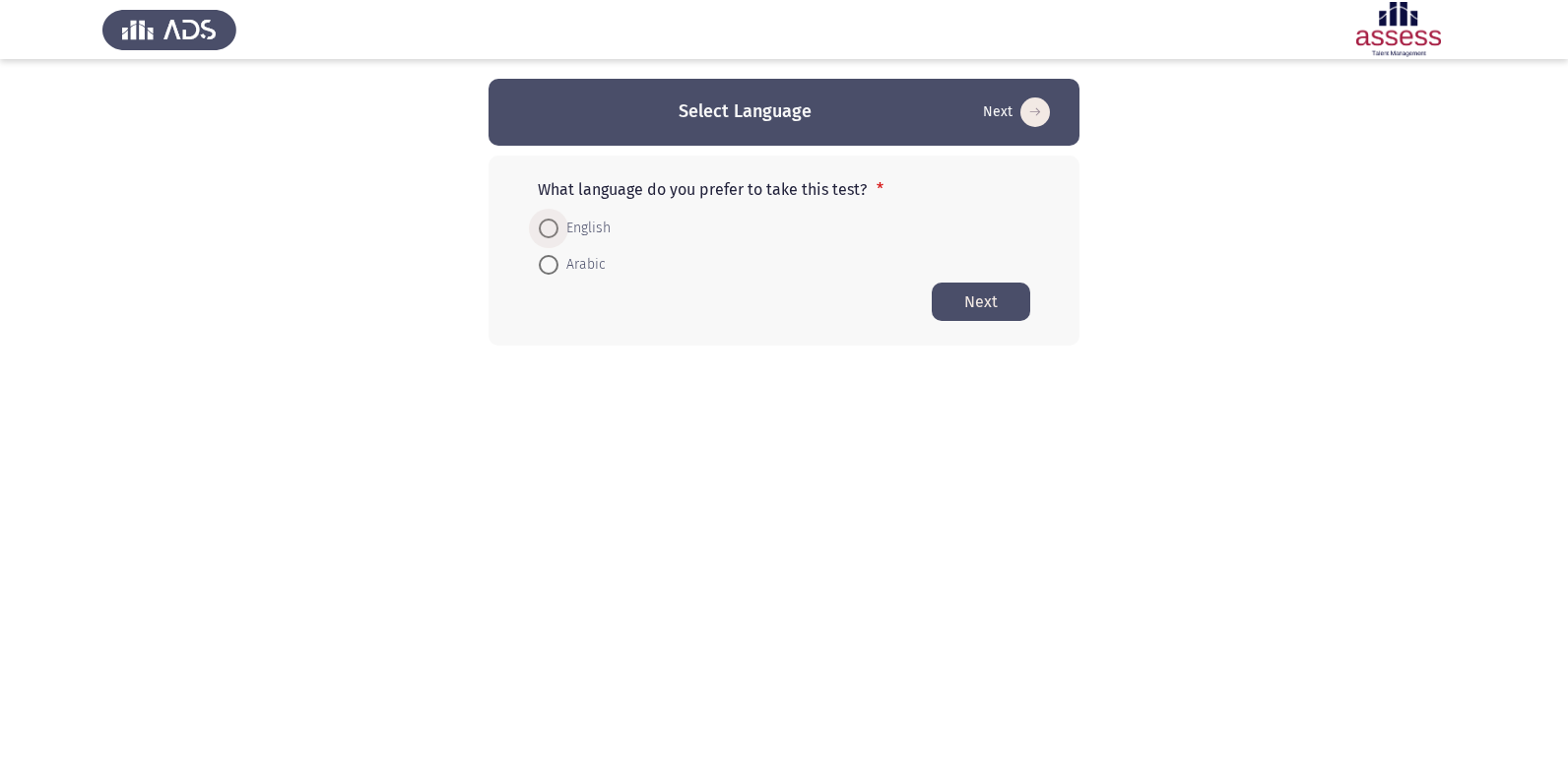
click at [552, 221] on span at bounding box center [549, 228] width 20 height 20
click at [552, 221] on input "English" at bounding box center [549, 228] width 20 height 20
radio input "true"
click at [361, 301] on app-language-container "Select Language Next What language do you prefer to take this test? * English A…" at bounding box center [784, 211] width 1568 height 266
click at [1011, 288] on button "Next" at bounding box center [980, 300] width 99 height 39
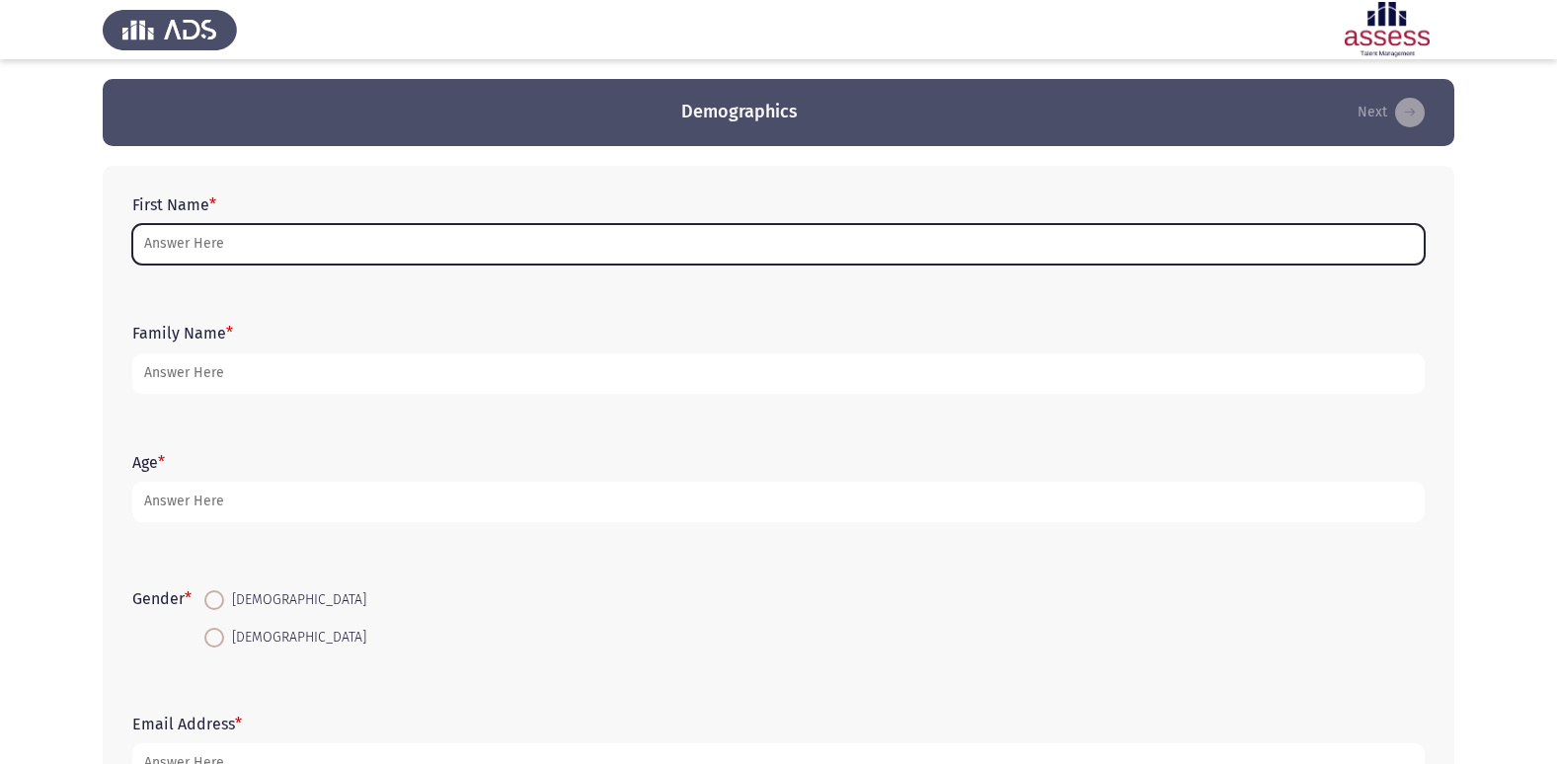
click at [279, 233] on input "First Name *" at bounding box center [778, 244] width 1292 height 40
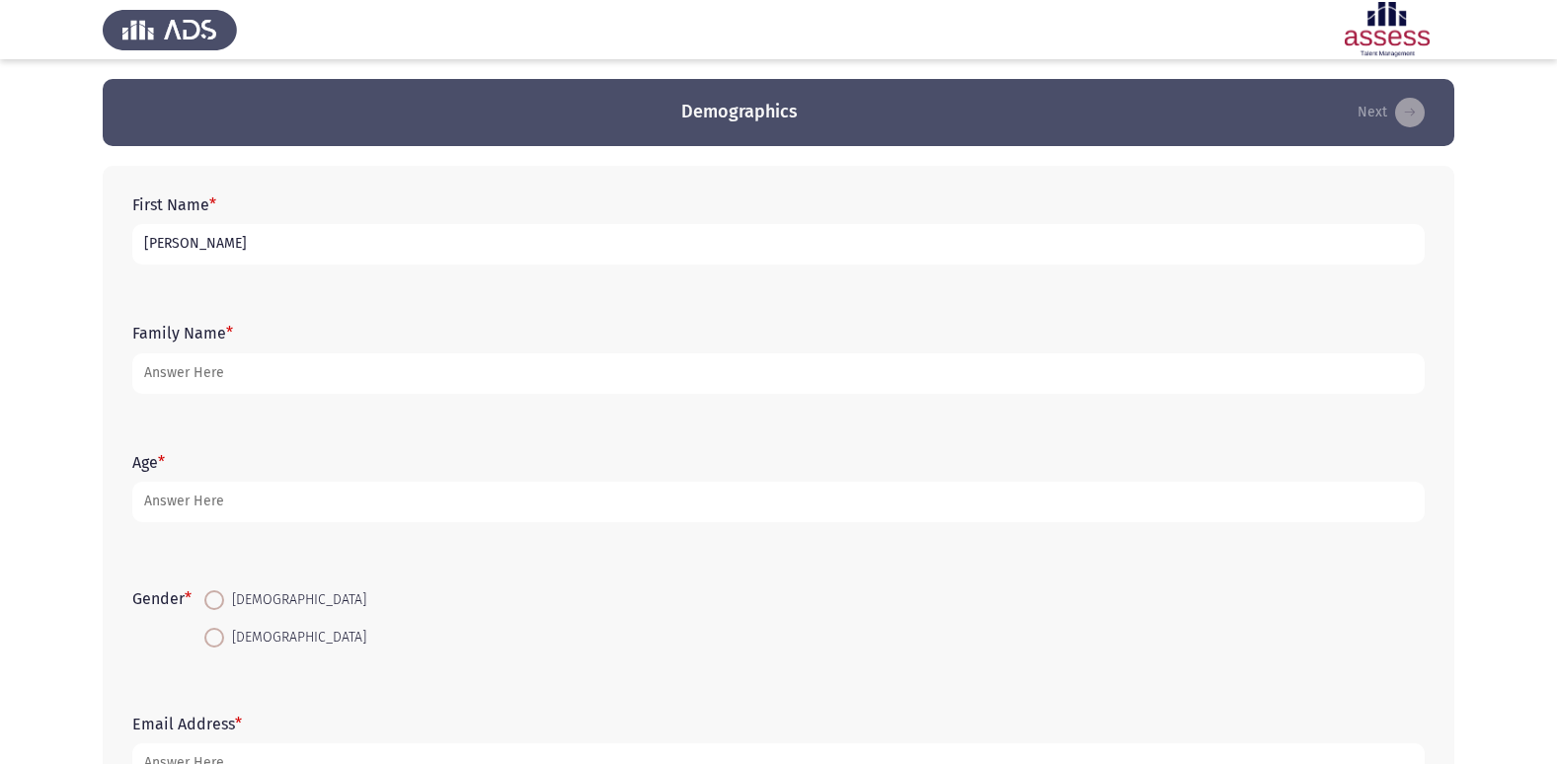
type input "[PERSON_NAME]"
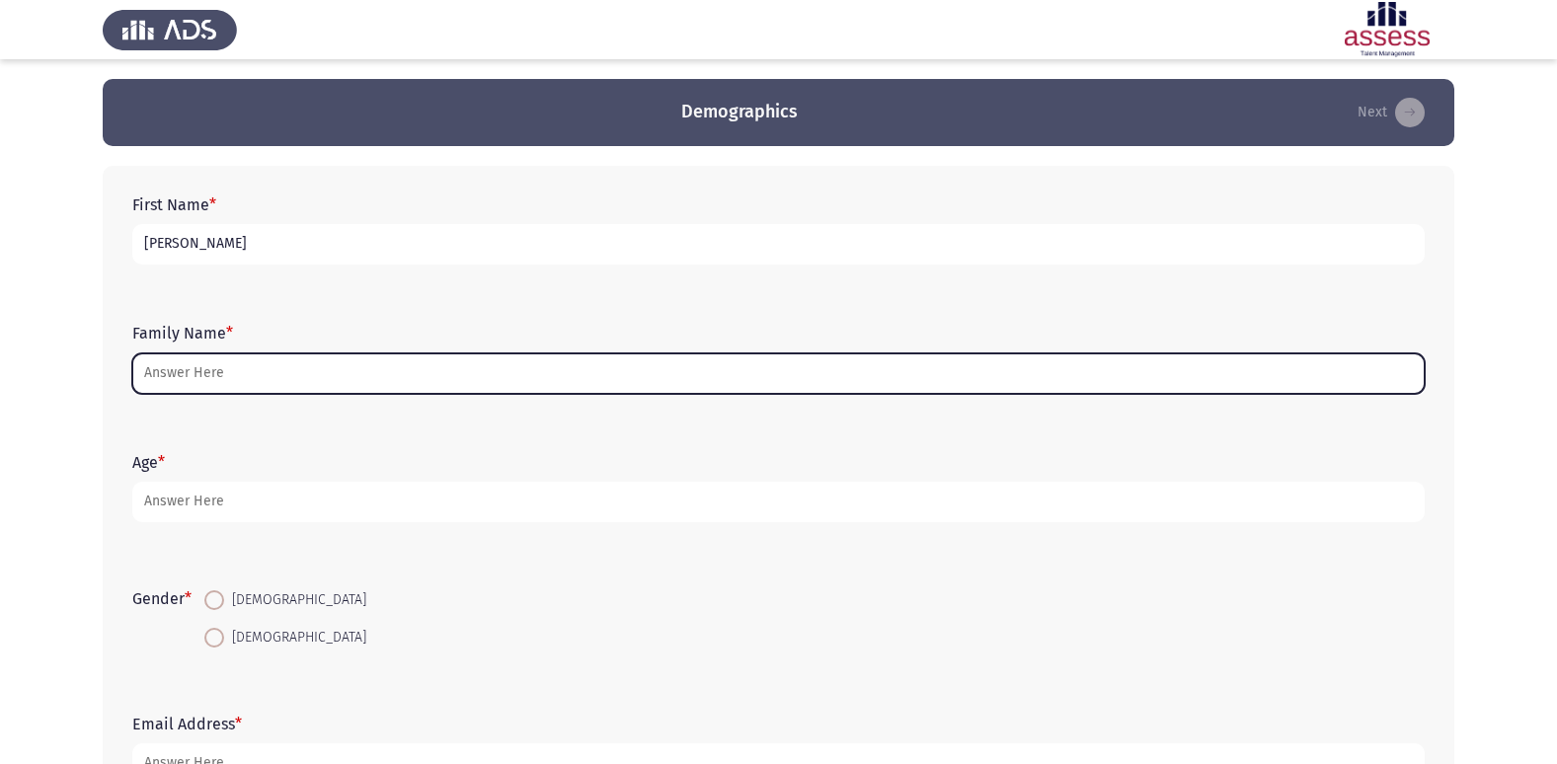
click at [273, 384] on input "Family Name *" at bounding box center [778, 373] width 1292 height 40
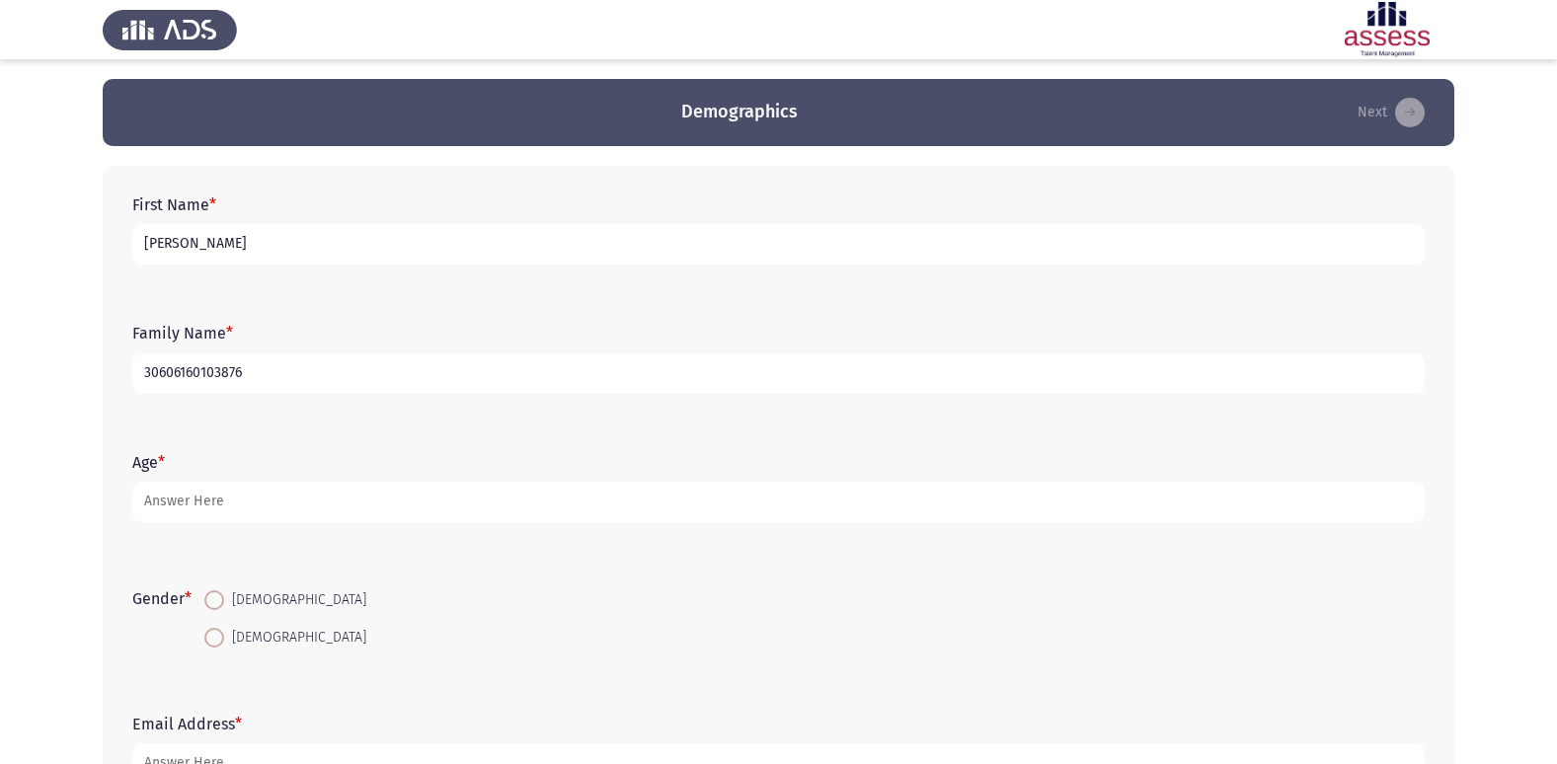
scroll to position [99, 0]
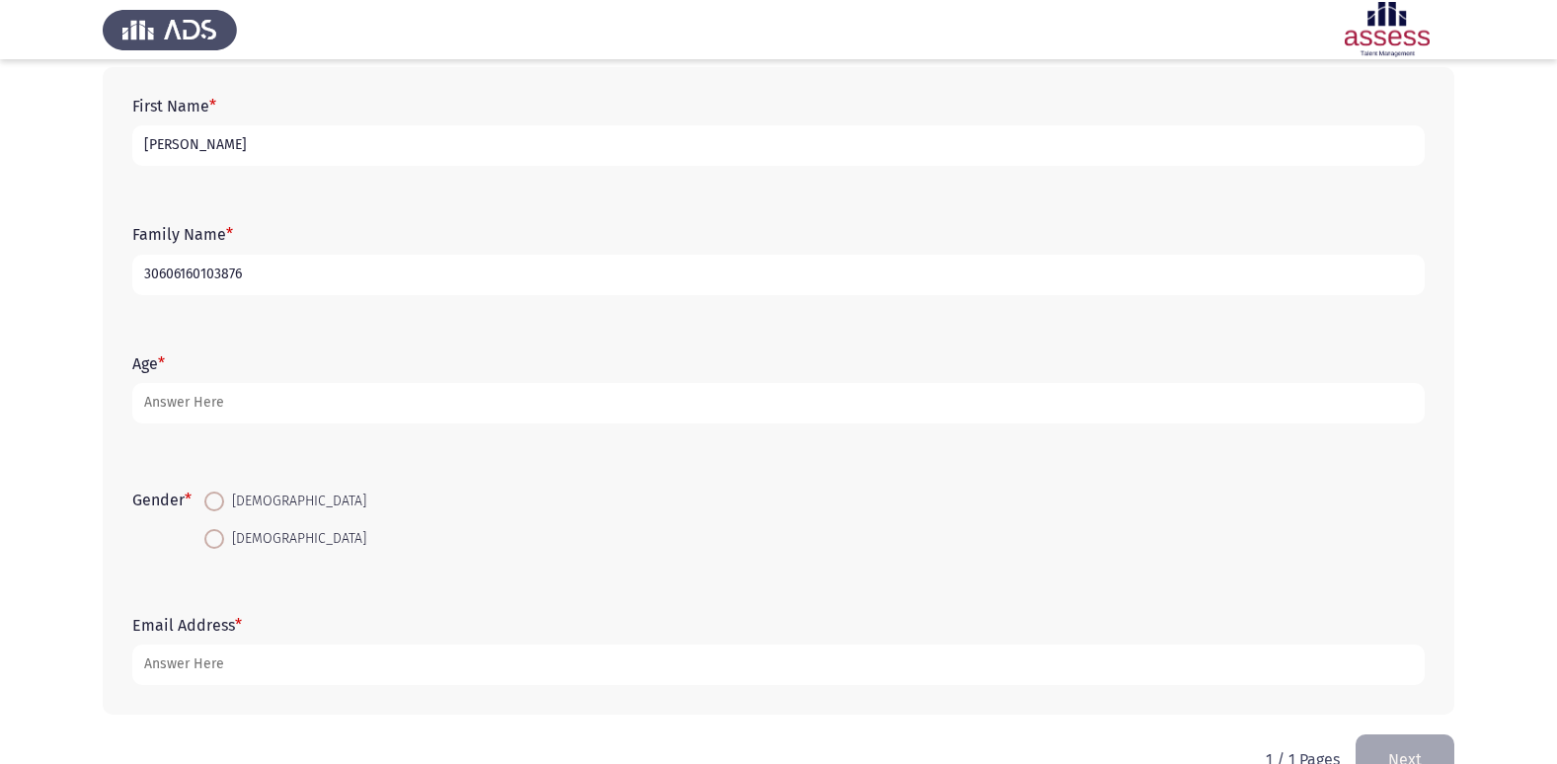
type input "30606160103876"
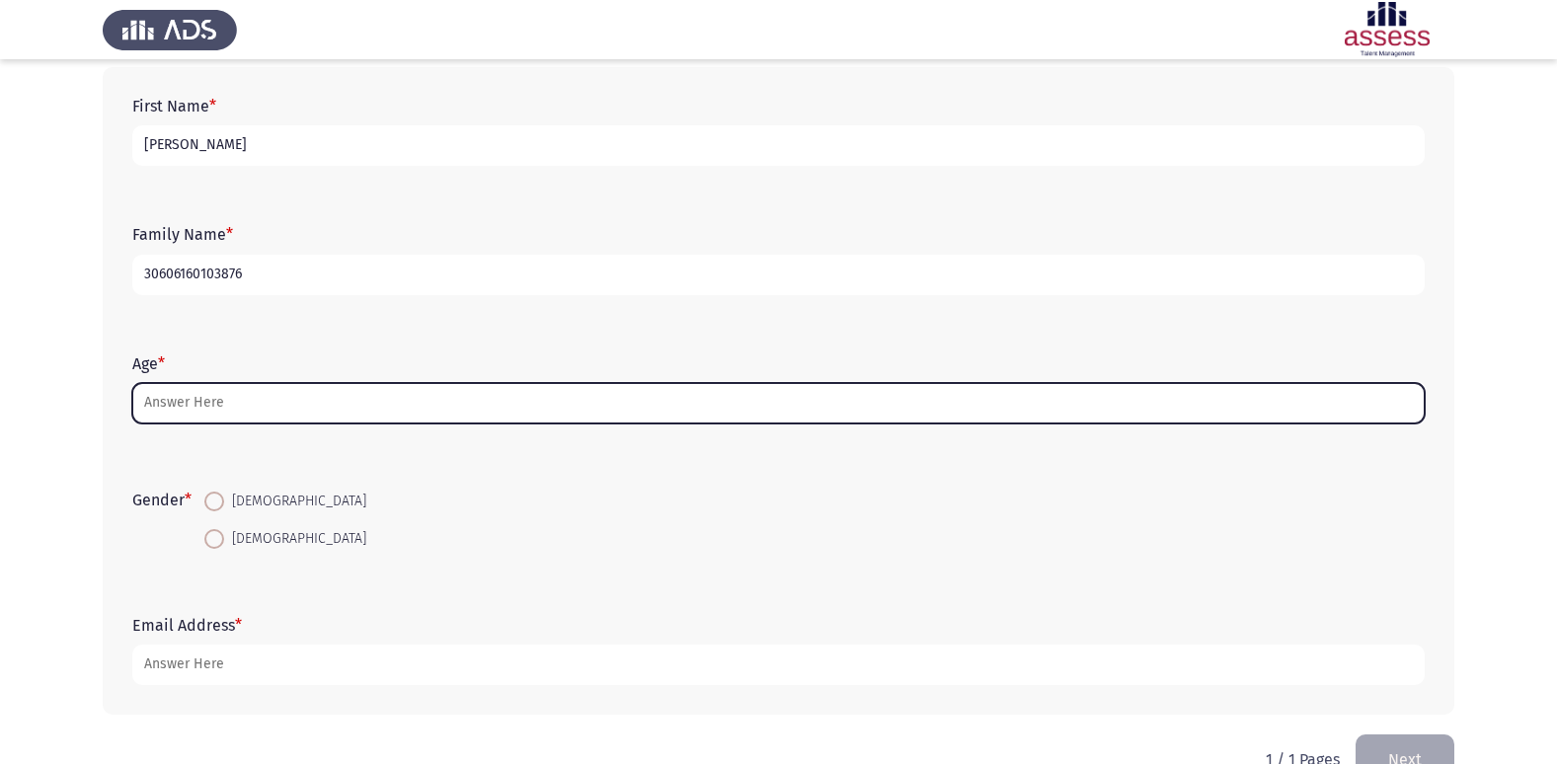
click at [189, 402] on input "Age *" at bounding box center [778, 403] width 1292 height 40
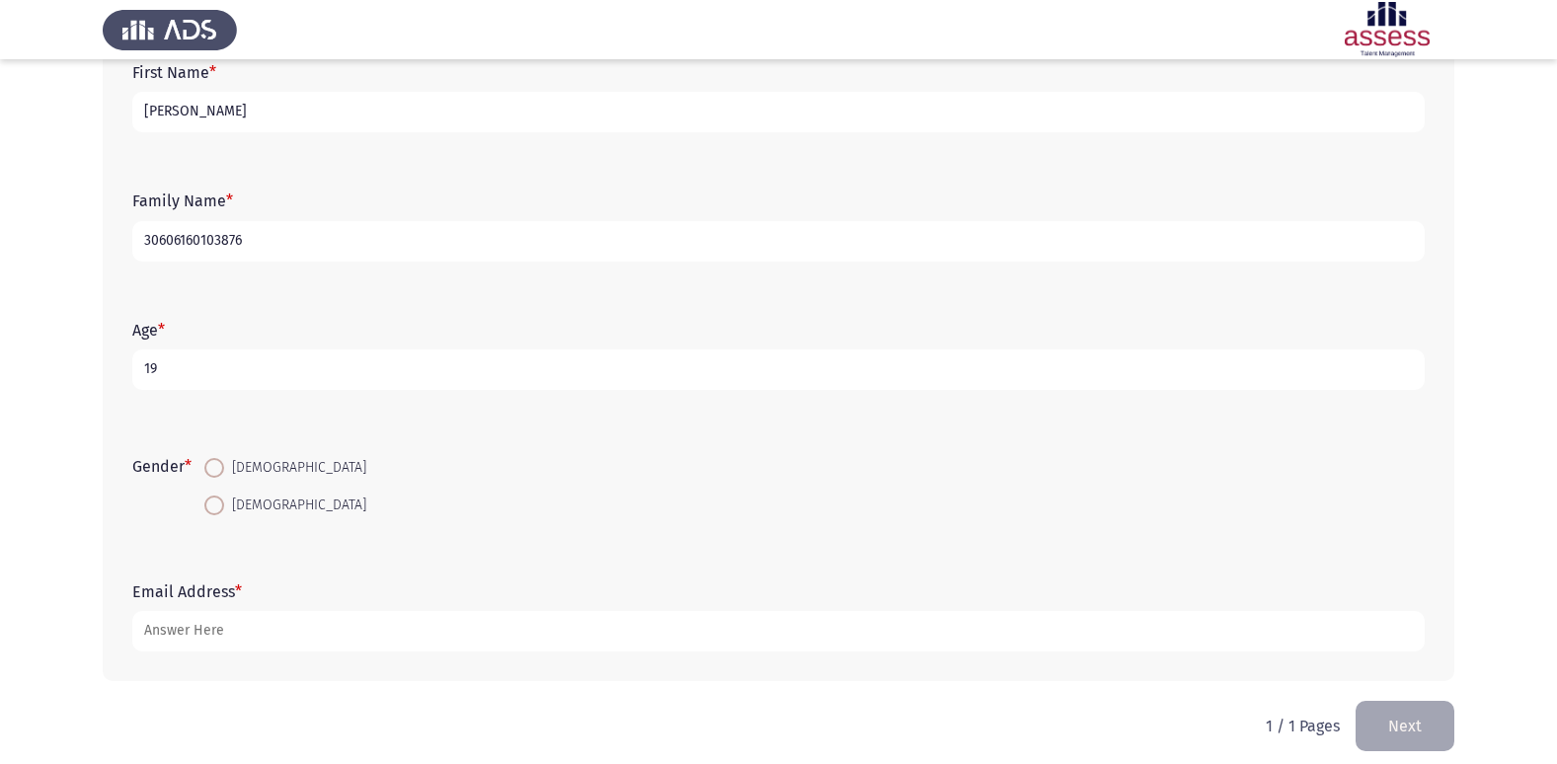
scroll to position [148, 0]
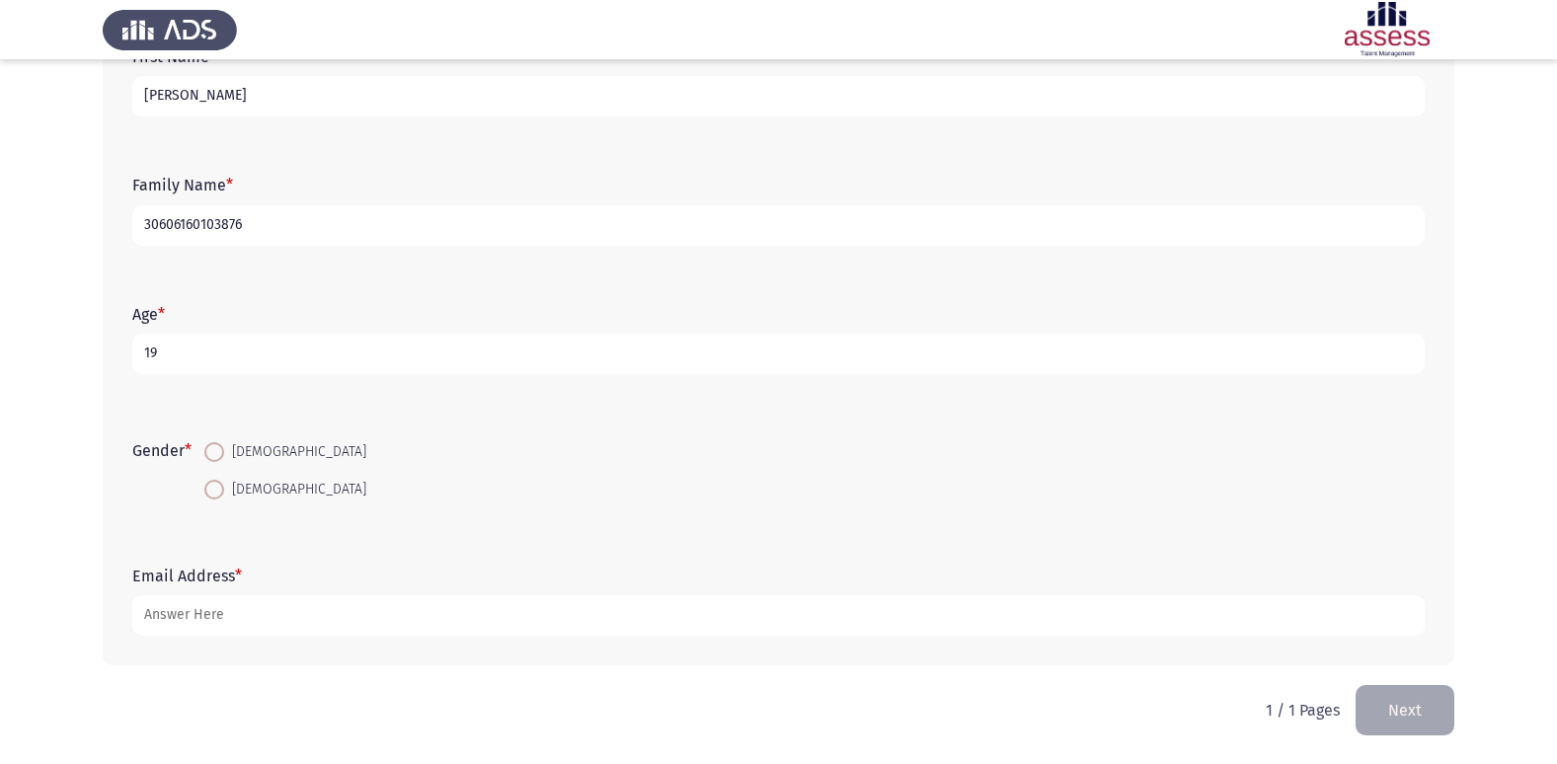
type input "19"
click at [224, 450] on span at bounding box center [214, 452] width 20 height 20
click at [224, 450] on input "[DEMOGRAPHIC_DATA]" at bounding box center [214, 452] width 20 height 20
radio input "true"
click at [214, 482] on span at bounding box center [214, 490] width 20 height 20
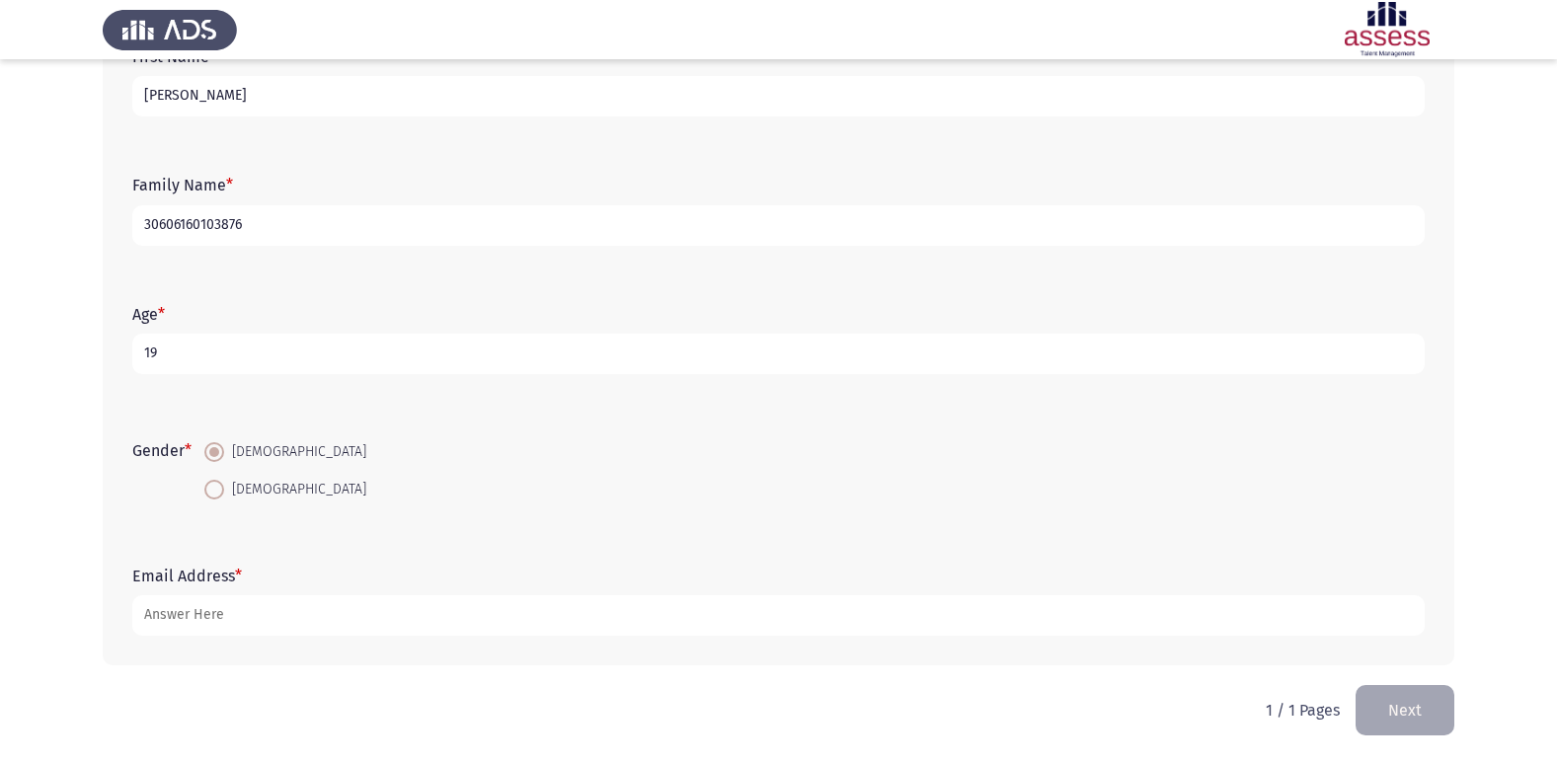
click at [214, 482] on input "[DEMOGRAPHIC_DATA]" at bounding box center [214, 490] width 20 height 20
radio input "true"
click at [216, 453] on span at bounding box center [214, 452] width 20 height 20
click at [216, 453] on input "[DEMOGRAPHIC_DATA]" at bounding box center [214, 452] width 20 height 20
radio input "true"
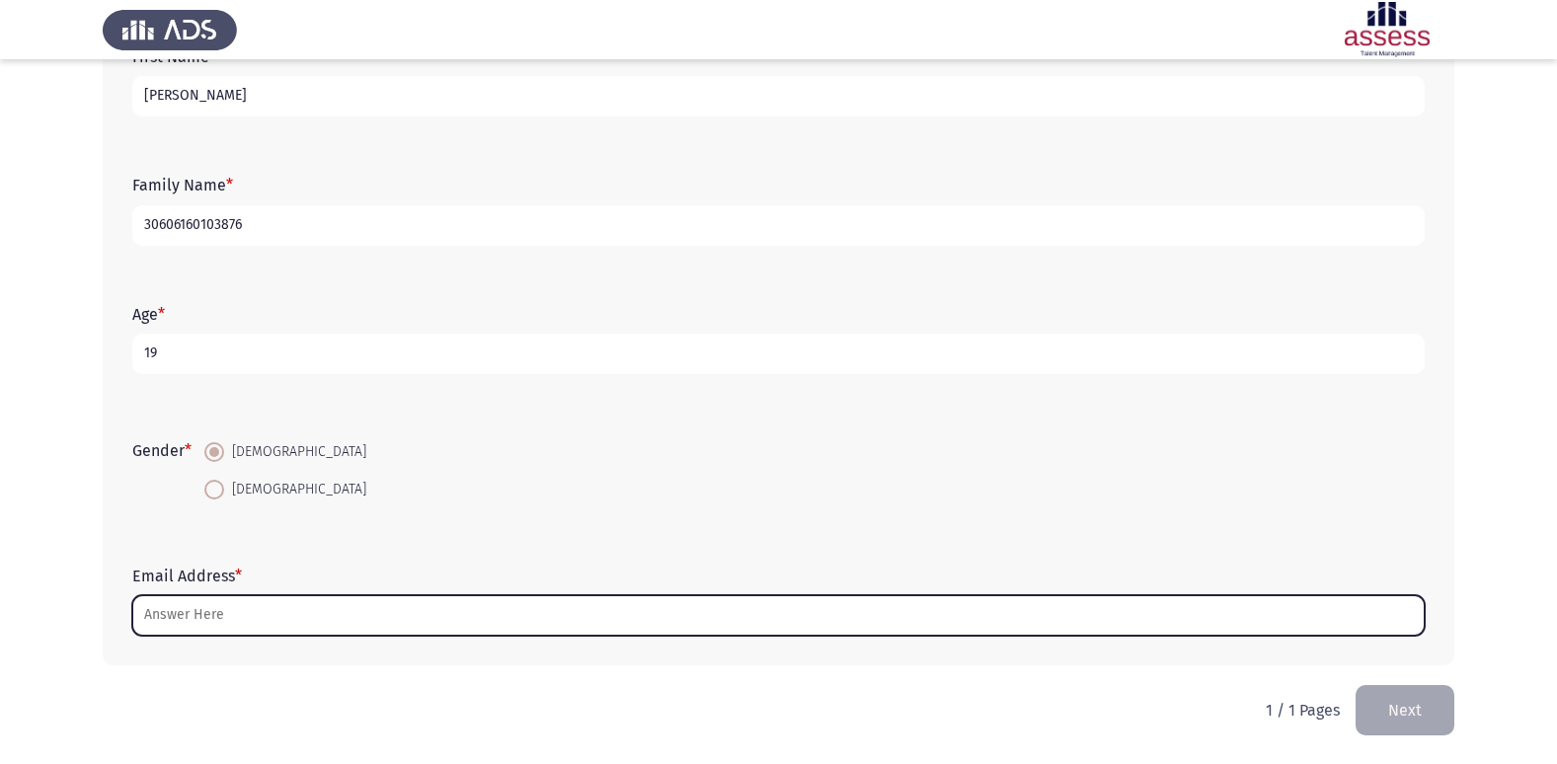
click at [184, 626] on input "Email Address *" at bounding box center [778, 615] width 1292 height 40
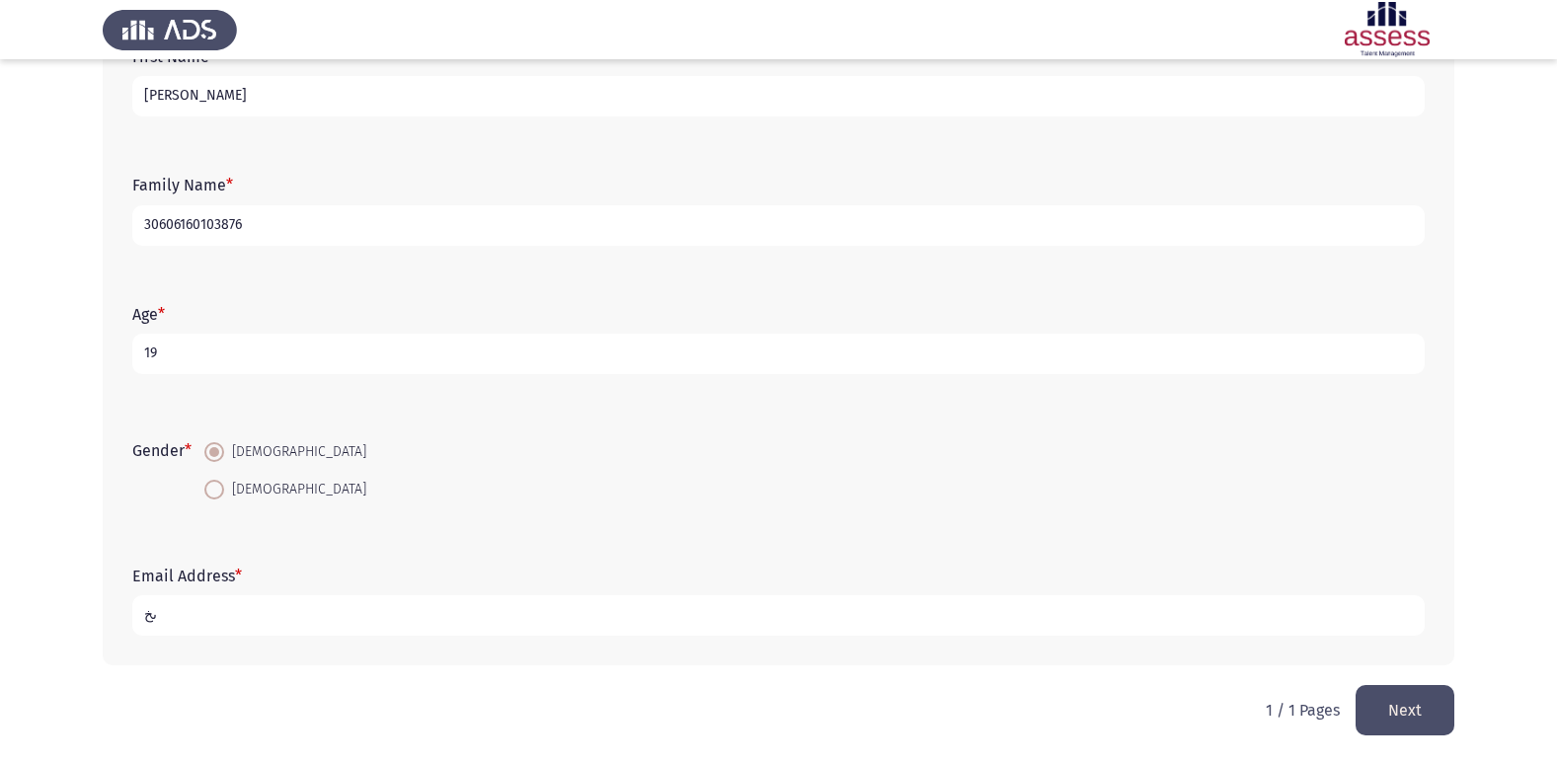
type input "ى"
type input "T"
type input "a"
type input "[EMAIL_ADDRESS][DOMAIN_NAME]"
click at [1429, 712] on button "Next" at bounding box center [1405, 710] width 99 height 50
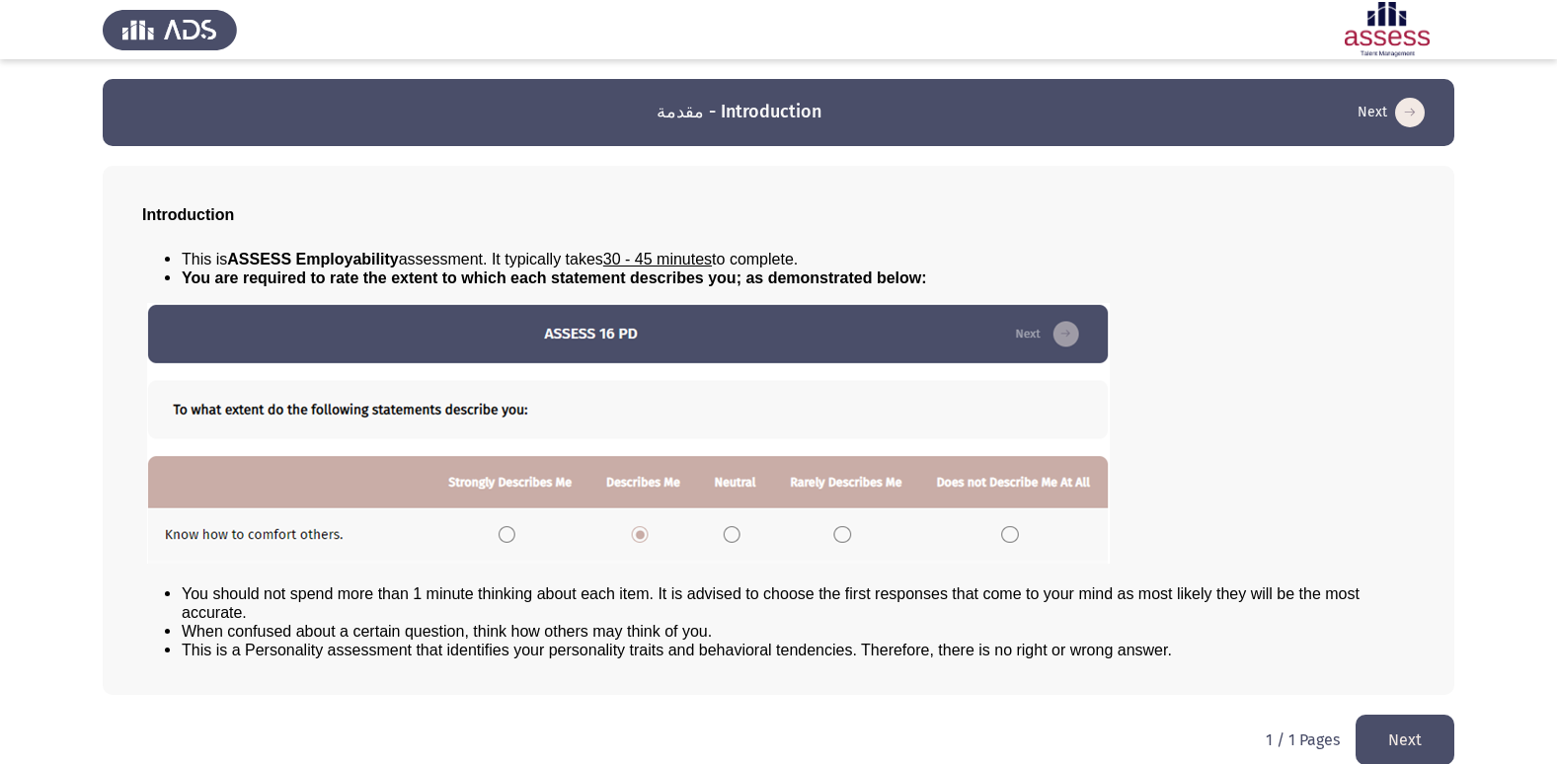
scroll to position [21, 0]
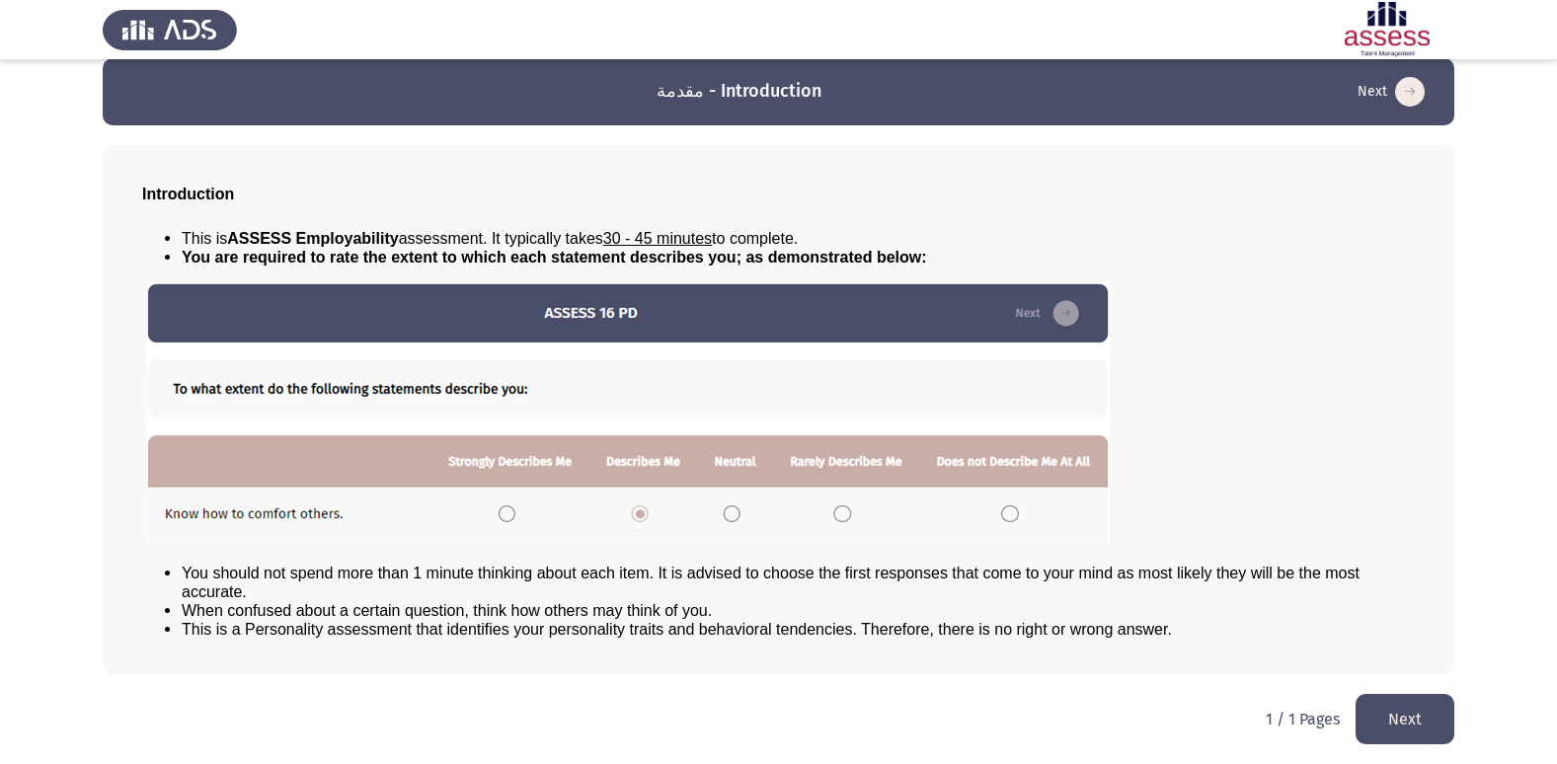
click at [1407, 722] on button "Next" at bounding box center [1405, 719] width 99 height 50
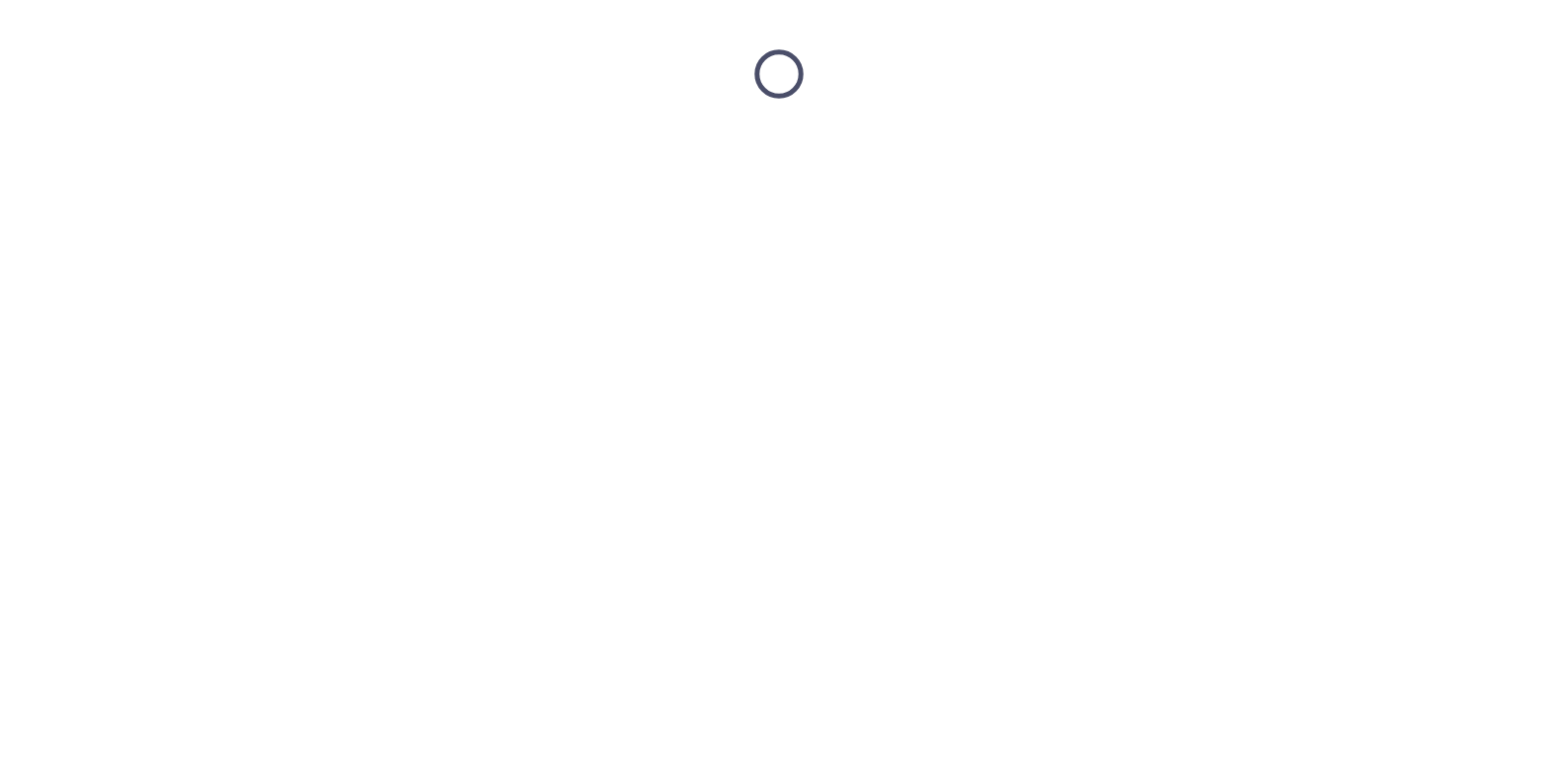
scroll to position [0, 0]
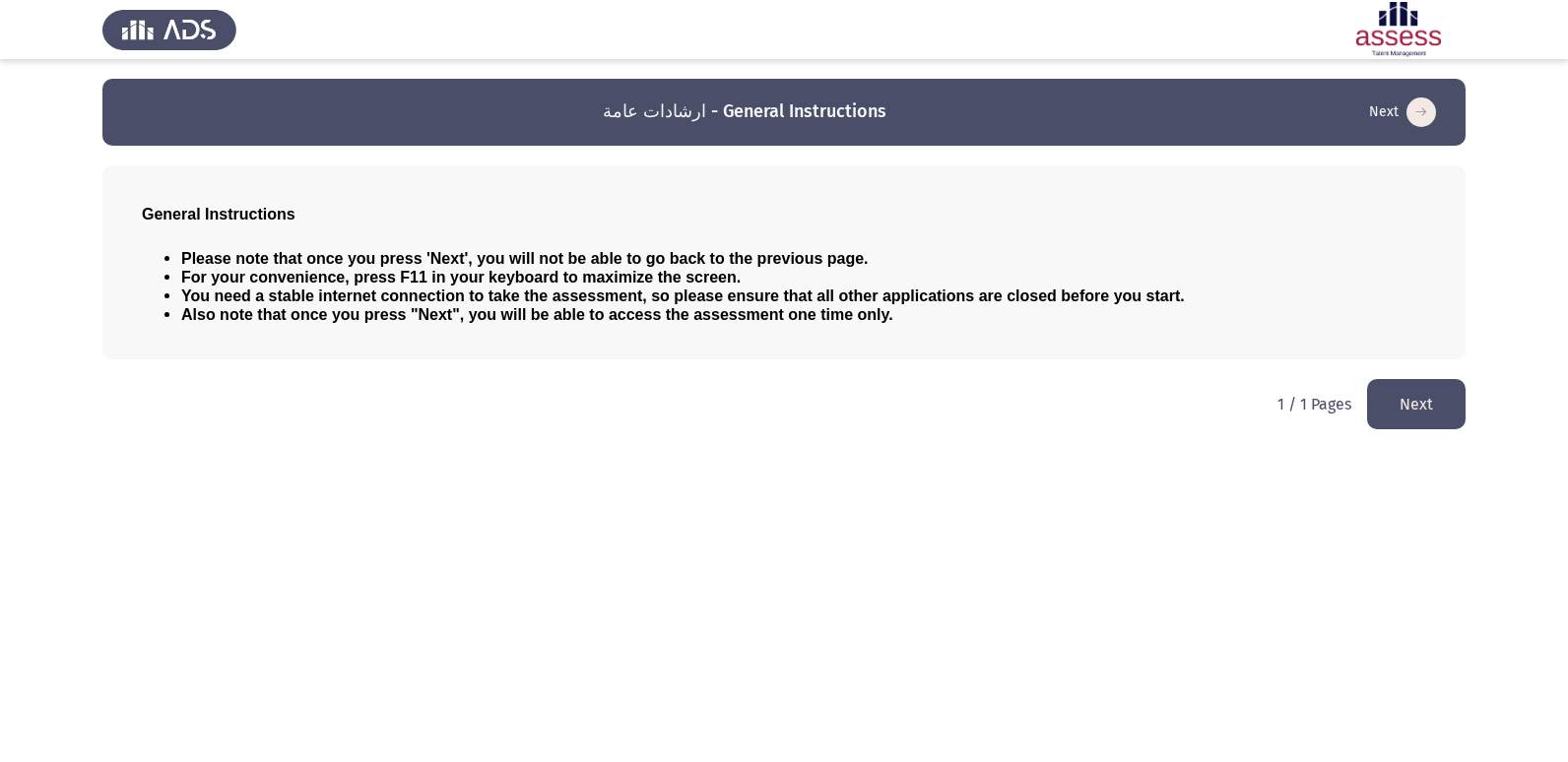
click at [1416, 116] on icon "load next page" at bounding box center [1421, 113] width 30 height 30
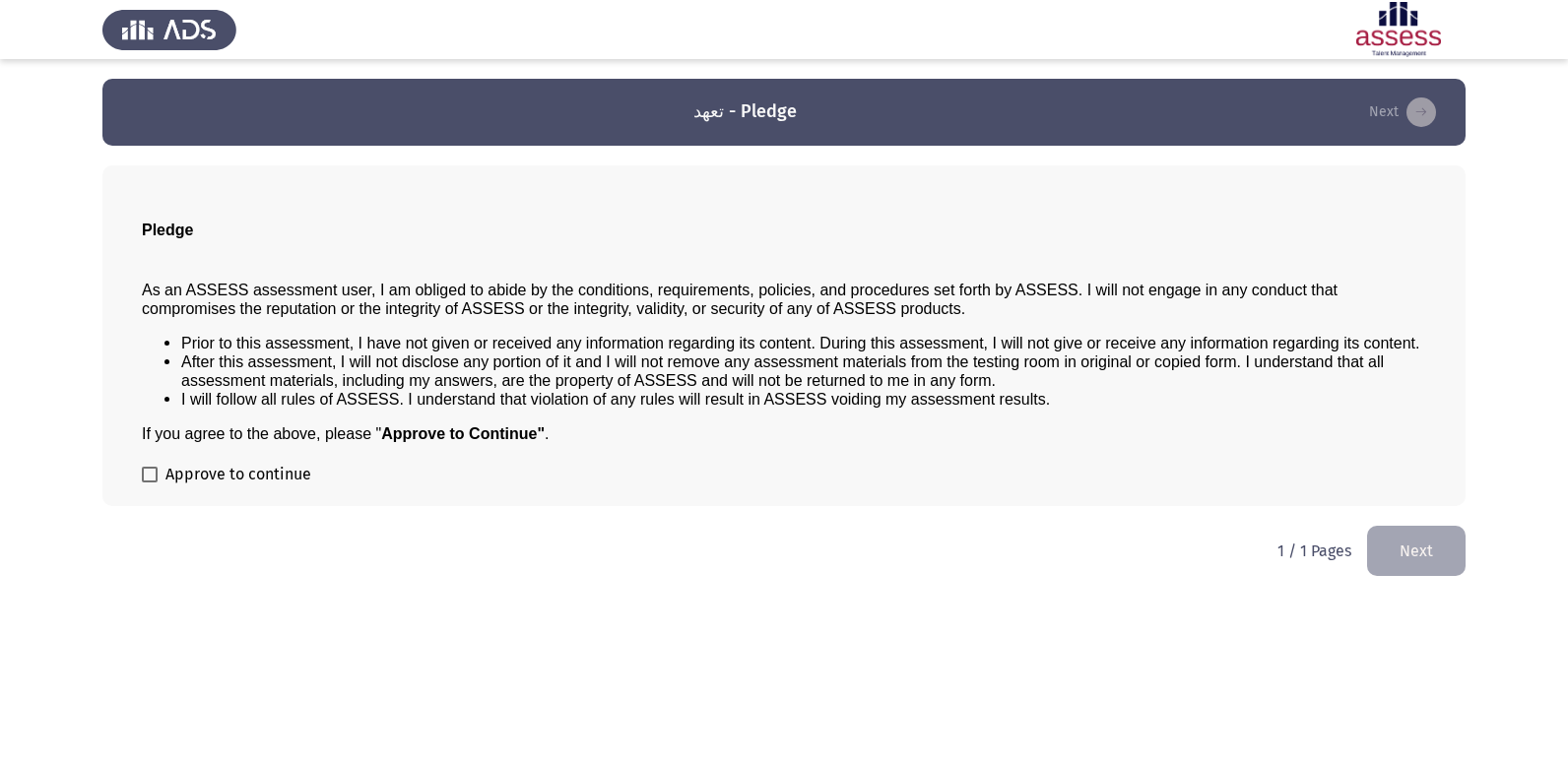
click at [152, 473] on span at bounding box center [150, 475] width 16 height 16
click at [150, 483] on input "Approve to continue" at bounding box center [149, 483] width 1 height 1
checkbox input "true"
click at [1448, 542] on button "Next" at bounding box center [1415, 551] width 99 height 50
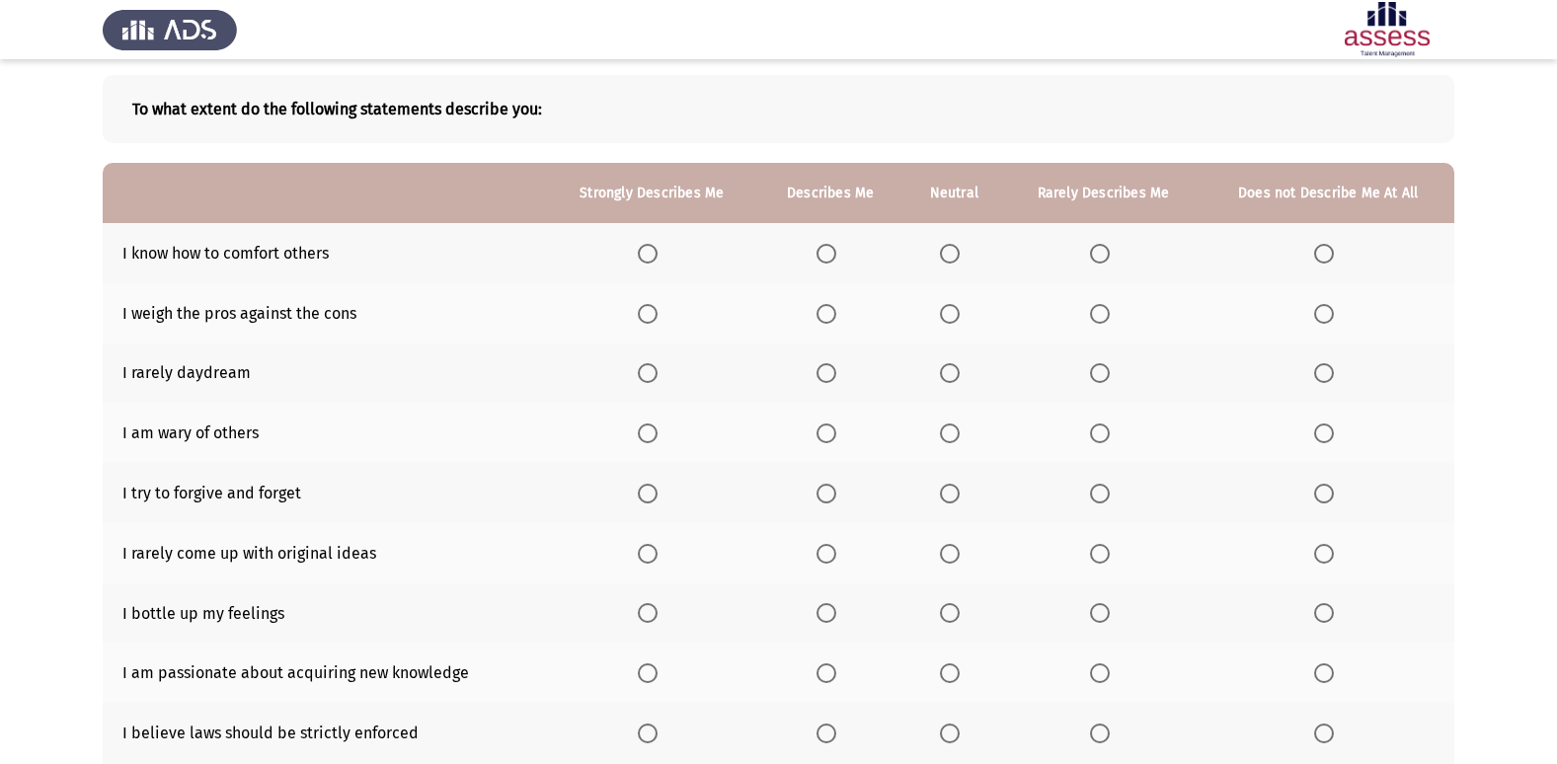
scroll to position [91, 0]
click at [643, 373] on span "Select an option" at bounding box center [648, 373] width 20 height 20
click at [643, 373] on input "Select an option" at bounding box center [648, 373] width 20 height 20
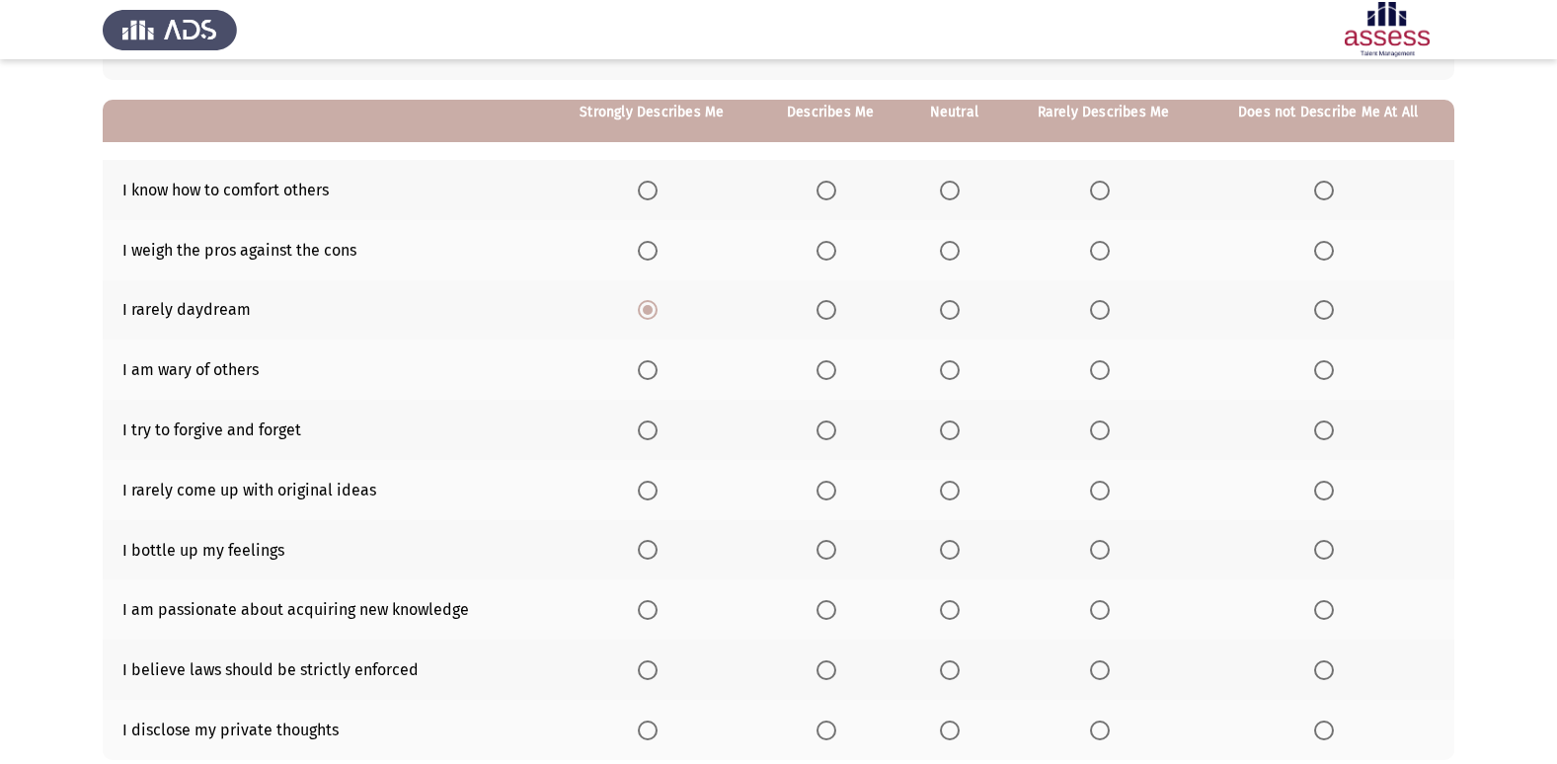
scroll to position [190, 0]
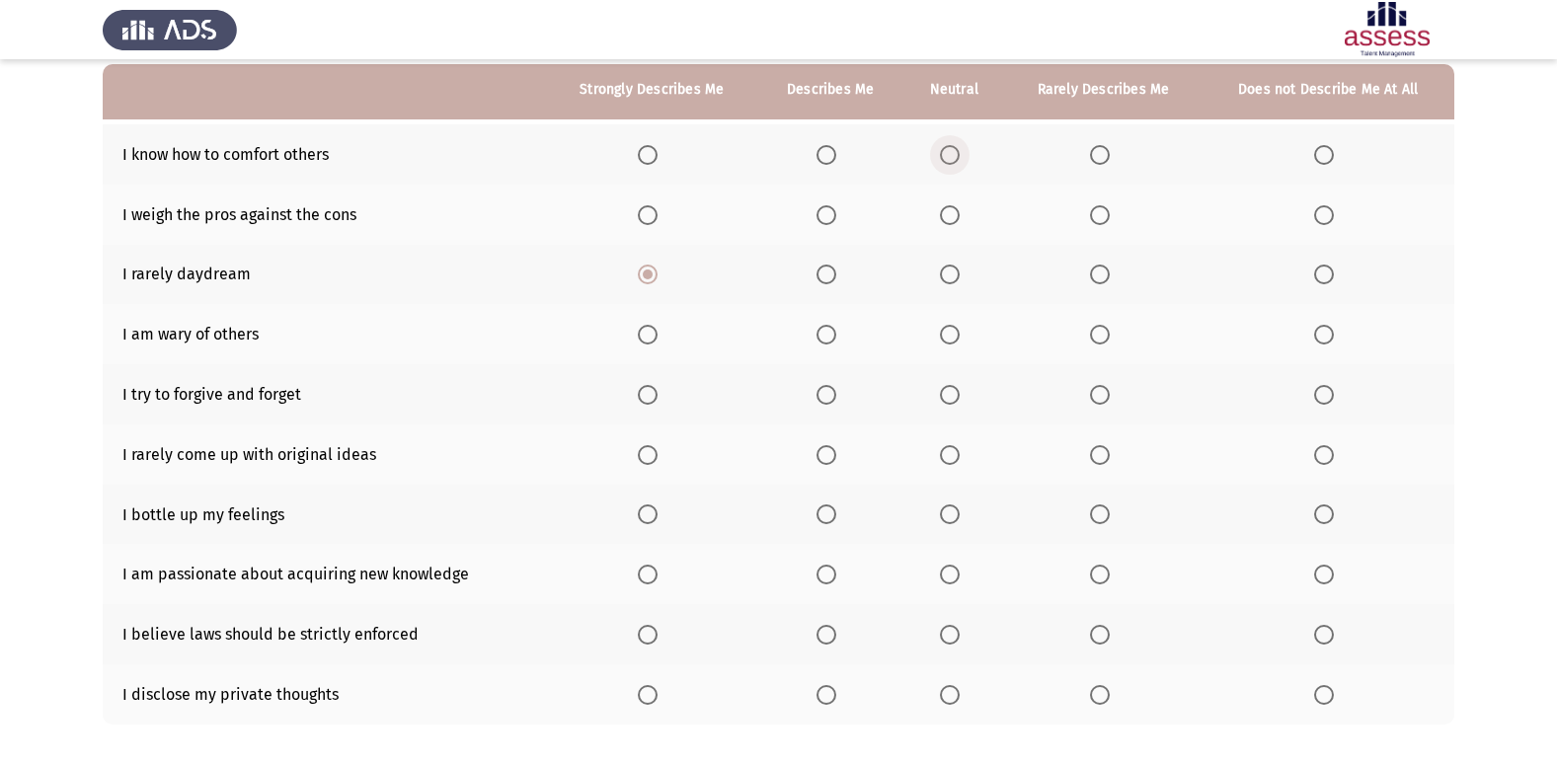
click at [954, 149] on span "Select an option" at bounding box center [950, 155] width 20 height 20
click at [954, 149] on input "Select an option" at bounding box center [950, 155] width 20 height 20
click at [943, 211] on span "Select an option" at bounding box center [950, 215] width 20 height 20
click at [943, 211] on input "Select an option" at bounding box center [950, 215] width 20 height 20
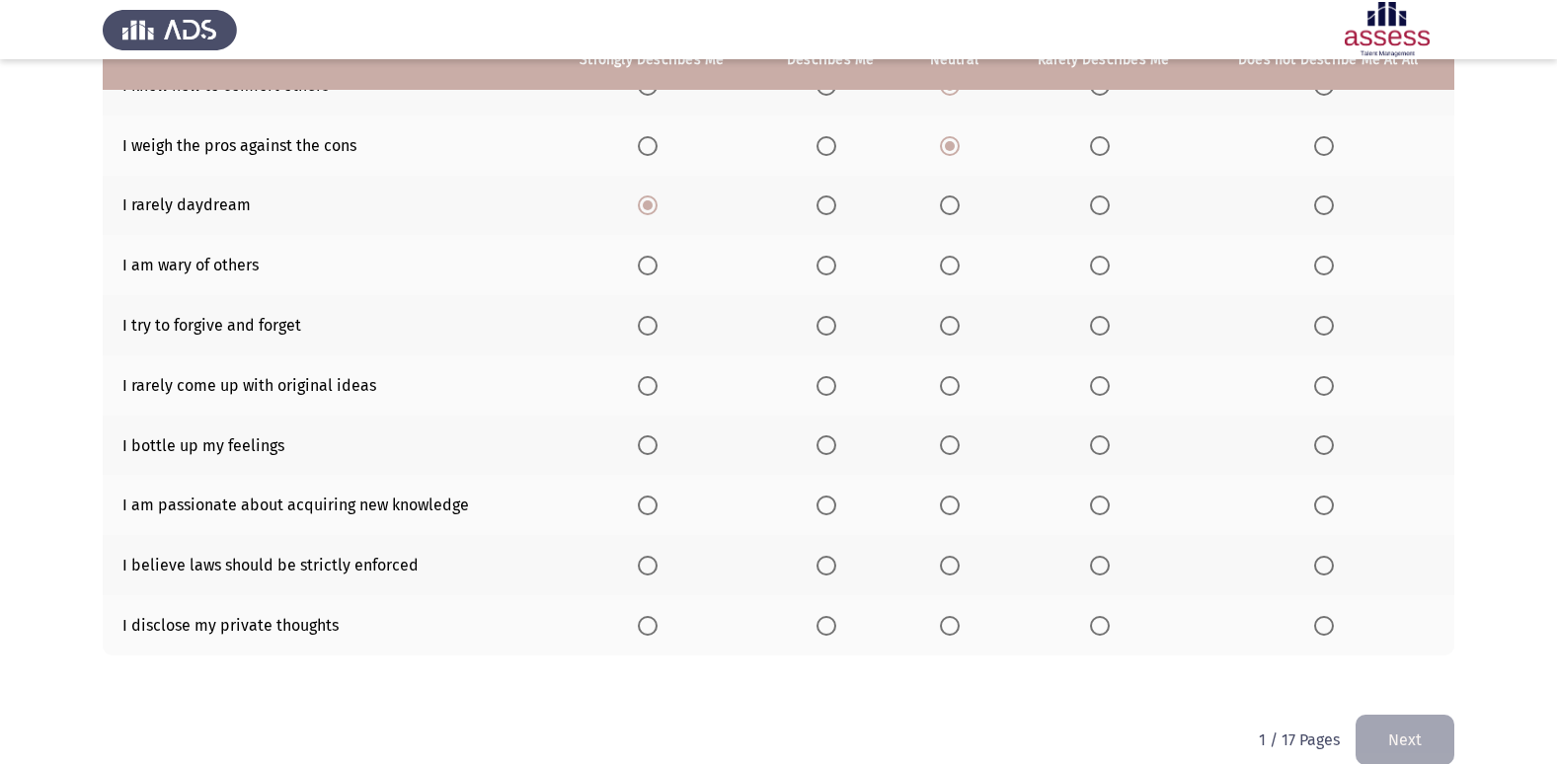
scroll to position [288, 0]
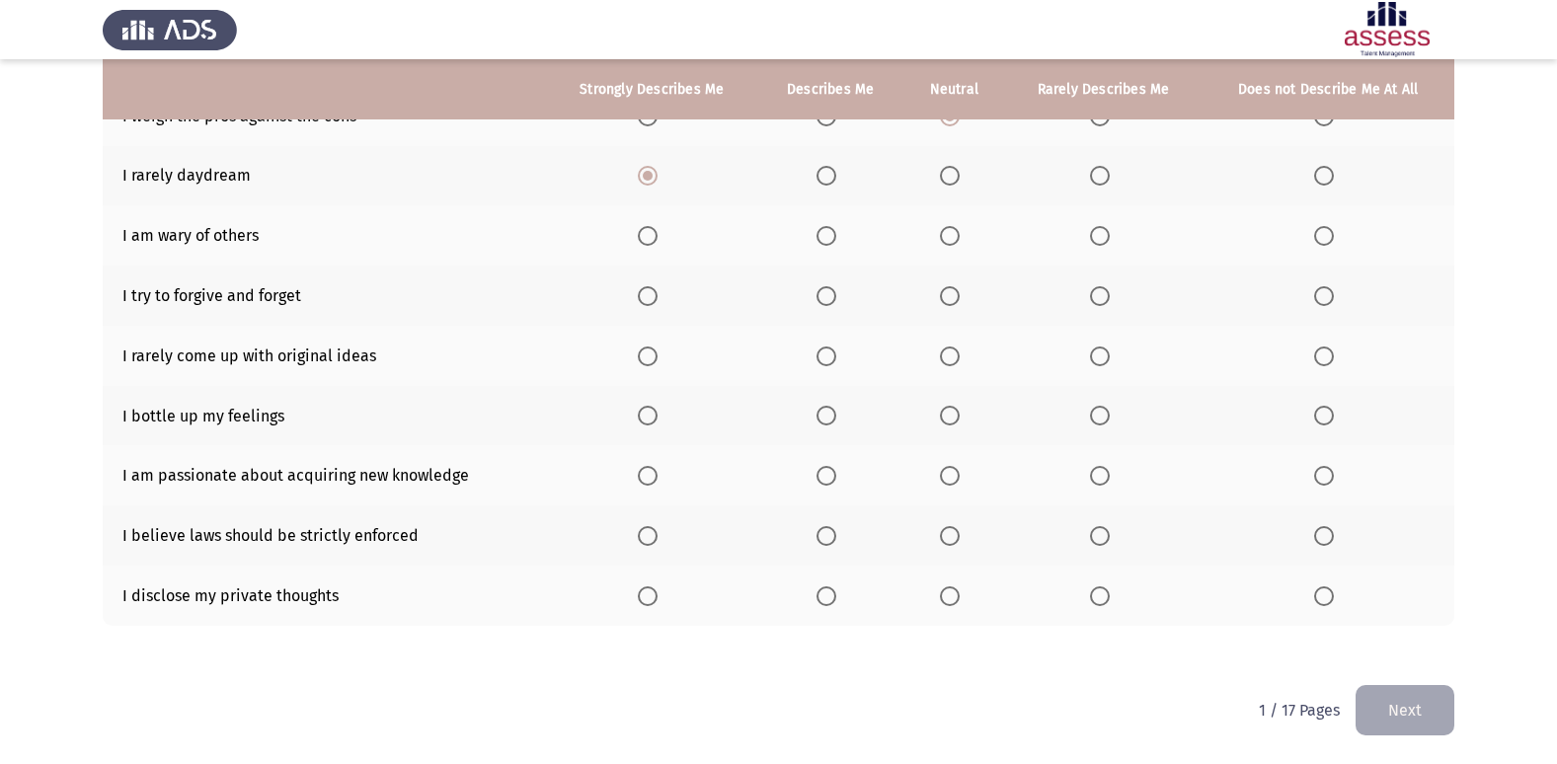
click at [185, 234] on td "I am wary of others" at bounding box center [324, 235] width 443 height 60
drag, startPoint x: 185, startPoint y: 234, endPoint x: 165, endPoint y: 231, distance: 20.0
drag, startPoint x: 165, startPoint y: 231, endPoint x: 188, endPoint y: 225, distance: 23.5
click at [188, 225] on td "I am wary of others" at bounding box center [324, 235] width 443 height 60
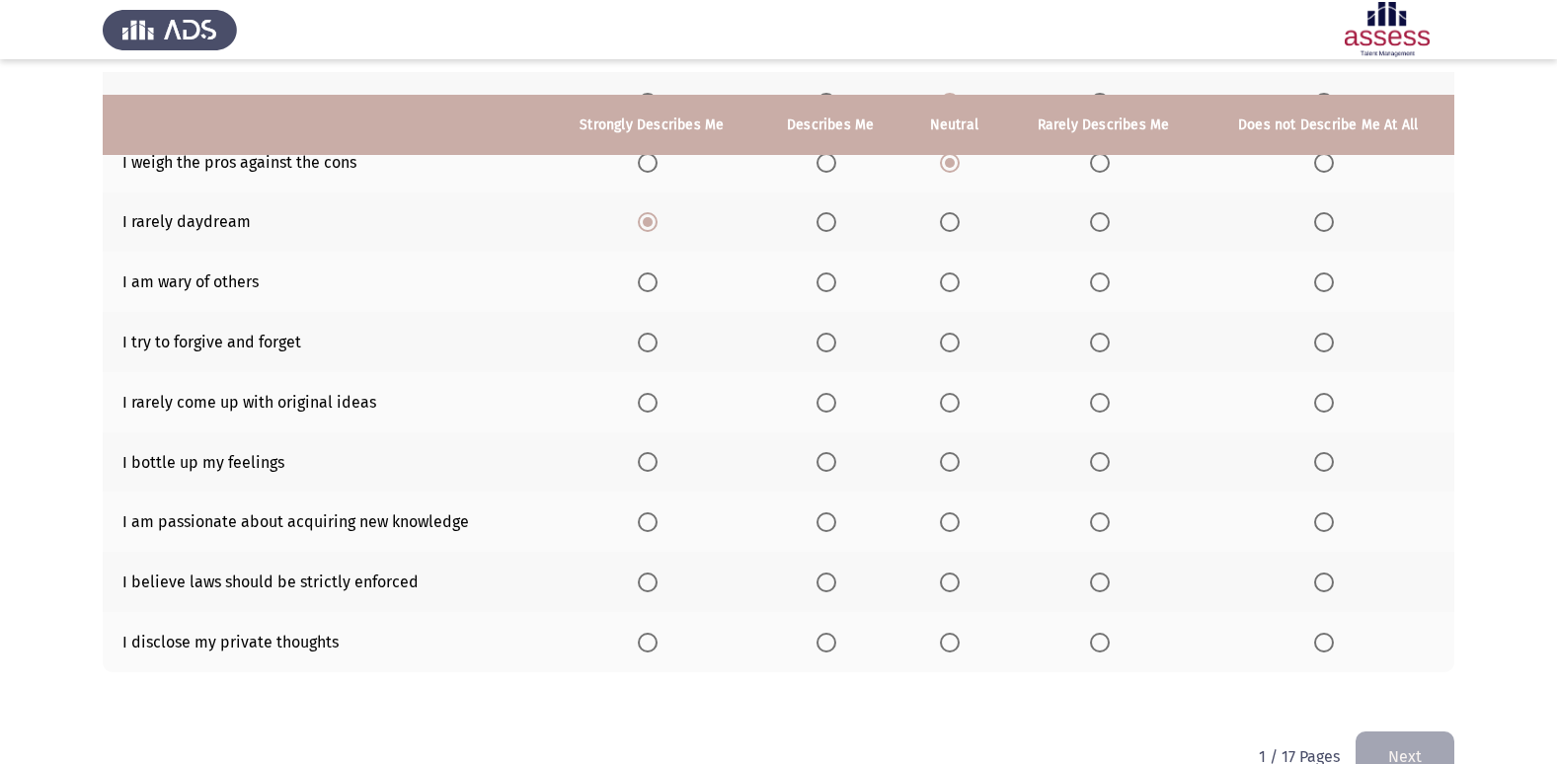
scroll to position [190, 0]
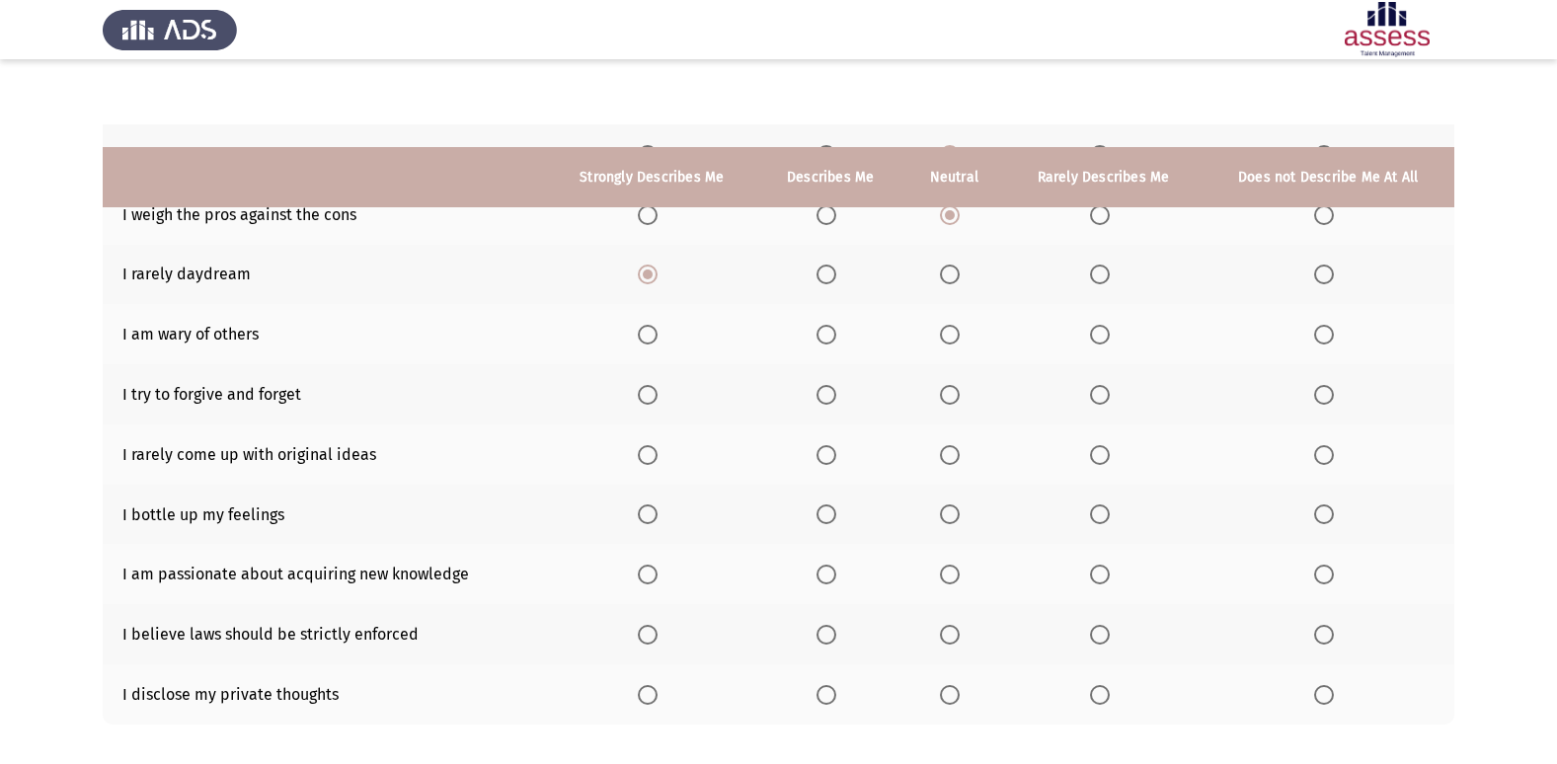
click at [657, 247] on th at bounding box center [651, 275] width 211 height 60
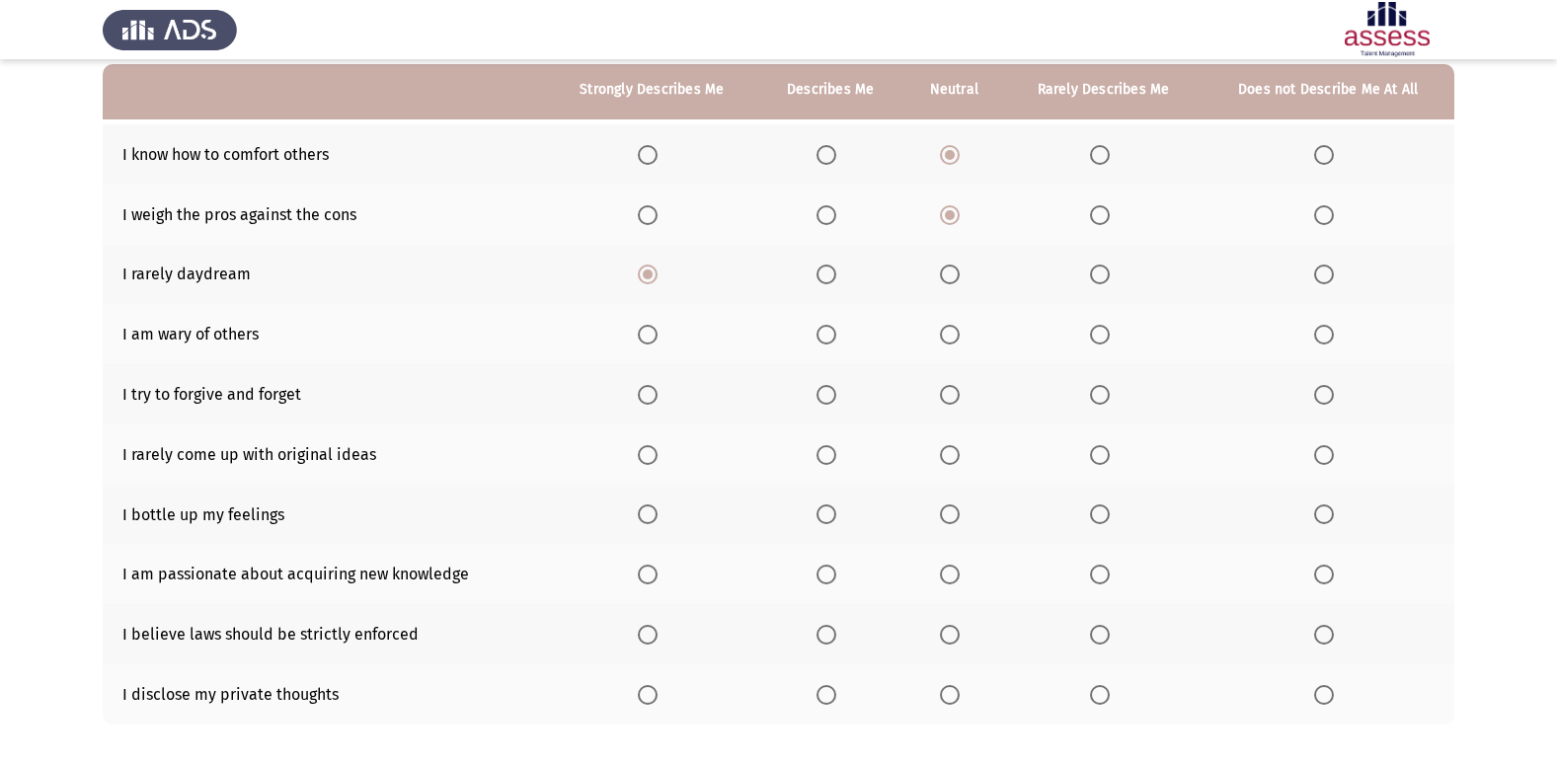
click at [822, 328] on span "Select an option" at bounding box center [827, 335] width 20 height 20
click at [822, 328] on input "Select an option" at bounding box center [827, 335] width 20 height 20
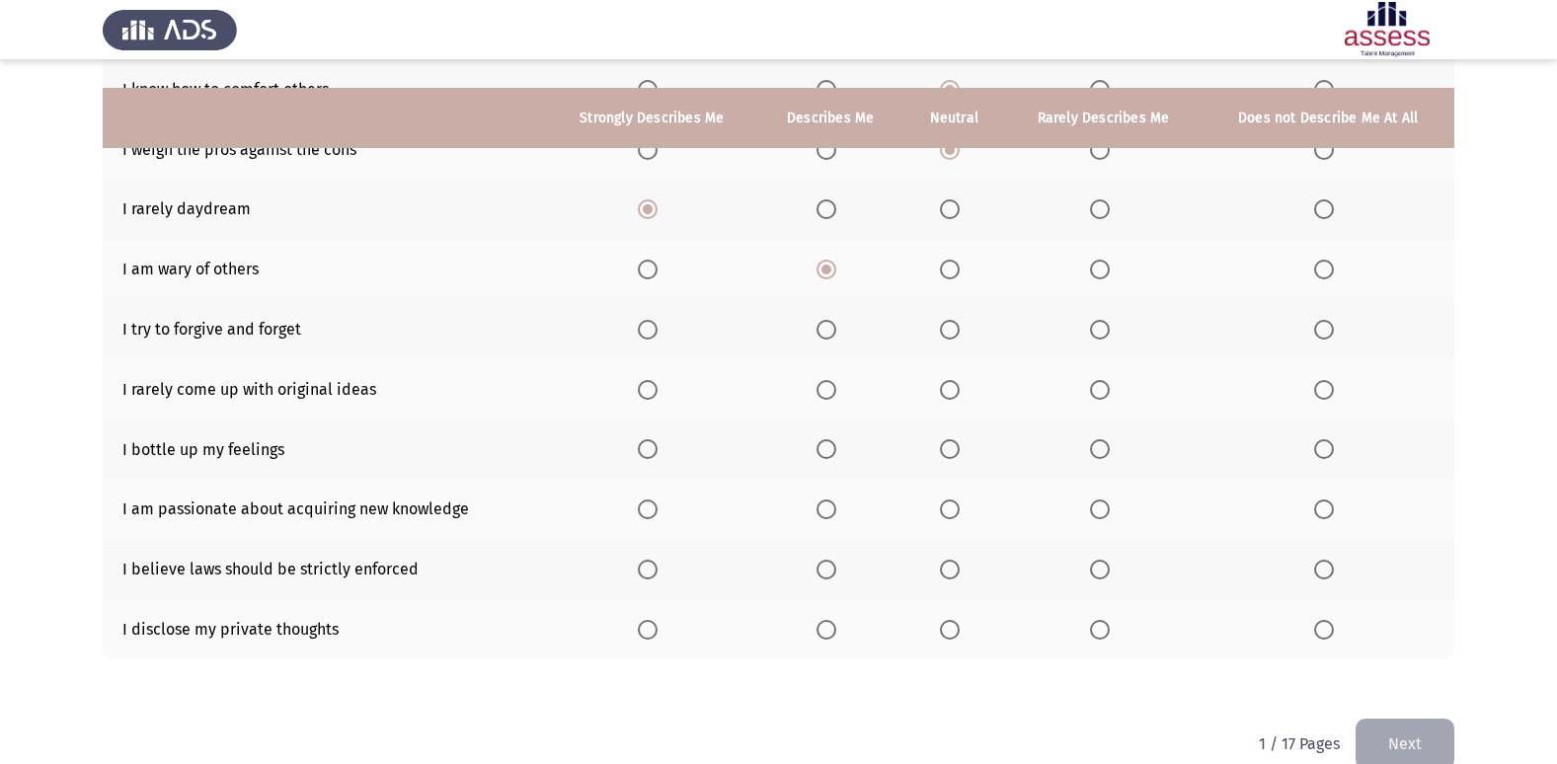
scroll to position [288, 0]
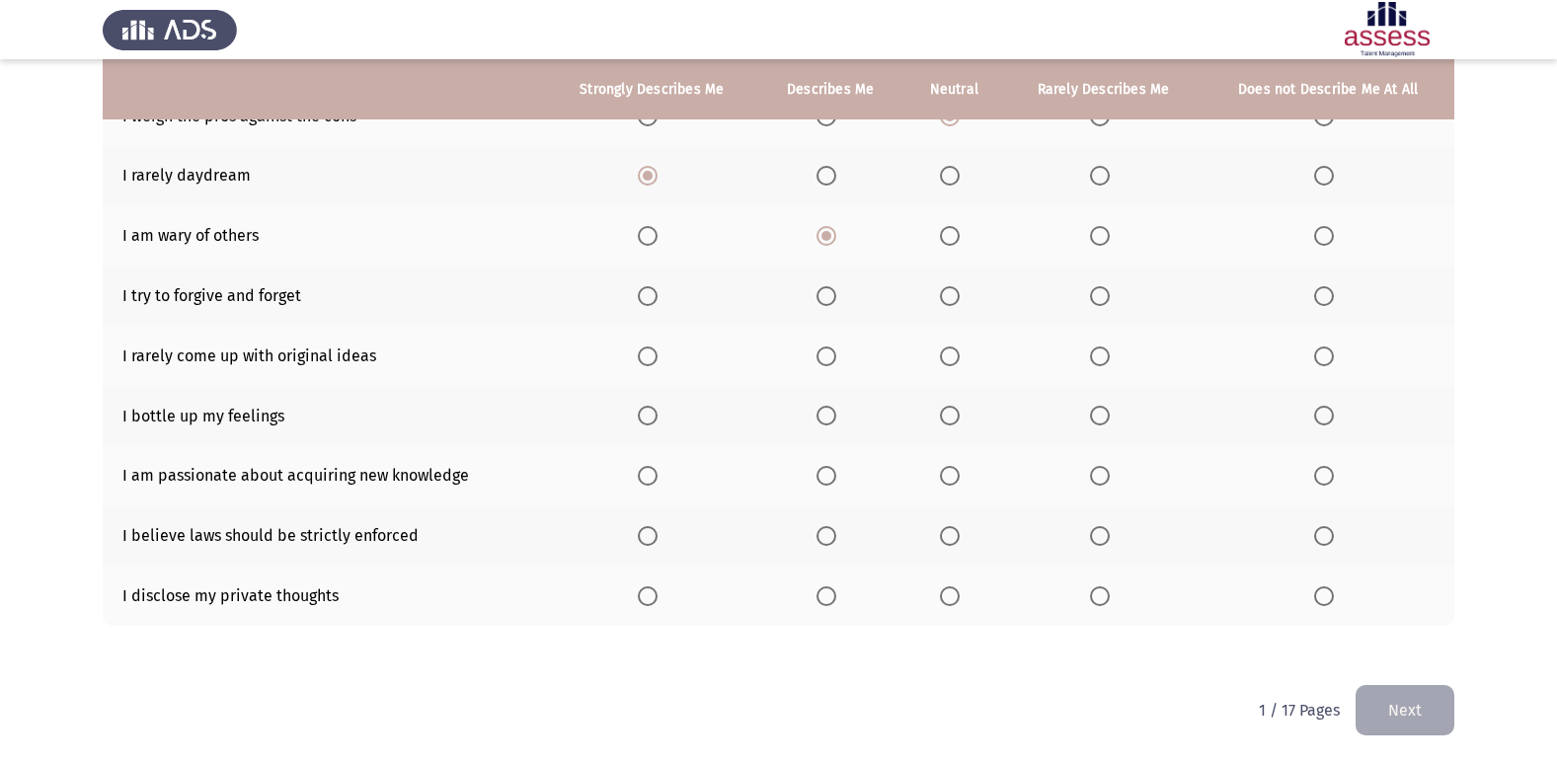
click at [1335, 299] on label "Select an option" at bounding box center [1328, 296] width 28 height 20
click at [1334, 299] on input "Select an option" at bounding box center [1324, 296] width 20 height 20
click at [655, 361] on span "Select an option" at bounding box center [648, 357] width 20 height 20
click at [655, 361] on input "Select an option" at bounding box center [648, 357] width 20 height 20
click at [647, 420] on span "Select an option" at bounding box center [648, 416] width 20 height 20
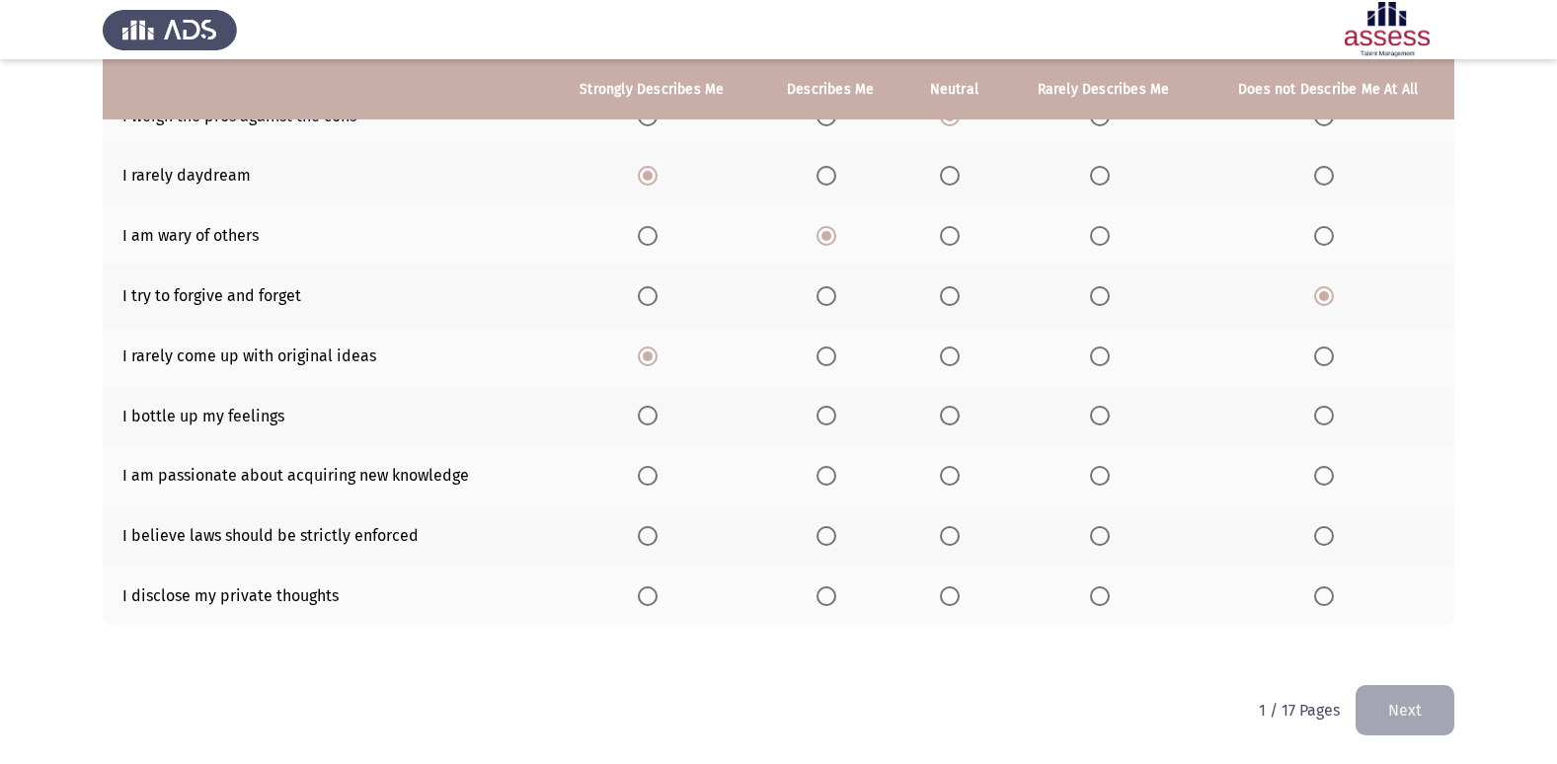
click at [647, 420] on input "Select an option" at bounding box center [648, 416] width 20 height 20
click at [827, 397] on th at bounding box center [830, 416] width 146 height 60
click at [820, 413] on span "Select an option" at bounding box center [827, 416] width 20 height 20
click at [820, 413] on input "Select an option" at bounding box center [827, 416] width 20 height 20
click at [941, 473] on th at bounding box center [954, 475] width 102 height 60
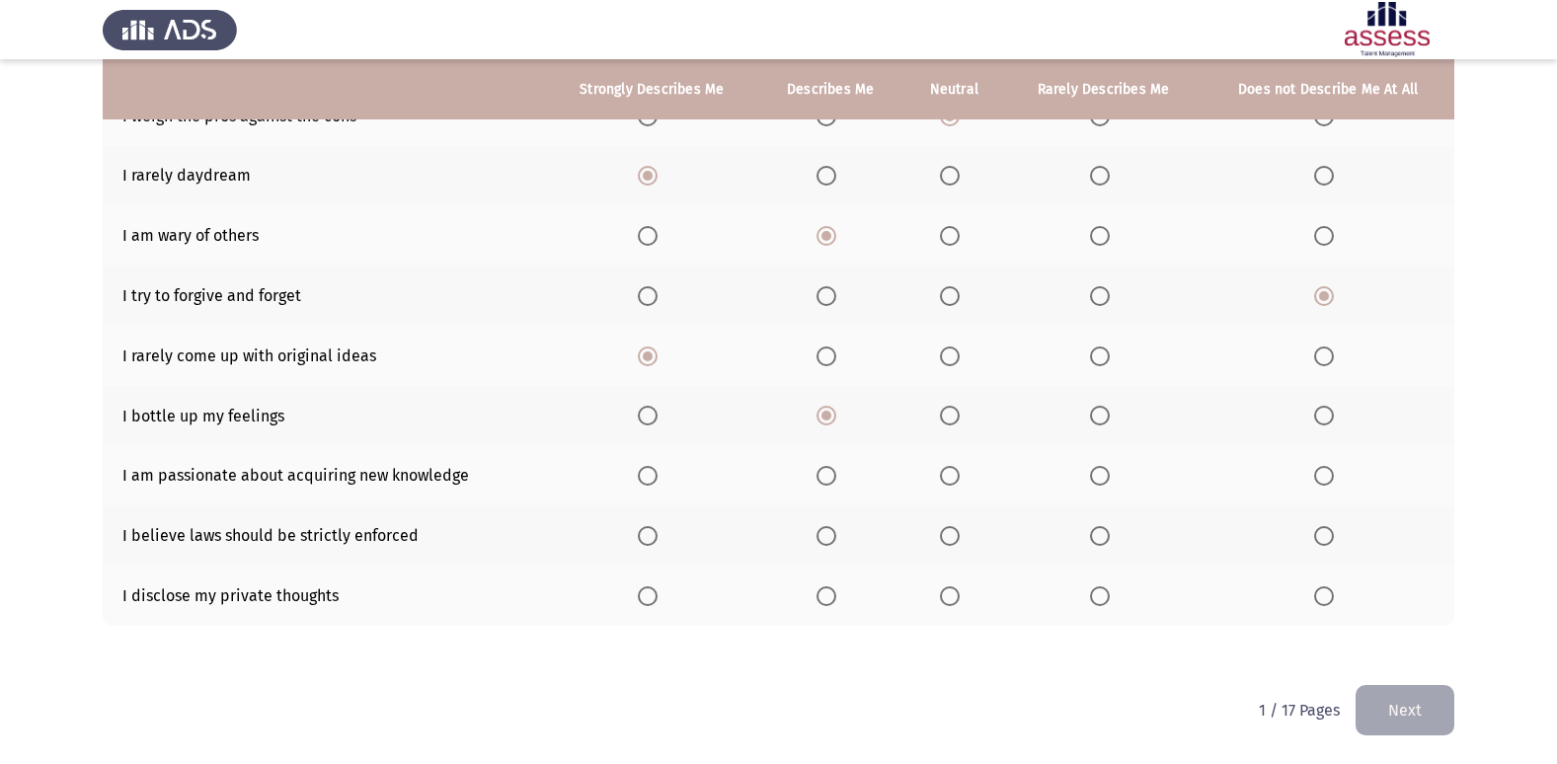
click at [956, 473] on span "Select an option" at bounding box center [950, 476] width 20 height 20
click at [956, 473] on input "Select an option" at bounding box center [950, 476] width 20 height 20
click at [650, 533] on span "Select an option" at bounding box center [648, 536] width 20 height 20
click at [650, 533] on input "Select an option" at bounding box center [648, 536] width 20 height 20
click at [833, 600] on span "Select an option" at bounding box center [827, 596] width 20 height 20
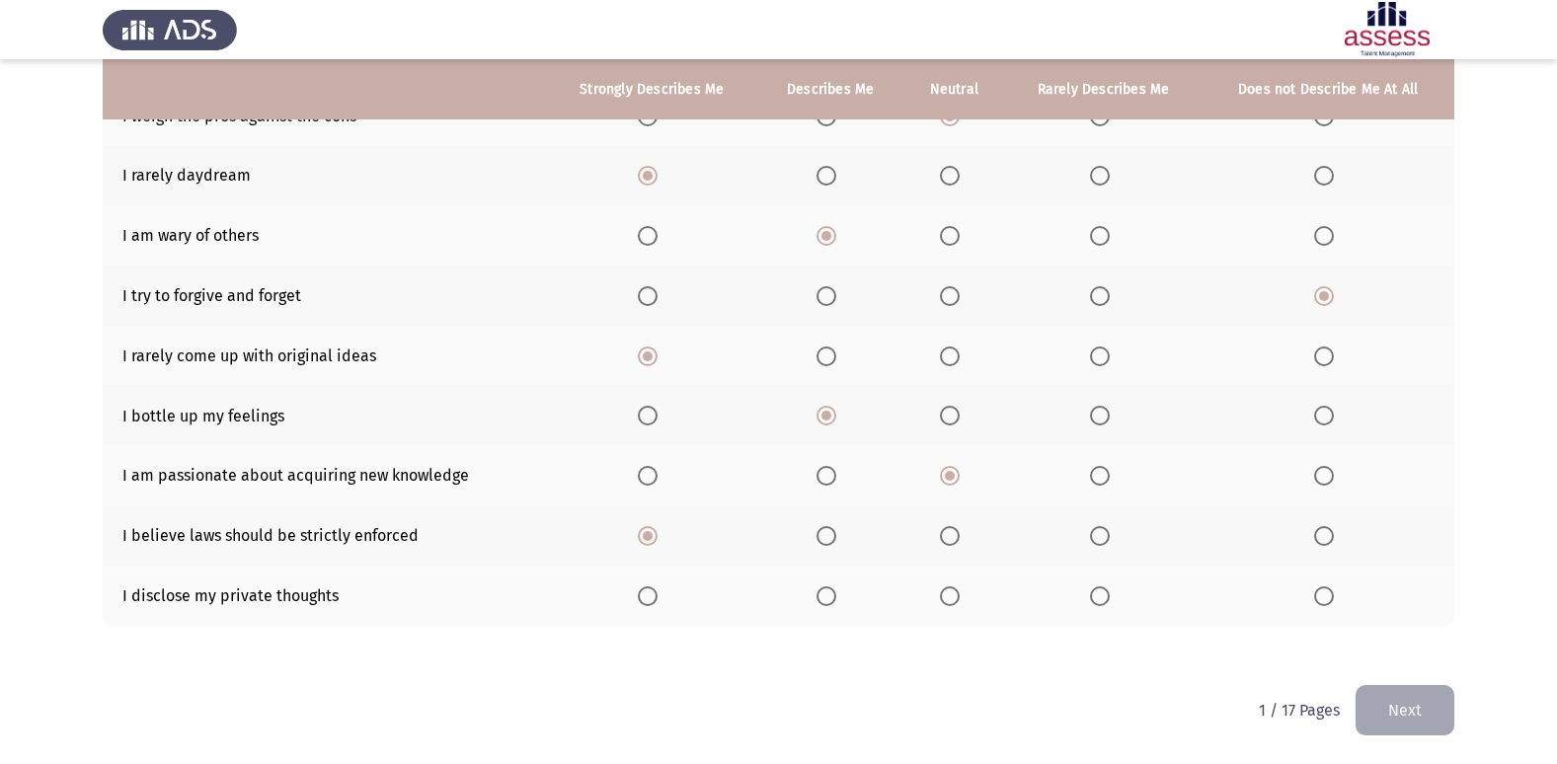
click at [833, 600] on input "Select an option" at bounding box center [827, 596] width 20 height 20
click at [1420, 700] on button "Next" at bounding box center [1405, 710] width 99 height 50
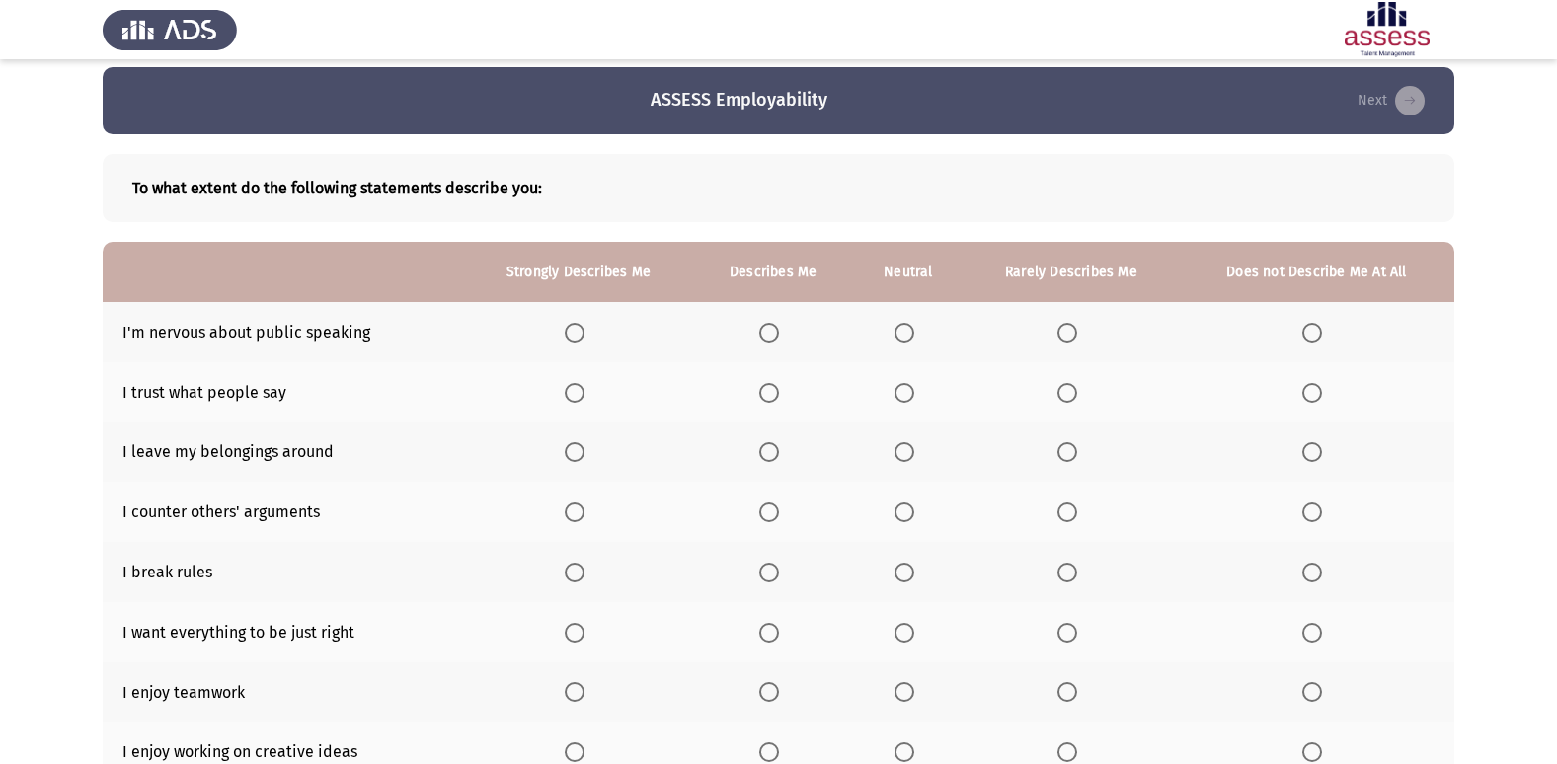
scroll to position [0, 0]
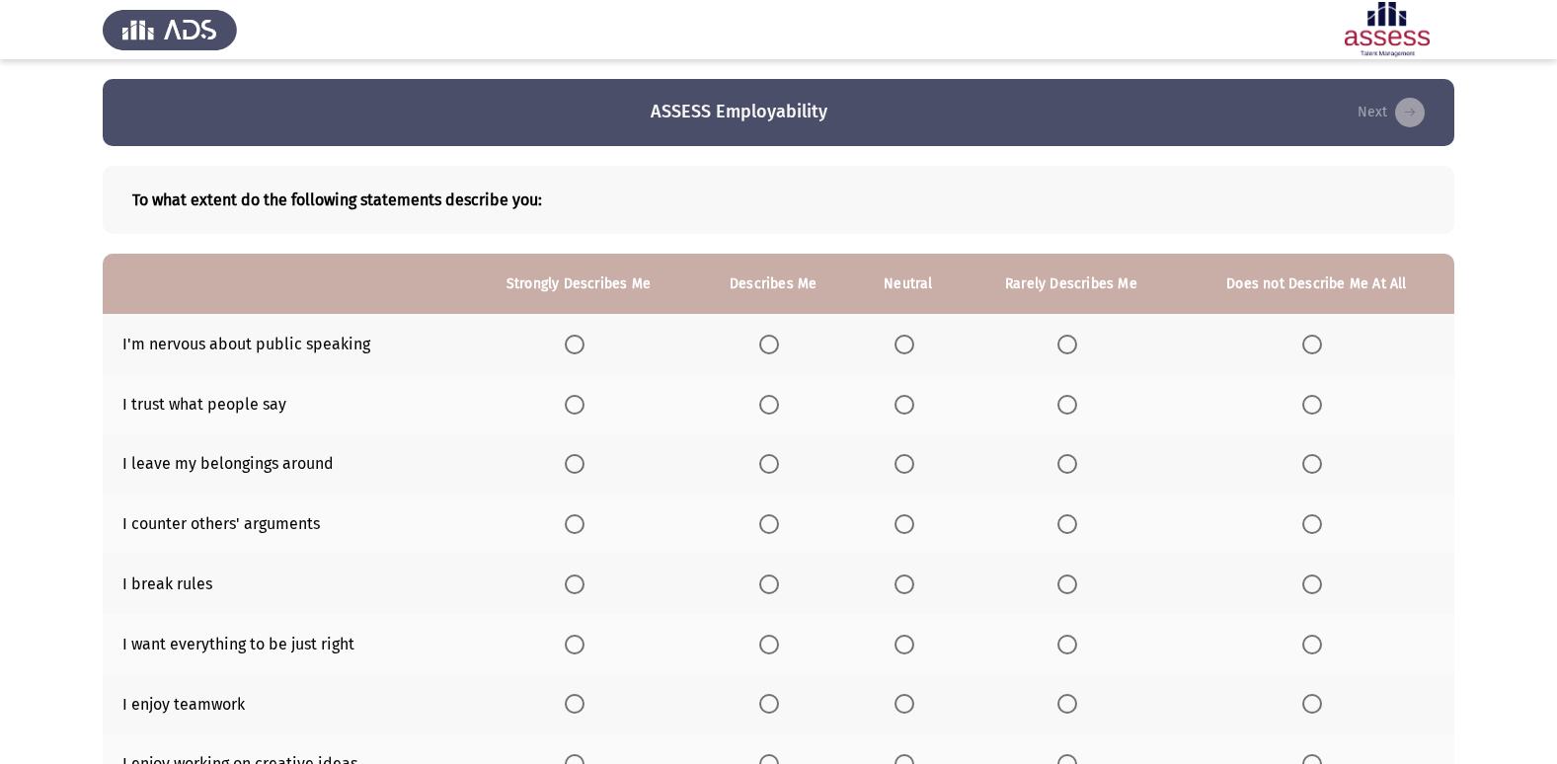
click at [1055, 333] on th at bounding box center [1071, 344] width 215 height 60
click at [1069, 337] on span "Select an option" at bounding box center [1067, 345] width 20 height 20
click at [1069, 337] on input "Select an option" at bounding box center [1067, 345] width 20 height 20
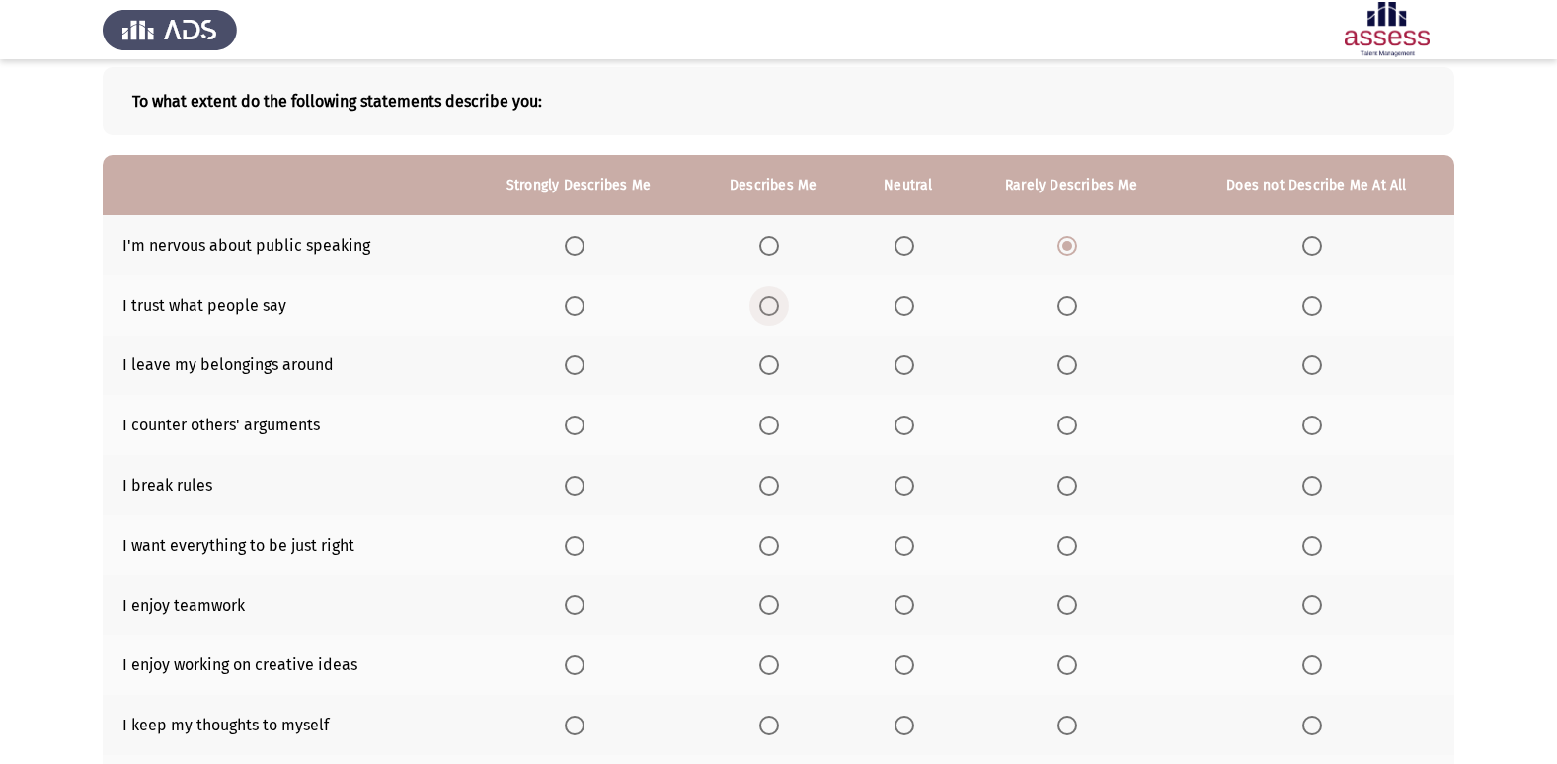
click at [775, 298] on span "Select an option" at bounding box center [769, 306] width 20 height 20
click at [775, 298] on input "Select an option" at bounding box center [769, 306] width 20 height 20
click at [754, 364] on th at bounding box center [773, 366] width 159 height 60
click at [755, 366] on th at bounding box center [773, 366] width 159 height 60
click at [783, 371] on label "Select an option" at bounding box center [773, 365] width 28 height 20
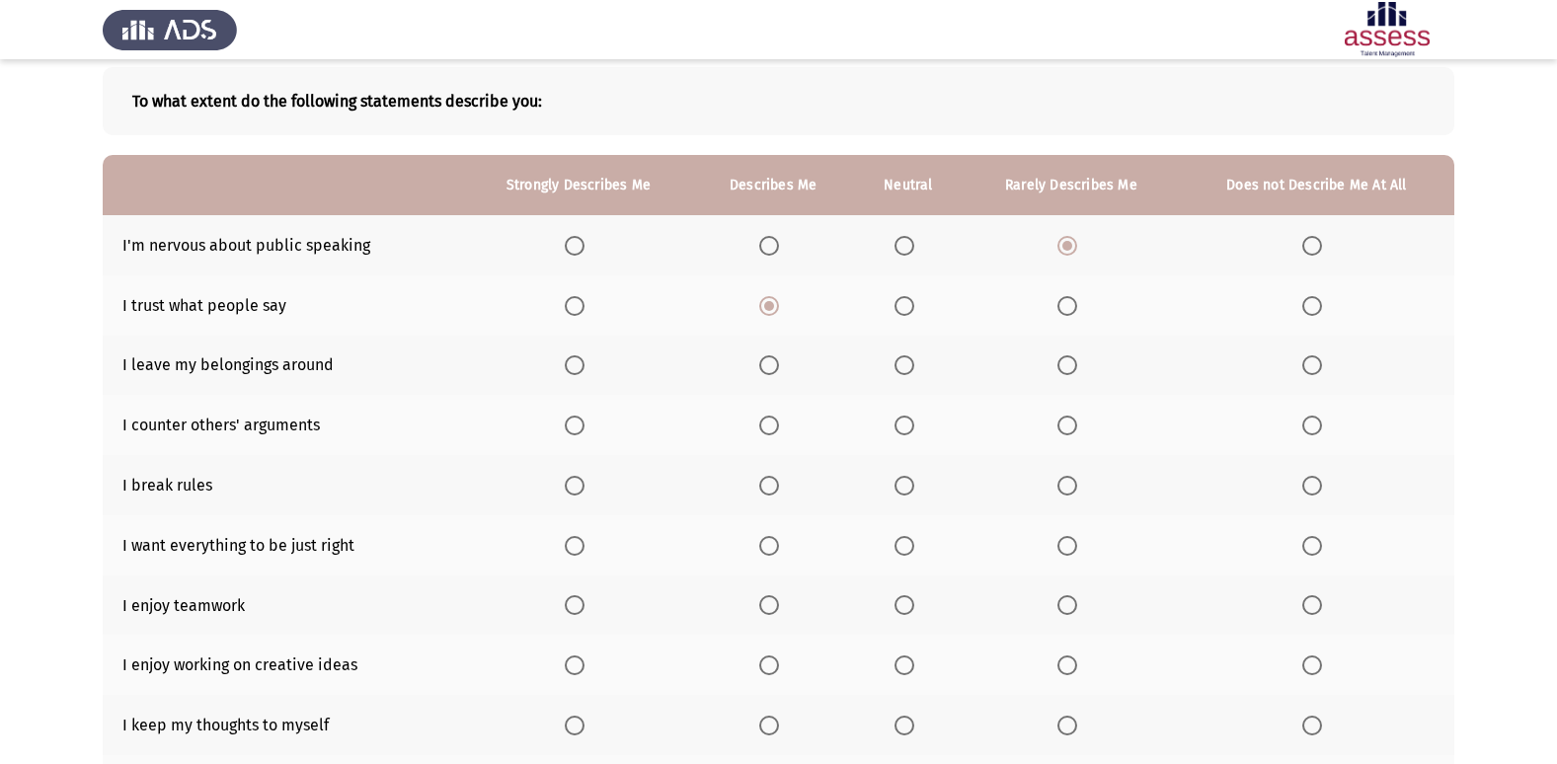
click at [779, 371] on input "Select an option" at bounding box center [769, 365] width 20 height 20
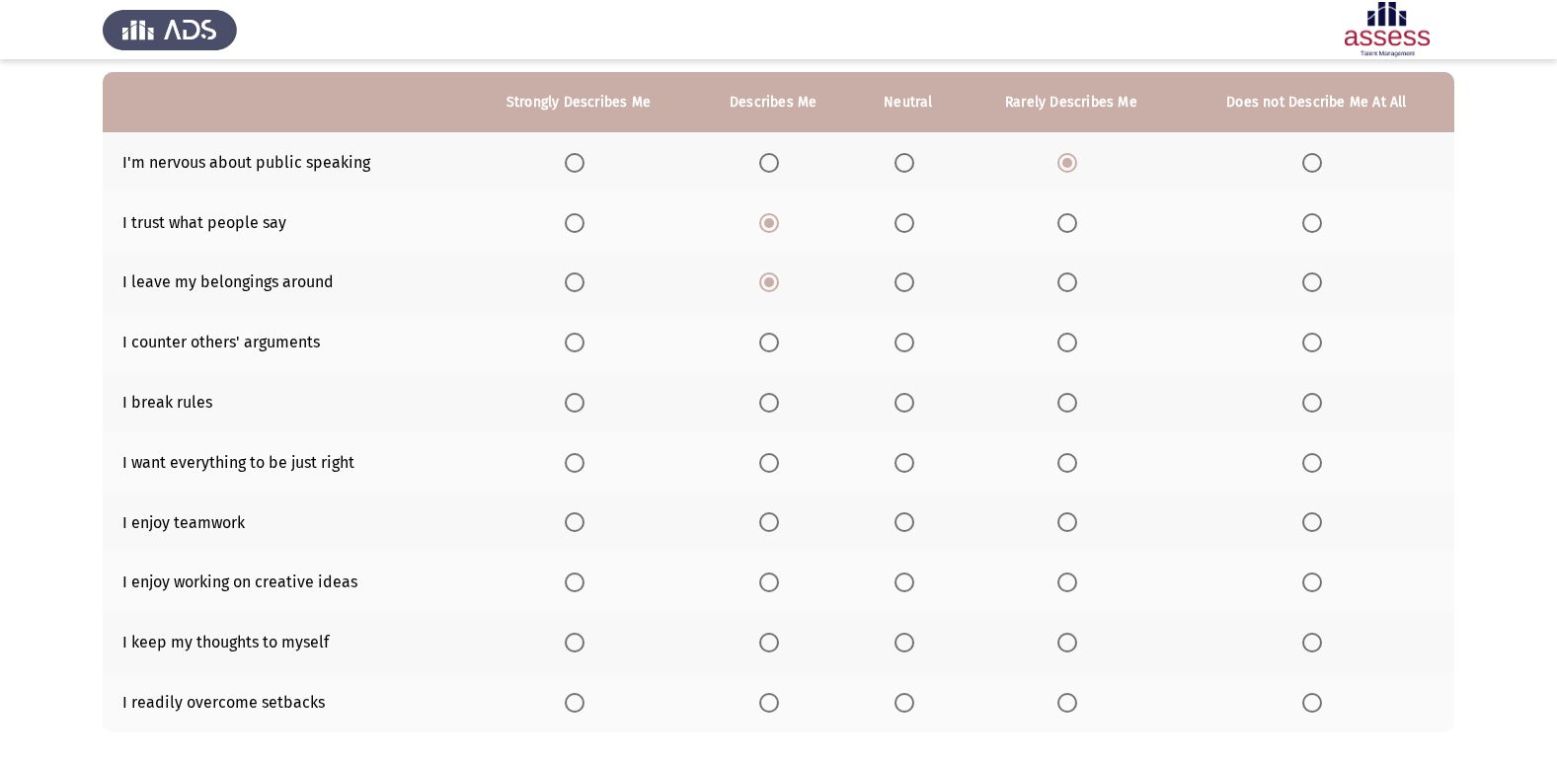
scroll to position [197, 0]
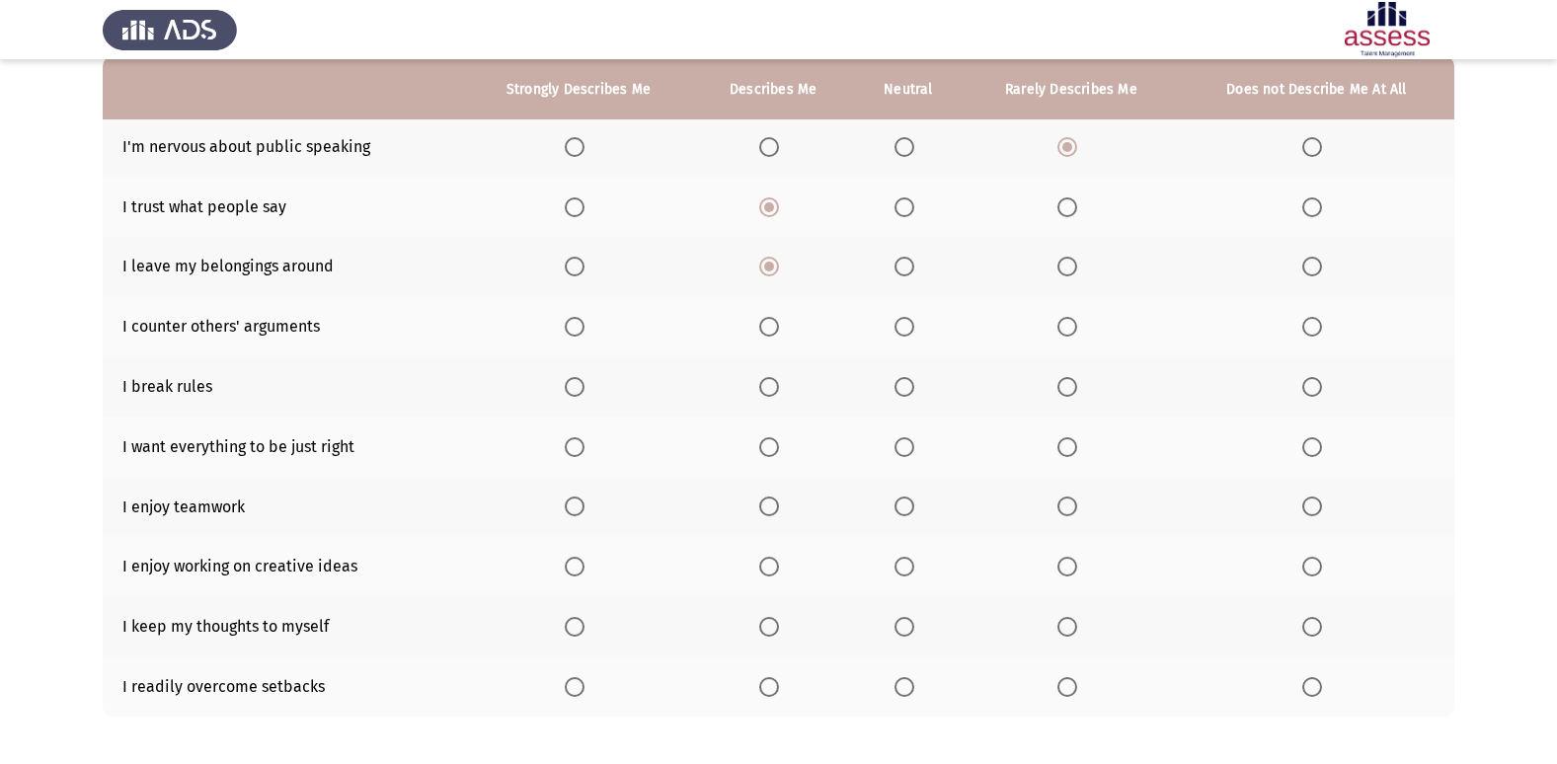
click at [1315, 383] on span "Select an option" at bounding box center [1312, 387] width 20 height 20
click at [1315, 383] on input "Select an option" at bounding box center [1312, 387] width 20 height 20
click at [914, 325] on span "Select an option" at bounding box center [905, 327] width 20 height 20
click at [914, 325] on input "Select an option" at bounding box center [905, 327] width 20 height 20
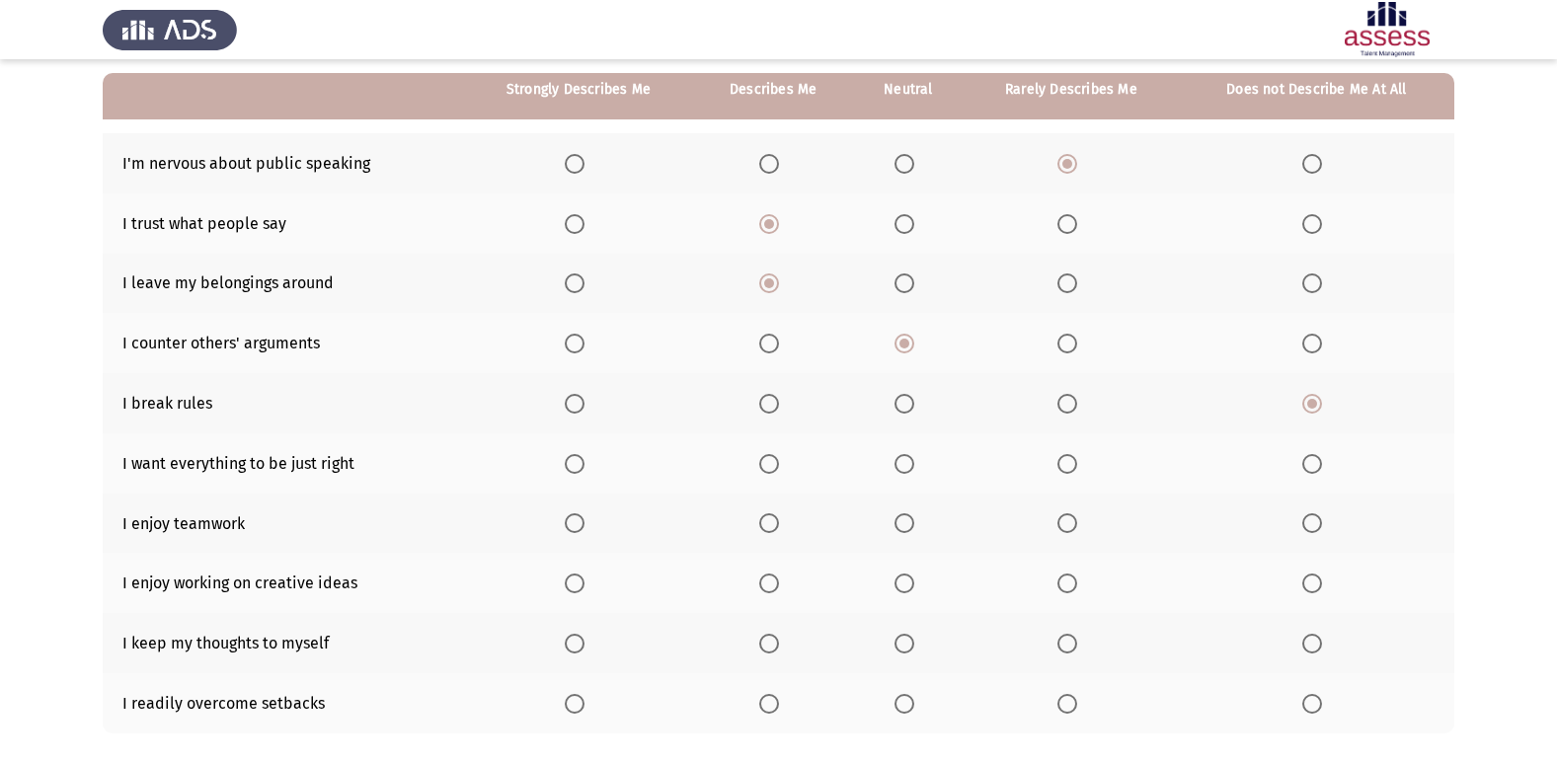
scroll to position [288, 0]
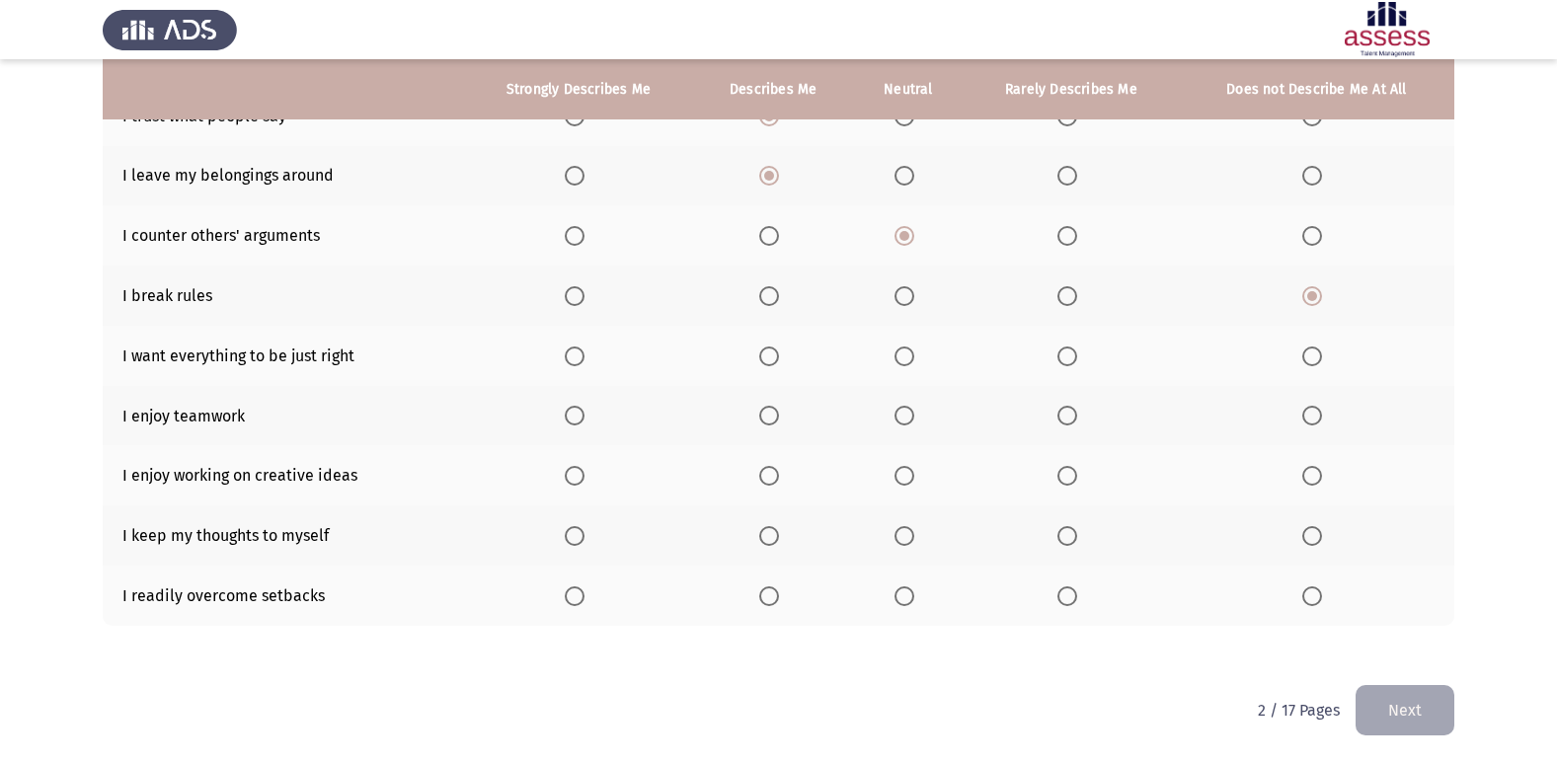
click at [582, 421] on span "Select an option" at bounding box center [575, 416] width 20 height 20
click at [582, 421] on input "Select an option" at bounding box center [575, 416] width 20 height 20
click at [576, 473] on span "Select an option" at bounding box center [575, 476] width 20 height 20
click at [576, 473] on input "Select an option" at bounding box center [575, 476] width 20 height 20
click at [913, 543] on span "Select an option" at bounding box center [905, 536] width 20 height 20
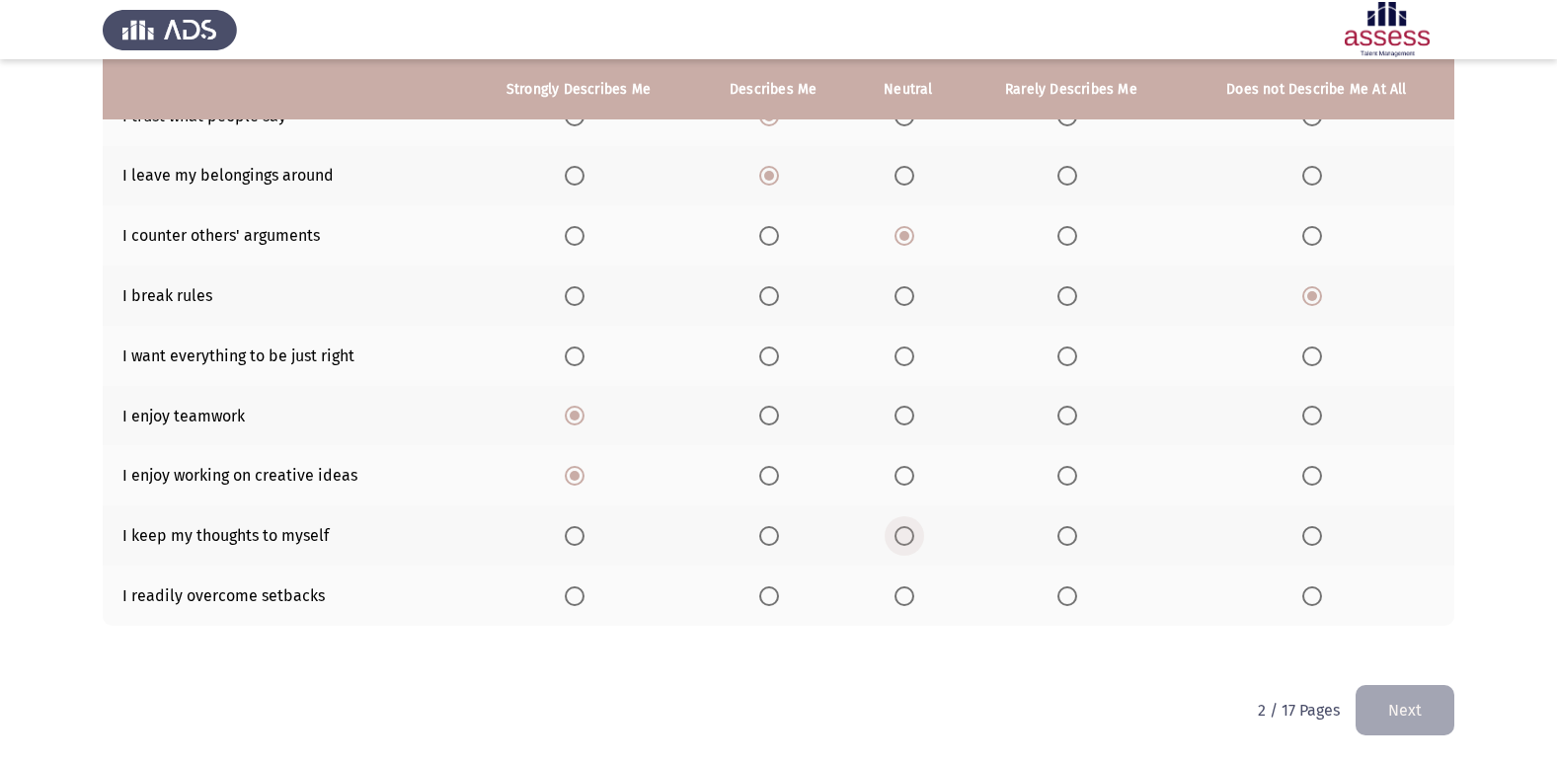
click at [913, 543] on input "Select an option" at bounding box center [905, 536] width 20 height 20
click at [589, 589] on label "Select an option" at bounding box center [579, 596] width 28 height 20
click at [585, 589] on input "Select an option" at bounding box center [575, 596] width 20 height 20
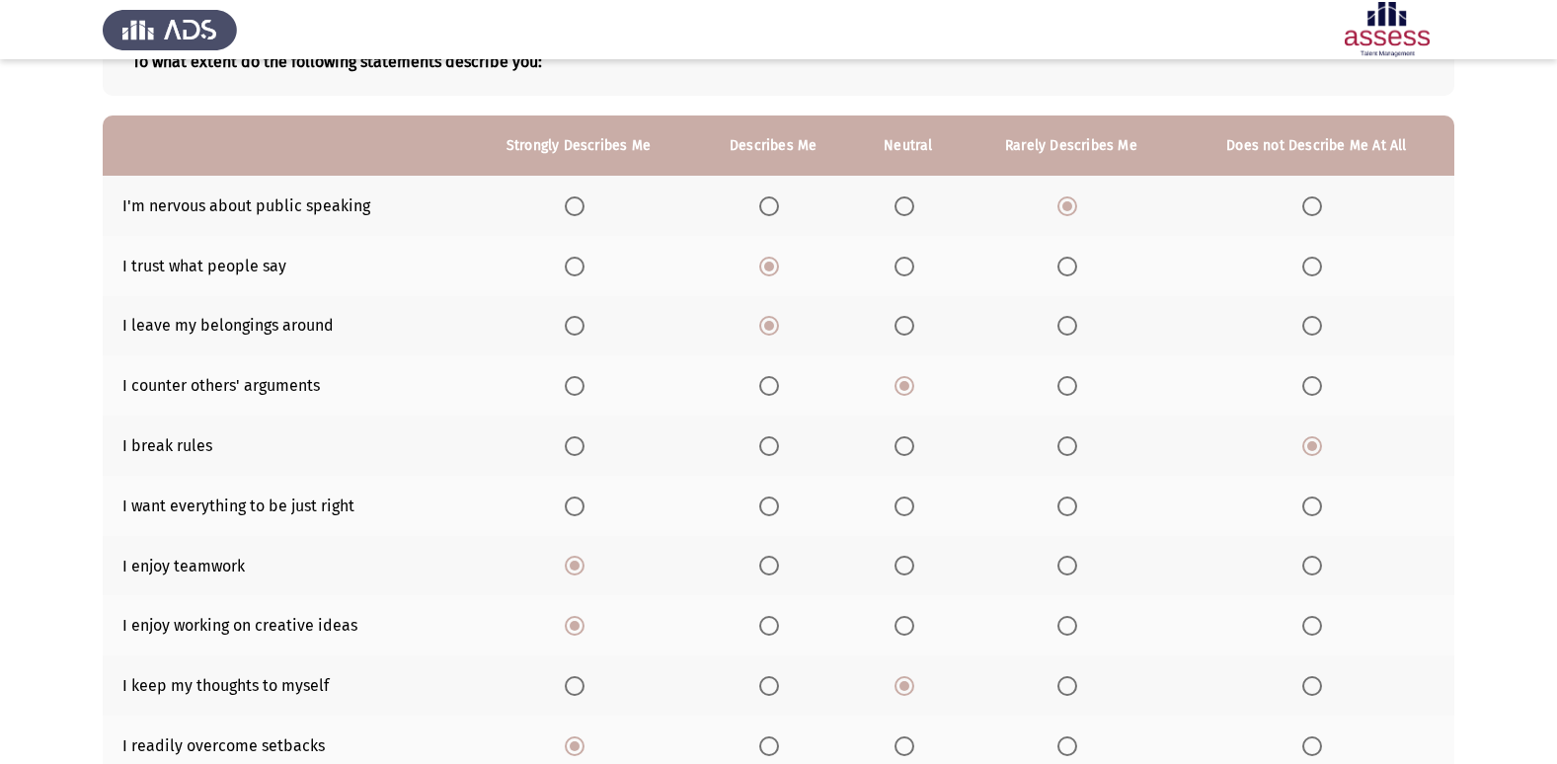
scroll to position [91, 0]
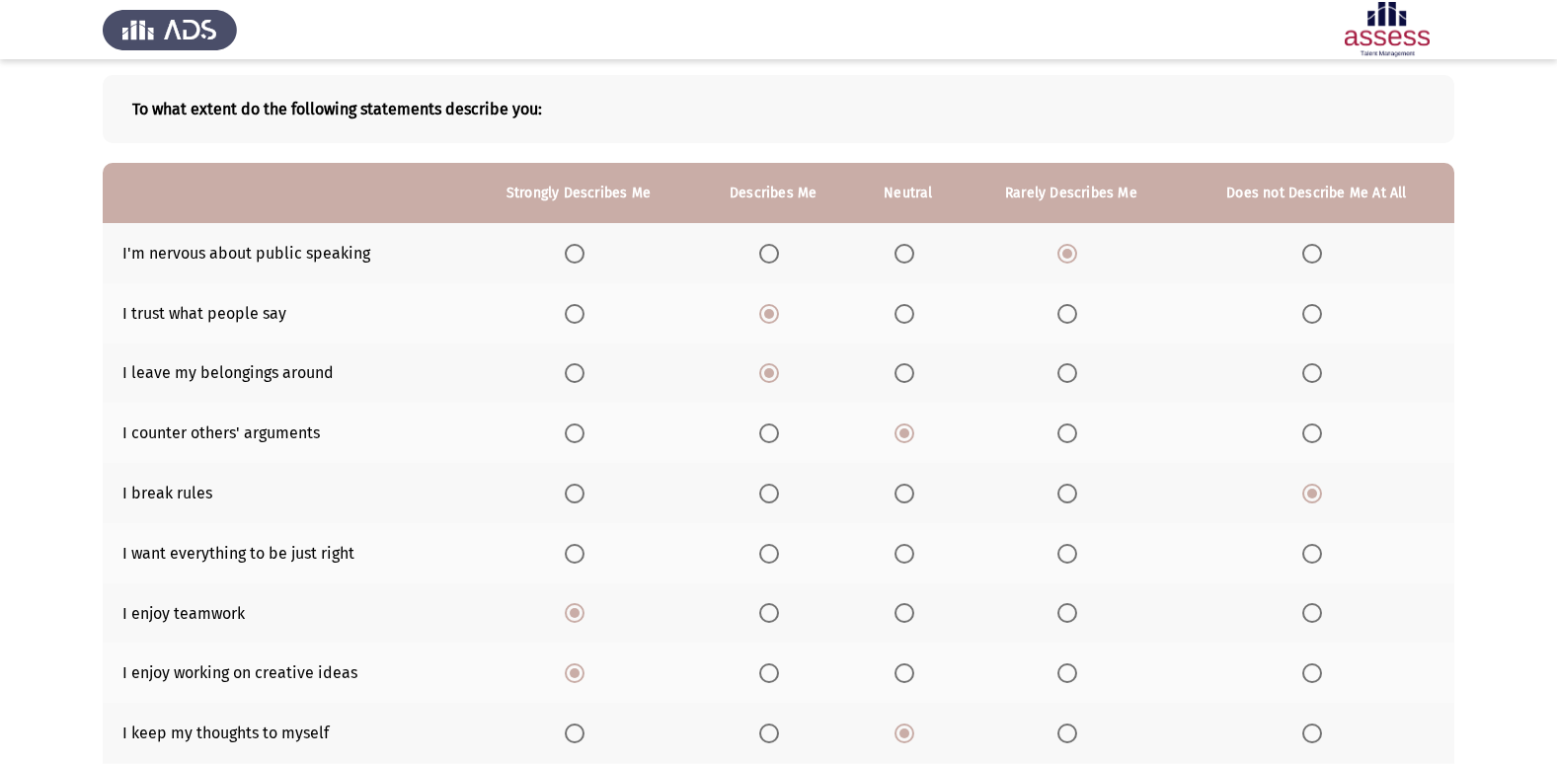
click at [905, 561] on span "Select an option" at bounding box center [905, 554] width 20 height 20
click at [905, 561] on input "Select an option" at bounding box center [905, 554] width 20 height 20
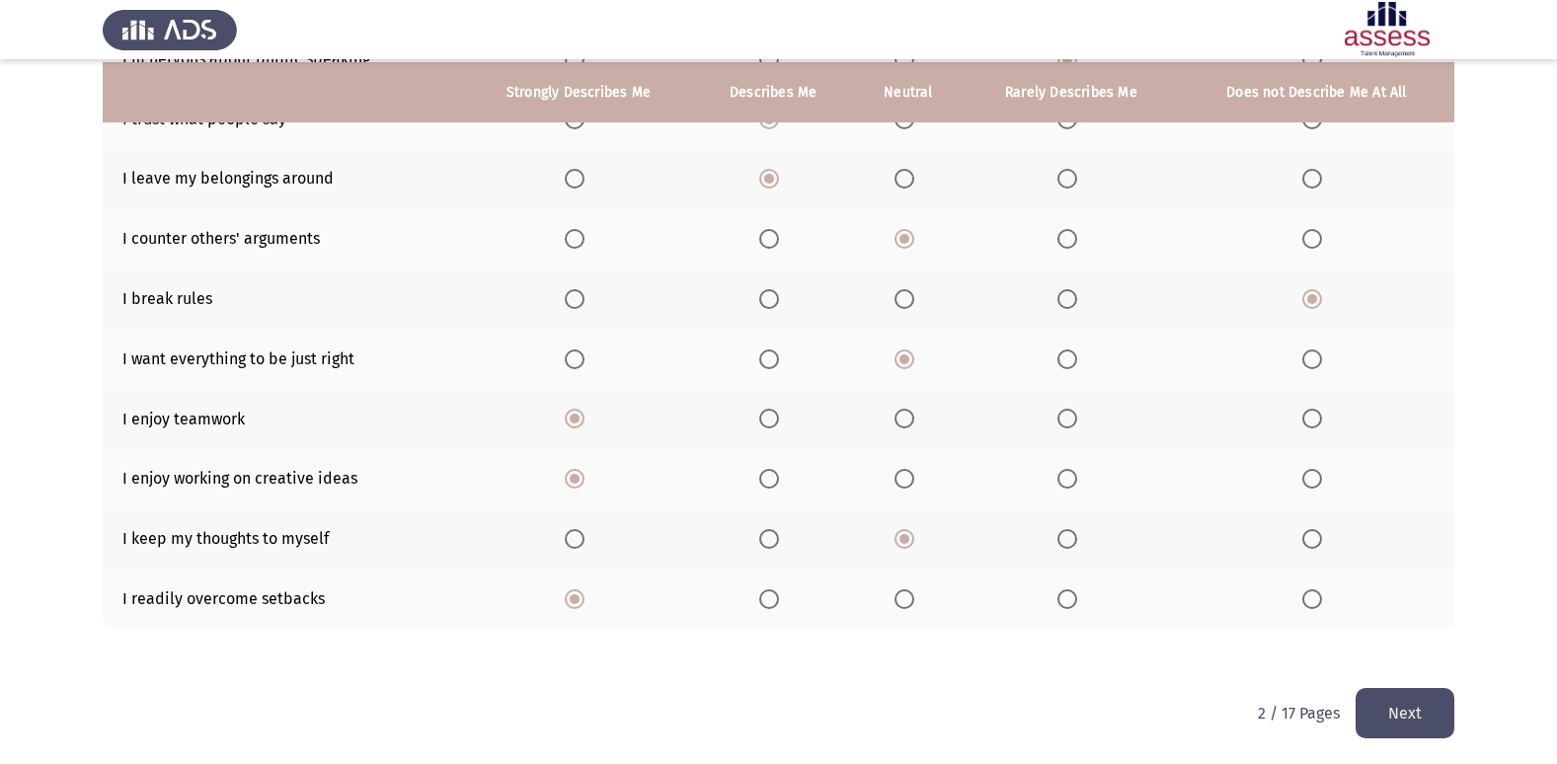
scroll to position [288, 0]
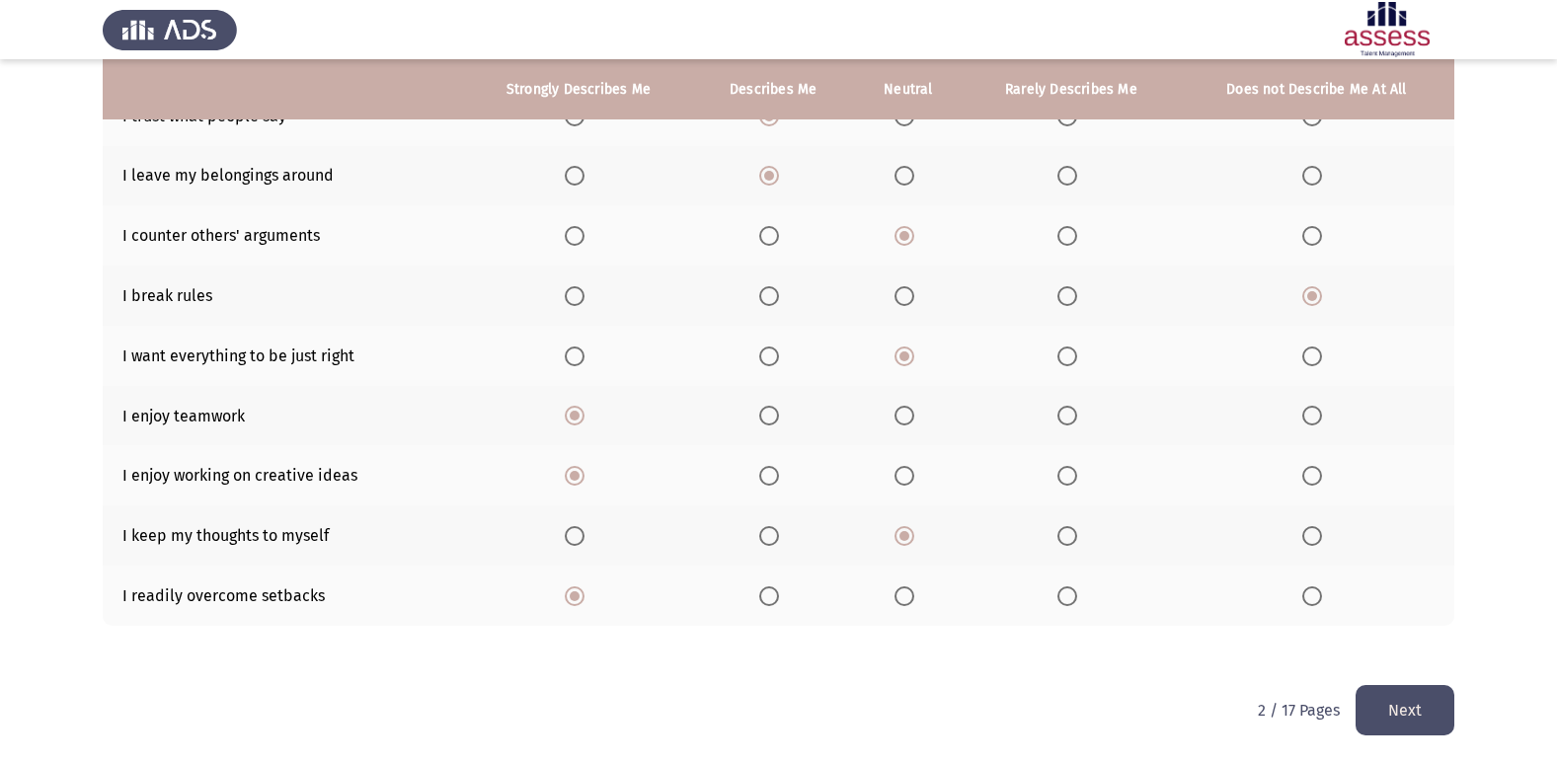
click at [910, 538] on span "Select an option" at bounding box center [905, 536] width 20 height 20
click at [910, 538] on input "Select an option" at bounding box center [905, 536] width 20 height 20
click at [901, 536] on span "Select an option" at bounding box center [904, 536] width 10 height 10
click at [901, 536] on input "Select an option" at bounding box center [905, 536] width 20 height 20
click at [1399, 700] on button "Next" at bounding box center [1405, 710] width 99 height 50
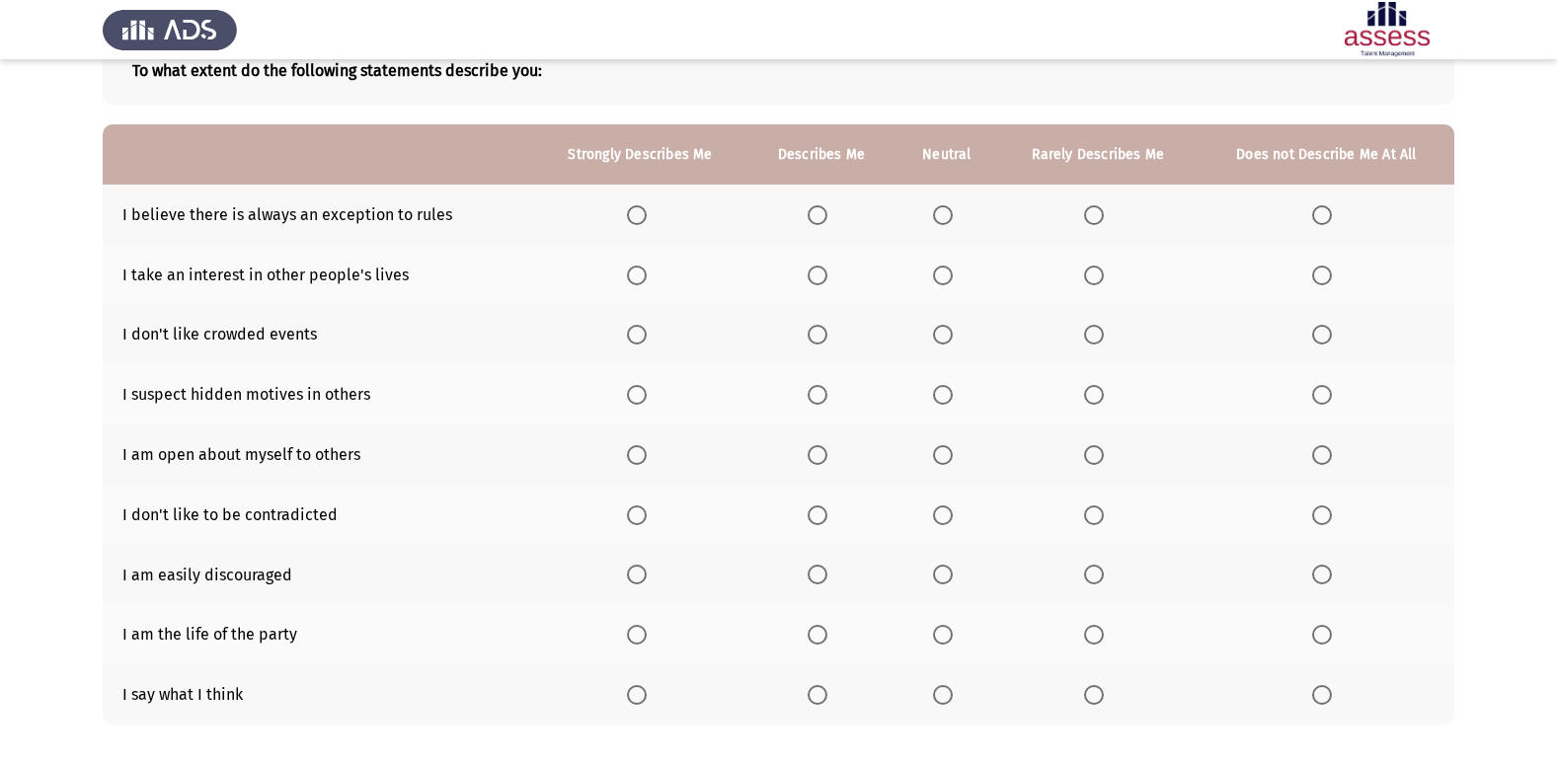
scroll to position [228, 0]
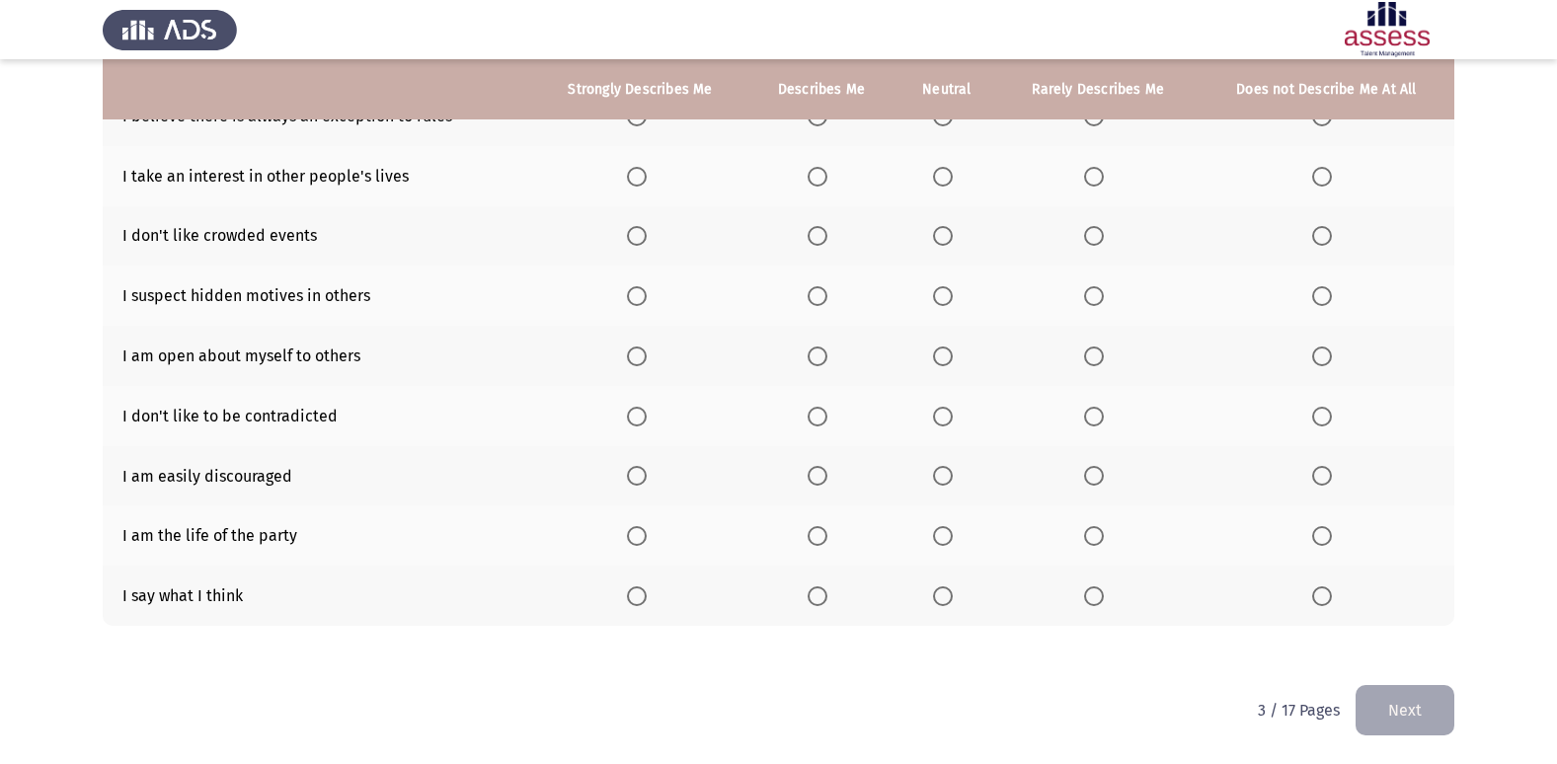
click at [947, 601] on span "Select an option" at bounding box center [943, 596] width 20 height 20
click at [947, 601] on input "Select an option" at bounding box center [943, 596] width 20 height 20
click at [940, 536] on span "Select an option" at bounding box center [943, 536] width 20 height 20
click at [940, 536] on input "Select an option" at bounding box center [943, 536] width 20 height 20
click at [1094, 528] on span "Select an option" at bounding box center [1094, 536] width 20 height 20
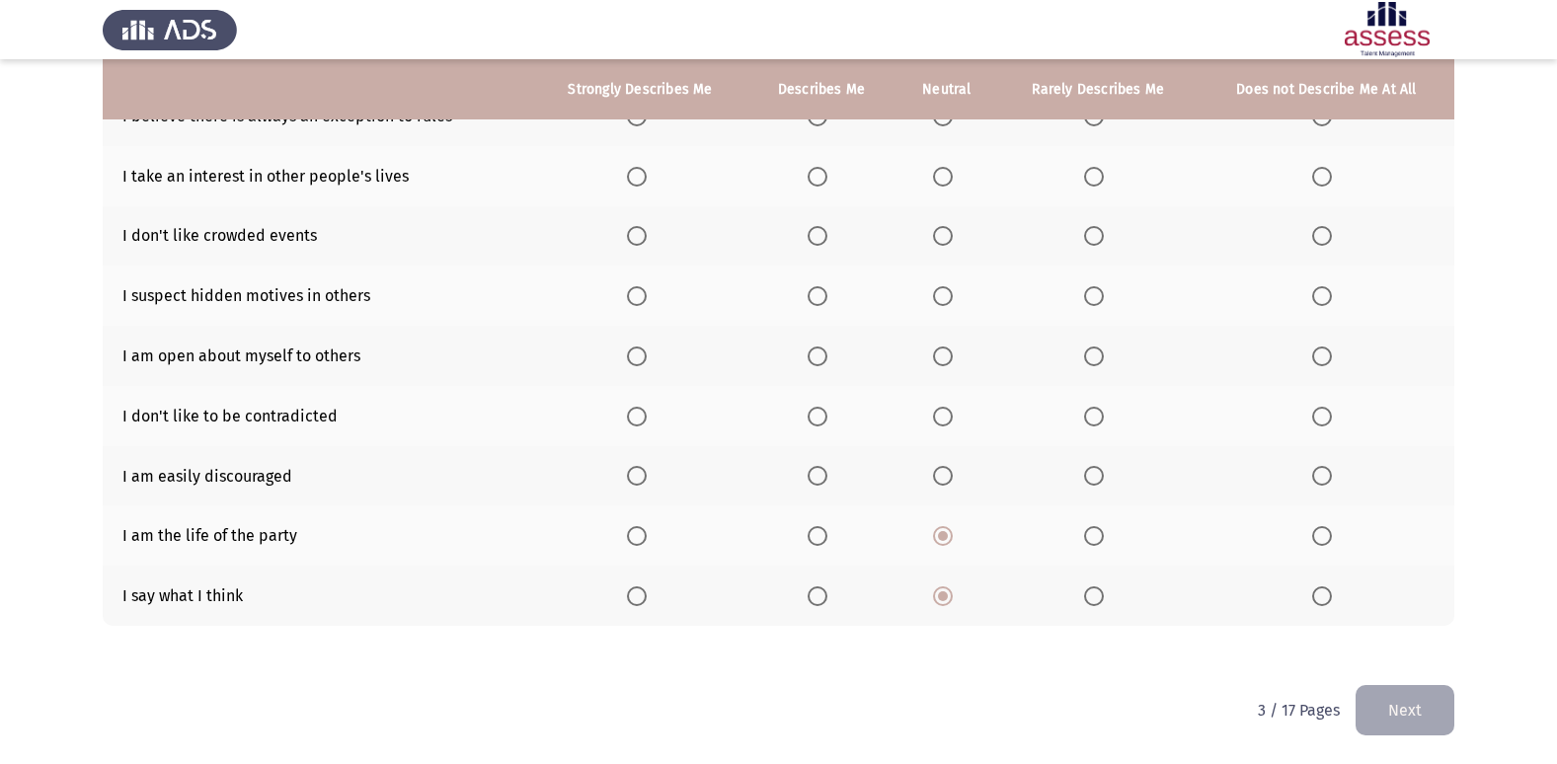
click at [1094, 528] on input "Select an option" at bounding box center [1094, 536] width 20 height 20
click at [927, 534] on th at bounding box center [947, 536] width 103 height 60
click at [943, 530] on span "Select an option" at bounding box center [943, 536] width 20 height 20
click at [943, 530] on input "Select an option" at bounding box center [943, 536] width 20 height 20
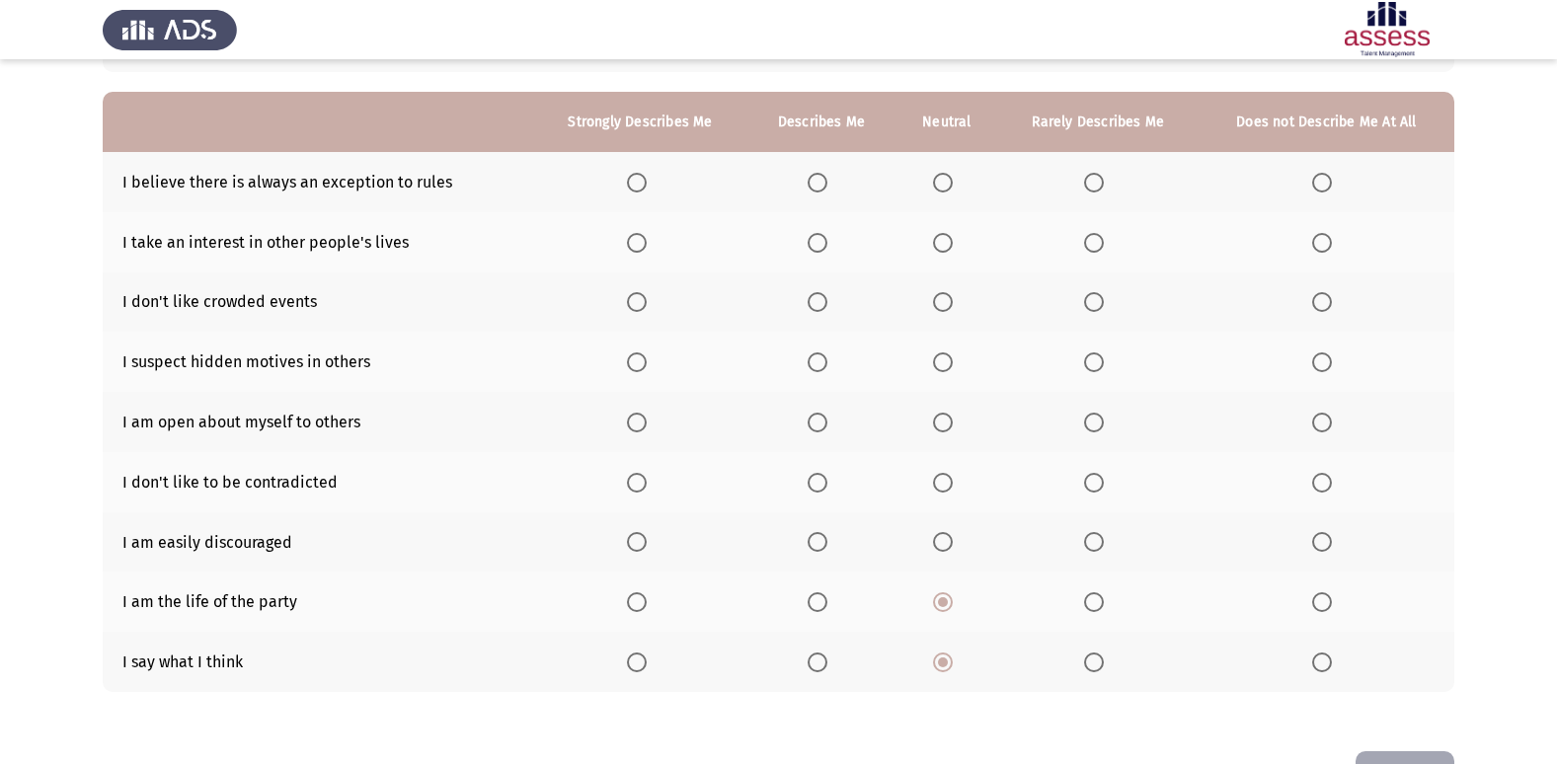
scroll to position [129, 0]
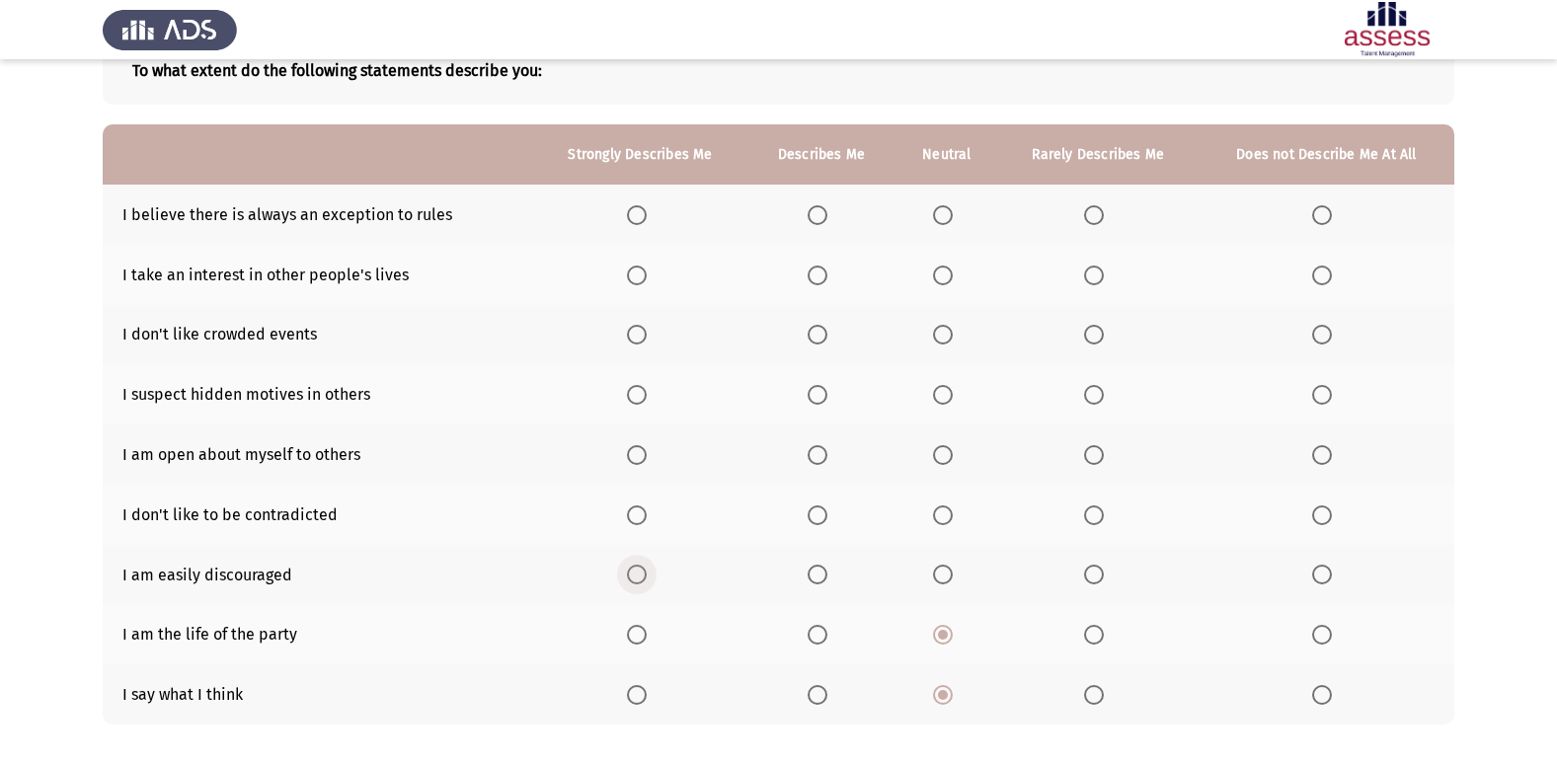
click at [646, 577] on span "Select an option" at bounding box center [637, 575] width 20 height 20
click at [646, 577] on input "Select an option" at bounding box center [637, 575] width 20 height 20
click at [944, 575] on span "Select an option" at bounding box center [943, 575] width 20 height 20
click at [944, 575] on input "Select an option" at bounding box center [943, 575] width 20 height 20
click at [654, 220] on label "Select an option" at bounding box center [641, 215] width 28 height 20
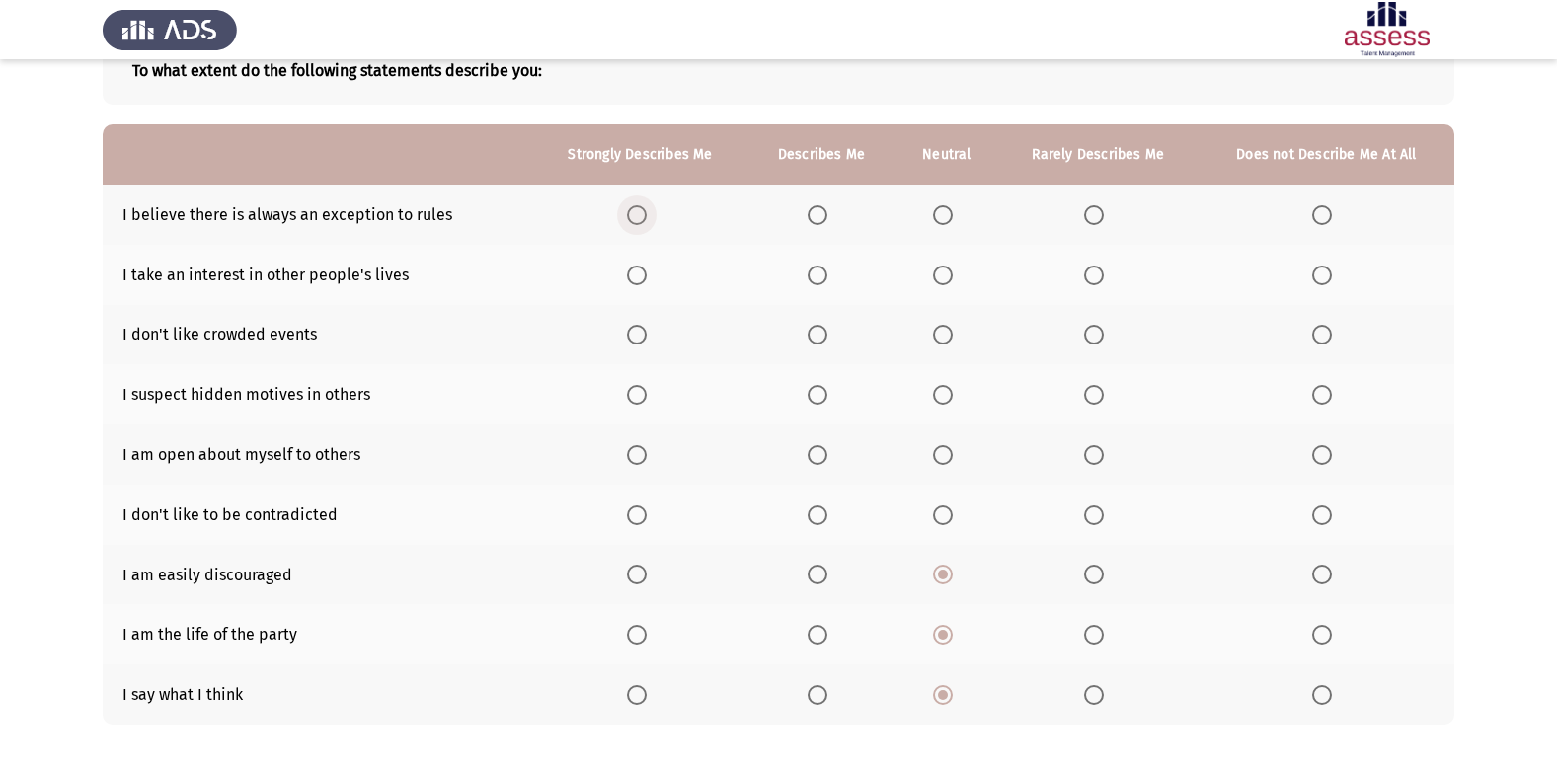
click at [647, 220] on input "Select an option" at bounding box center [637, 215] width 20 height 20
click at [1099, 279] on span "Select an option" at bounding box center [1094, 276] width 20 height 20
click at [1099, 279] on input "Select an option" at bounding box center [1094, 276] width 20 height 20
click at [1307, 272] on th at bounding box center [1327, 275] width 256 height 60
click at [1315, 273] on span "Select an option" at bounding box center [1322, 276] width 20 height 20
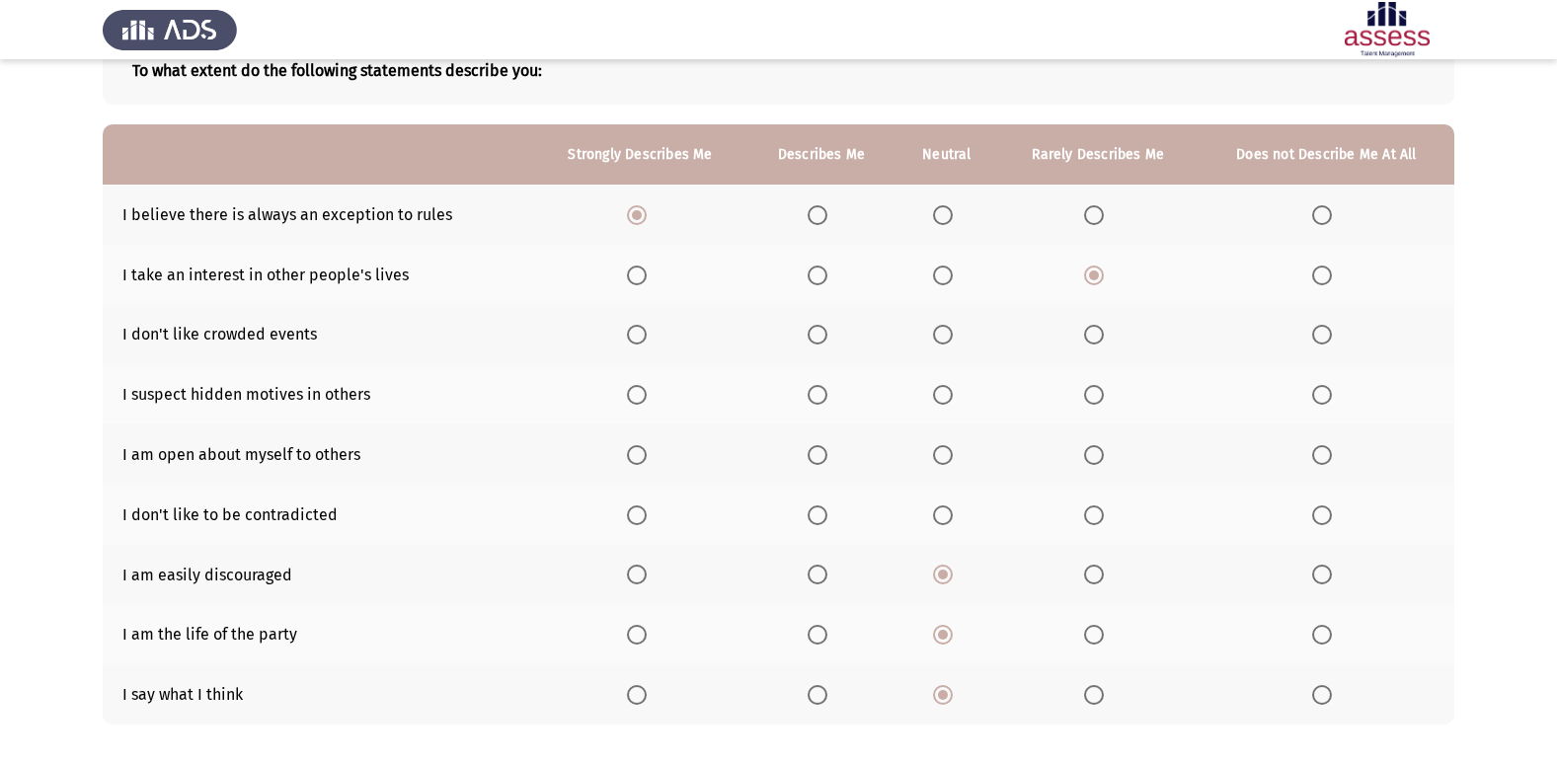
click at [1315, 273] on input "Select an option" at bounding box center [1322, 276] width 20 height 20
click at [943, 328] on span "Select an option" at bounding box center [943, 335] width 20 height 20
click at [943, 328] on input "Select an option" at bounding box center [943, 335] width 20 height 20
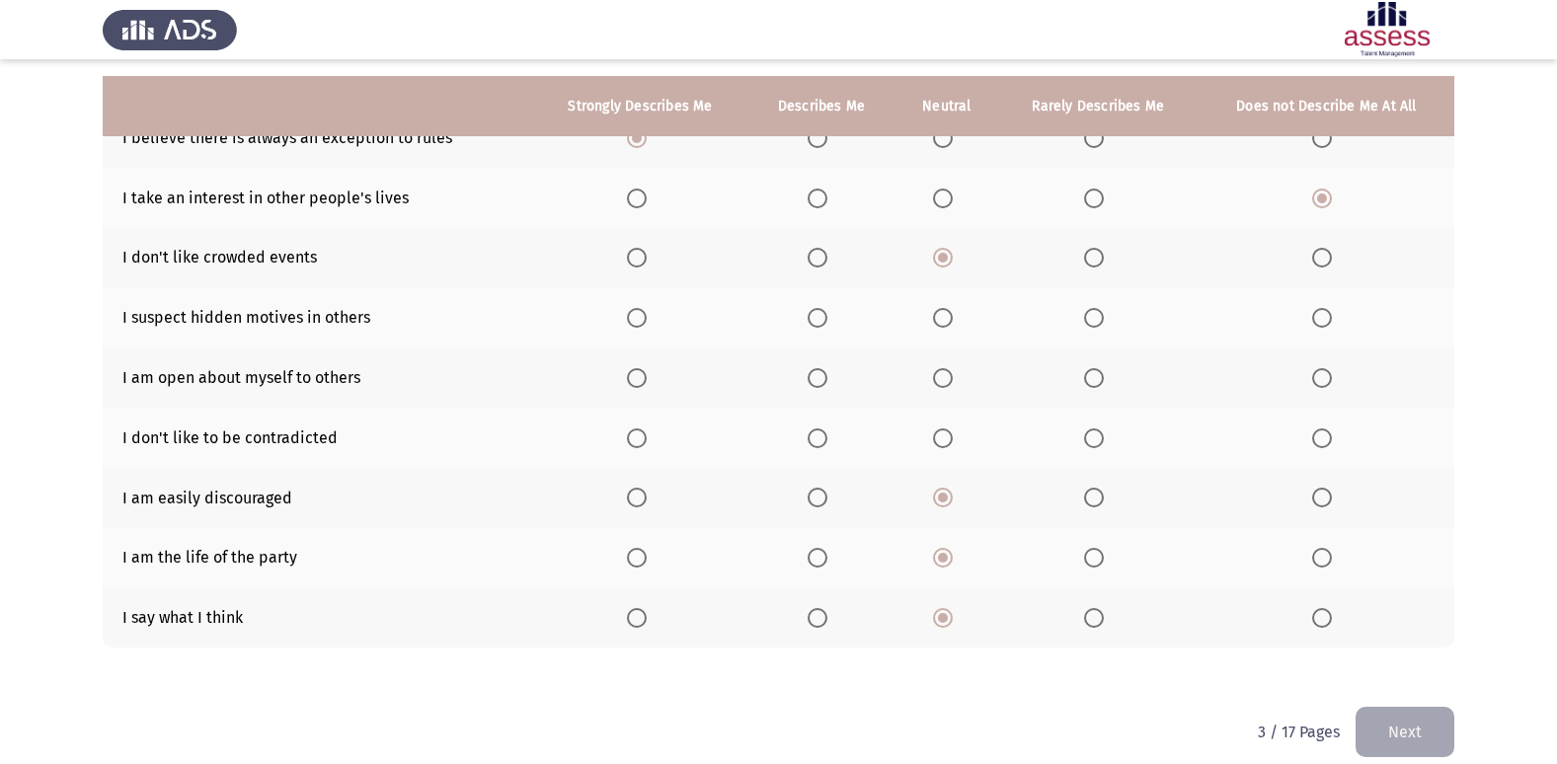
scroll to position [228, 0]
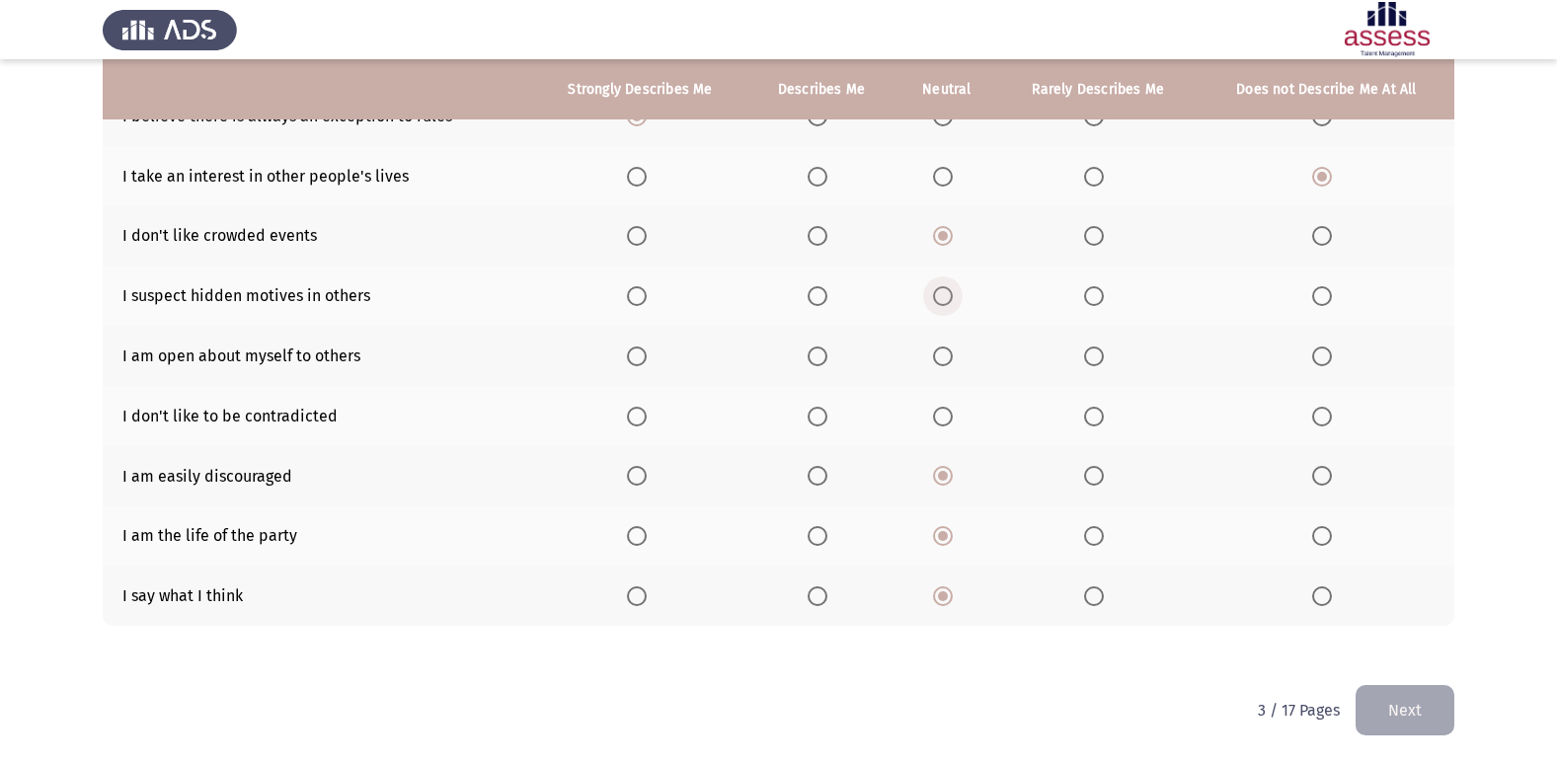
click at [939, 294] on span "Select an option" at bounding box center [943, 296] width 20 height 20
click at [939, 294] on input "Select an option" at bounding box center [943, 296] width 20 height 20
click at [825, 349] on span "Select an option" at bounding box center [818, 357] width 20 height 20
click at [825, 349] on input "Select an option" at bounding box center [818, 357] width 20 height 20
click at [939, 428] on th at bounding box center [947, 416] width 103 height 60
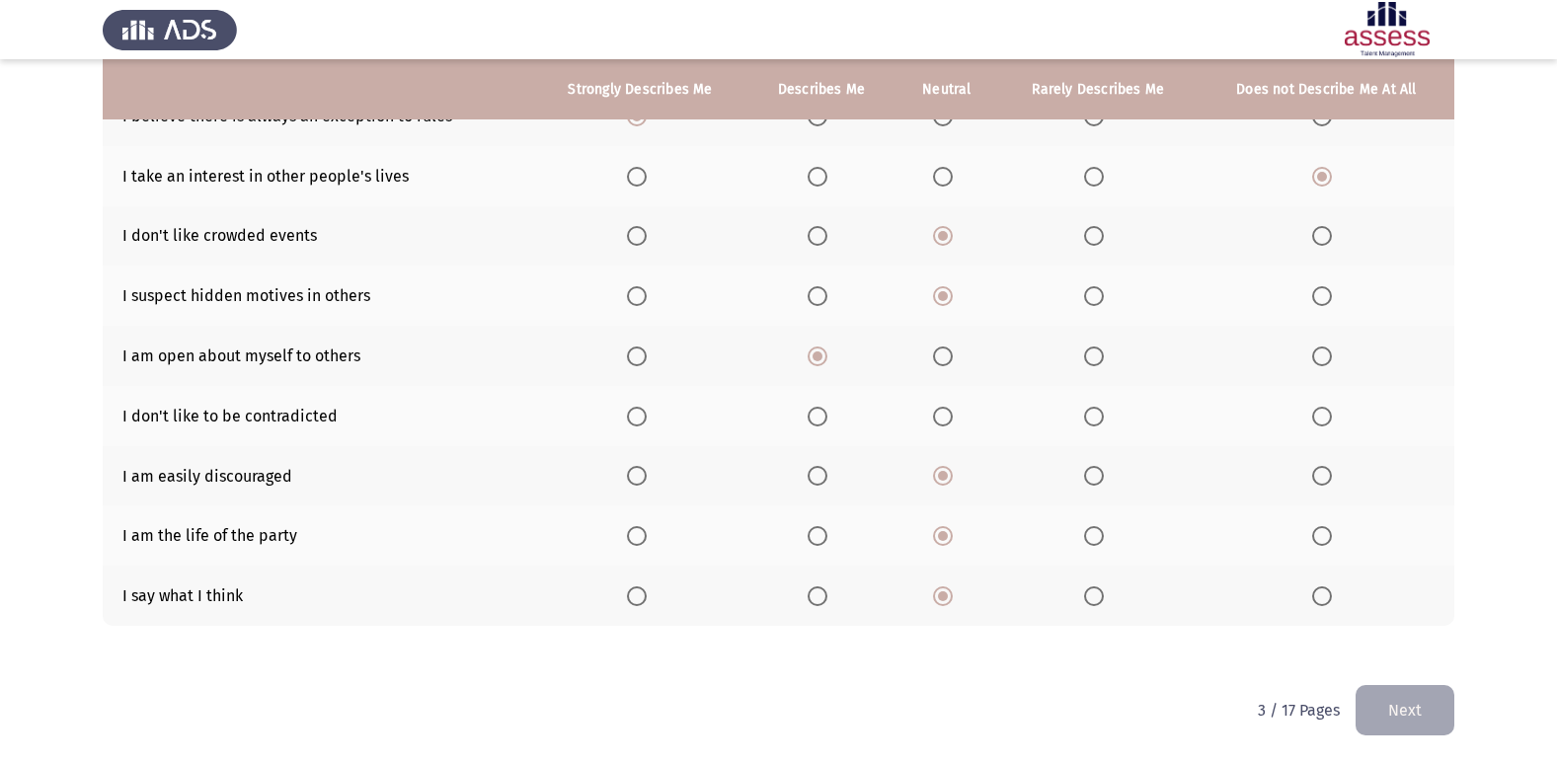
click at [941, 410] on span "Select an option" at bounding box center [943, 417] width 20 height 20
click at [941, 410] on input "Select an option" at bounding box center [943, 417] width 20 height 20
click at [1428, 698] on button "Next" at bounding box center [1405, 710] width 99 height 50
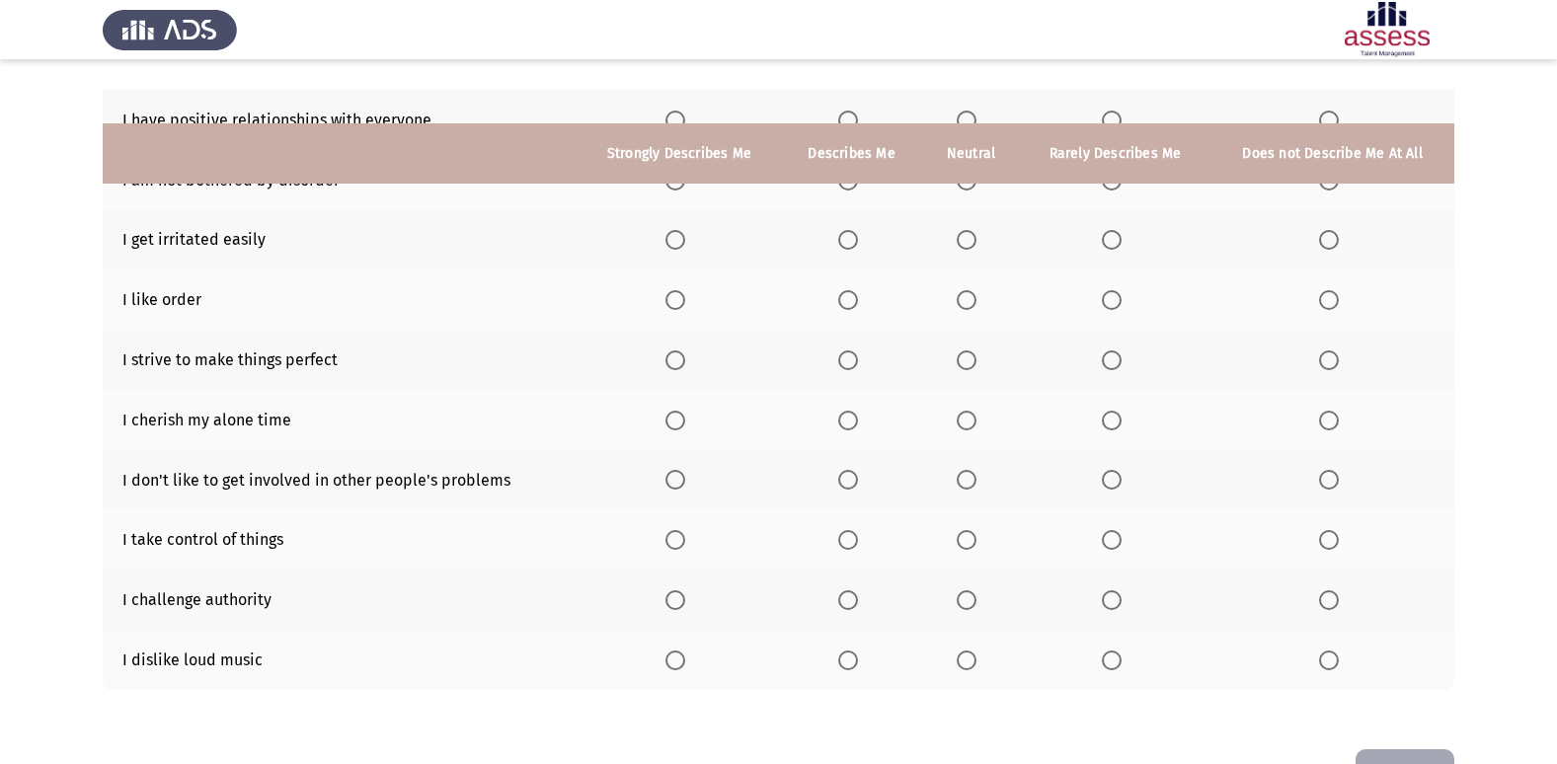
scroll to position [190, 0]
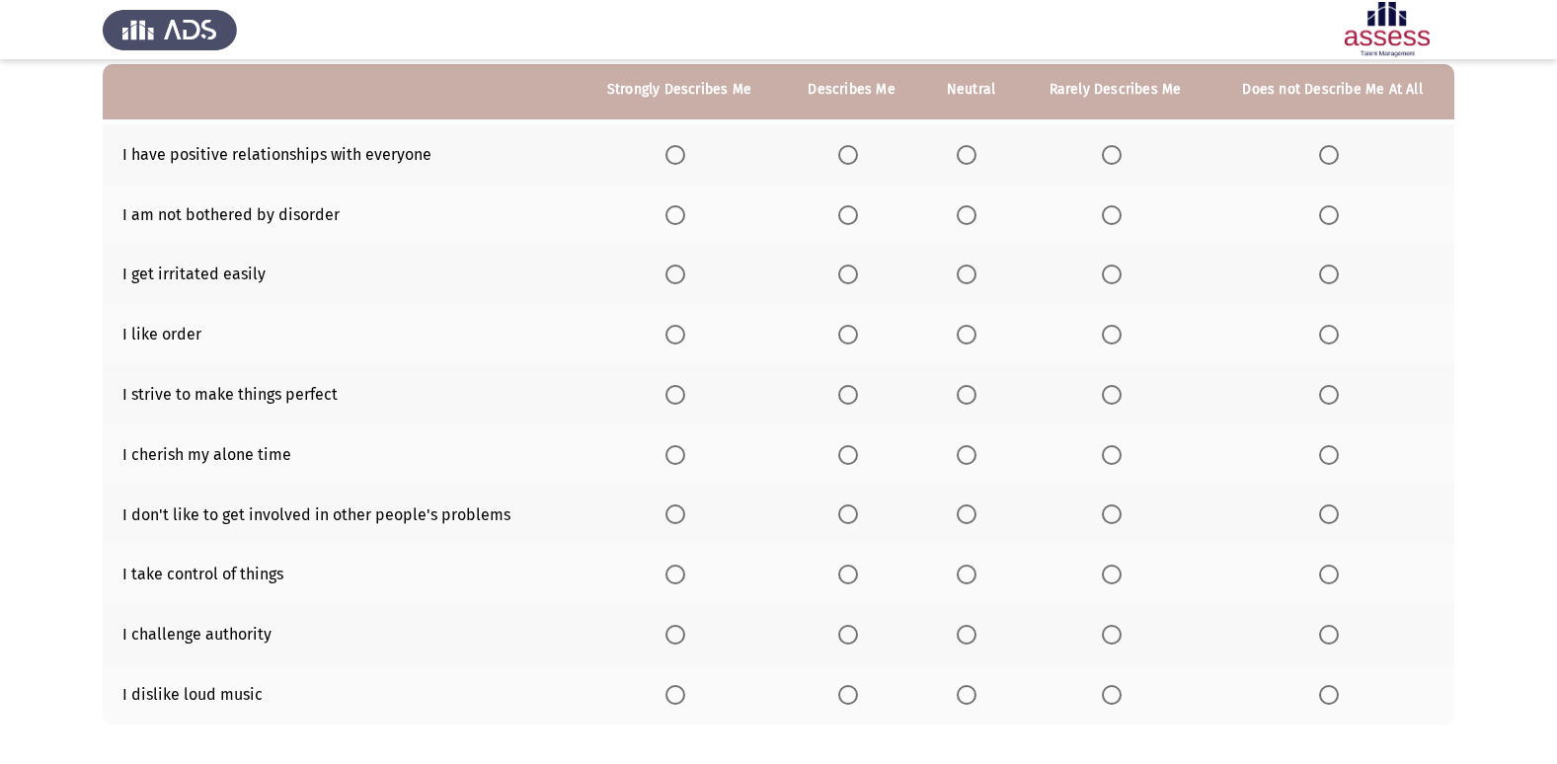
click at [677, 336] on span "Select an option" at bounding box center [675, 335] width 20 height 20
click at [677, 336] on input "Select an option" at bounding box center [675, 335] width 20 height 20
click at [864, 349] on th at bounding box center [851, 334] width 141 height 60
click at [855, 344] on span "Select an option" at bounding box center [848, 335] width 20 height 20
click at [855, 344] on input "Select an option" at bounding box center [848, 335] width 20 height 20
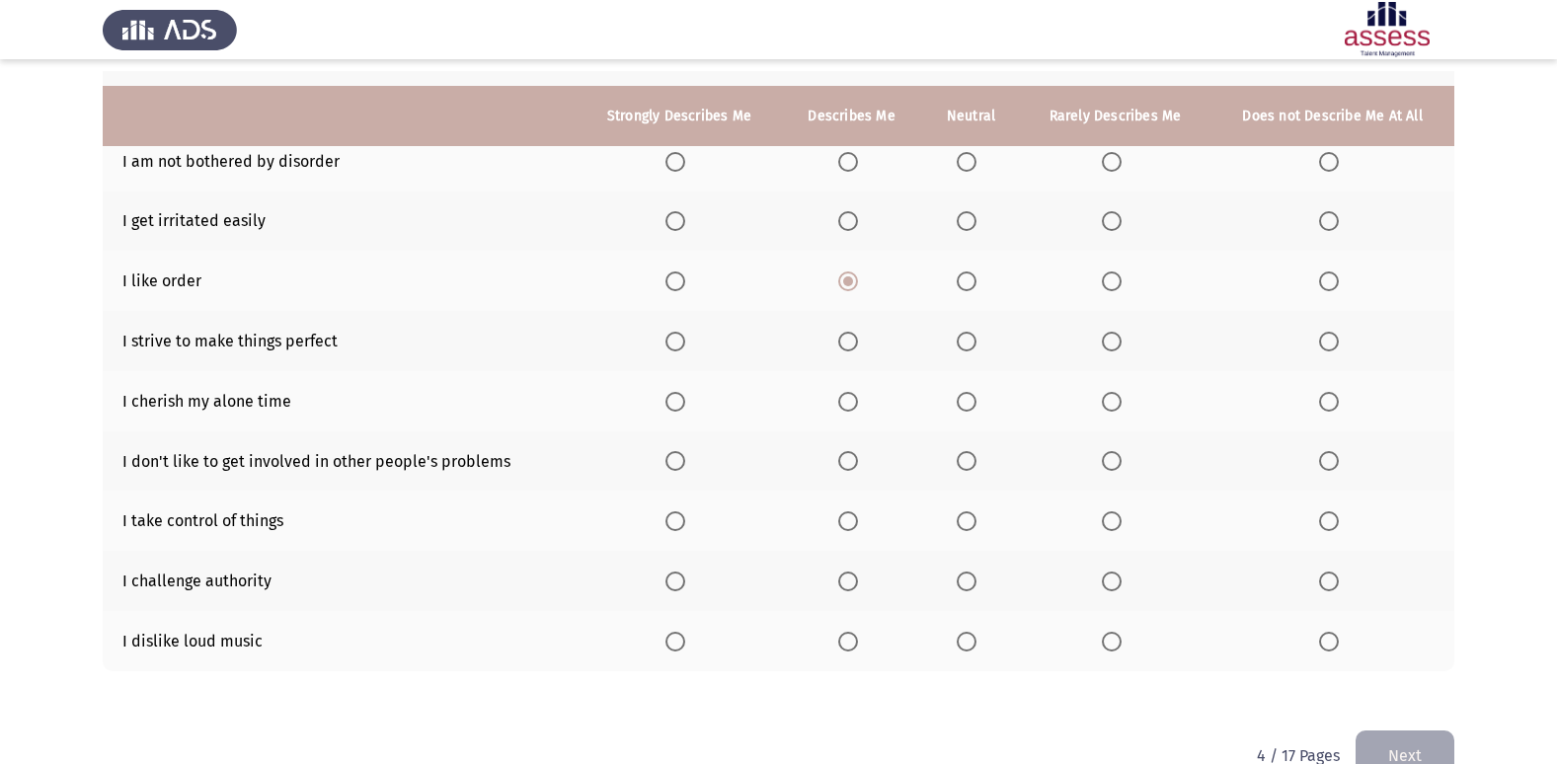
scroll to position [288, 0]
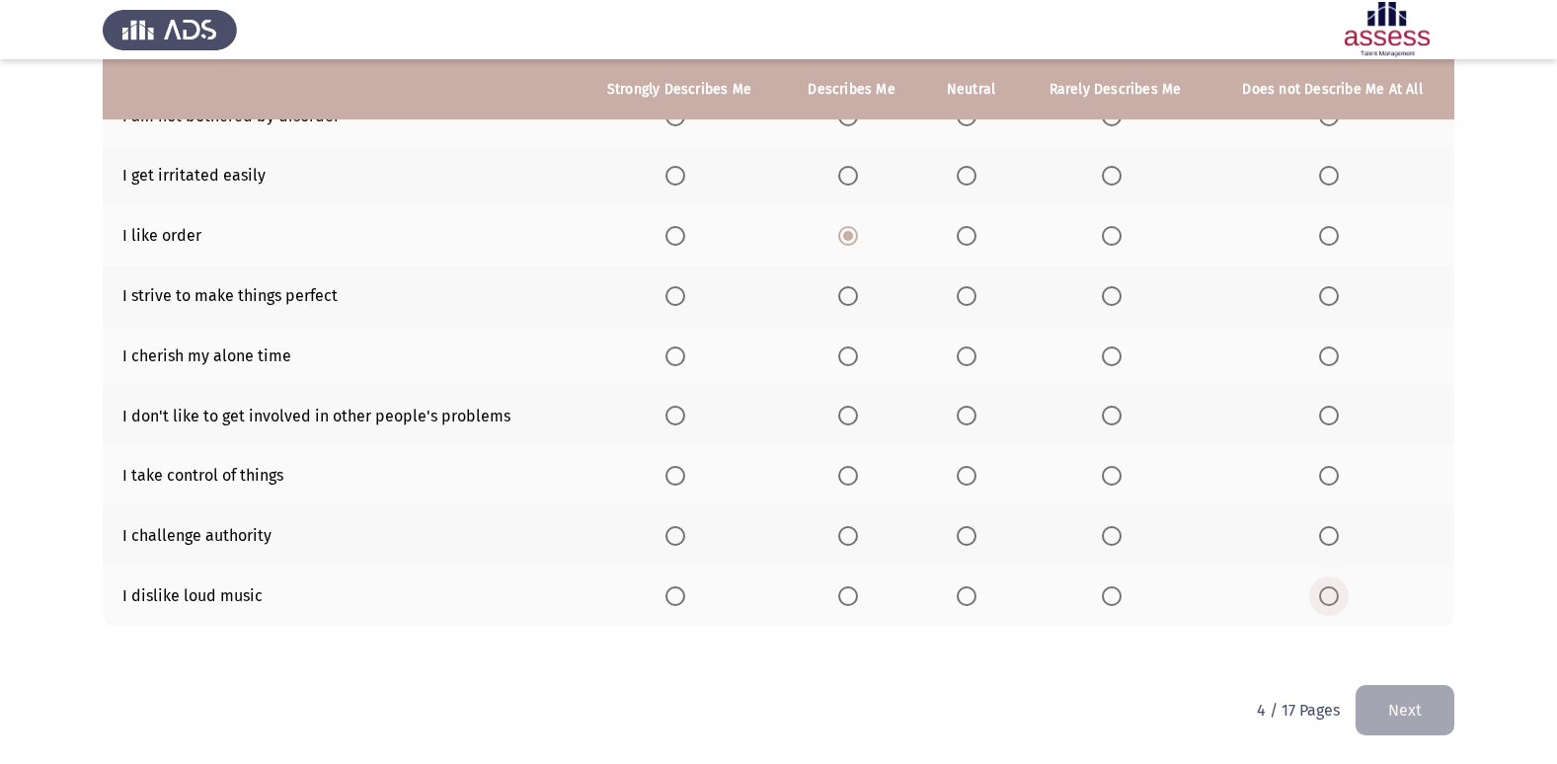
click at [1321, 605] on span "Select an option" at bounding box center [1329, 596] width 20 height 20
click at [1321, 605] on input "Select an option" at bounding box center [1329, 596] width 20 height 20
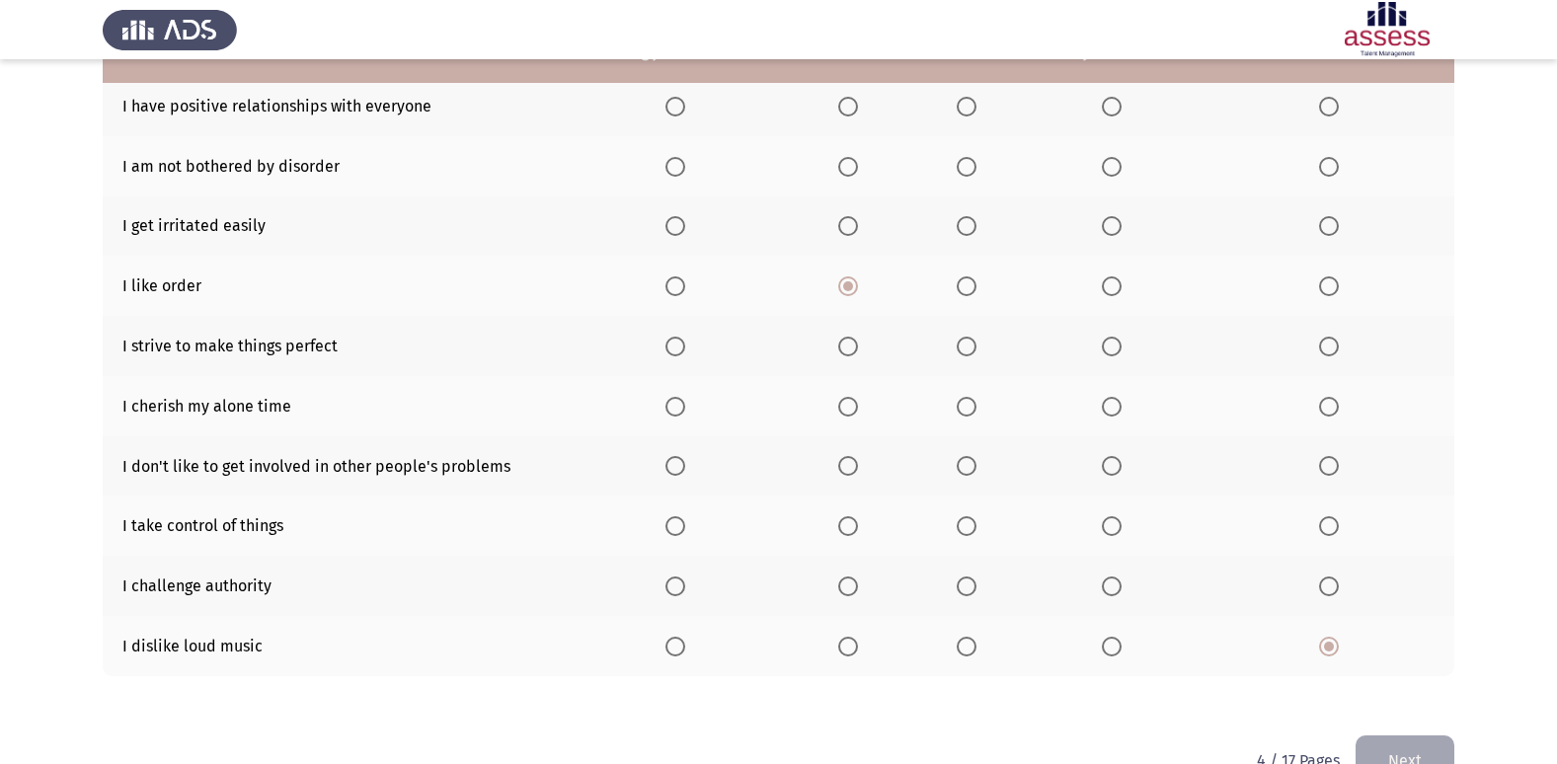
scroll to position [190, 0]
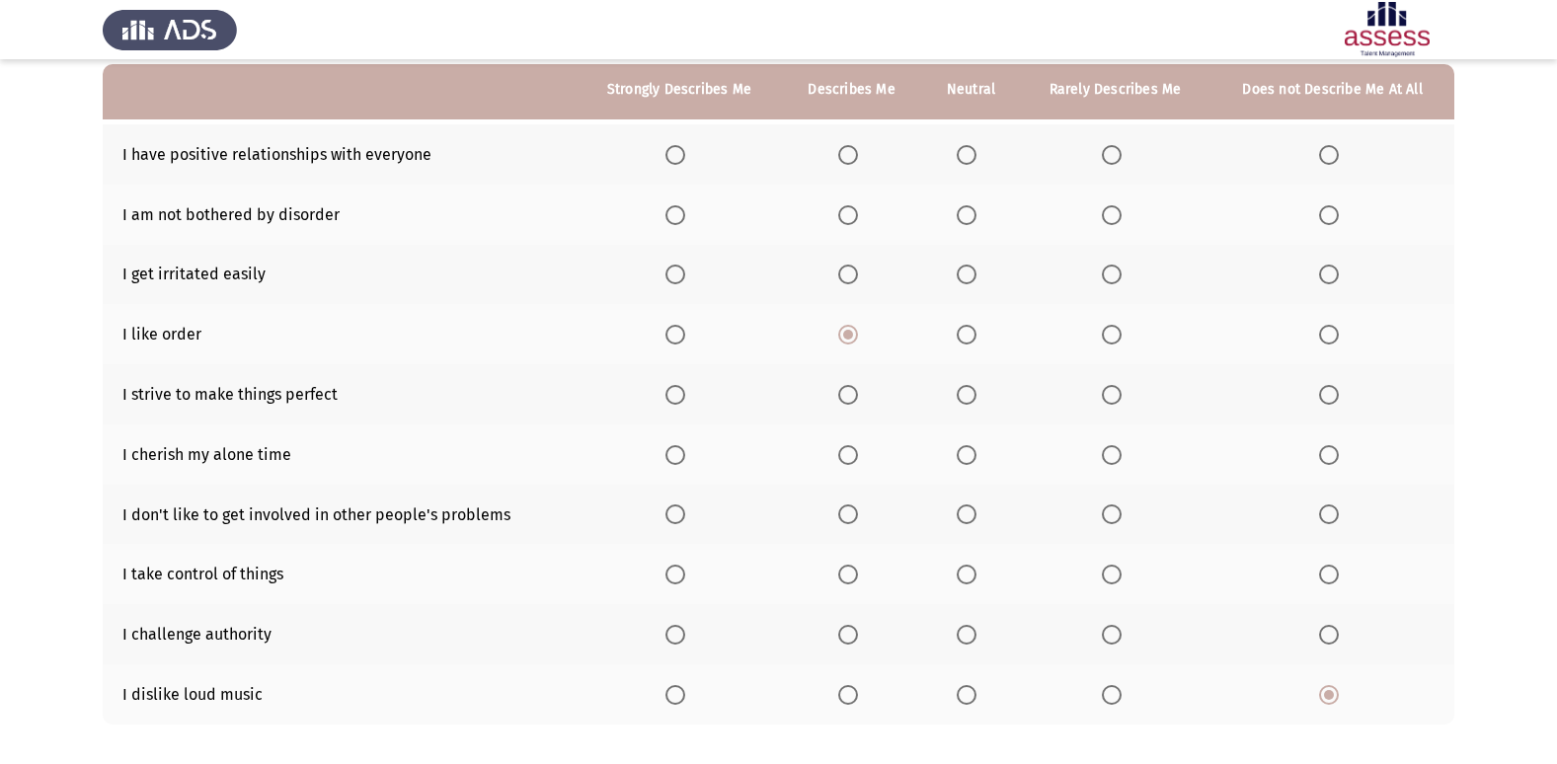
click at [961, 638] on span "Select an option" at bounding box center [967, 635] width 20 height 20
click at [961, 638] on input "Select an option" at bounding box center [967, 635] width 20 height 20
click at [678, 566] on span "Select an option" at bounding box center [675, 575] width 20 height 20
click at [678, 566] on input "Select an option" at bounding box center [675, 575] width 20 height 20
click at [1342, 529] on th at bounding box center [1333, 515] width 244 height 60
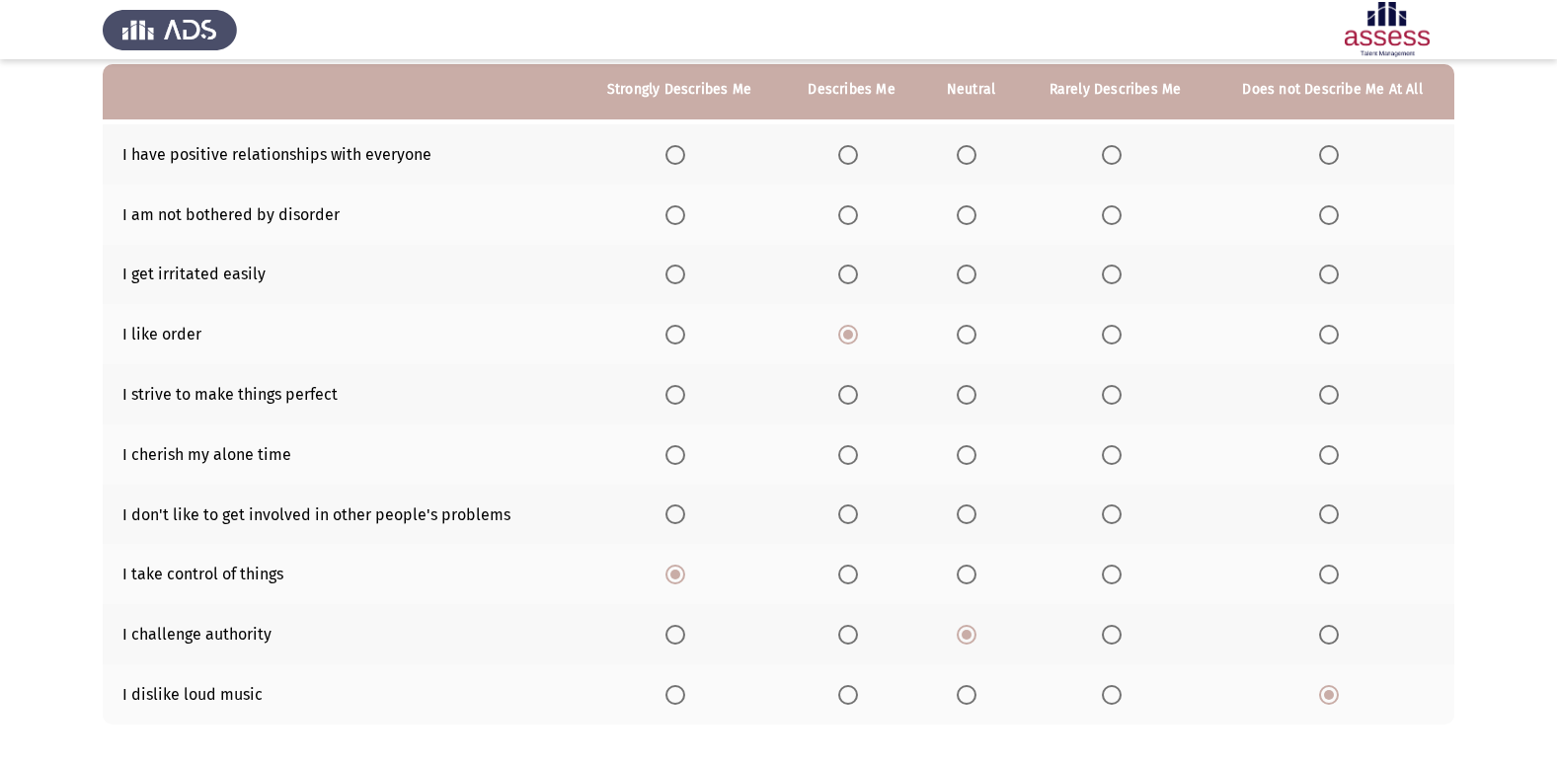
click at [1338, 526] on th at bounding box center [1333, 515] width 244 height 60
click at [1326, 517] on span "Select an option" at bounding box center [1329, 515] width 20 height 20
click at [1326, 517] on input "Select an option" at bounding box center [1329, 515] width 20 height 20
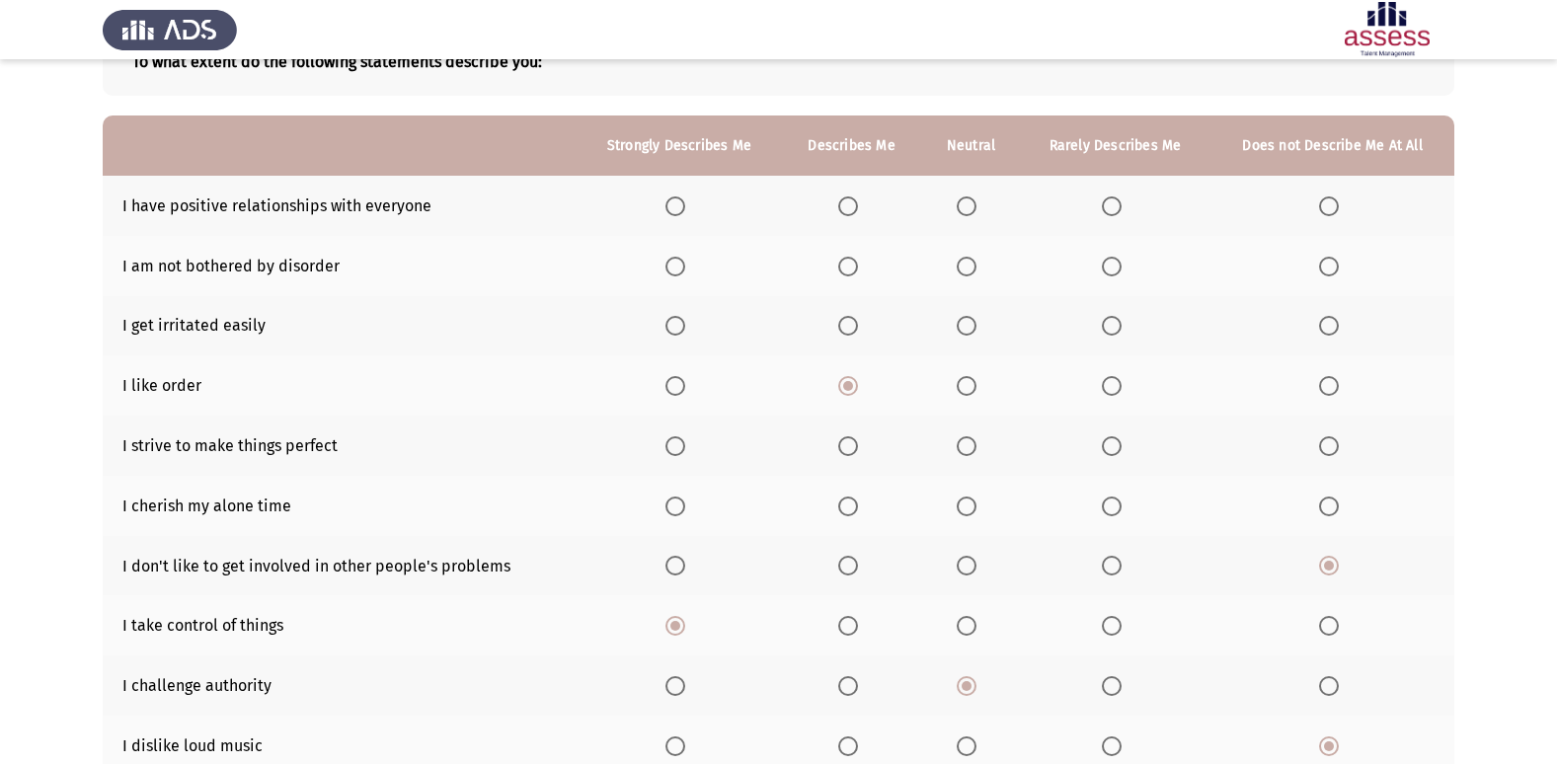
scroll to position [91, 0]
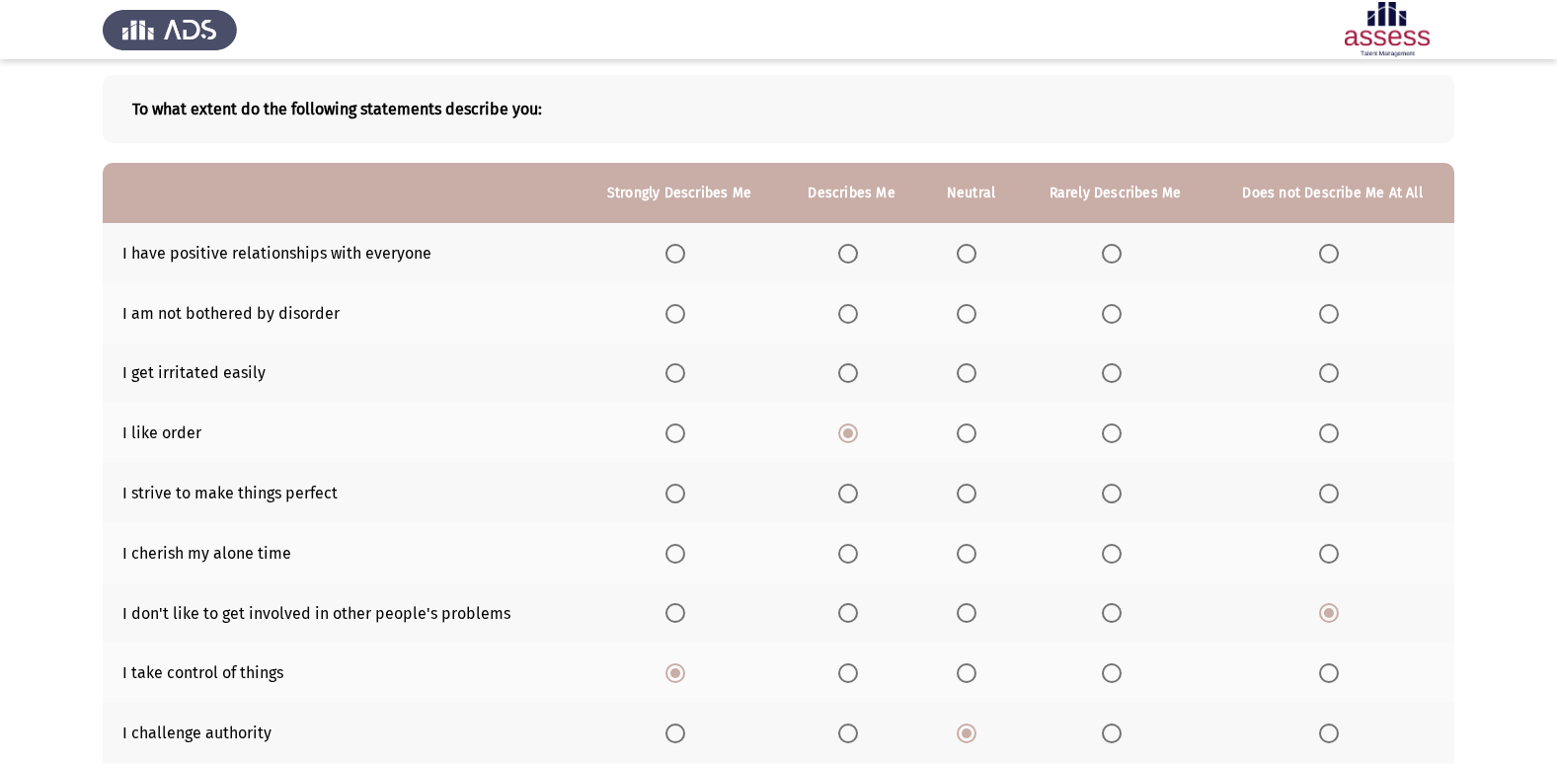
click at [970, 668] on span "Select an option" at bounding box center [967, 674] width 20 height 20
click at [970, 668] on input "Select an option" at bounding box center [967, 674] width 20 height 20
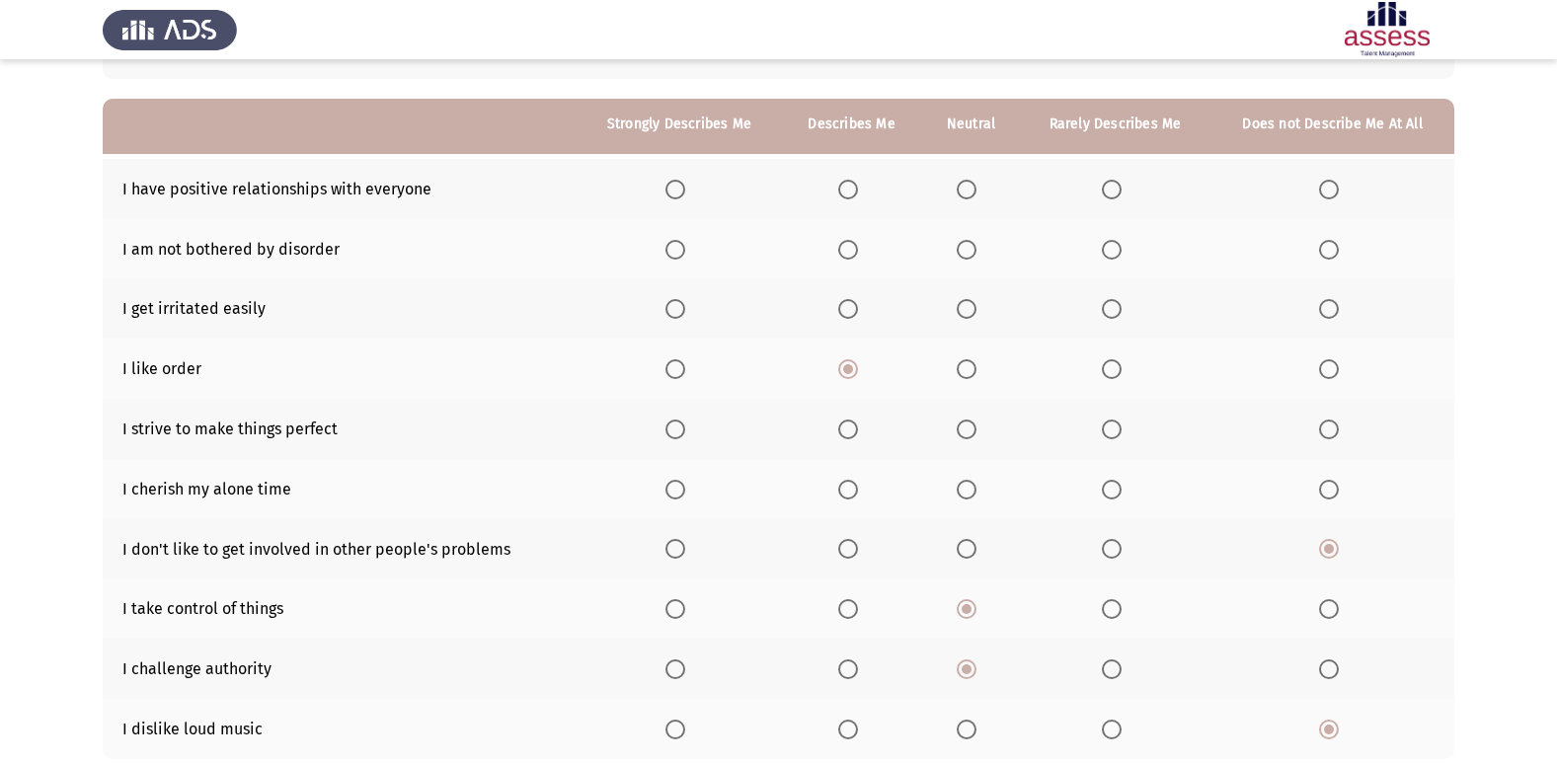
scroll to position [190, 0]
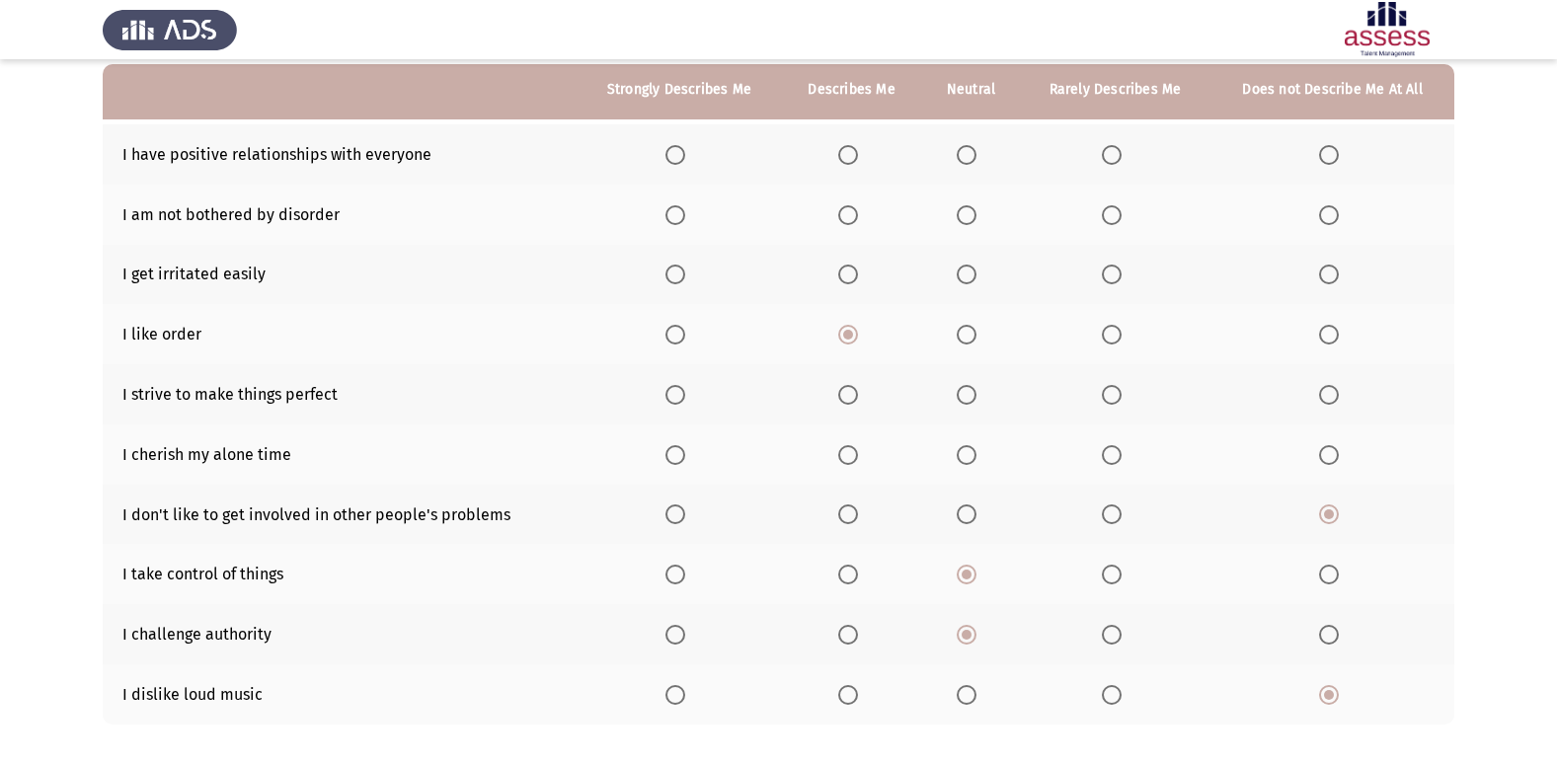
click at [973, 520] on span "Select an option" at bounding box center [967, 515] width 20 height 20
click at [973, 520] on input "Select an option" at bounding box center [967, 515] width 20 height 20
click at [668, 553] on th at bounding box center [680, 574] width 204 height 60
click at [684, 558] on th at bounding box center [680, 574] width 204 height 60
drag, startPoint x: 685, startPoint y: 559, endPoint x: 679, endPoint y: 574, distance: 16.0
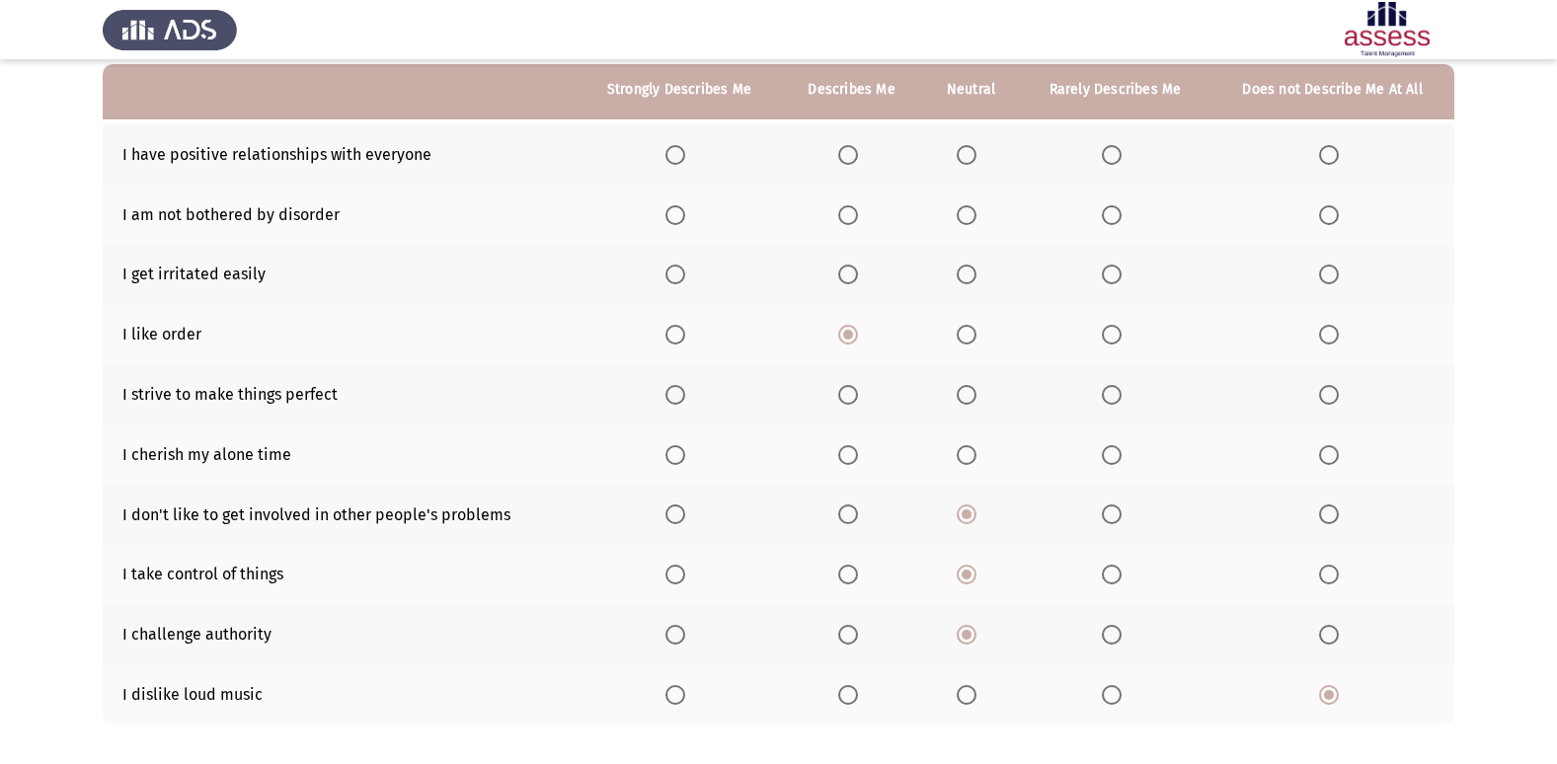
click at [683, 562] on th at bounding box center [680, 574] width 204 height 60
click at [676, 583] on span "Select an option" at bounding box center [675, 575] width 20 height 20
click at [676, 583] on input "Select an option" at bounding box center [675, 575] width 20 height 20
click at [978, 577] on label "Select an option" at bounding box center [971, 575] width 28 height 20
click at [977, 577] on input "Select an option" at bounding box center [967, 575] width 20 height 20
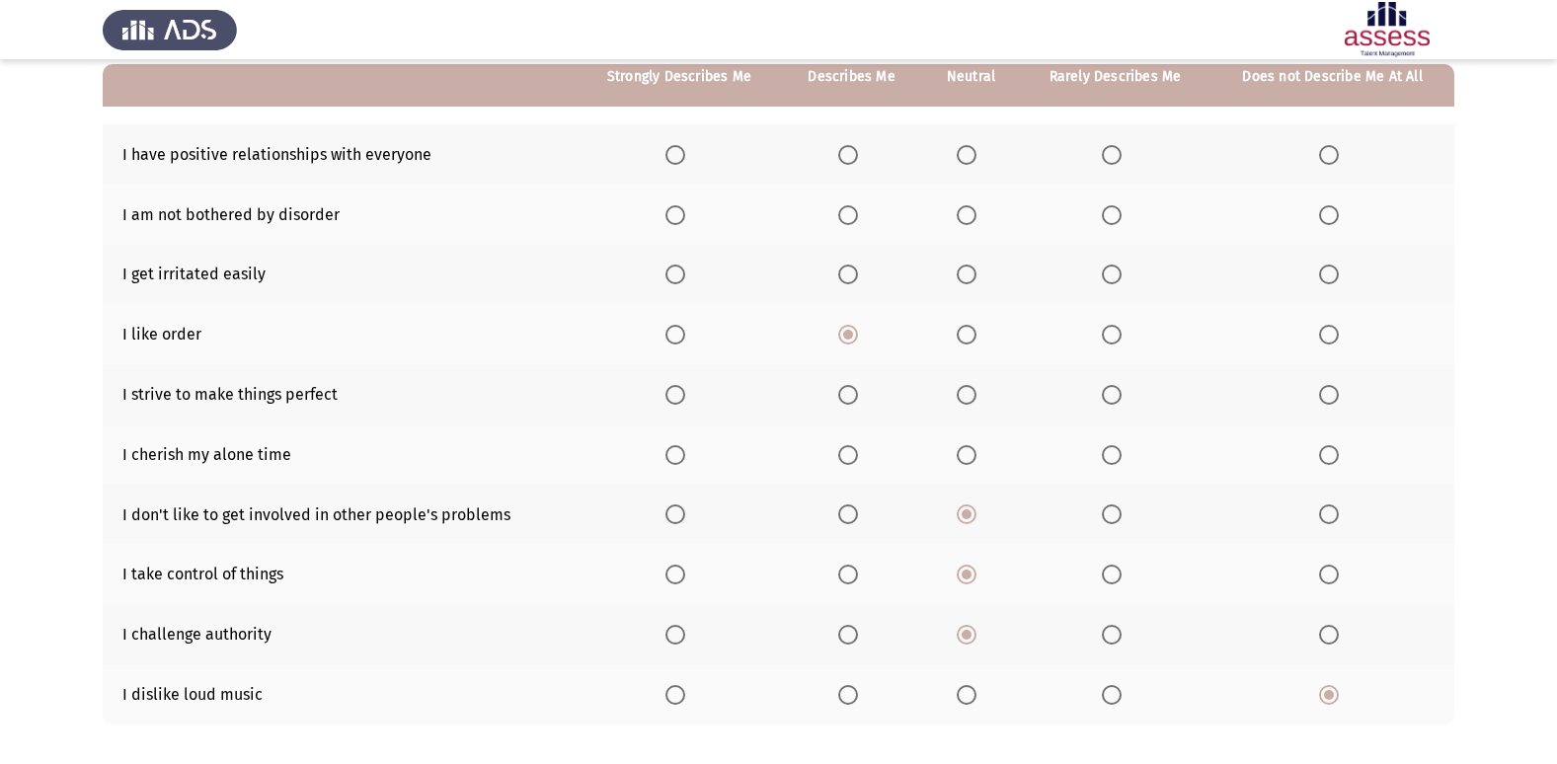
scroll to position [91, 0]
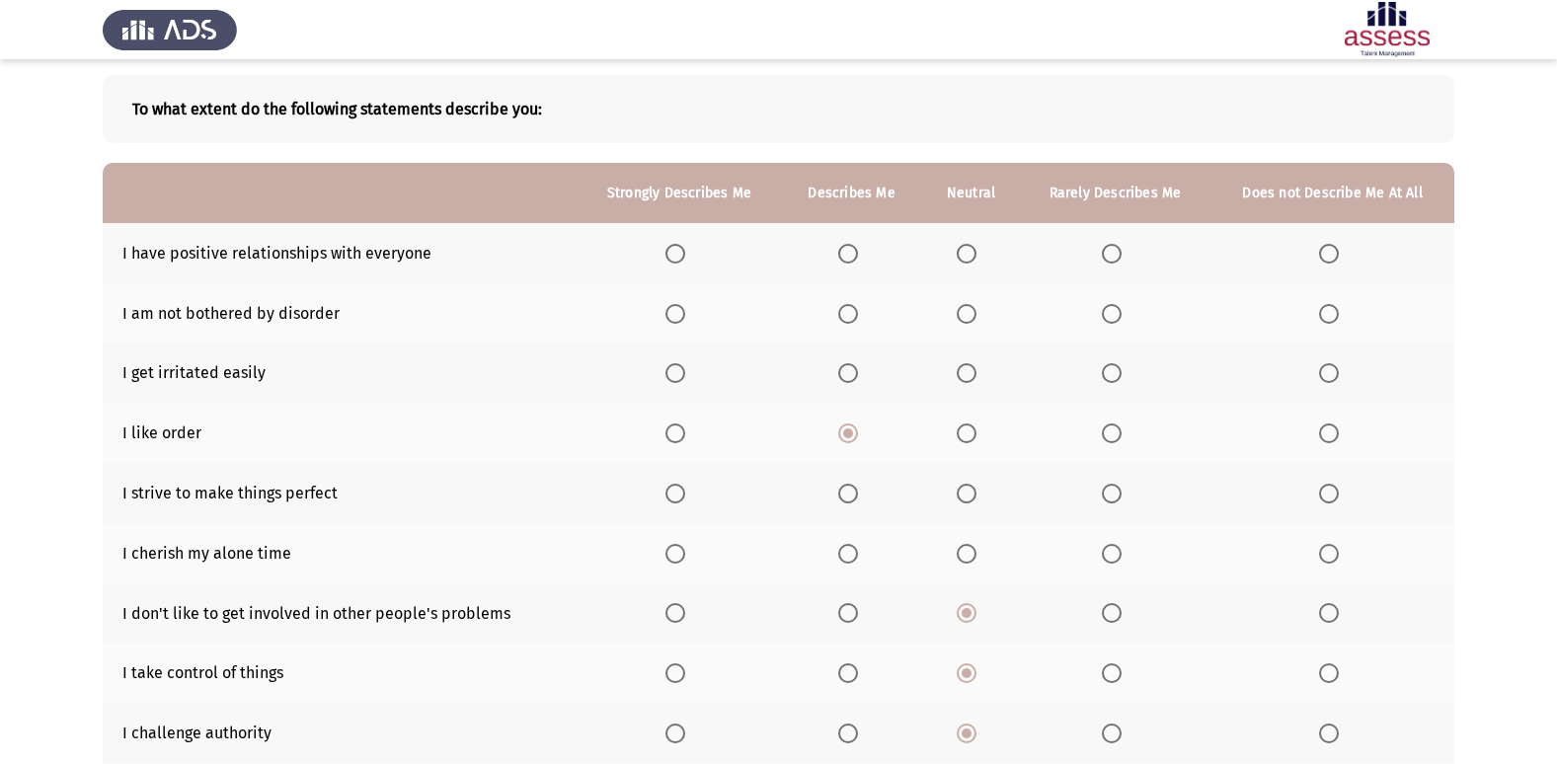
click at [959, 556] on th at bounding box center [971, 553] width 98 height 60
click at [959, 556] on span "Select an option" at bounding box center [967, 554] width 20 height 20
click at [959, 556] on input "Select an option" at bounding box center [967, 554] width 20 height 20
click at [668, 485] on span "Select an option" at bounding box center [675, 494] width 20 height 20
click at [668, 485] on input "Select an option" at bounding box center [675, 494] width 20 height 20
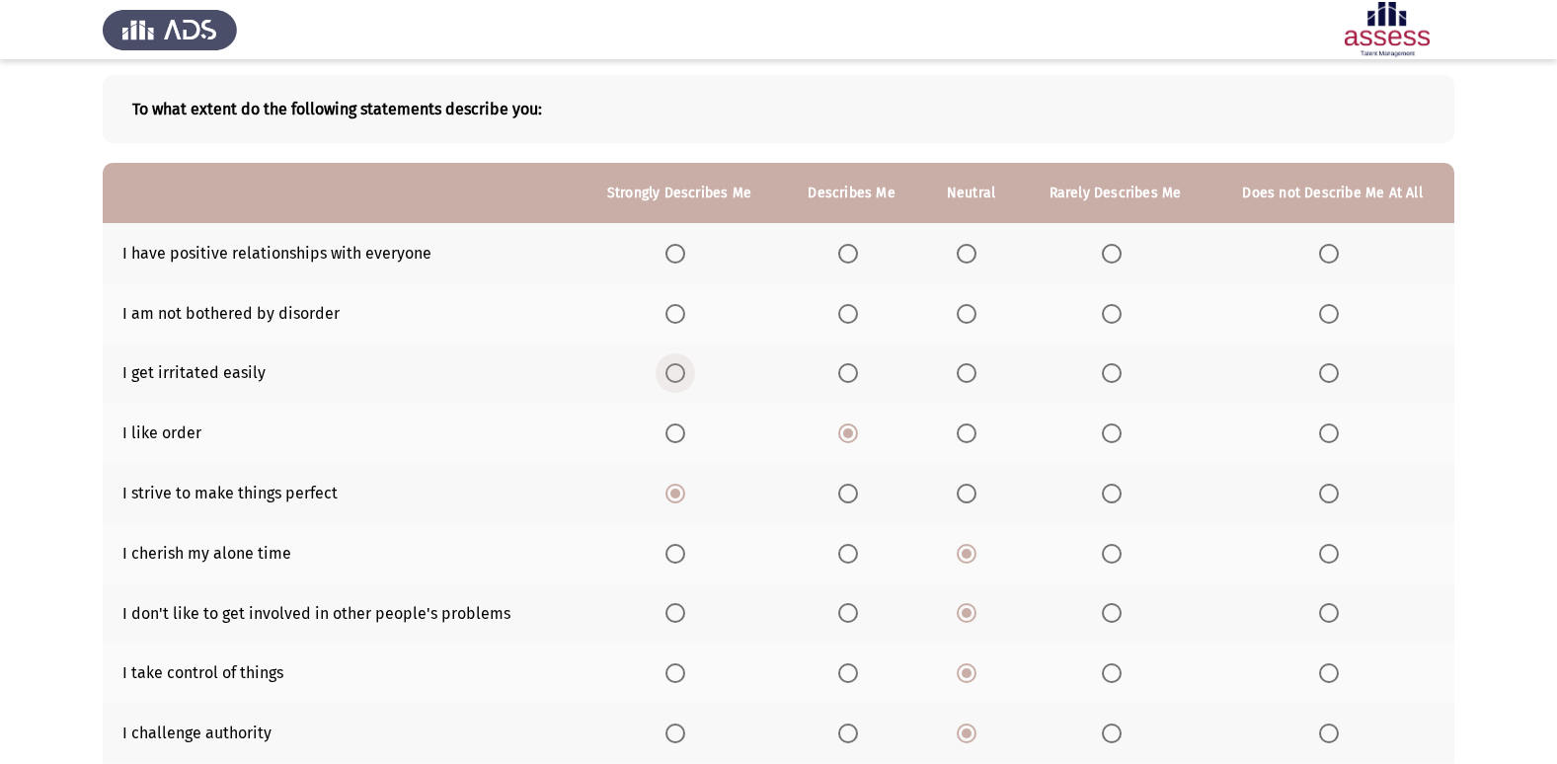
click at [670, 364] on span "Select an option" at bounding box center [675, 373] width 20 height 20
click at [670, 364] on input "Select an option" at bounding box center [675, 373] width 20 height 20
click at [977, 374] on span "Select an option" at bounding box center [967, 373] width 20 height 20
click at [977, 374] on input "Select an option" at bounding box center [967, 373] width 20 height 20
click at [971, 314] on span "Select an option" at bounding box center [967, 314] width 20 height 20
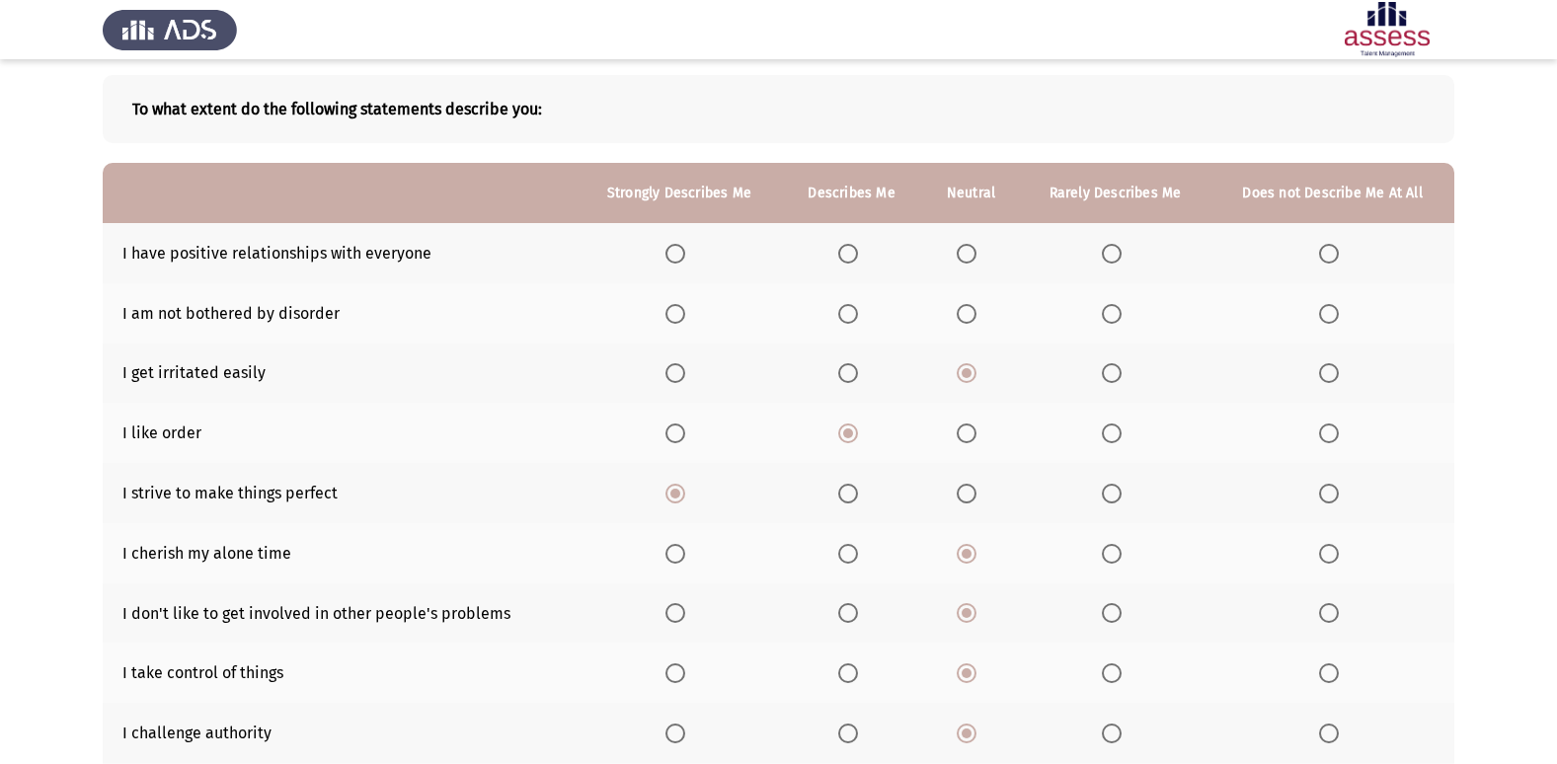
click at [971, 314] on input "Select an option" at bounding box center [967, 314] width 20 height 20
click at [672, 250] on span "Select an option" at bounding box center [675, 254] width 20 height 20
click at [672, 250] on input "Select an option" at bounding box center [675, 254] width 20 height 20
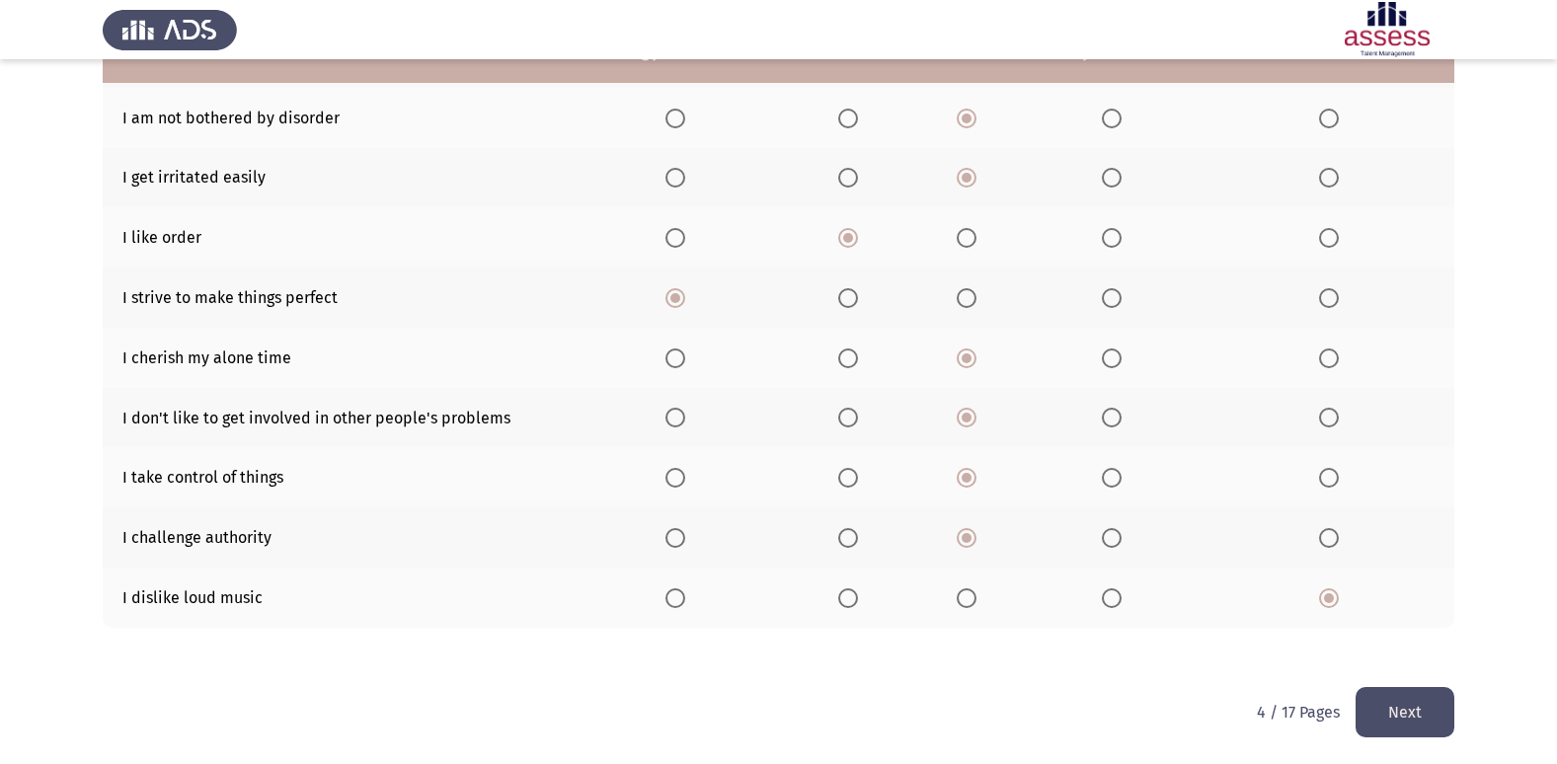
scroll to position [288, 0]
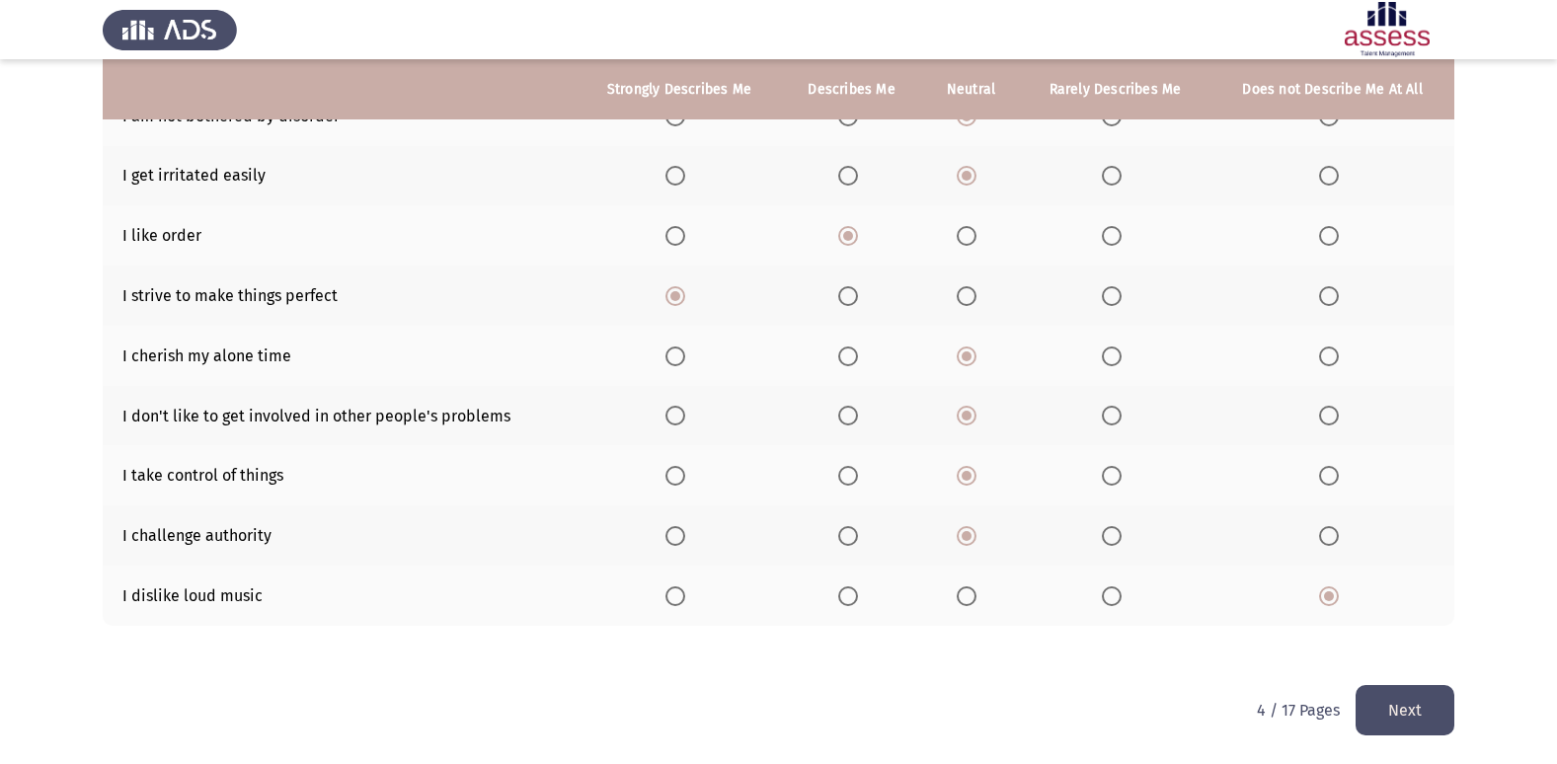
click at [1388, 696] on button "Next" at bounding box center [1405, 710] width 99 height 50
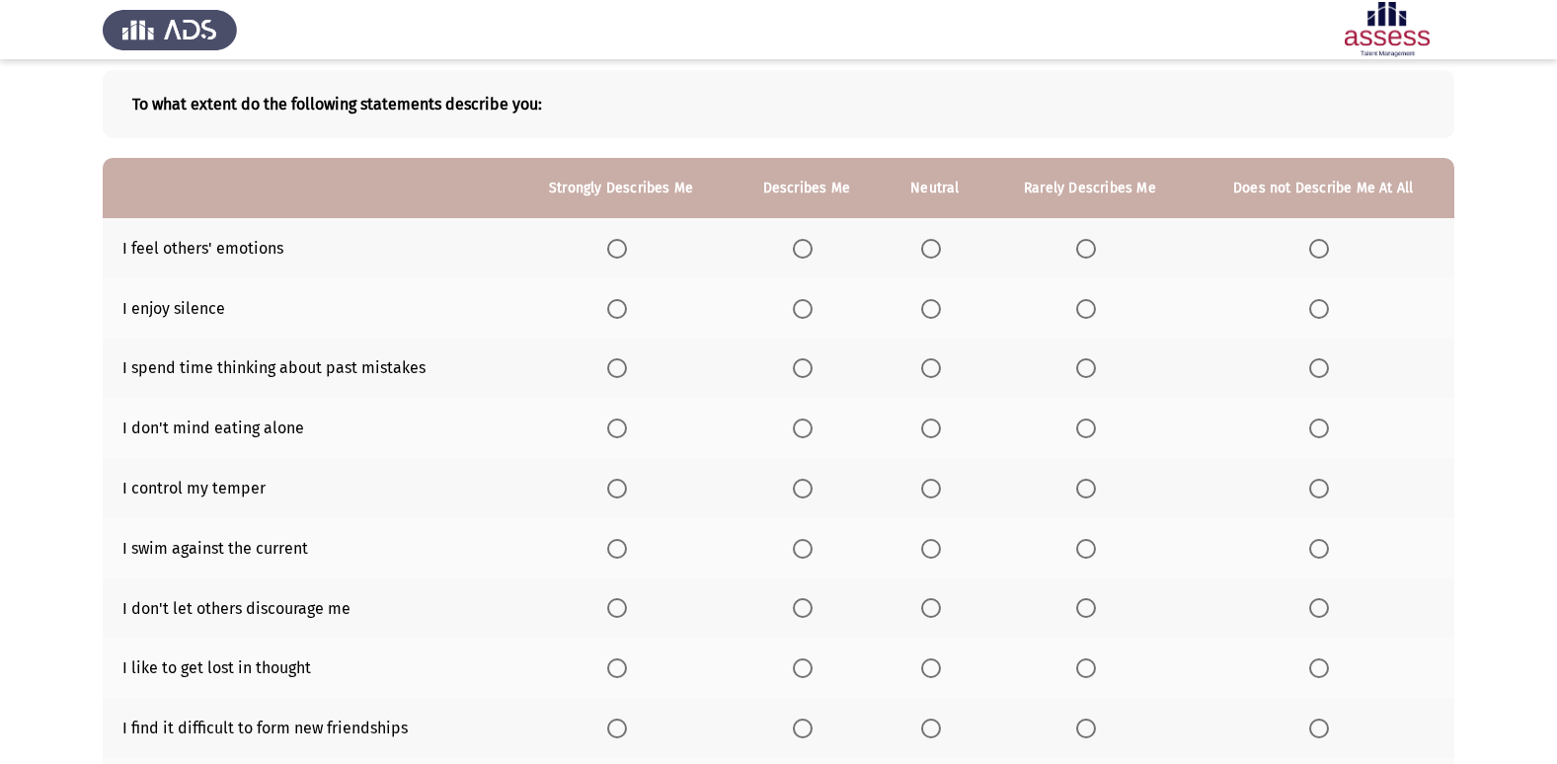
scroll to position [91, 0]
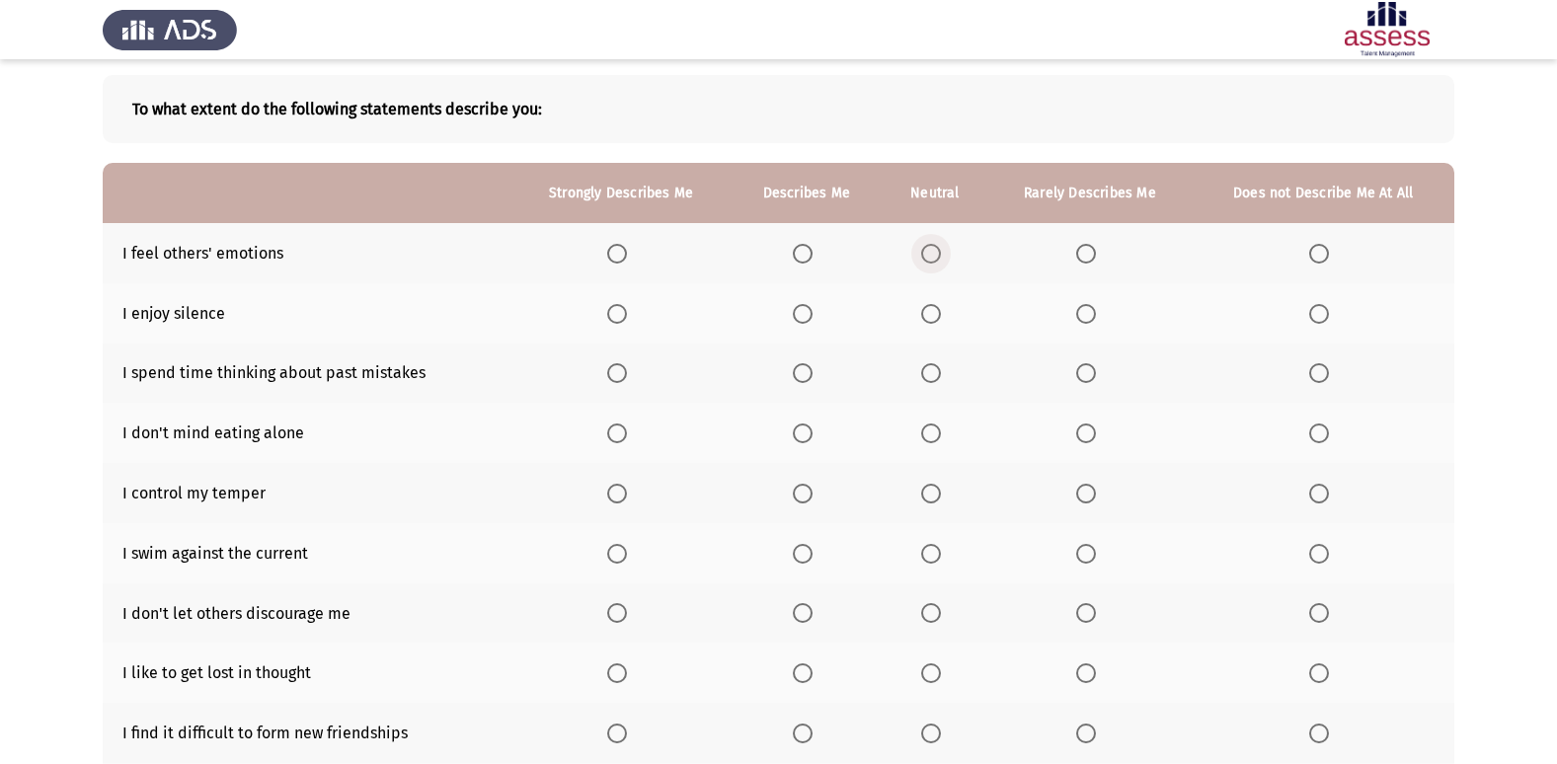
click at [924, 244] on span "Select an option" at bounding box center [931, 254] width 20 height 20
click at [924, 244] on input "Select an option" at bounding box center [931, 254] width 20 height 20
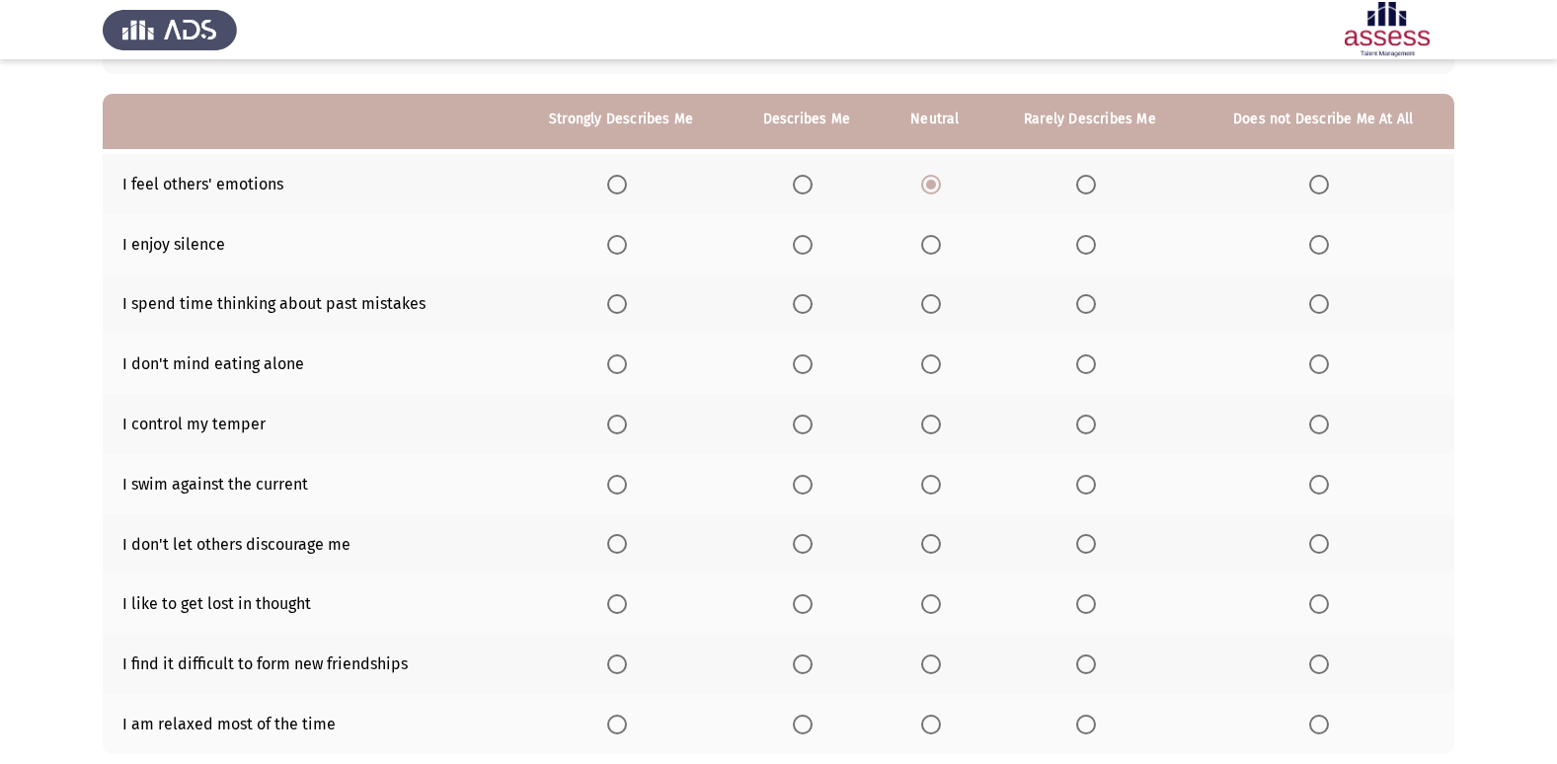
scroll to position [190, 0]
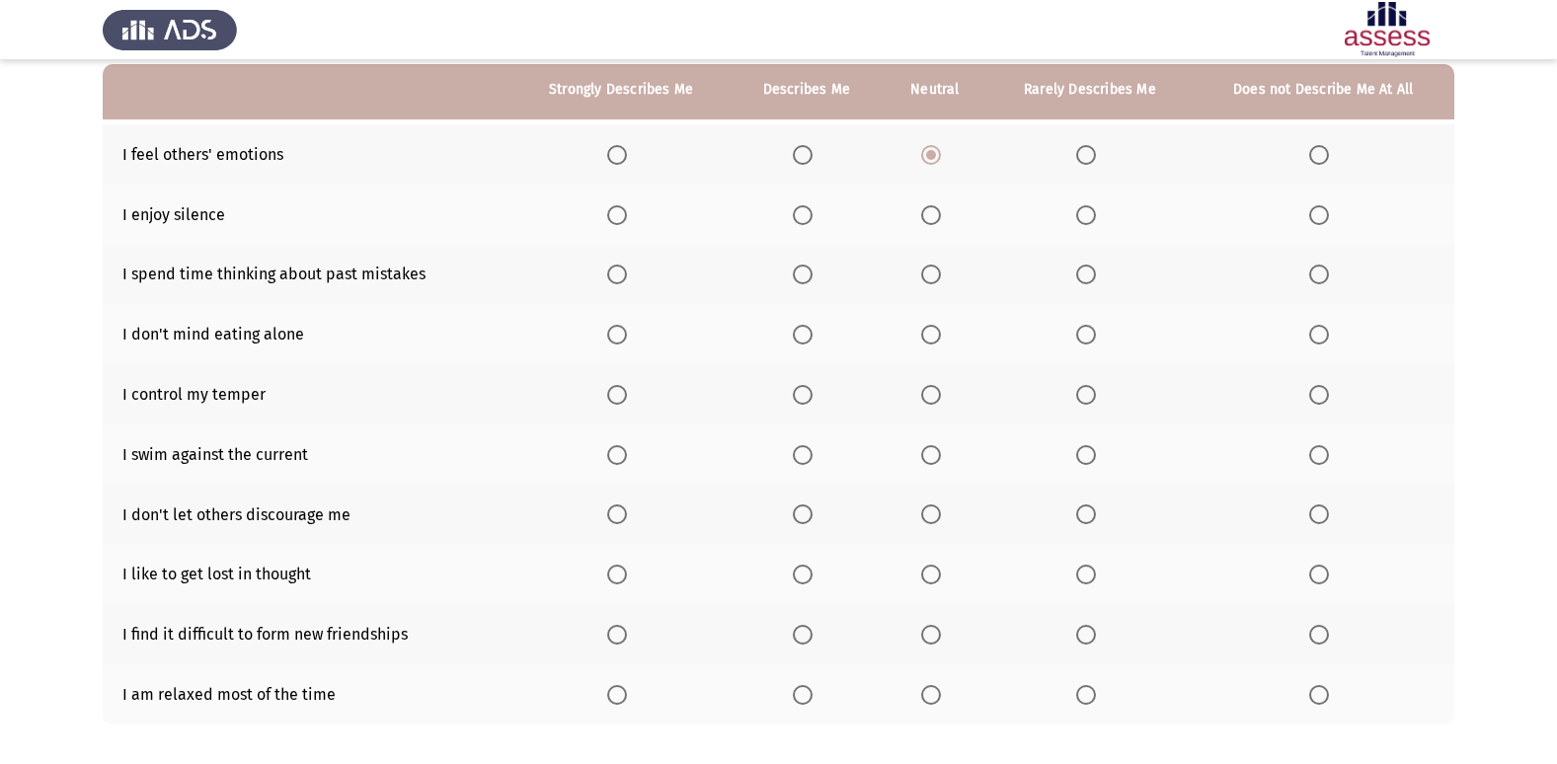
click at [617, 222] on span "Select an option" at bounding box center [617, 215] width 20 height 20
click at [617, 222] on input "Select an option" at bounding box center [617, 215] width 20 height 20
click at [609, 281] on span "Select an option" at bounding box center [617, 275] width 20 height 20
click at [609, 281] on input "Select an option" at bounding box center [617, 275] width 20 height 20
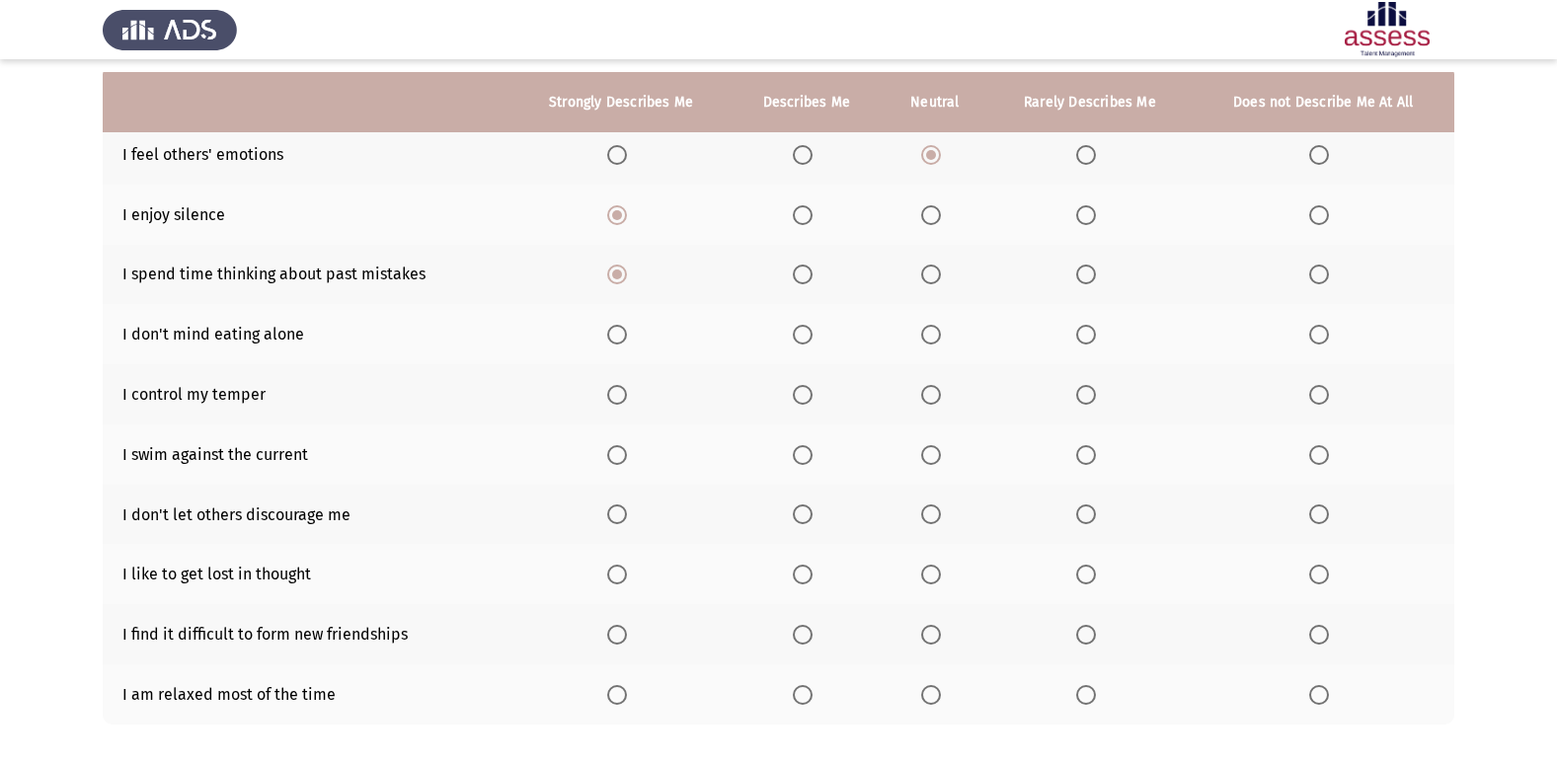
scroll to position [288, 0]
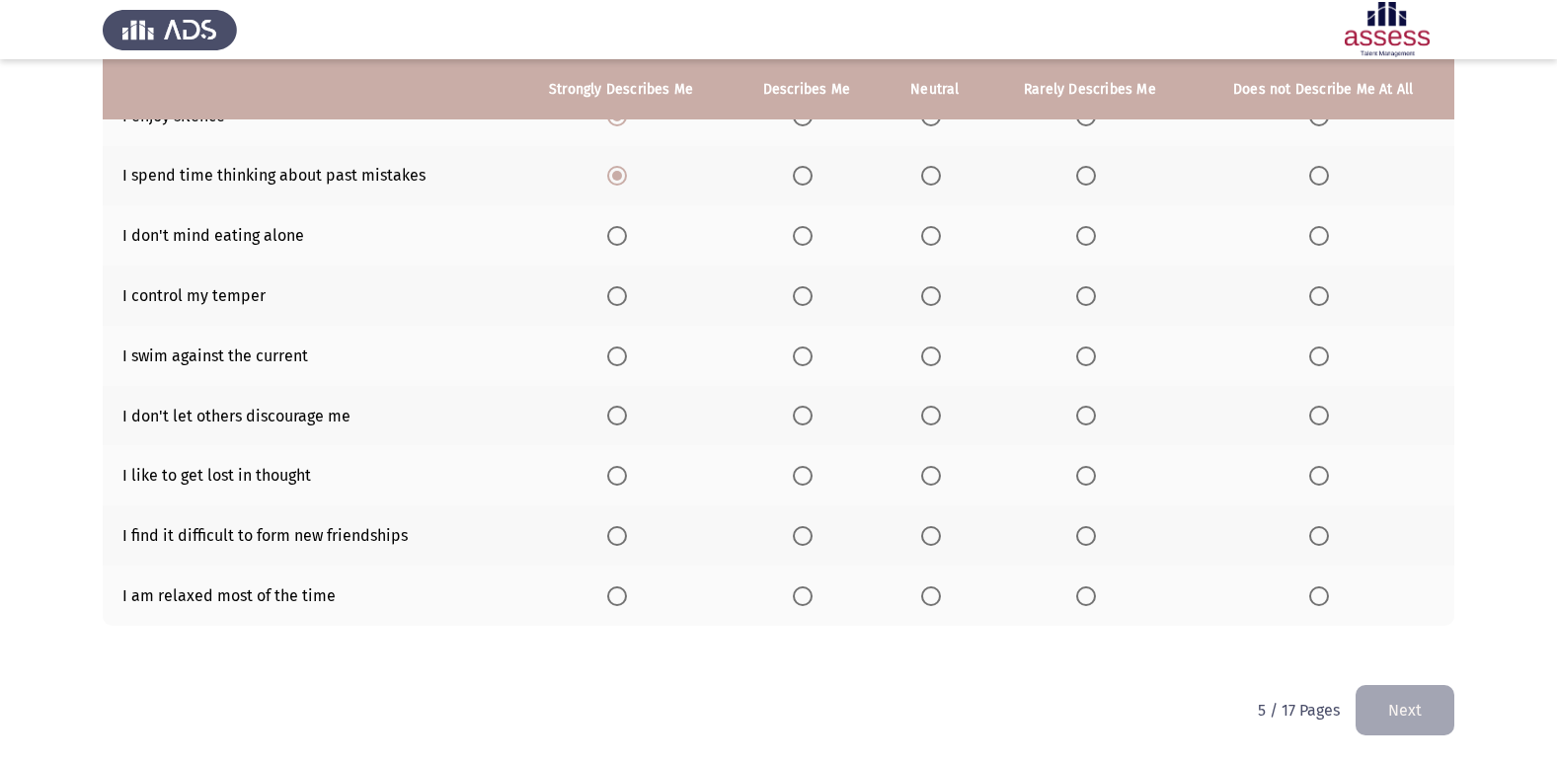
click at [931, 228] on span "Select an option" at bounding box center [931, 236] width 20 height 20
click at [931, 228] on input "Select an option" at bounding box center [931, 236] width 20 height 20
click at [627, 286] on span "Select an option" at bounding box center [617, 296] width 20 height 20
click at [627, 286] on input "Select an option" at bounding box center [617, 296] width 20 height 20
click at [622, 354] on span "Select an option" at bounding box center [617, 357] width 20 height 20
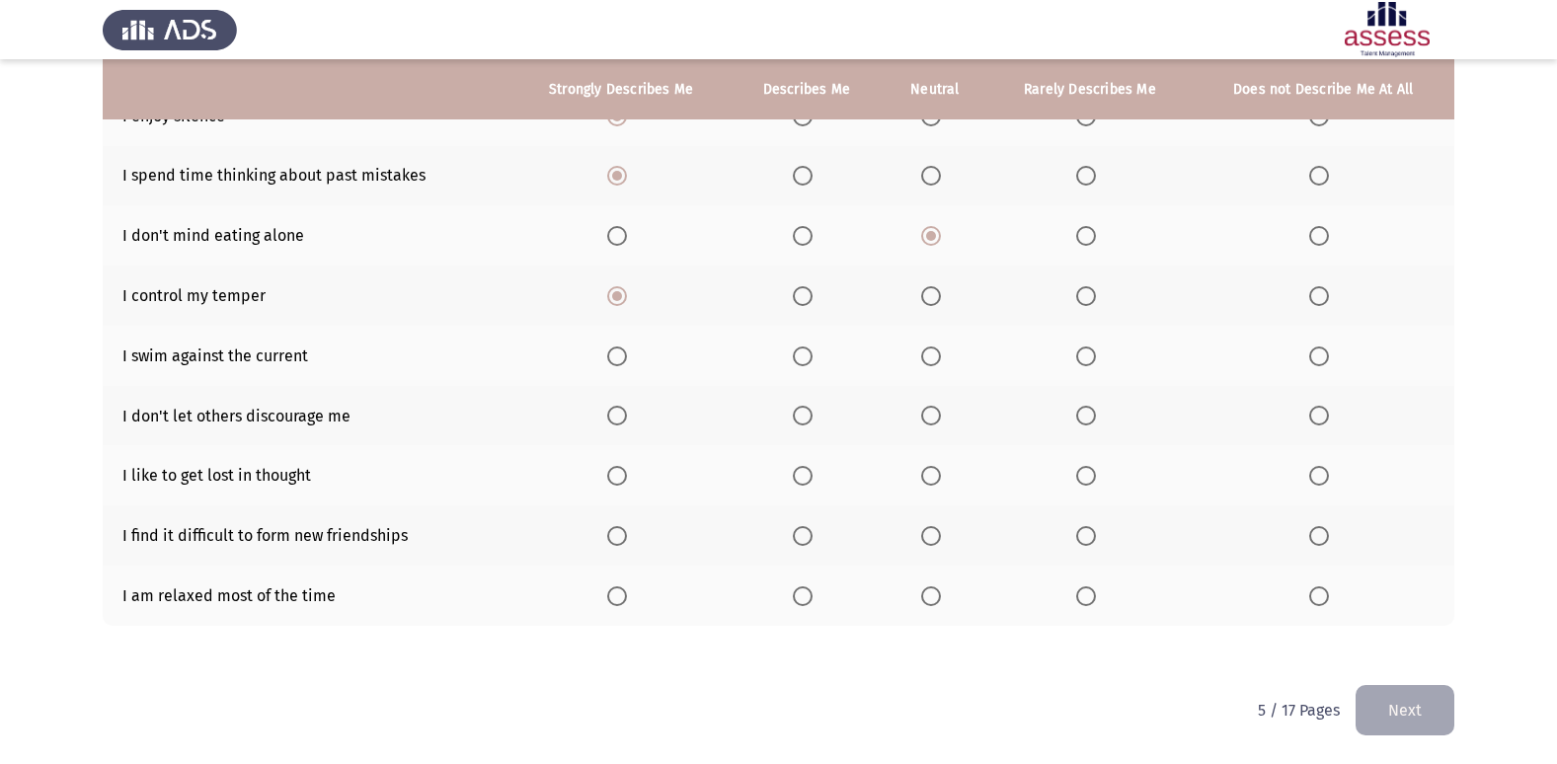
click at [622, 354] on input "Select an option" at bounding box center [617, 357] width 20 height 20
click at [1098, 414] on label "Select an option" at bounding box center [1090, 416] width 28 height 20
click at [1096, 414] on input "Select an option" at bounding box center [1086, 416] width 20 height 20
click at [936, 469] on span "Select an option" at bounding box center [931, 476] width 20 height 20
click at [936, 469] on input "Select an option" at bounding box center [931, 476] width 20 height 20
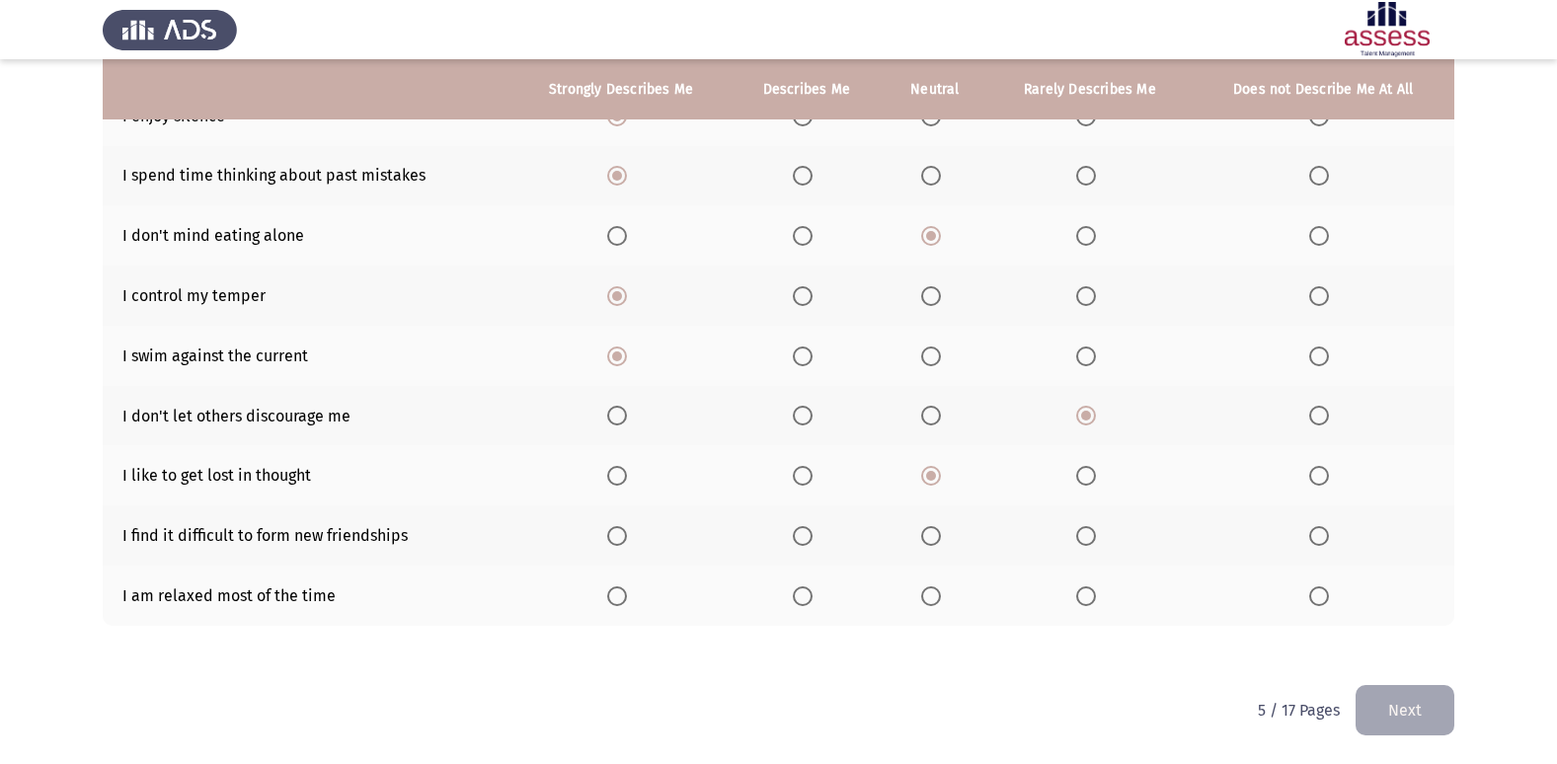
click at [613, 533] on span "Select an option" at bounding box center [617, 536] width 20 height 20
click at [613, 533] on input "Select an option" at bounding box center [617, 536] width 20 height 20
click at [618, 599] on span "Select an option" at bounding box center [617, 596] width 20 height 20
click at [618, 599] on input "Select an option" at bounding box center [617, 596] width 20 height 20
click at [1392, 719] on button "Next" at bounding box center [1405, 710] width 99 height 50
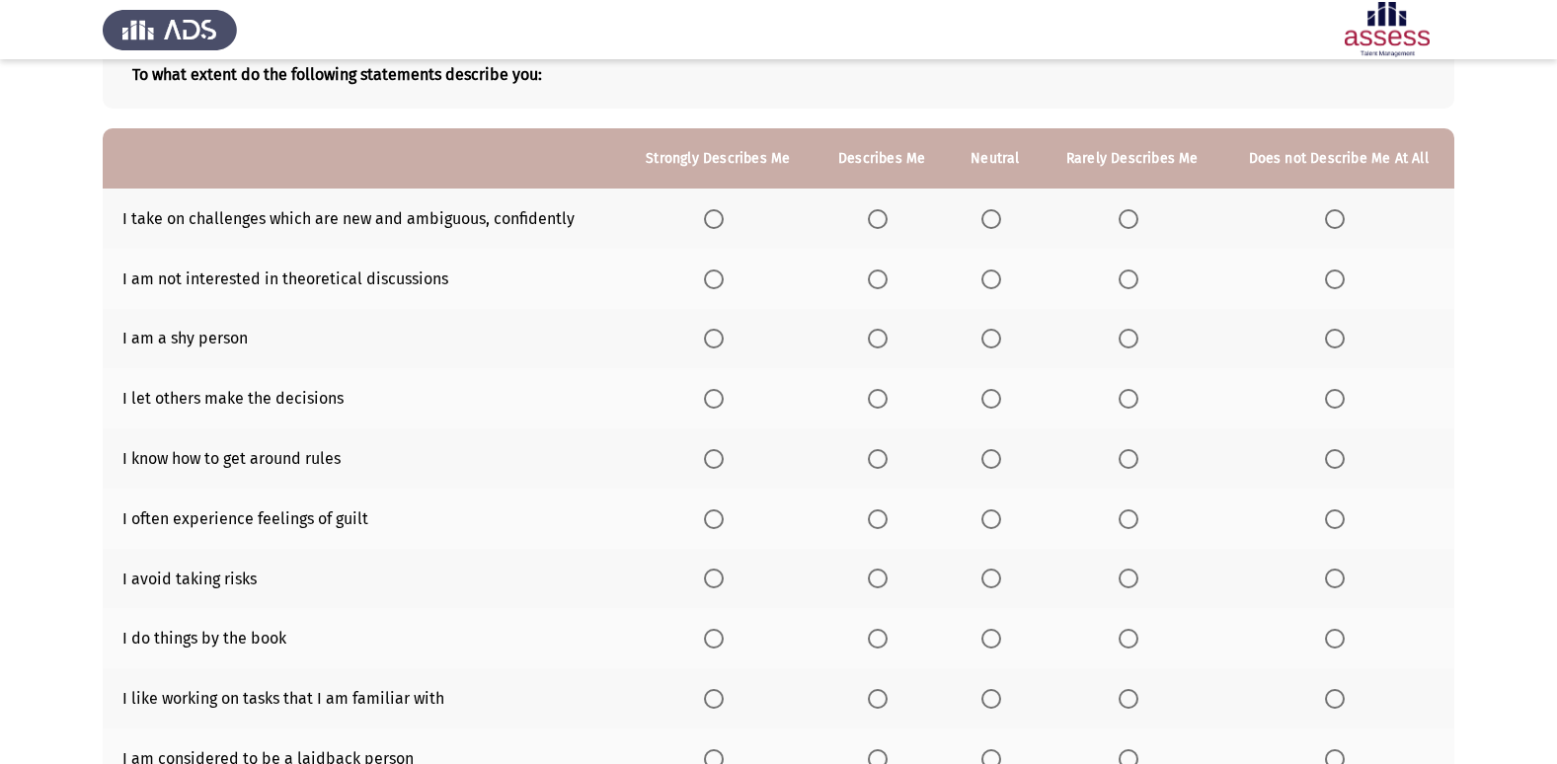
scroll to position [91, 0]
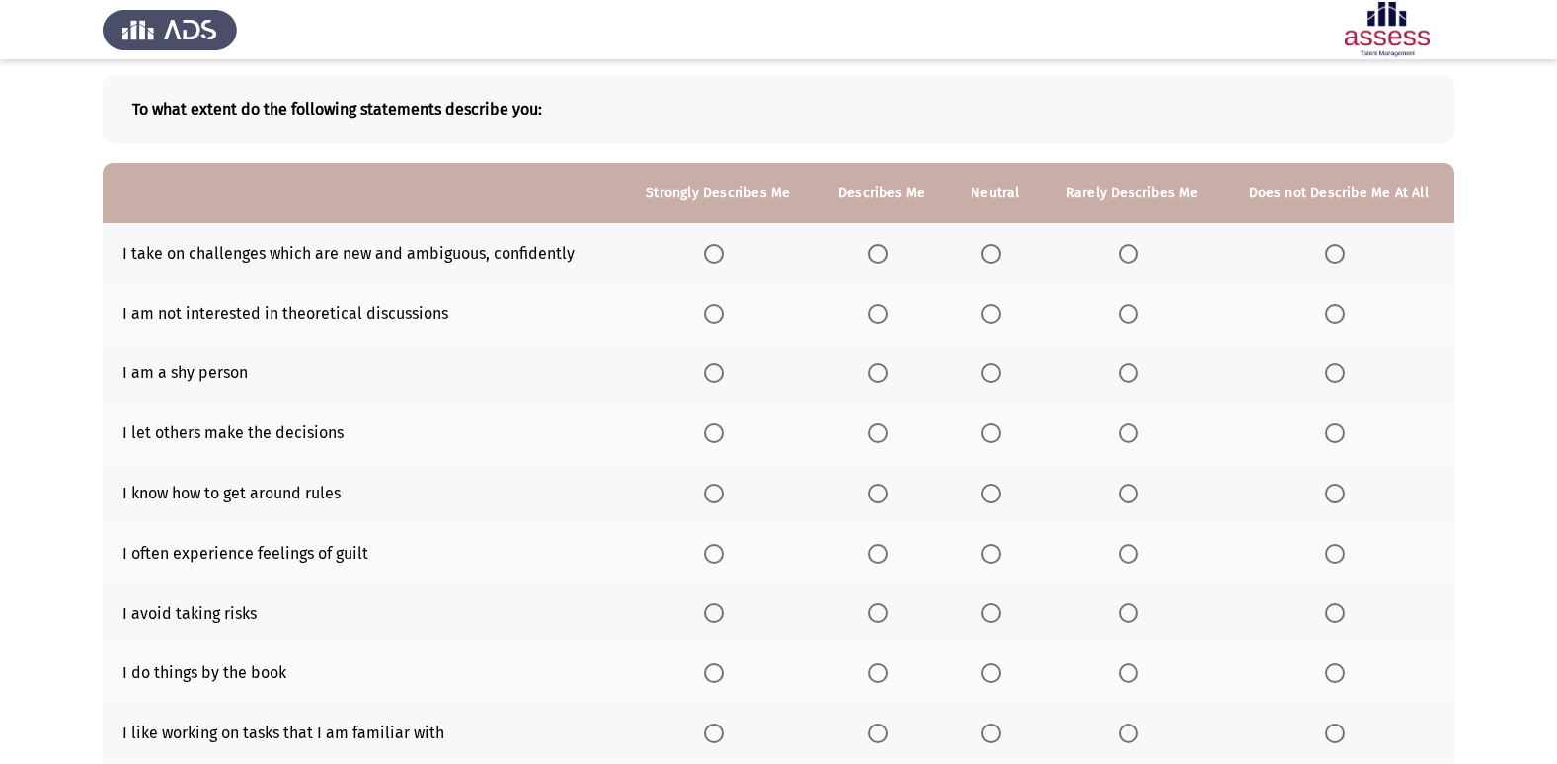
click at [725, 242] on th at bounding box center [718, 253] width 194 height 60
drag, startPoint x: 997, startPoint y: 238, endPoint x: 988, endPoint y: 250, distance: 14.8
click at [994, 246] on th at bounding box center [995, 253] width 93 height 60
click at [987, 251] on span "Select an option" at bounding box center [991, 254] width 20 height 20
click at [987, 251] on input "Select an option" at bounding box center [991, 254] width 20 height 20
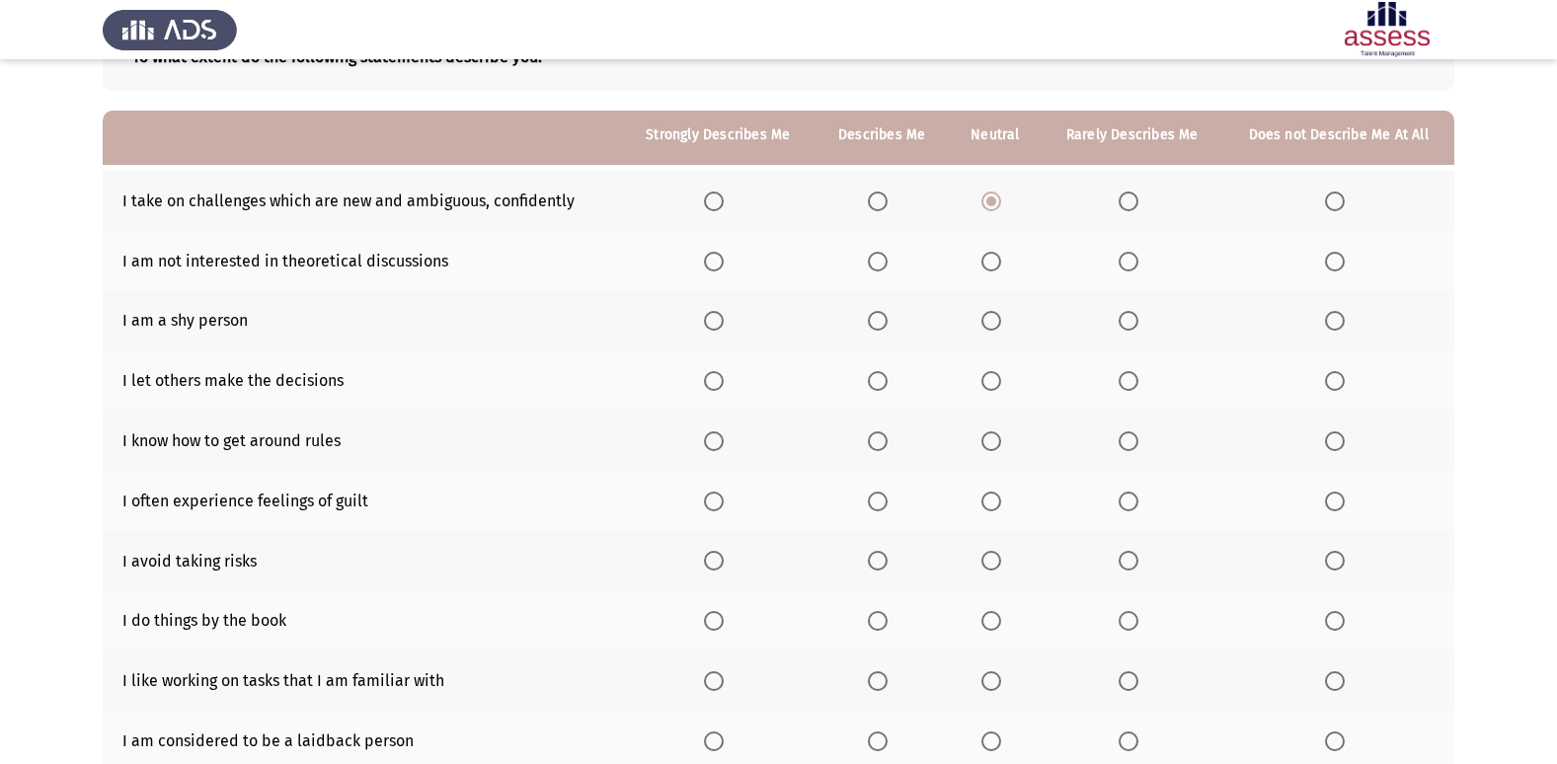
scroll to position [190, 0]
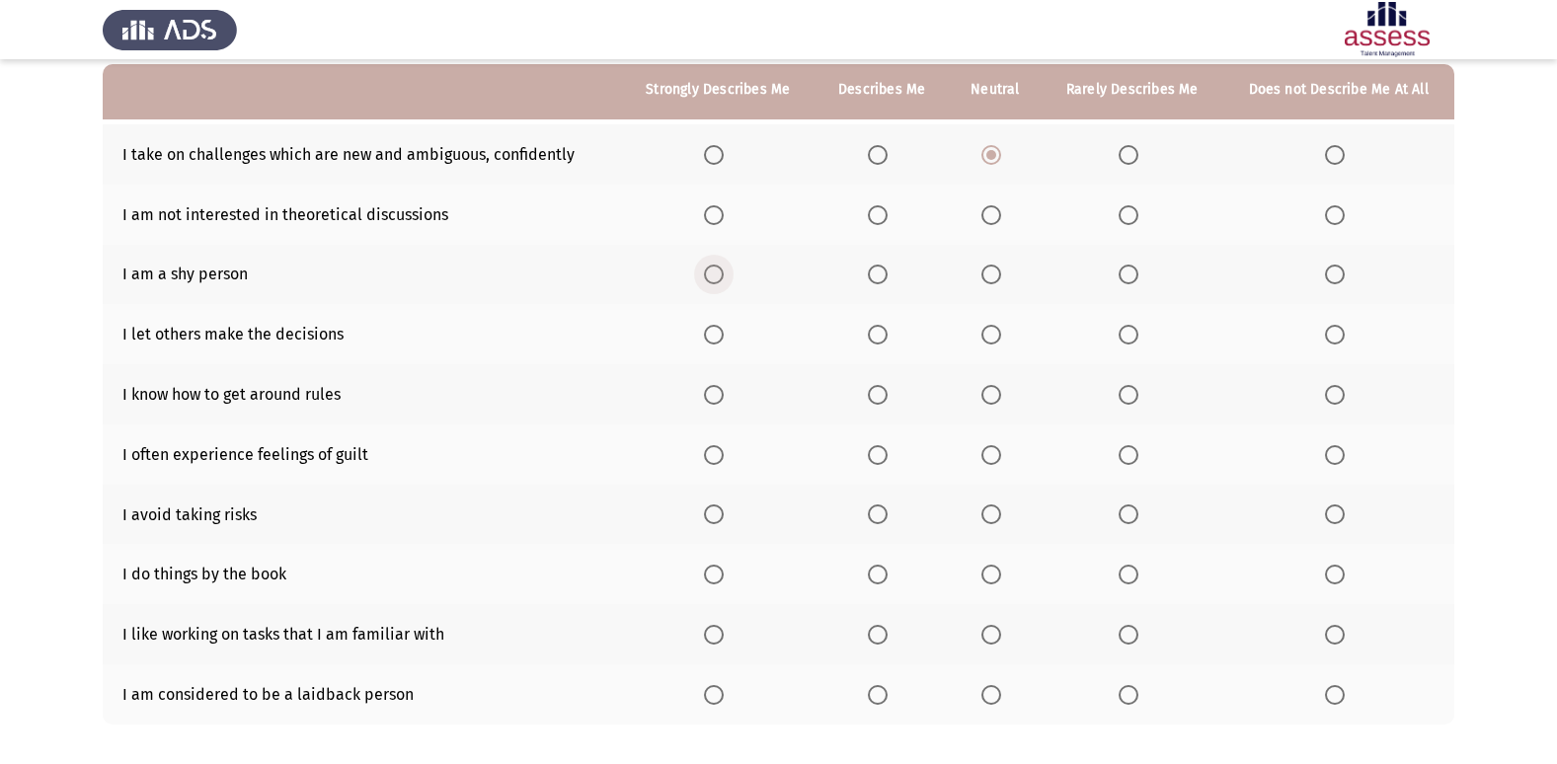
click at [719, 271] on span "Select an option" at bounding box center [714, 275] width 20 height 20
click at [719, 271] on input "Select an option" at bounding box center [714, 275] width 20 height 20
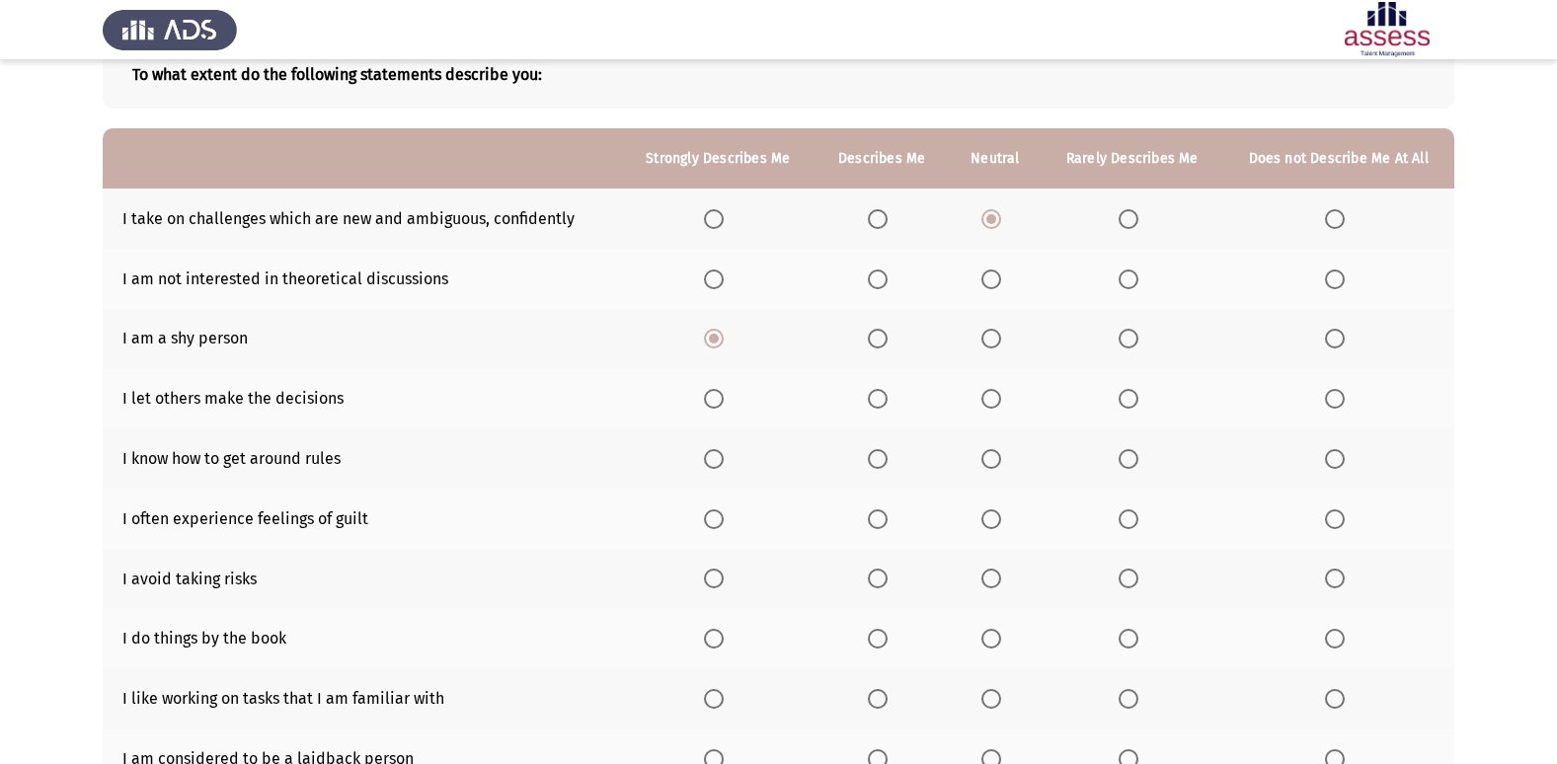
scroll to position [91, 0]
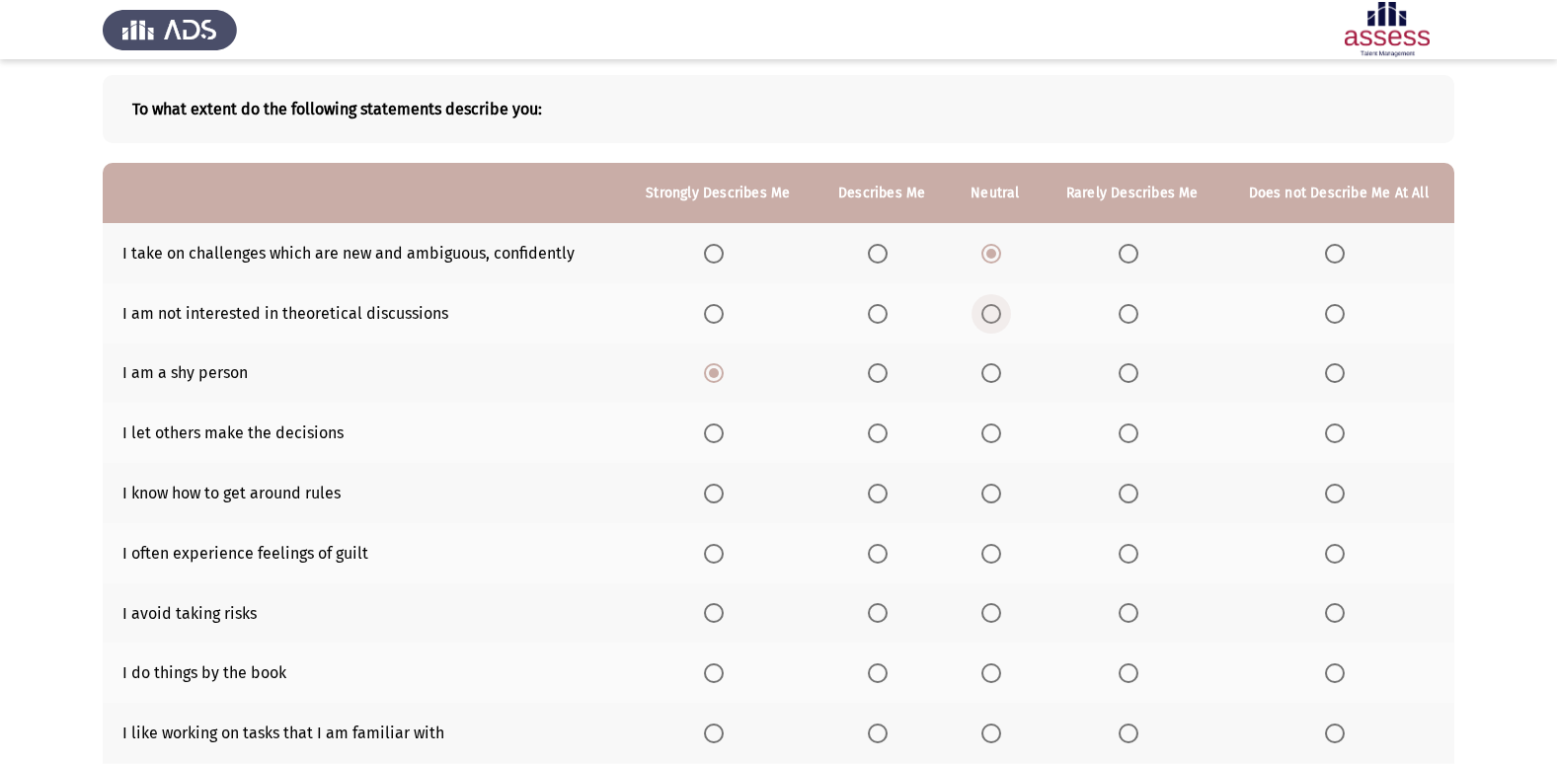
click at [996, 320] on span "Select an option" at bounding box center [991, 314] width 20 height 20
click at [996, 320] on input "Select an option" at bounding box center [991, 314] width 20 height 20
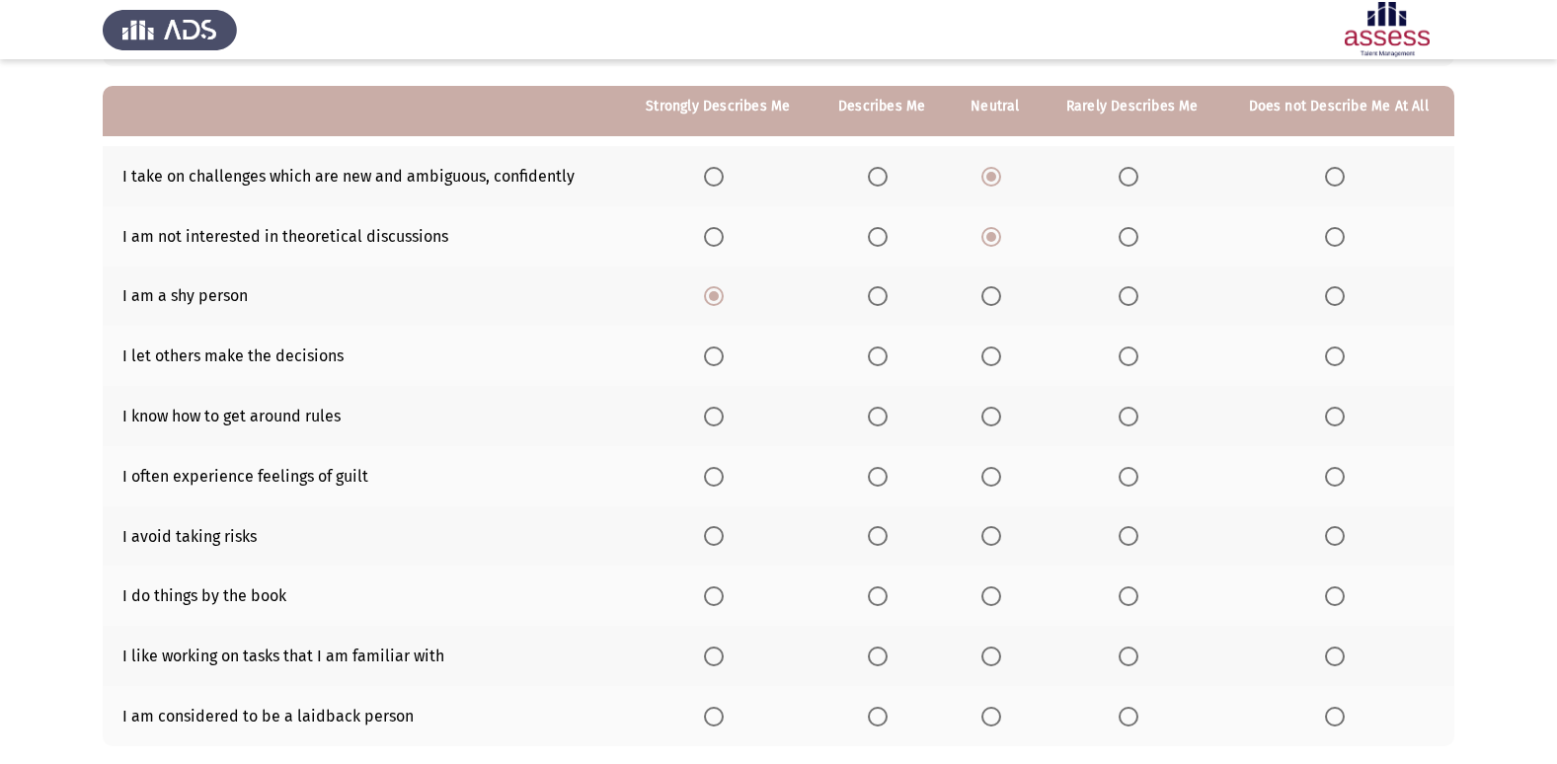
scroll to position [190, 0]
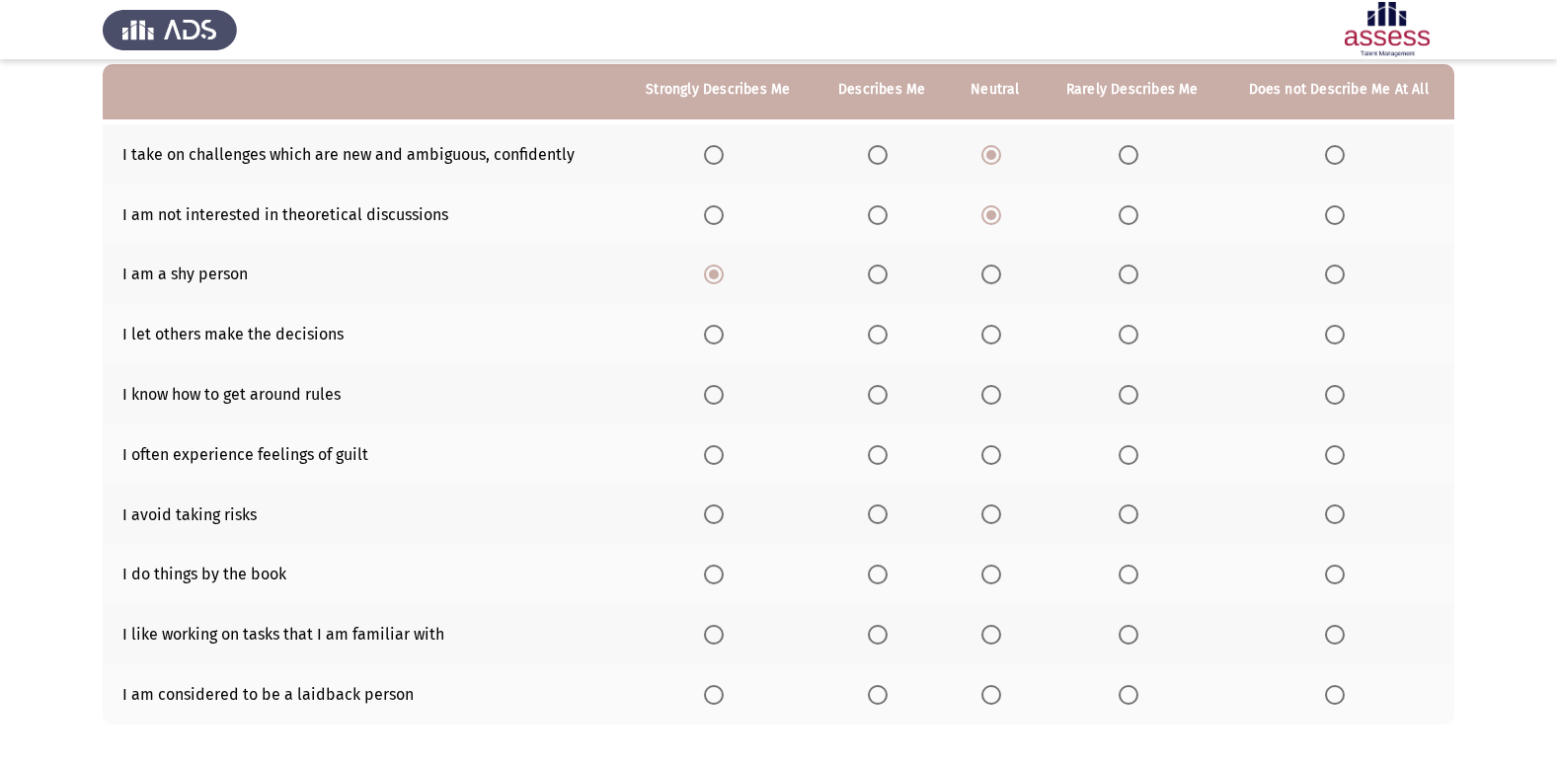
click at [988, 335] on span "Select an option" at bounding box center [991, 335] width 20 height 20
click at [988, 335] on input "Select an option" at bounding box center [991, 335] width 20 height 20
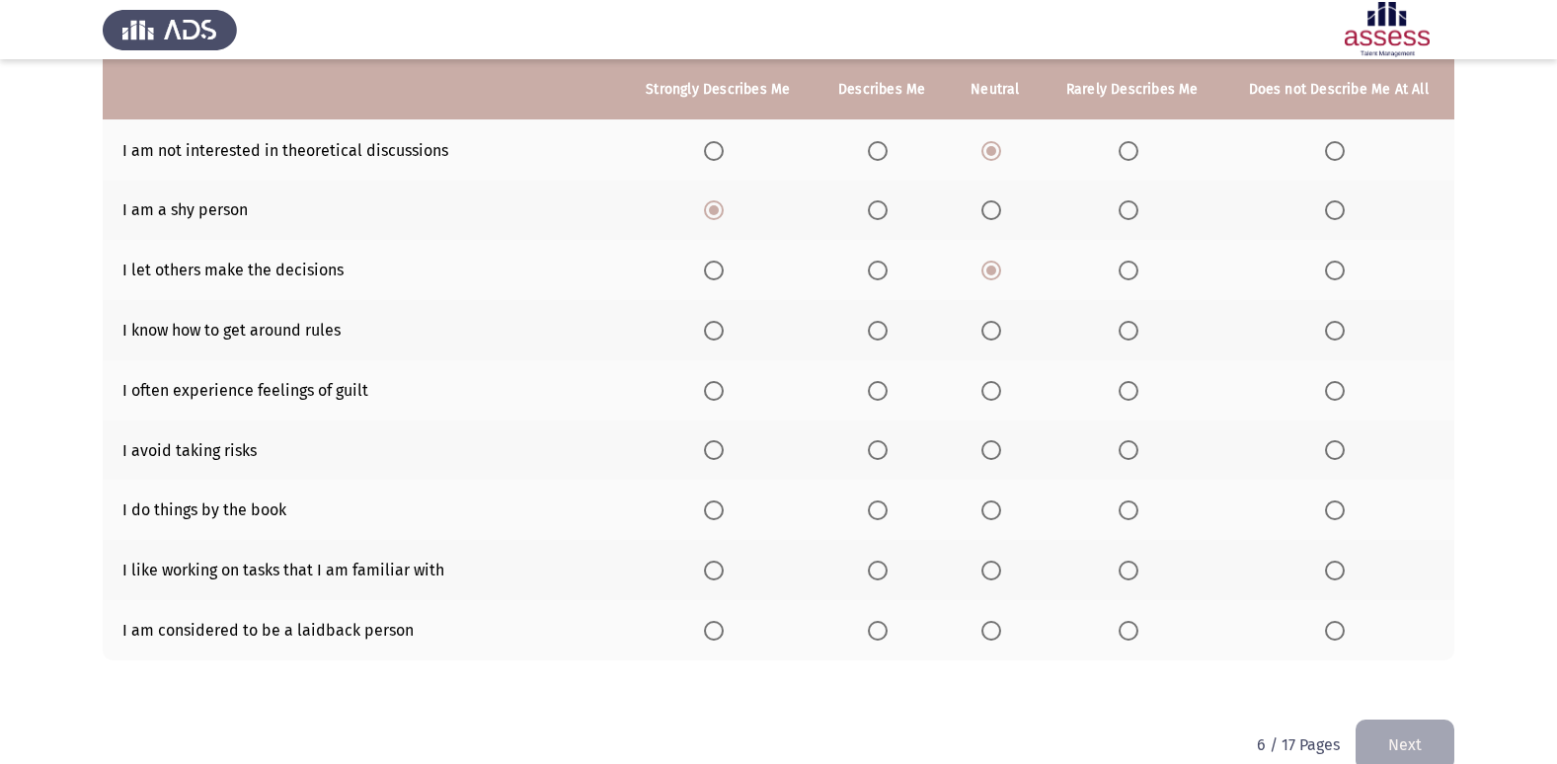
scroll to position [288, 0]
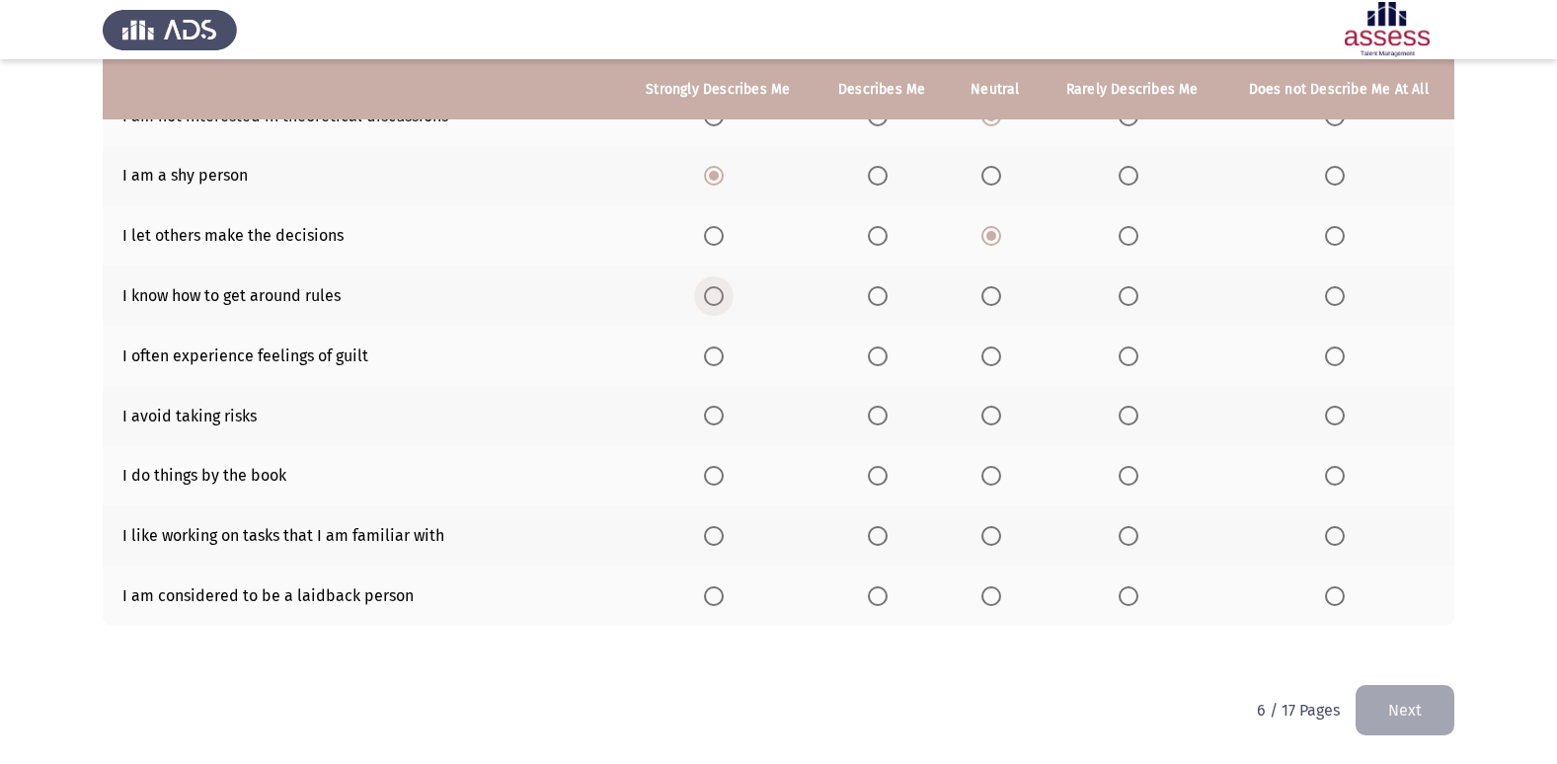
click at [724, 289] on span "Select an option" at bounding box center [714, 296] width 20 height 20
click at [724, 289] on input "Select an option" at bounding box center [714, 296] width 20 height 20
click at [719, 359] on span "Select an option" at bounding box center [714, 357] width 20 height 20
click at [719, 359] on input "Select an option" at bounding box center [714, 357] width 20 height 20
click at [1335, 416] on span "Select an option" at bounding box center [1335, 416] width 0 height 0
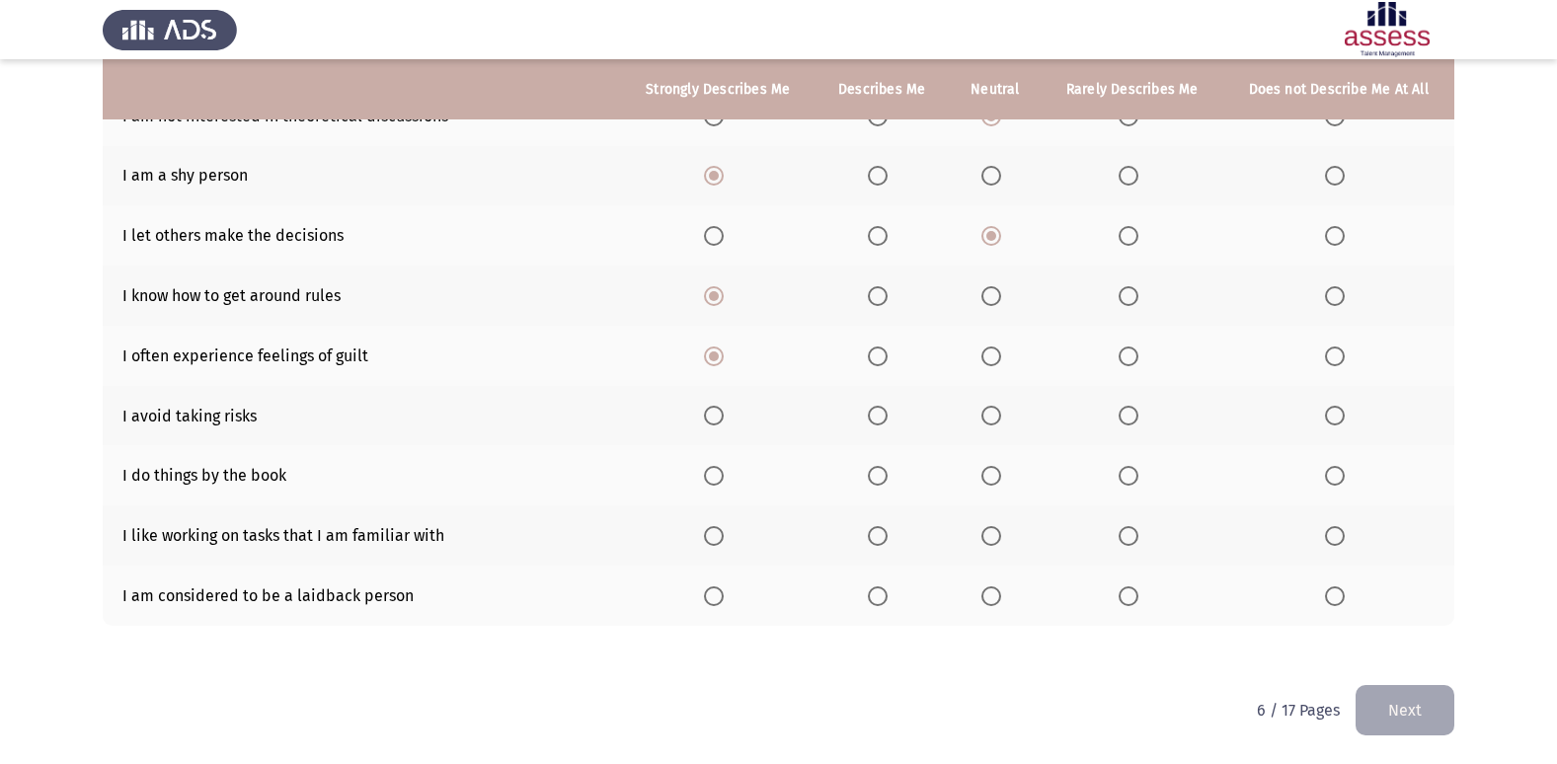
click at [1334, 416] on input "Select an option" at bounding box center [1335, 416] width 20 height 20
click at [983, 474] on span "Select an option" at bounding box center [991, 476] width 20 height 20
click at [983, 474] on input "Select an option" at bounding box center [991, 476] width 20 height 20
click at [718, 520] on th at bounding box center [718, 536] width 194 height 60
click at [718, 542] on span "Select an option" at bounding box center [714, 536] width 20 height 20
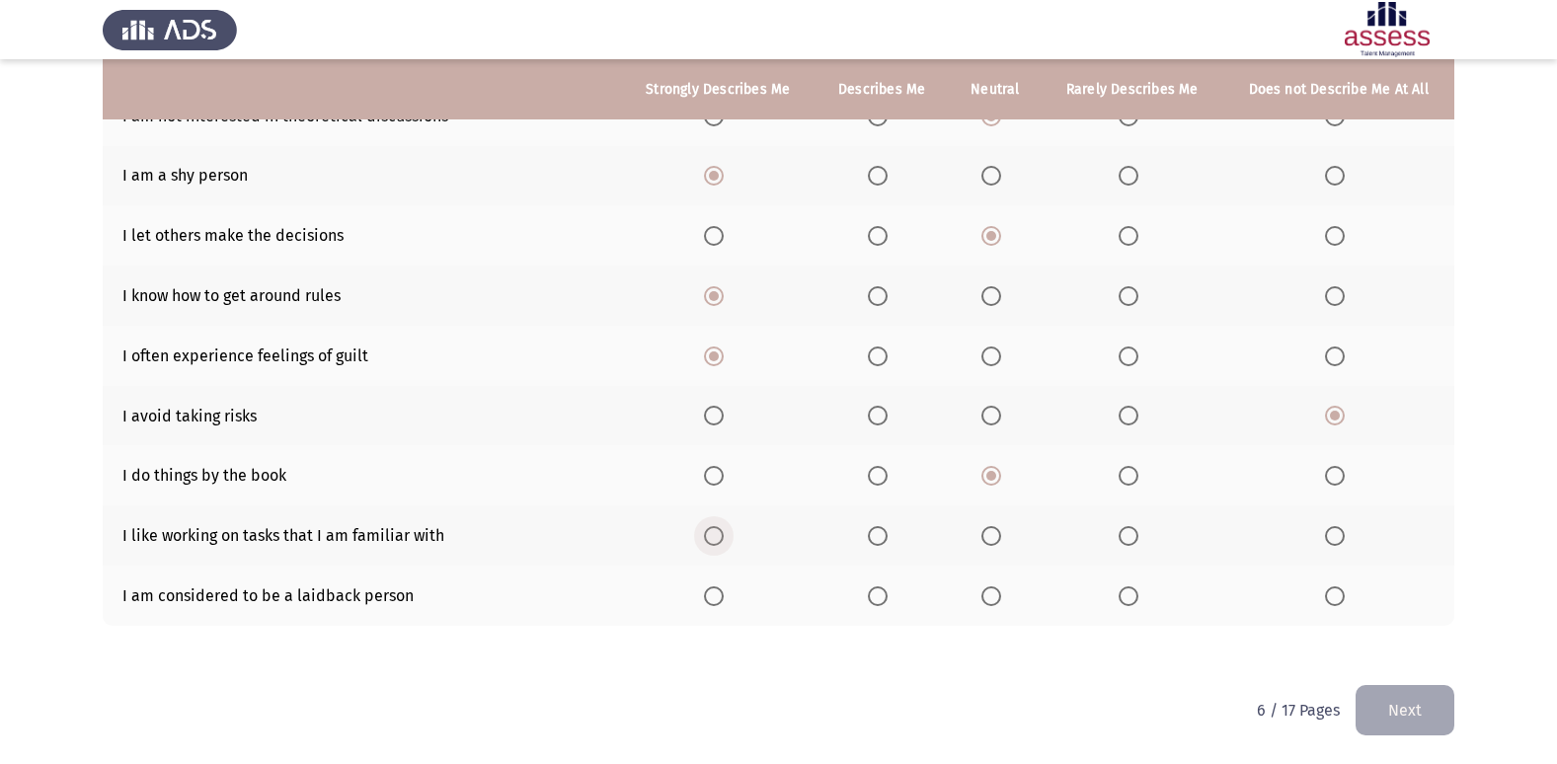
click at [718, 542] on input "Select an option" at bounding box center [714, 536] width 20 height 20
click at [994, 587] on span "Select an option" at bounding box center [991, 596] width 20 height 20
click at [994, 587] on input "Select an option" at bounding box center [991, 596] width 20 height 20
click at [1420, 697] on button "Next" at bounding box center [1405, 710] width 99 height 50
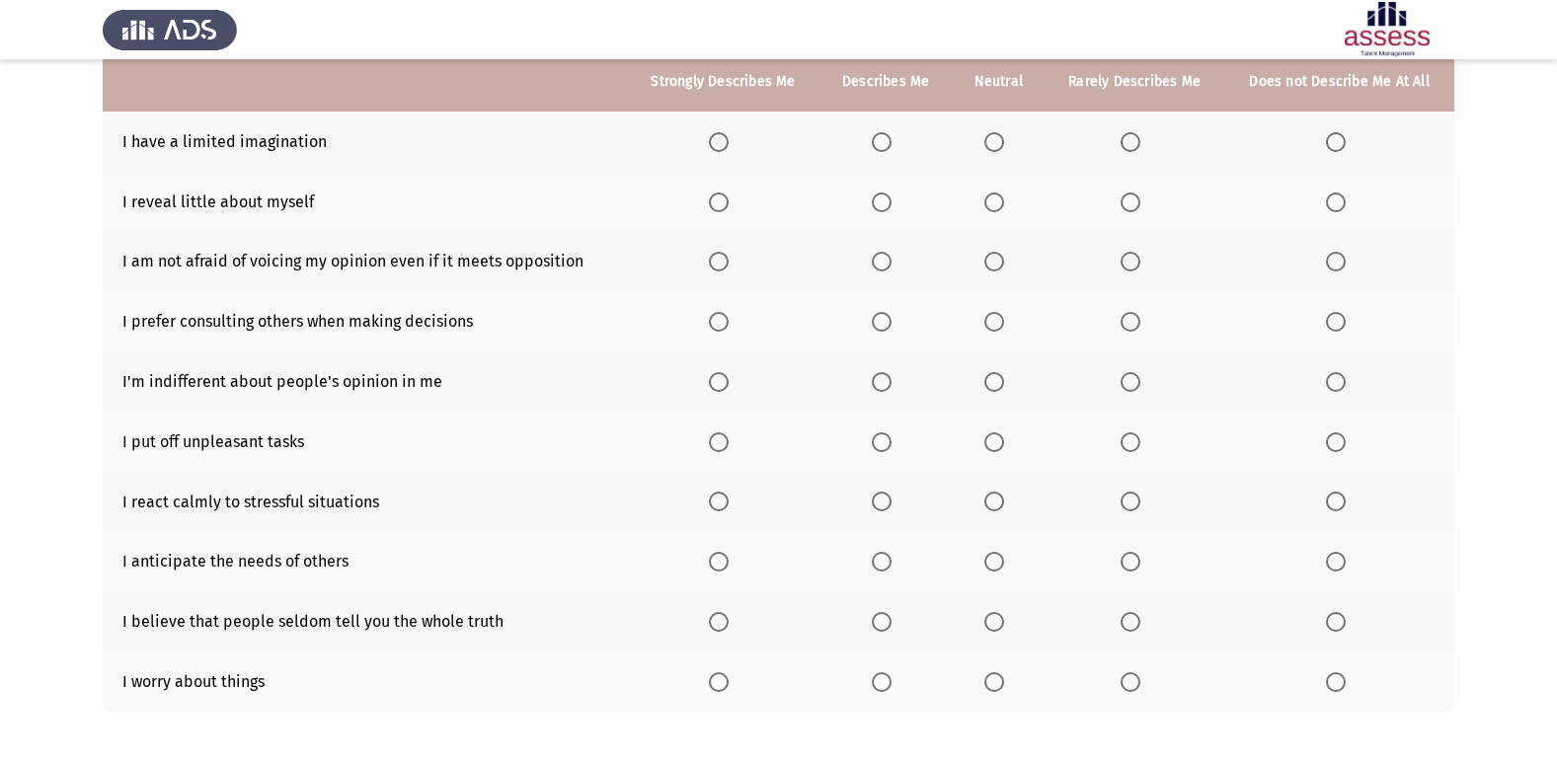
scroll to position [0, 0]
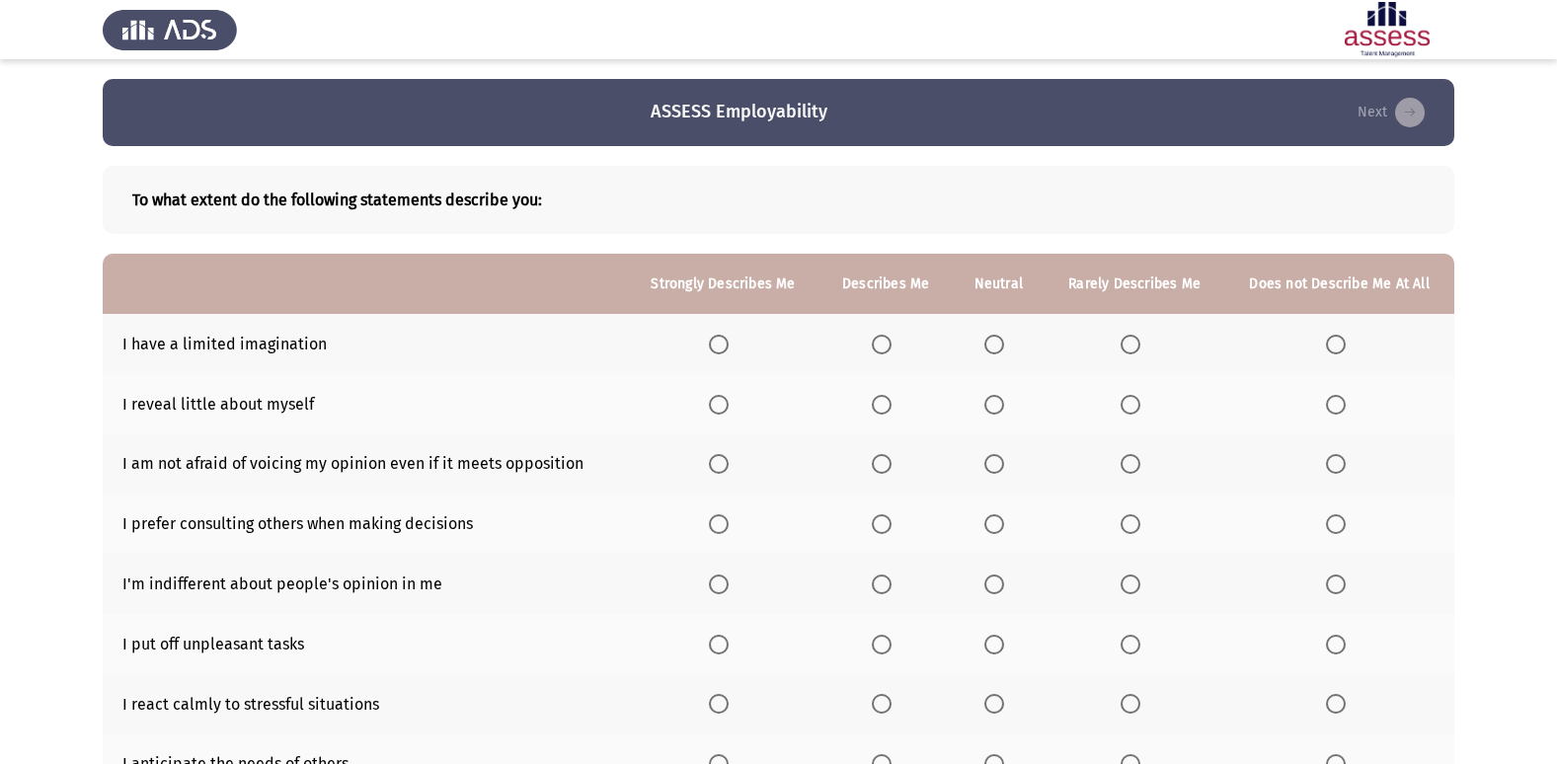
click at [1001, 338] on span "Select an option" at bounding box center [994, 345] width 20 height 20
click at [1001, 338] on input "Select an option" at bounding box center [994, 345] width 20 height 20
click at [1003, 407] on span "Select an option" at bounding box center [994, 405] width 20 height 20
click at [1003, 407] on input "Select an option" at bounding box center [994, 405] width 20 height 20
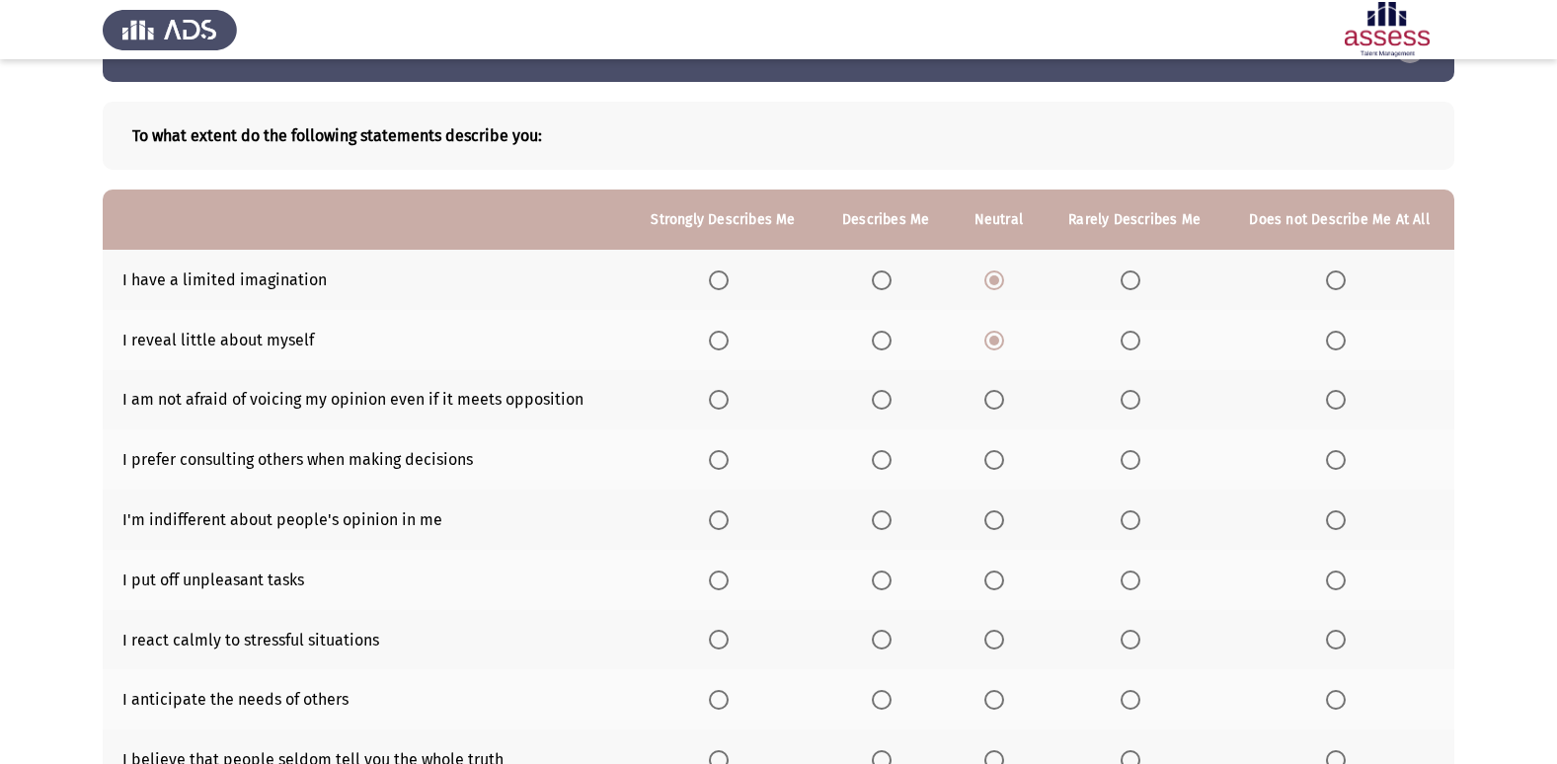
scroll to position [99, 0]
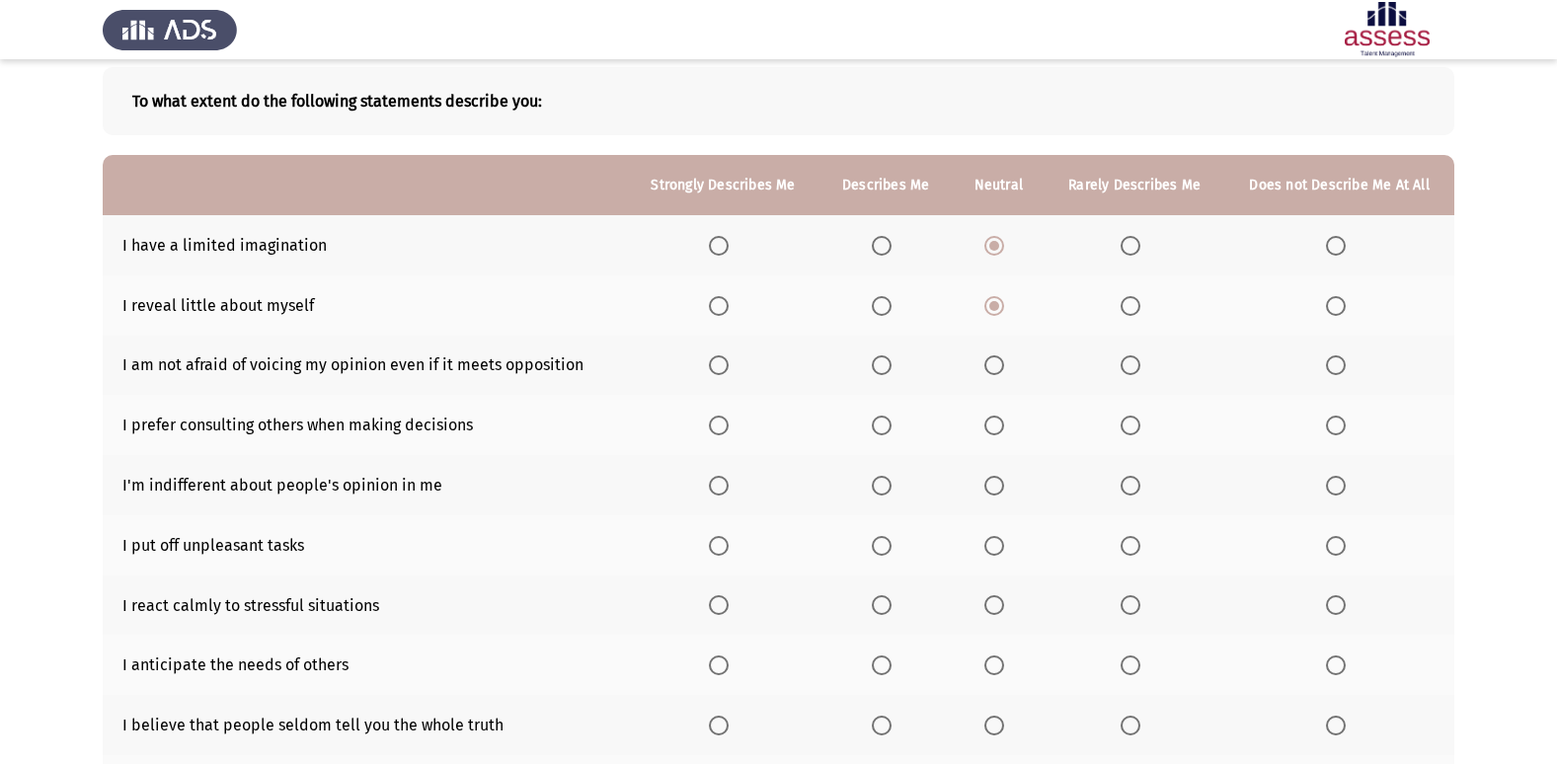
click at [1341, 358] on span "Select an option" at bounding box center [1336, 365] width 20 height 20
click at [1341, 358] on input "Select an option" at bounding box center [1336, 365] width 20 height 20
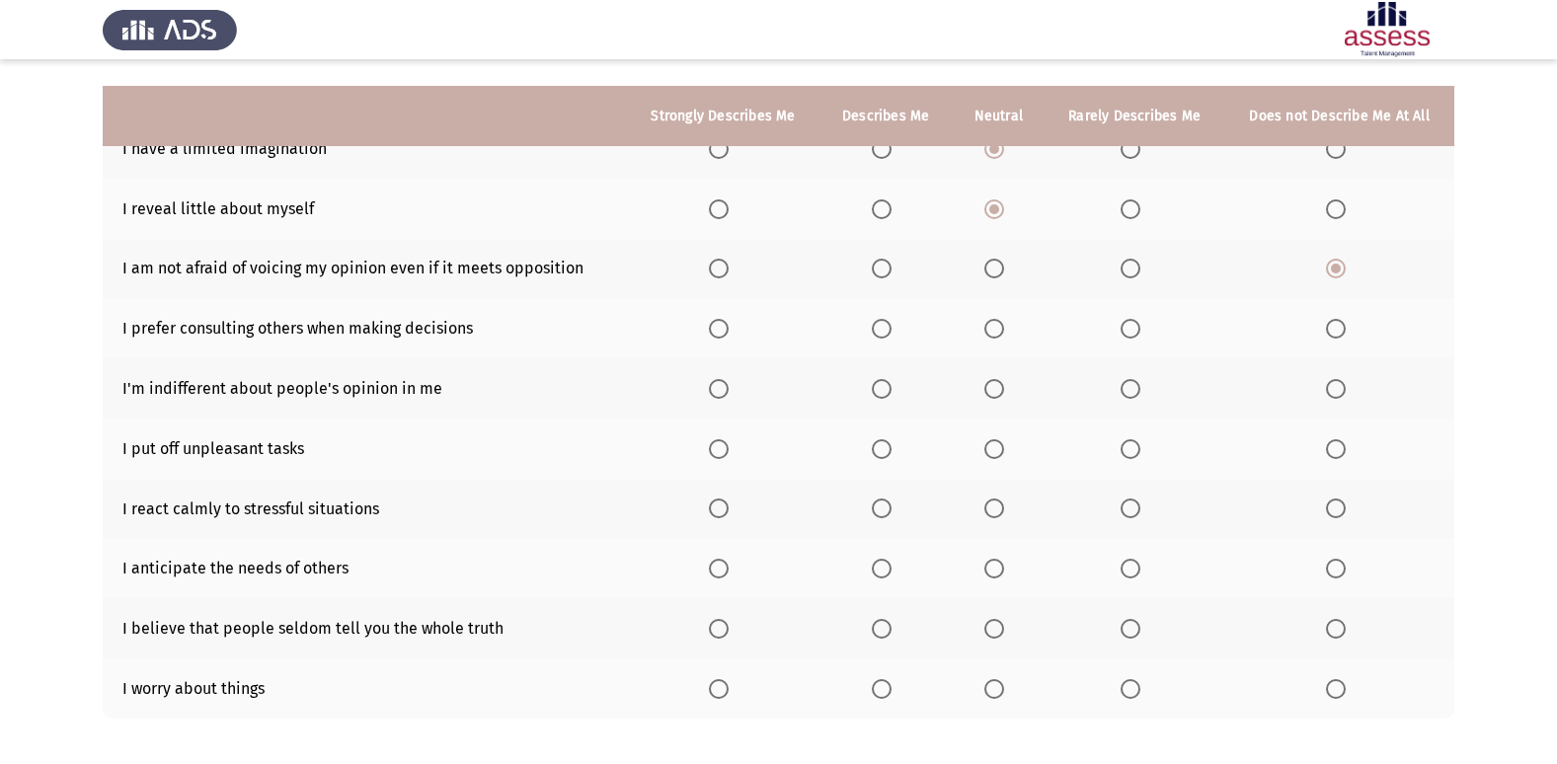
scroll to position [91, 0]
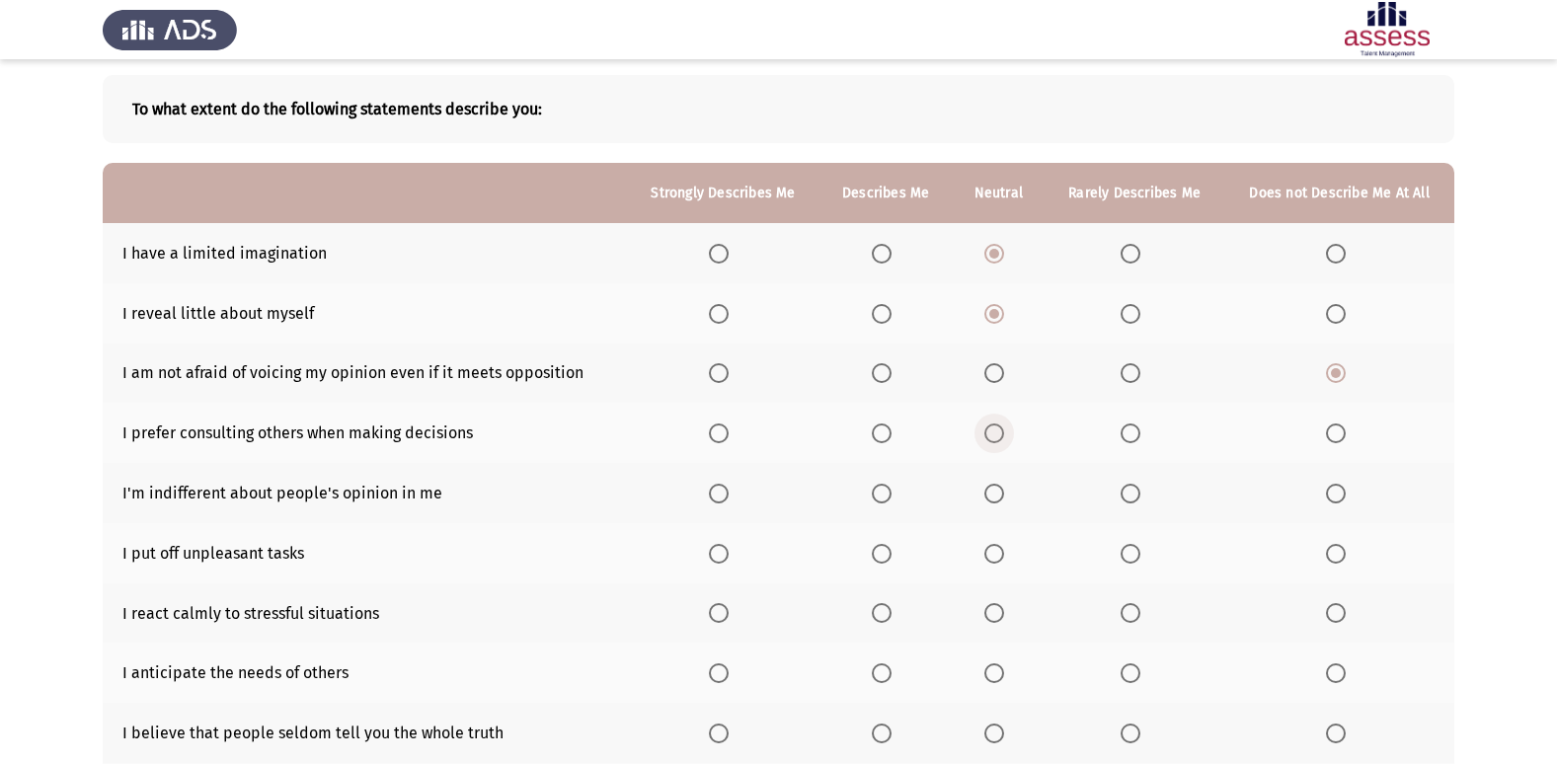
click at [1004, 436] on span "Select an option" at bounding box center [994, 434] width 20 height 20
click at [1004, 436] on input "Select an option" at bounding box center [994, 434] width 20 height 20
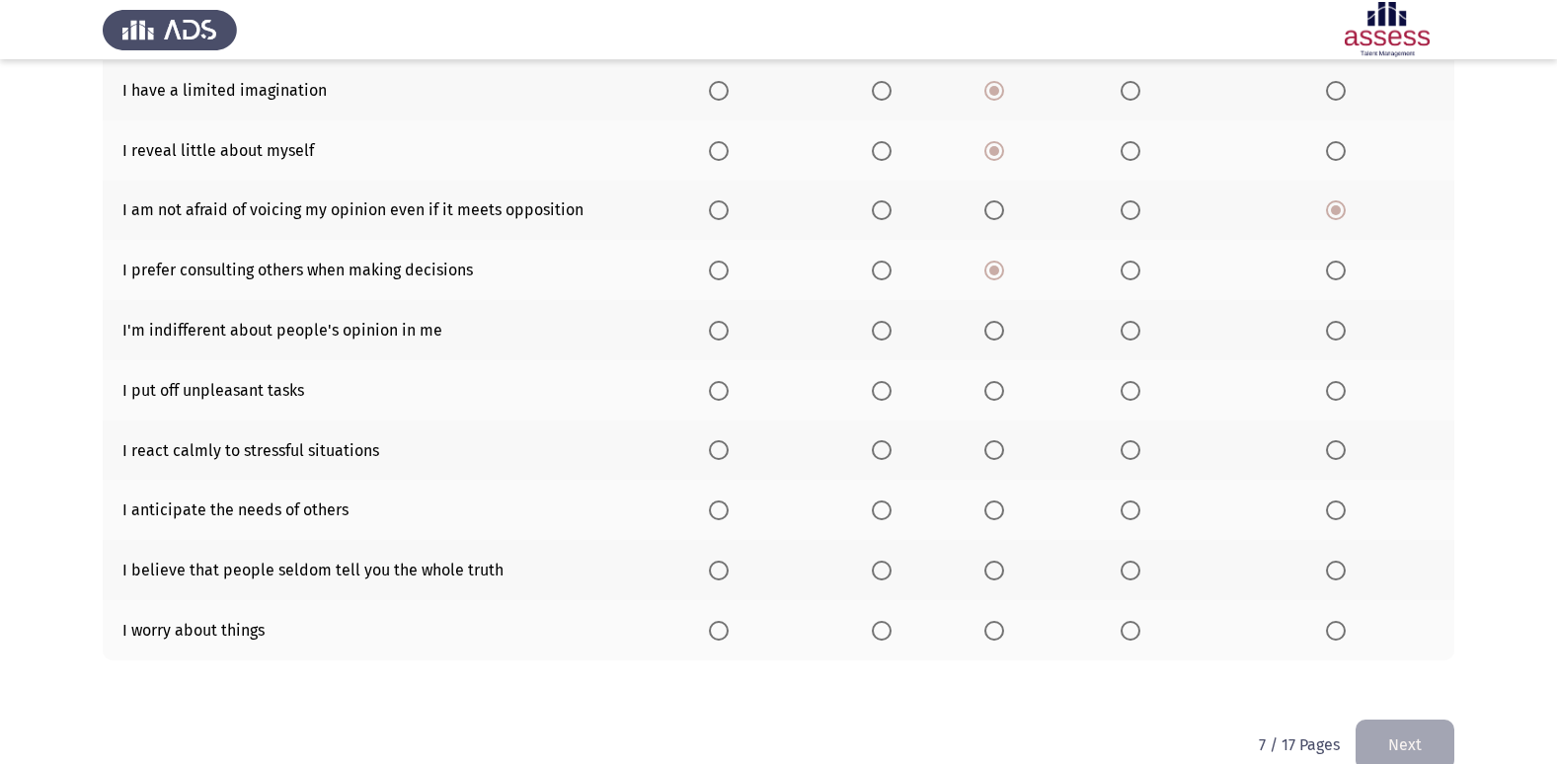
scroll to position [288, 0]
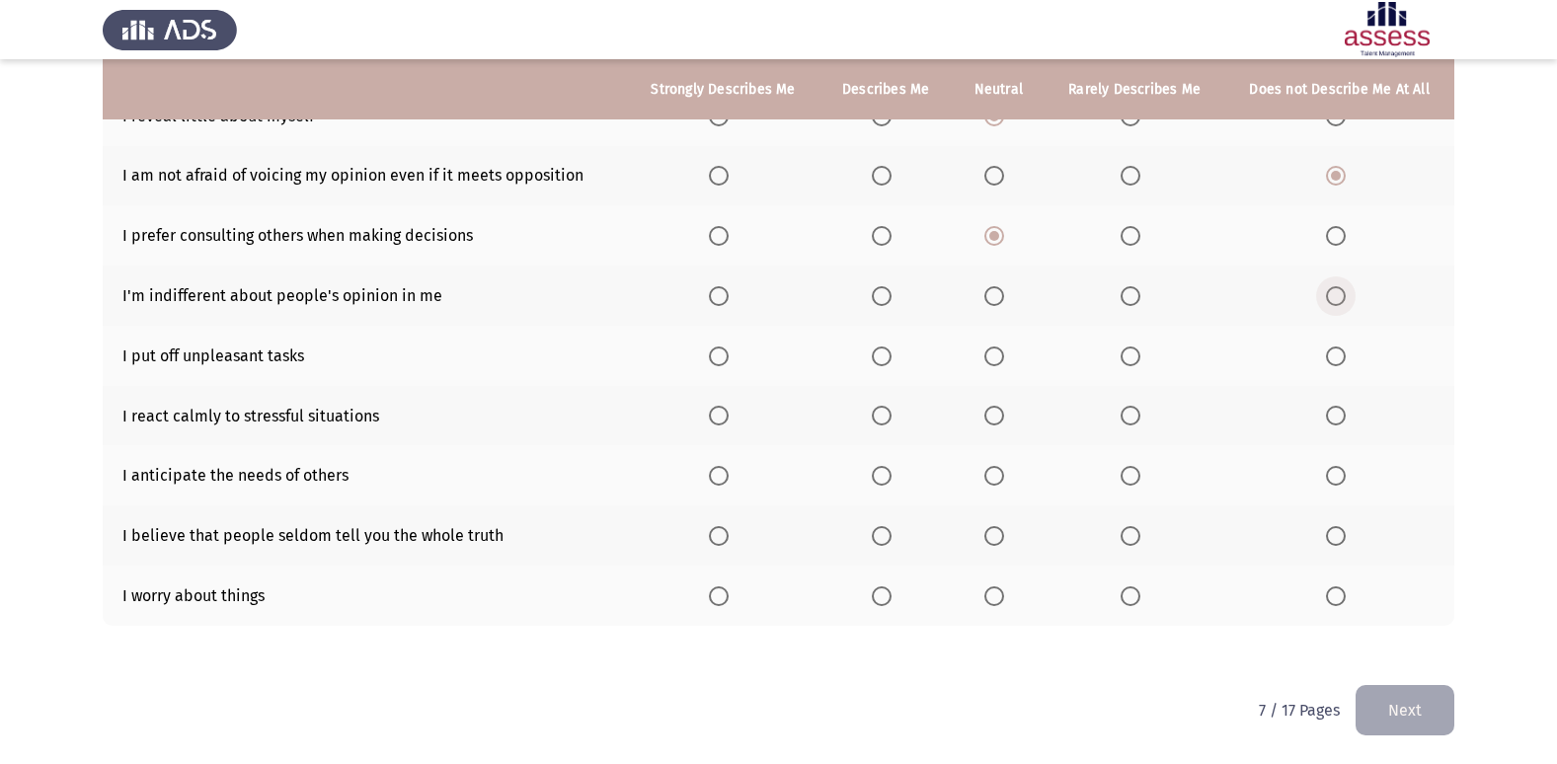
click at [1329, 301] on span "Select an option" at bounding box center [1336, 296] width 20 height 20
click at [1329, 301] on input "Select an option" at bounding box center [1336, 296] width 20 height 20
click at [1004, 347] on span "Select an option" at bounding box center [994, 357] width 20 height 20
click at [1004, 347] on input "Select an option" at bounding box center [994, 357] width 20 height 20
click at [718, 407] on span "Select an option" at bounding box center [719, 416] width 20 height 20
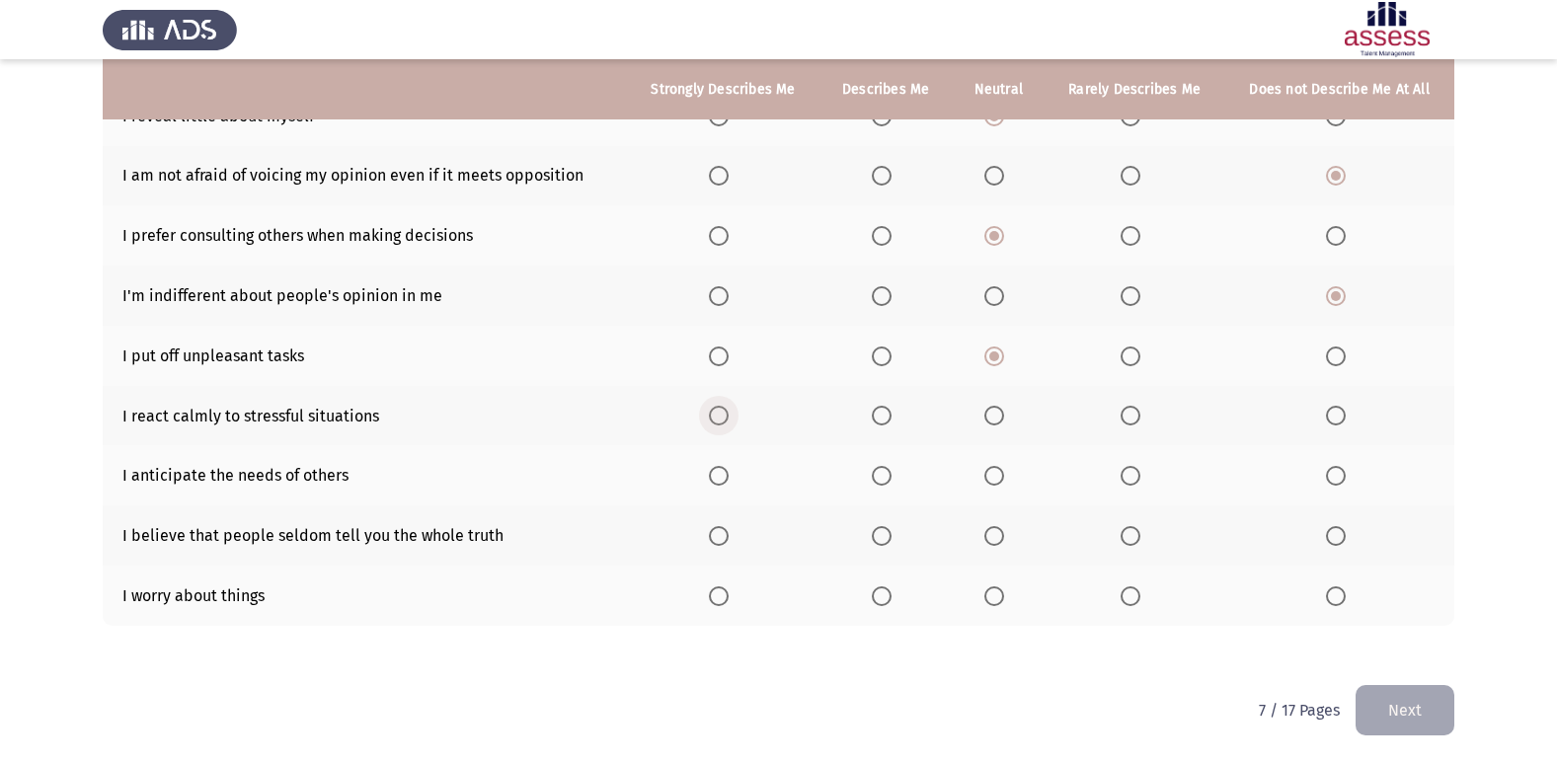
click at [718, 407] on input "Select an option" at bounding box center [719, 416] width 20 height 20
click at [993, 401] on th at bounding box center [998, 416] width 93 height 60
click at [998, 413] on span "Select an option" at bounding box center [994, 416] width 20 height 20
click at [998, 413] on input "Select an option" at bounding box center [994, 416] width 20 height 20
click at [1346, 472] on label "Select an option" at bounding box center [1340, 476] width 28 height 20
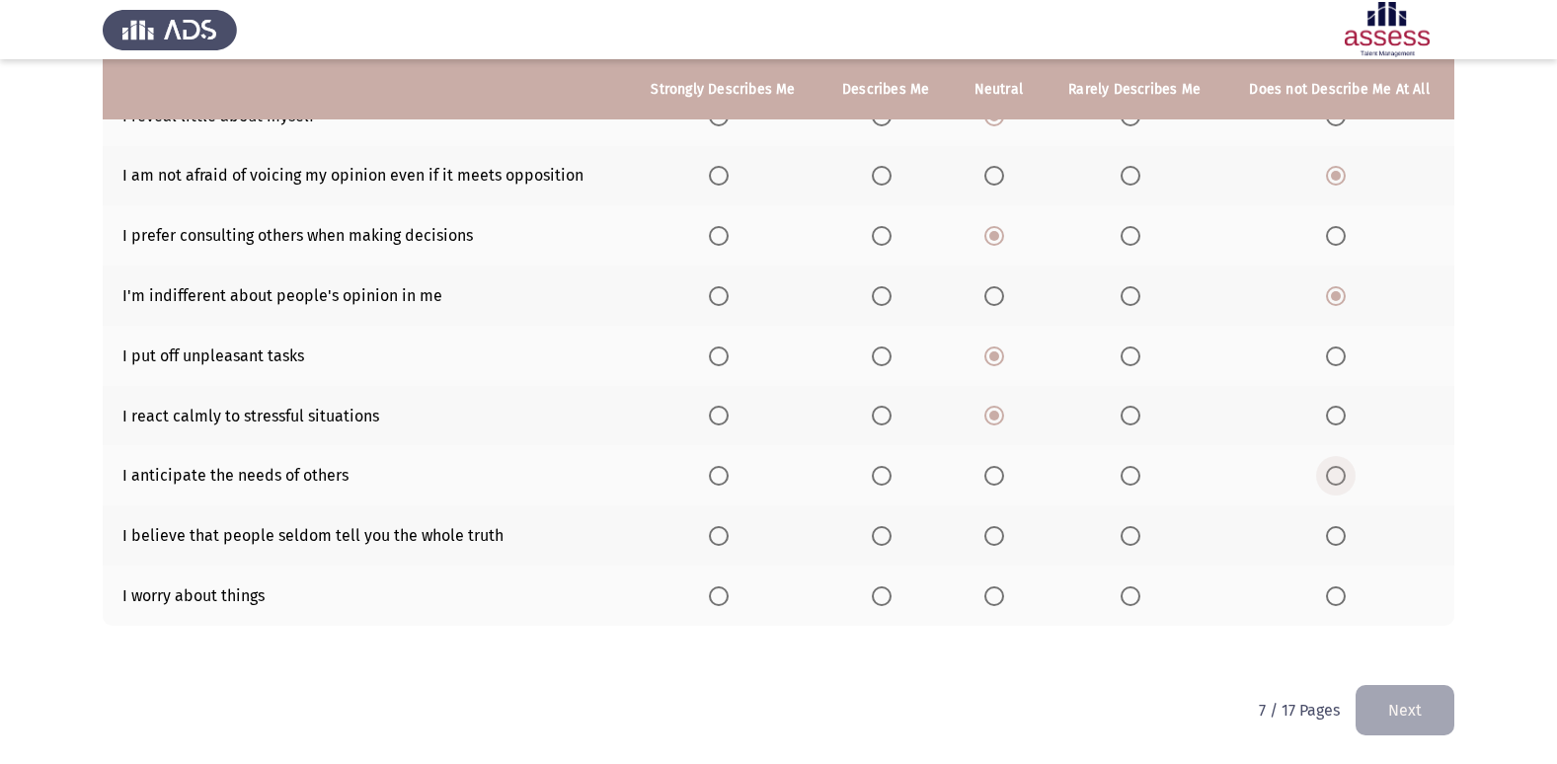
click at [1346, 472] on input "Select an option" at bounding box center [1336, 476] width 20 height 20
click at [1129, 469] on label "Select an option" at bounding box center [1135, 476] width 28 height 20
click at [1129, 469] on input "Select an option" at bounding box center [1131, 476] width 20 height 20
click at [724, 551] on th at bounding box center [723, 536] width 193 height 60
click at [725, 544] on span "Select an option" at bounding box center [719, 536] width 20 height 20
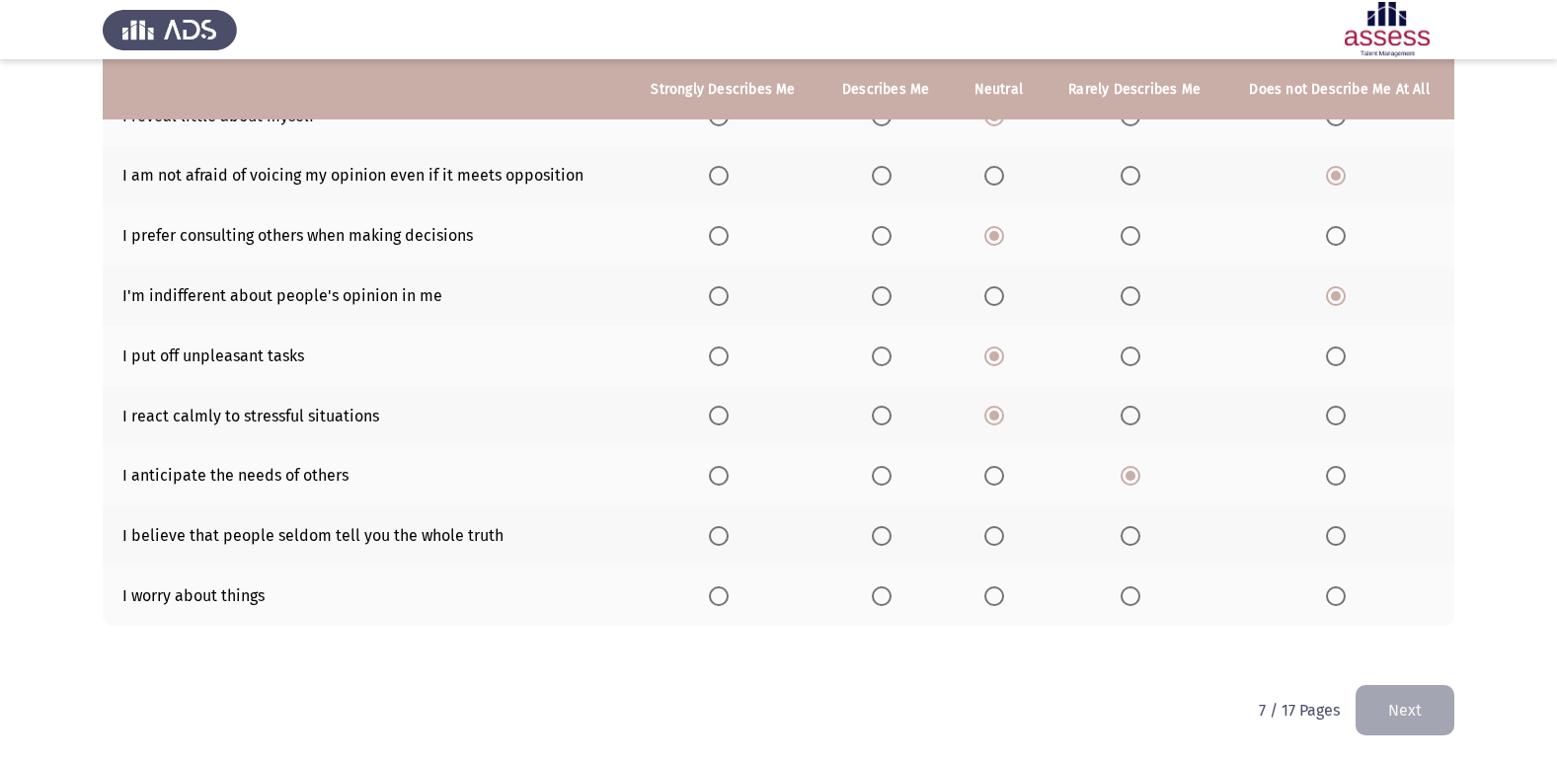
click at [725, 544] on input "Select an option" at bounding box center [719, 536] width 20 height 20
click at [890, 525] on mat-radio-button "Select an option" at bounding box center [886, 535] width 28 height 21
click at [1002, 536] on span "Select an option" at bounding box center [994, 536] width 20 height 20
click at [1002, 536] on input "Select an option" at bounding box center [994, 536] width 20 height 20
click at [1004, 598] on span "Select an option" at bounding box center [994, 596] width 20 height 20
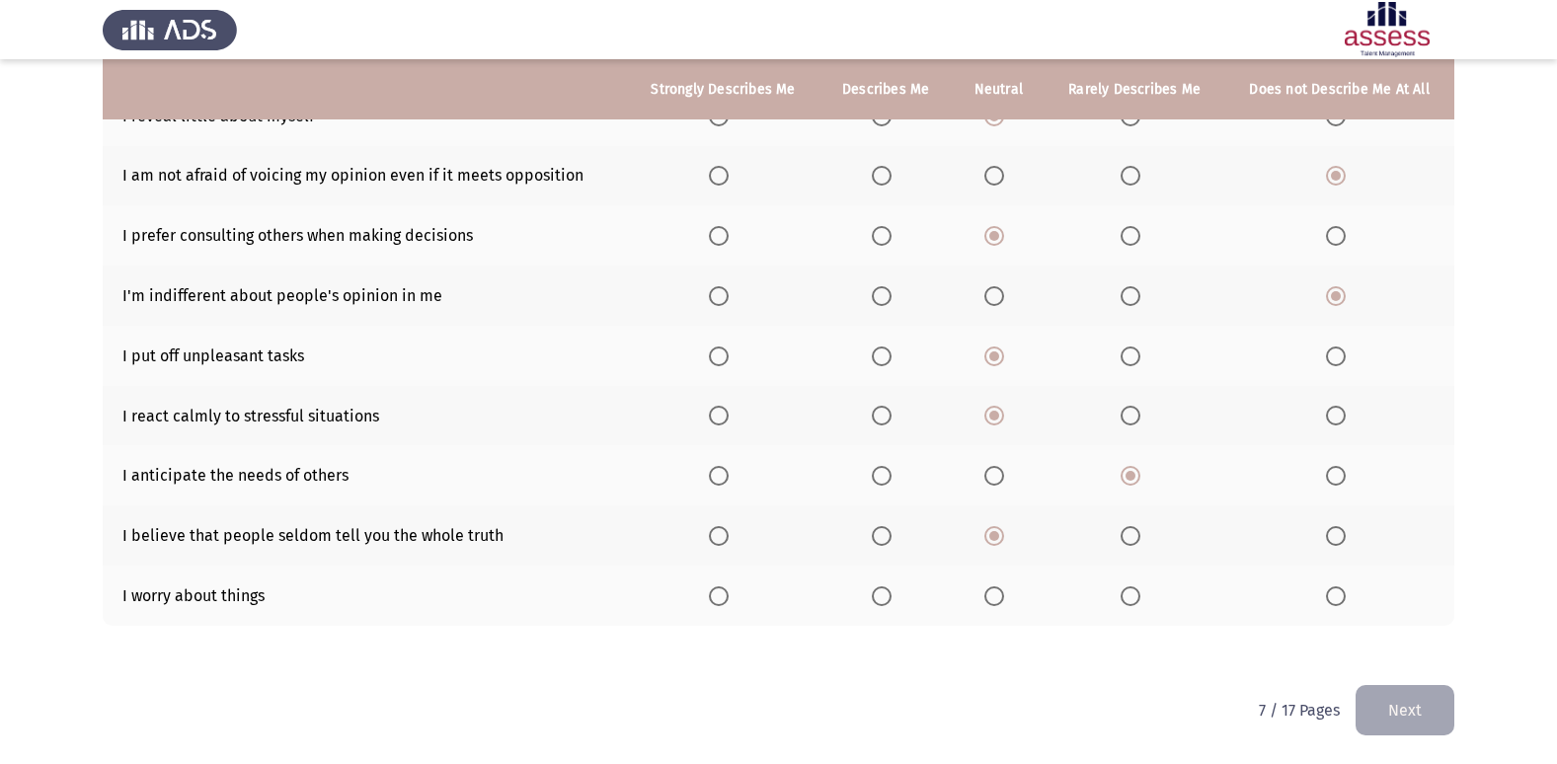
click at [1004, 598] on input "Select an option" at bounding box center [994, 596] width 20 height 20
click at [1409, 709] on button "Next" at bounding box center [1405, 710] width 99 height 50
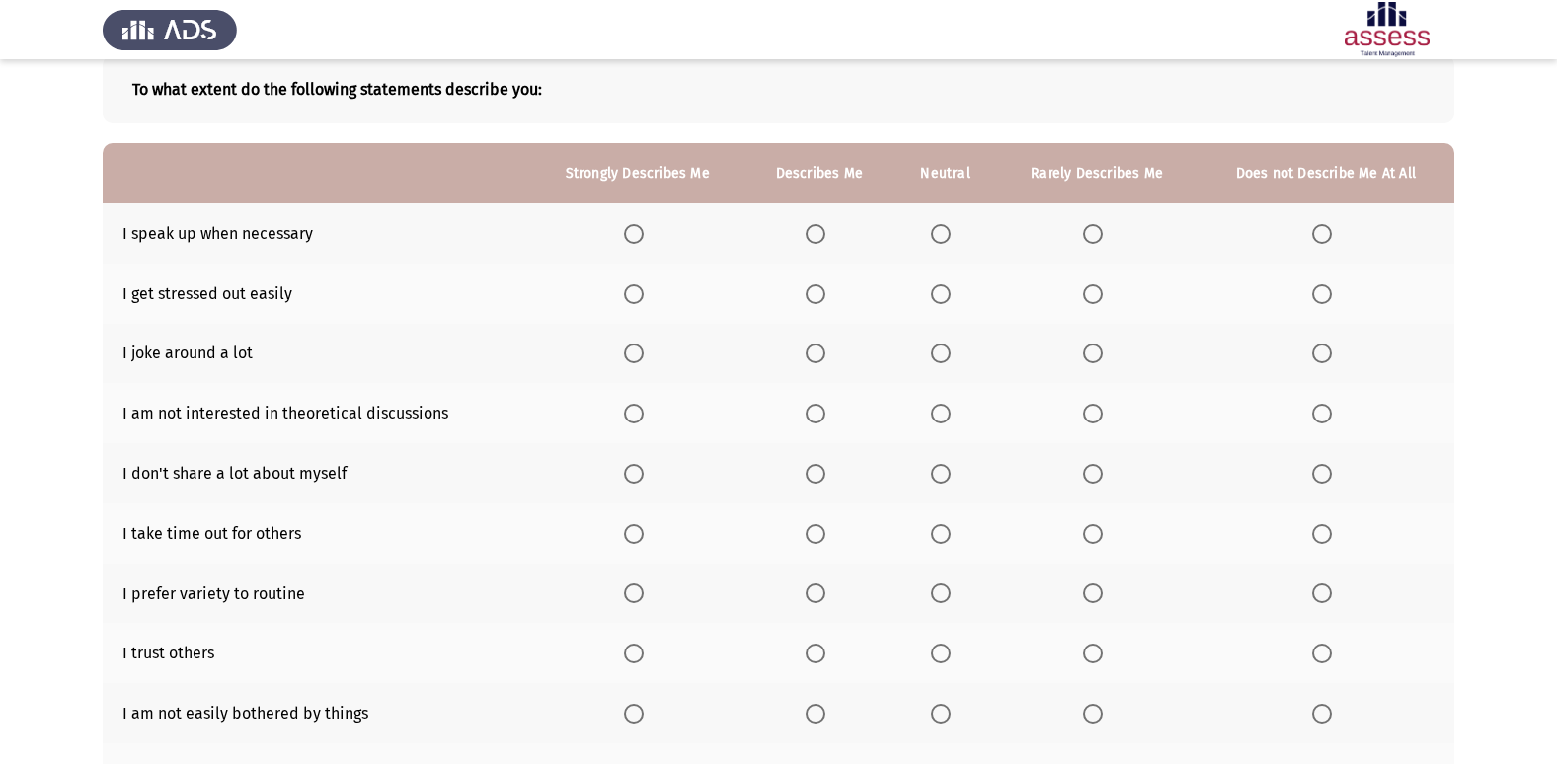
scroll to position [91, 0]
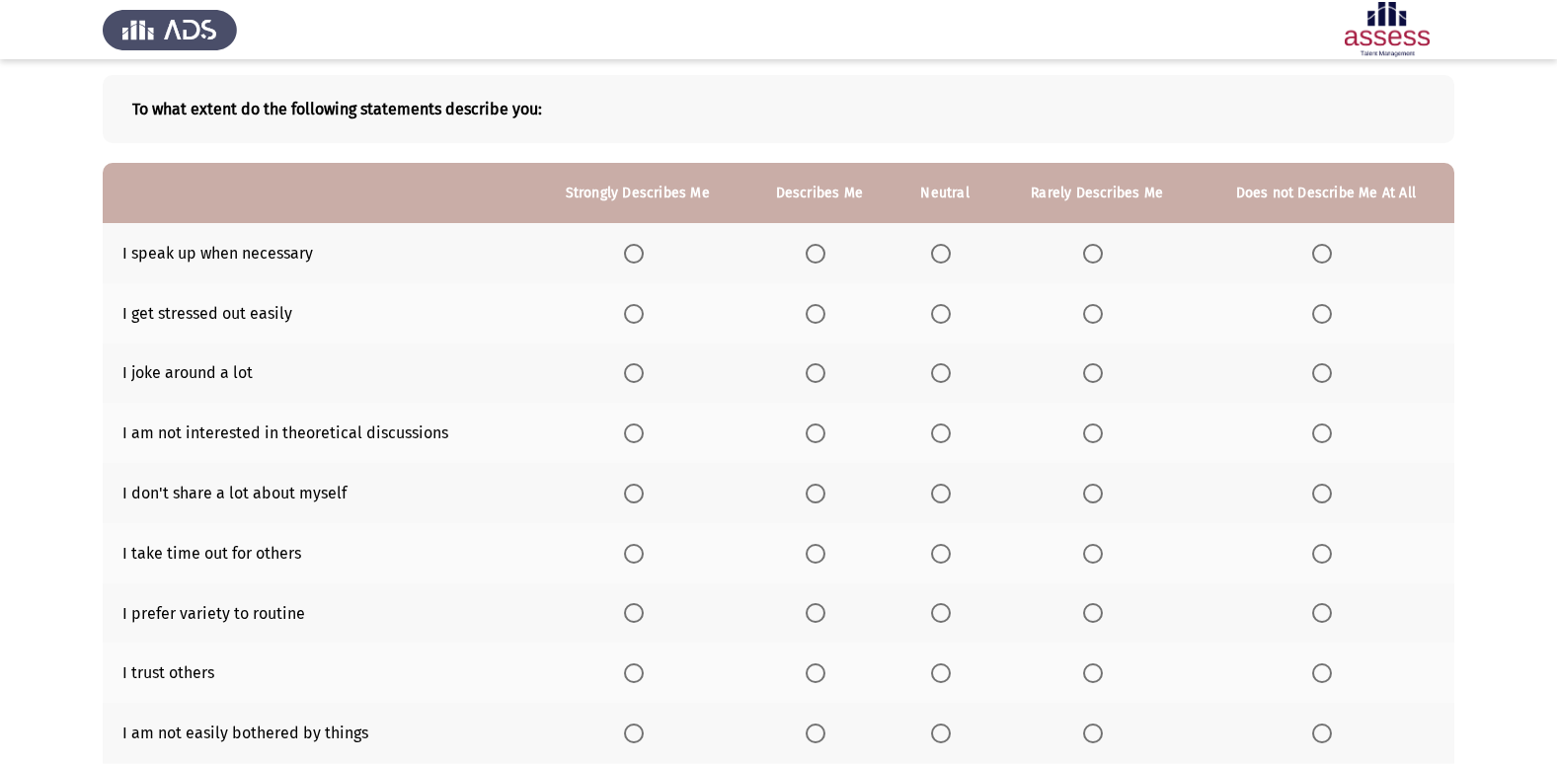
click at [640, 252] on span "Select an option" at bounding box center [634, 254] width 20 height 20
click at [640, 252] on input "Select an option" at bounding box center [634, 254] width 20 height 20
click at [638, 315] on span "Select an option" at bounding box center [634, 314] width 20 height 20
click at [638, 315] on input "Select an option" at bounding box center [634, 314] width 20 height 20
click at [642, 366] on span "Select an option" at bounding box center [634, 373] width 20 height 20
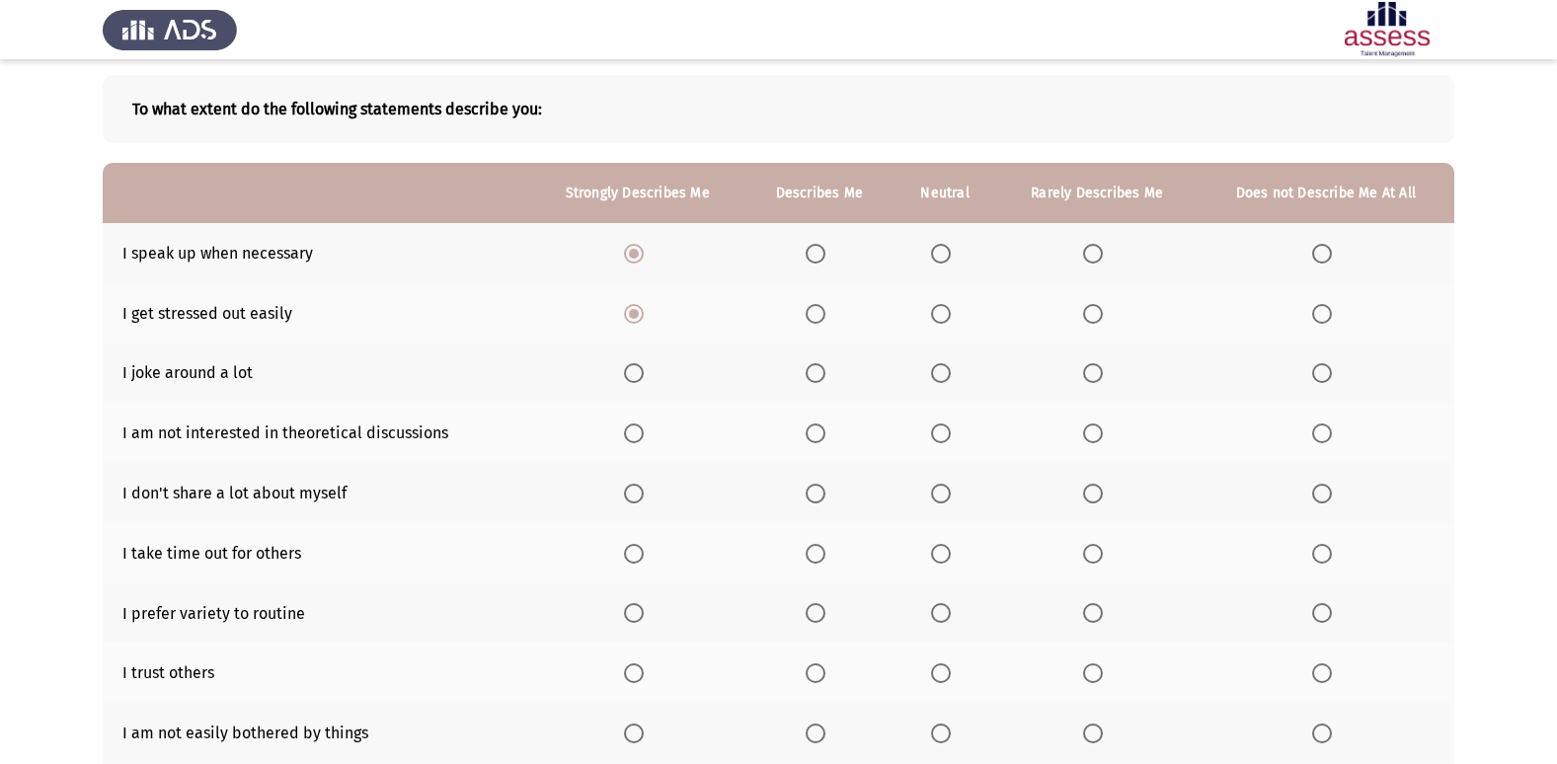
click at [642, 366] on input "Select an option" at bounding box center [634, 373] width 20 height 20
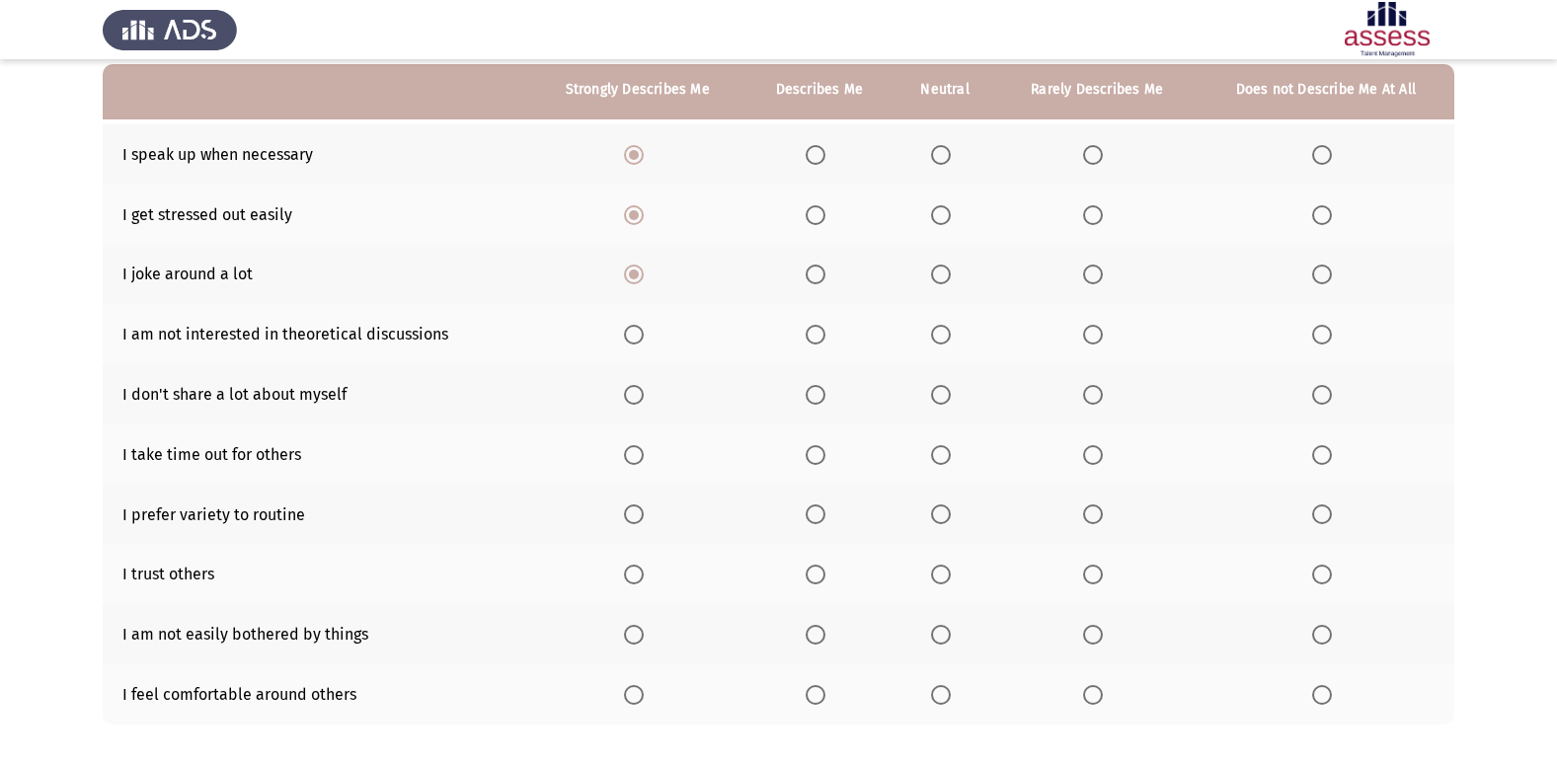
click at [634, 327] on span "Select an option" at bounding box center [634, 335] width 20 height 20
click at [634, 327] on input "Select an option" at bounding box center [634, 335] width 20 height 20
click at [944, 395] on span "Select an option" at bounding box center [941, 395] width 20 height 20
click at [944, 395] on input "Select an option" at bounding box center [941, 395] width 20 height 20
click at [922, 453] on th at bounding box center [946, 455] width 104 height 60
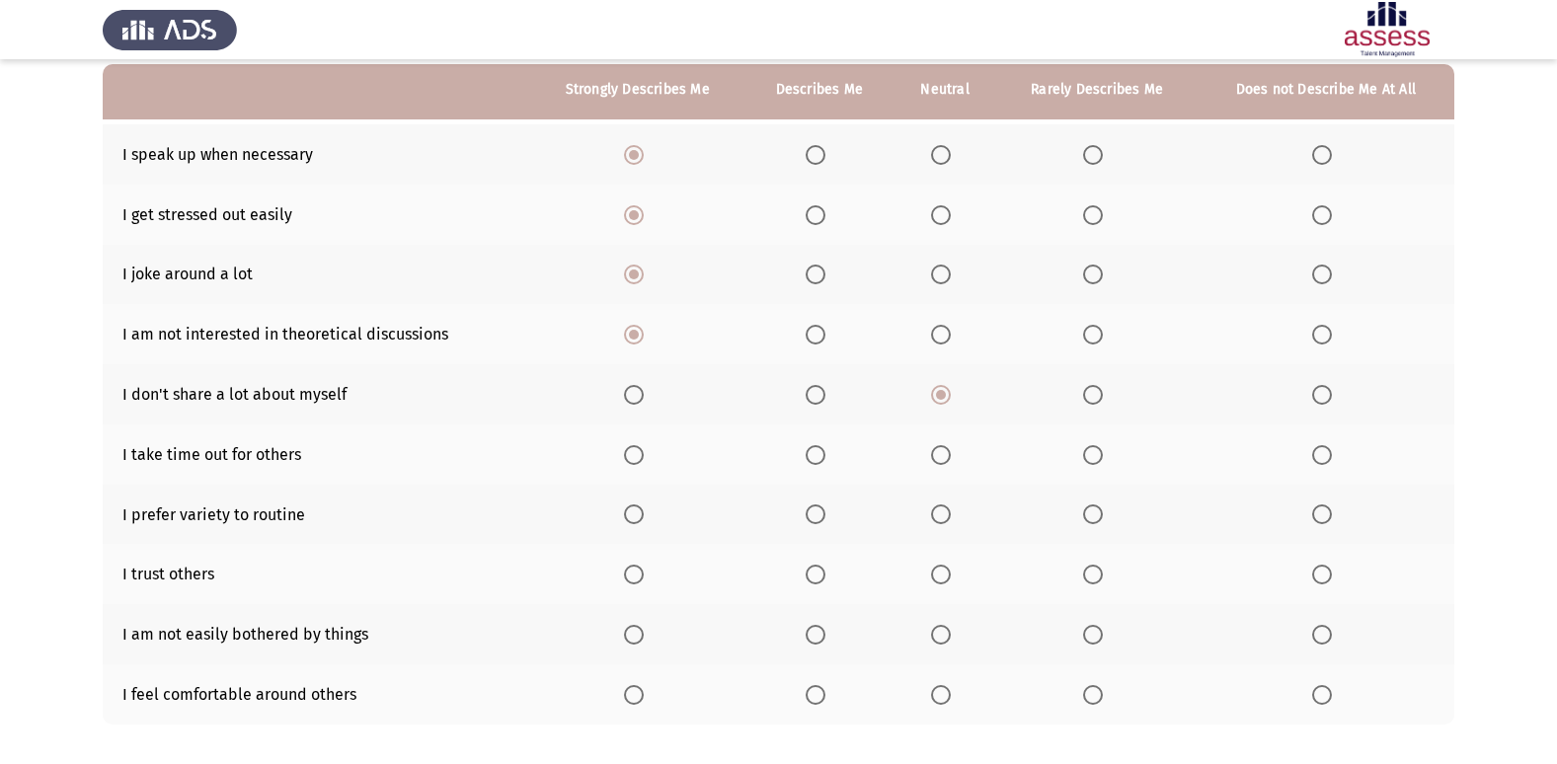
click at [986, 466] on th at bounding box center [946, 455] width 104 height 60
drag, startPoint x: 893, startPoint y: 435, endPoint x: 1043, endPoint y: 468, distance: 153.6
click at [912, 440] on tr "I take time out for others" at bounding box center [779, 455] width 1352 height 60
click at [933, 457] on span "Select an option" at bounding box center [941, 455] width 20 height 20
click at [933, 457] on input "Select an option" at bounding box center [941, 455] width 20 height 20
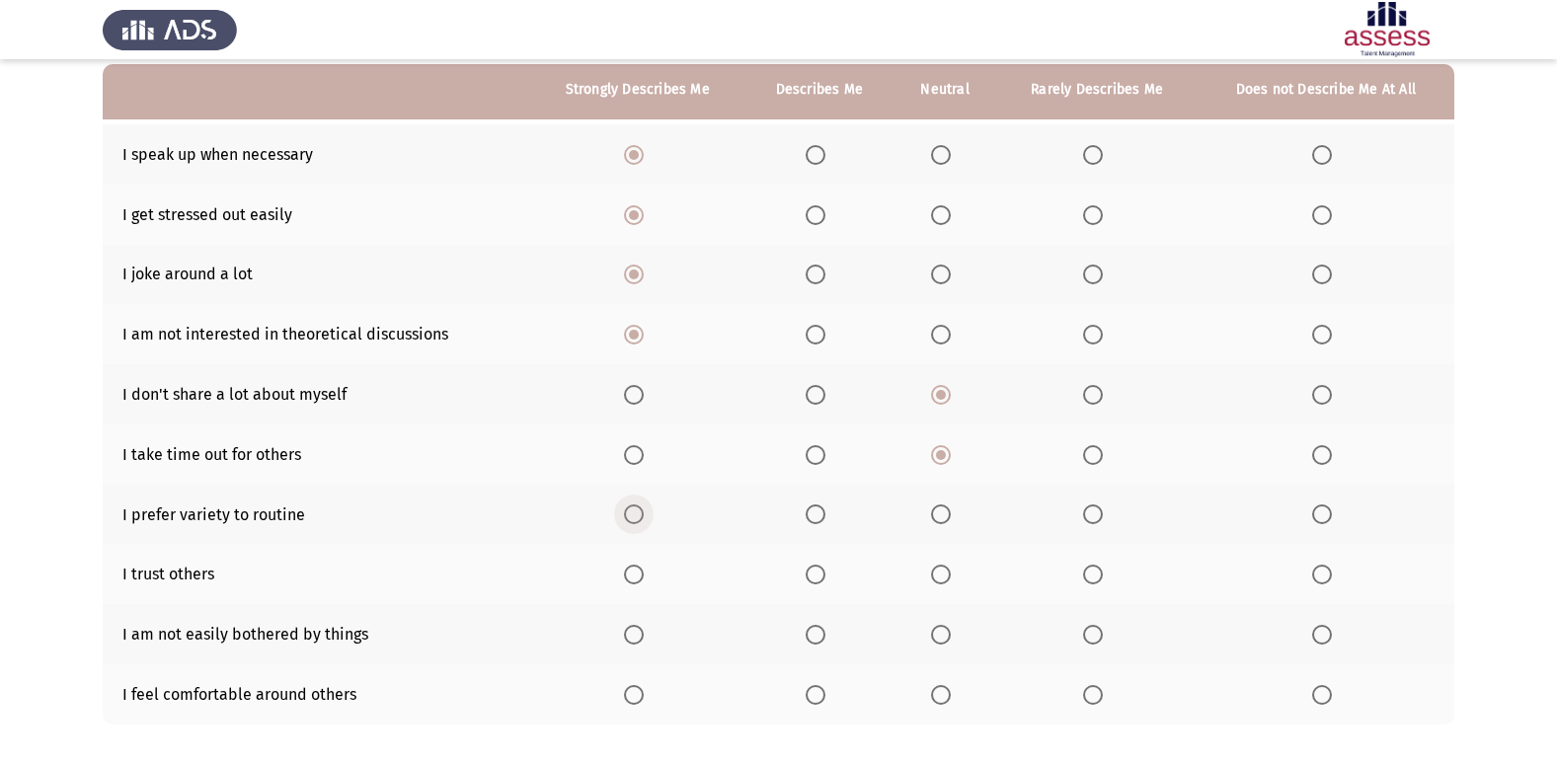
click at [633, 520] on span "Select an option" at bounding box center [634, 515] width 20 height 20
click at [633, 520] on input "Select an option" at bounding box center [634, 515] width 20 height 20
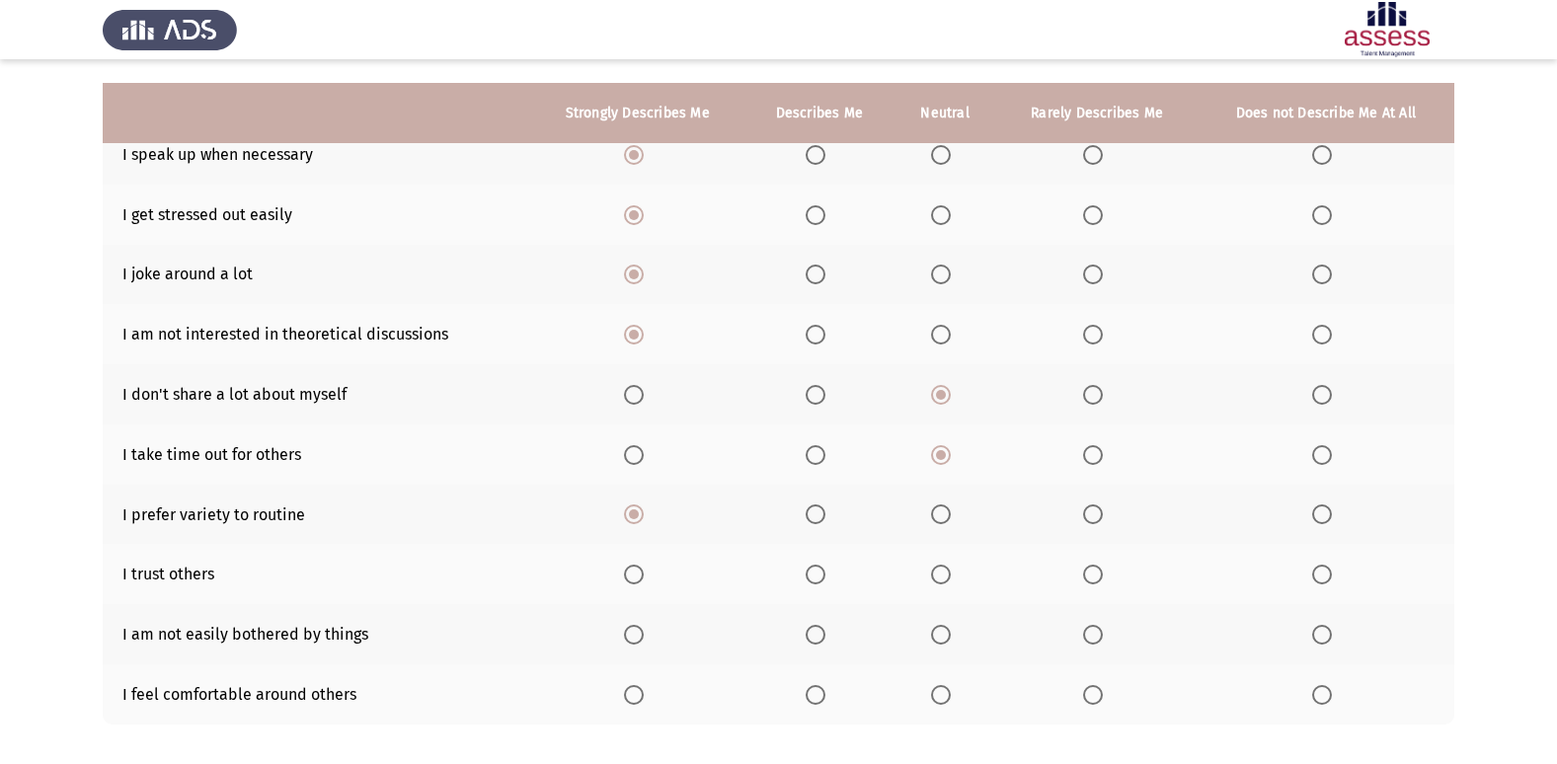
scroll to position [288, 0]
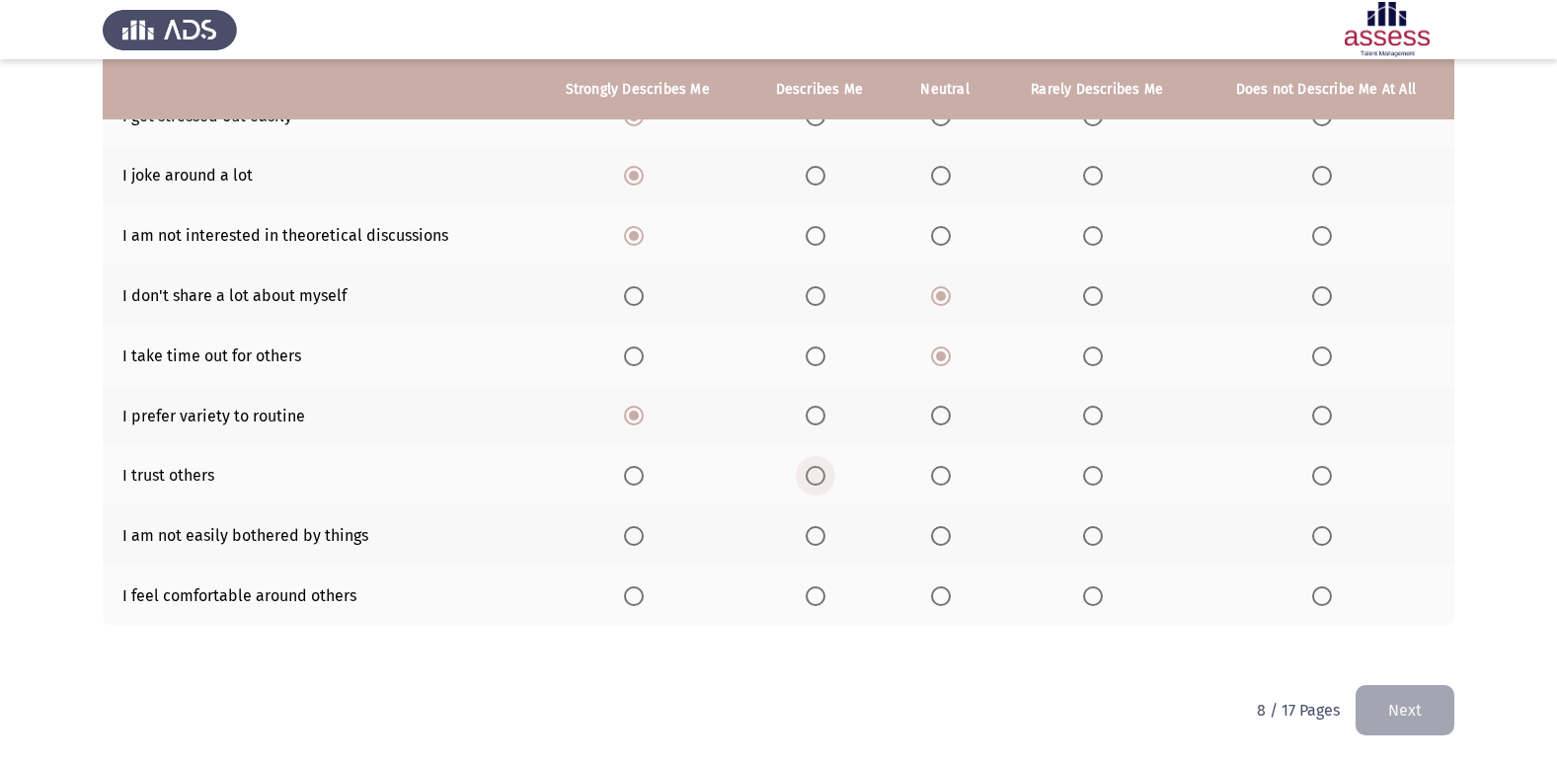
click at [814, 475] on span "Select an option" at bounding box center [816, 476] width 20 height 20
click at [814, 475] on input "Select an option" at bounding box center [816, 476] width 20 height 20
click at [945, 482] on span "Select an option" at bounding box center [941, 476] width 20 height 20
click at [945, 482] on input "Select an option" at bounding box center [941, 476] width 20 height 20
click at [640, 546] on span "Select an option" at bounding box center [634, 536] width 20 height 20
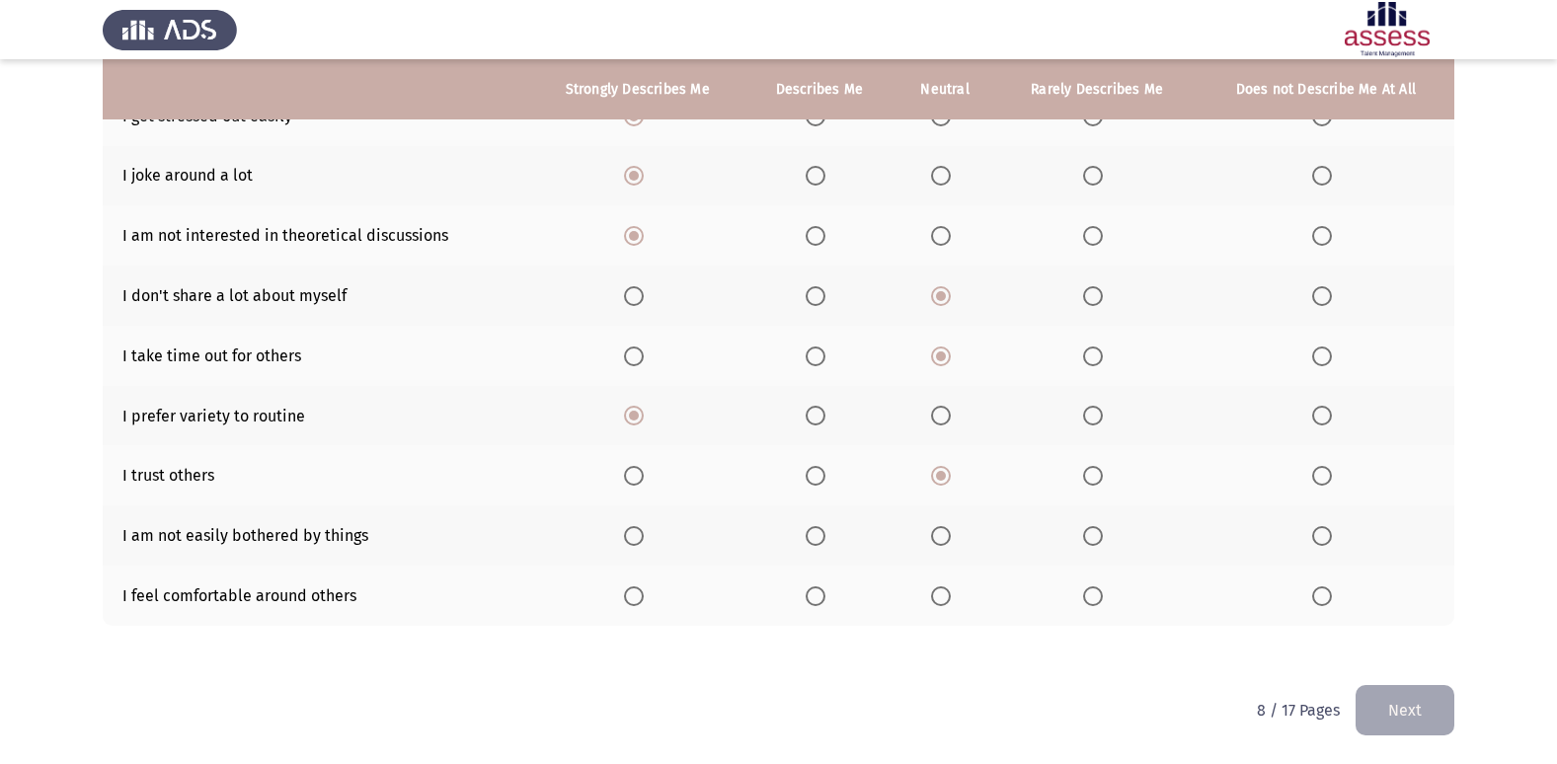
click at [640, 546] on input "Select an option" at bounding box center [634, 536] width 20 height 20
click at [932, 585] on th at bounding box center [946, 596] width 104 height 60
click at [968, 594] on th at bounding box center [946, 596] width 104 height 60
click at [948, 598] on span "Select an option" at bounding box center [941, 596] width 20 height 20
click at [948, 598] on input "Select an option" at bounding box center [941, 596] width 20 height 20
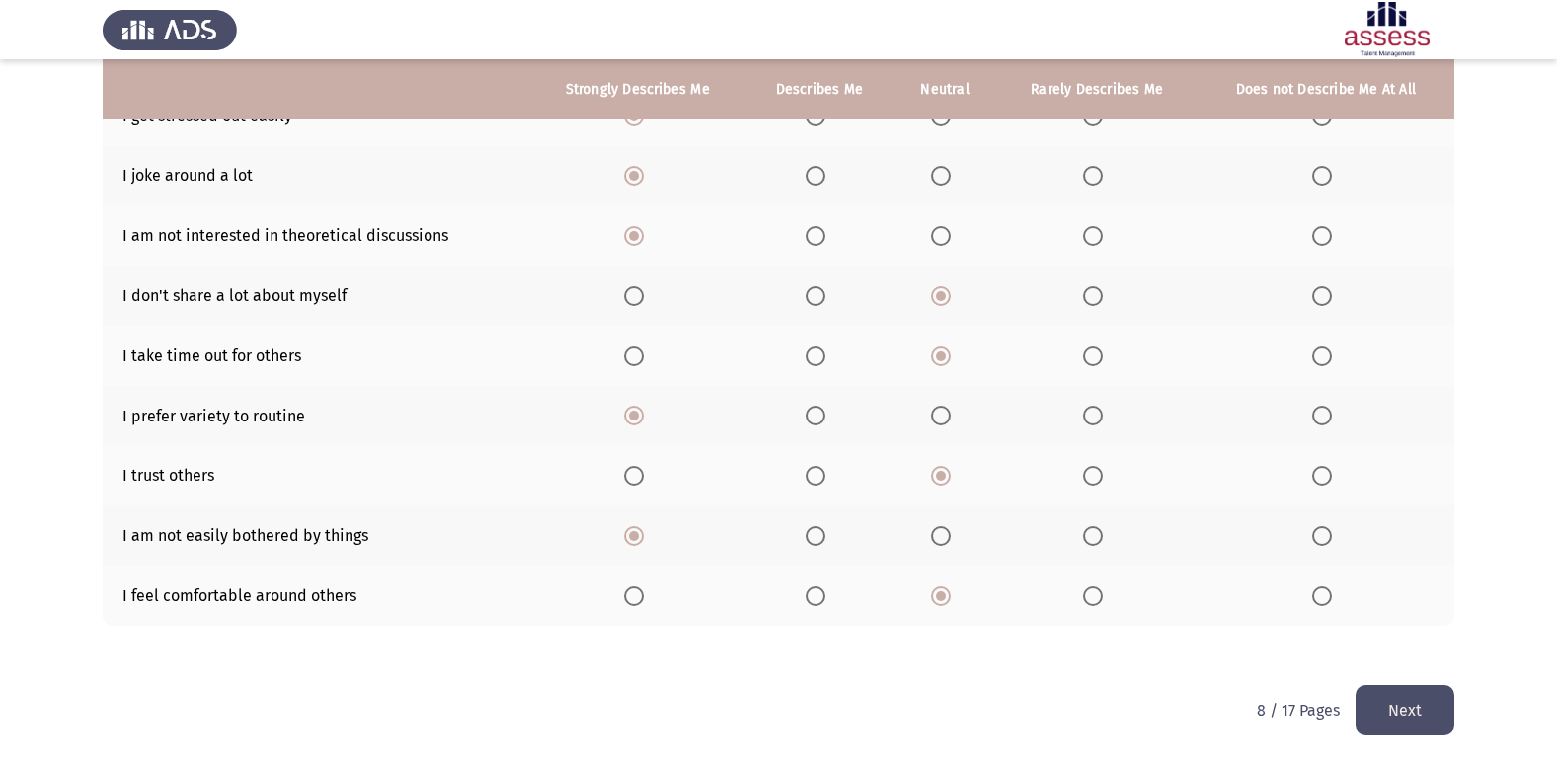
click at [1389, 713] on button "Next" at bounding box center [1405, 710] width 99 height 50
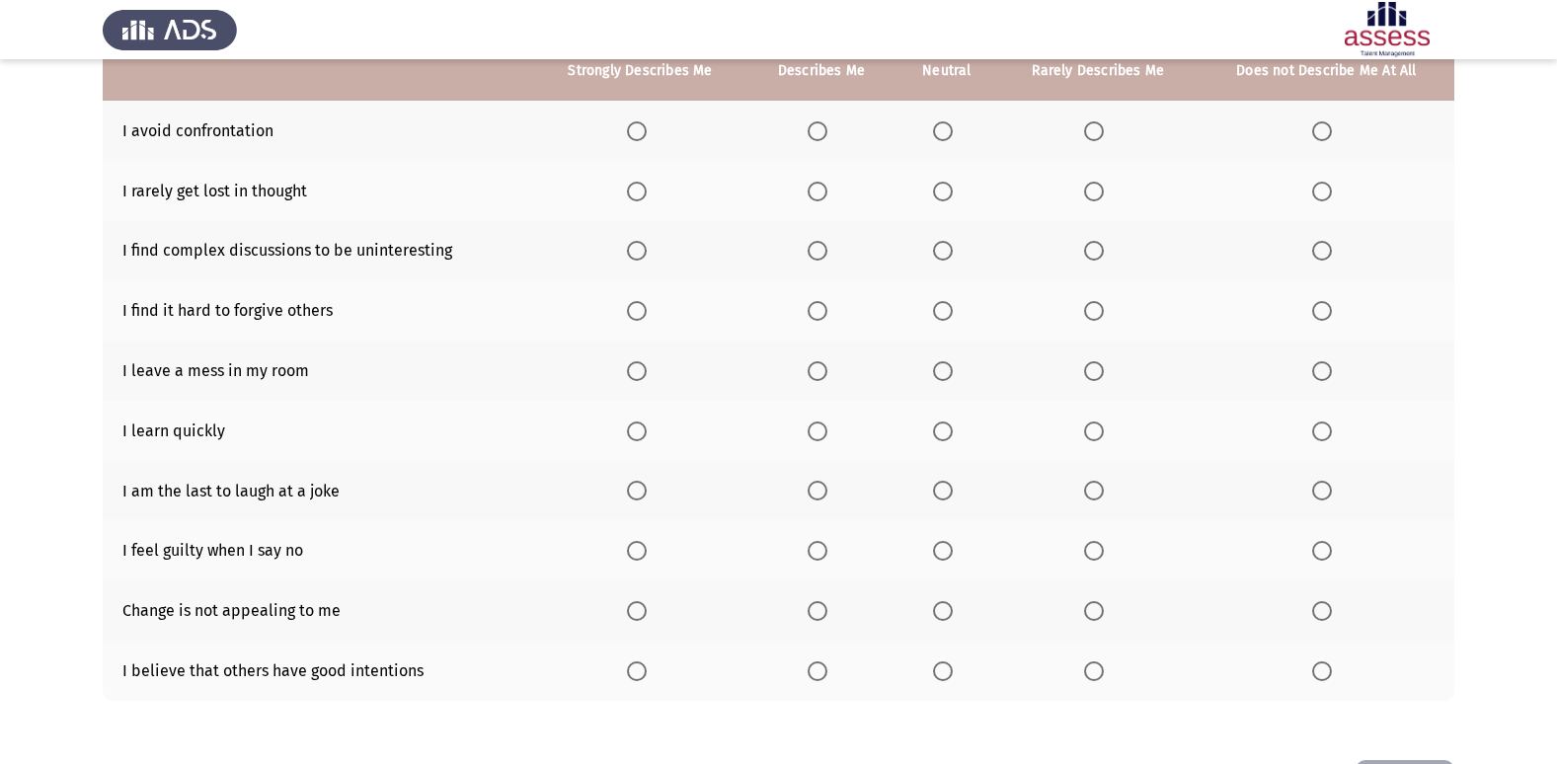
scroll to position [91, 0]
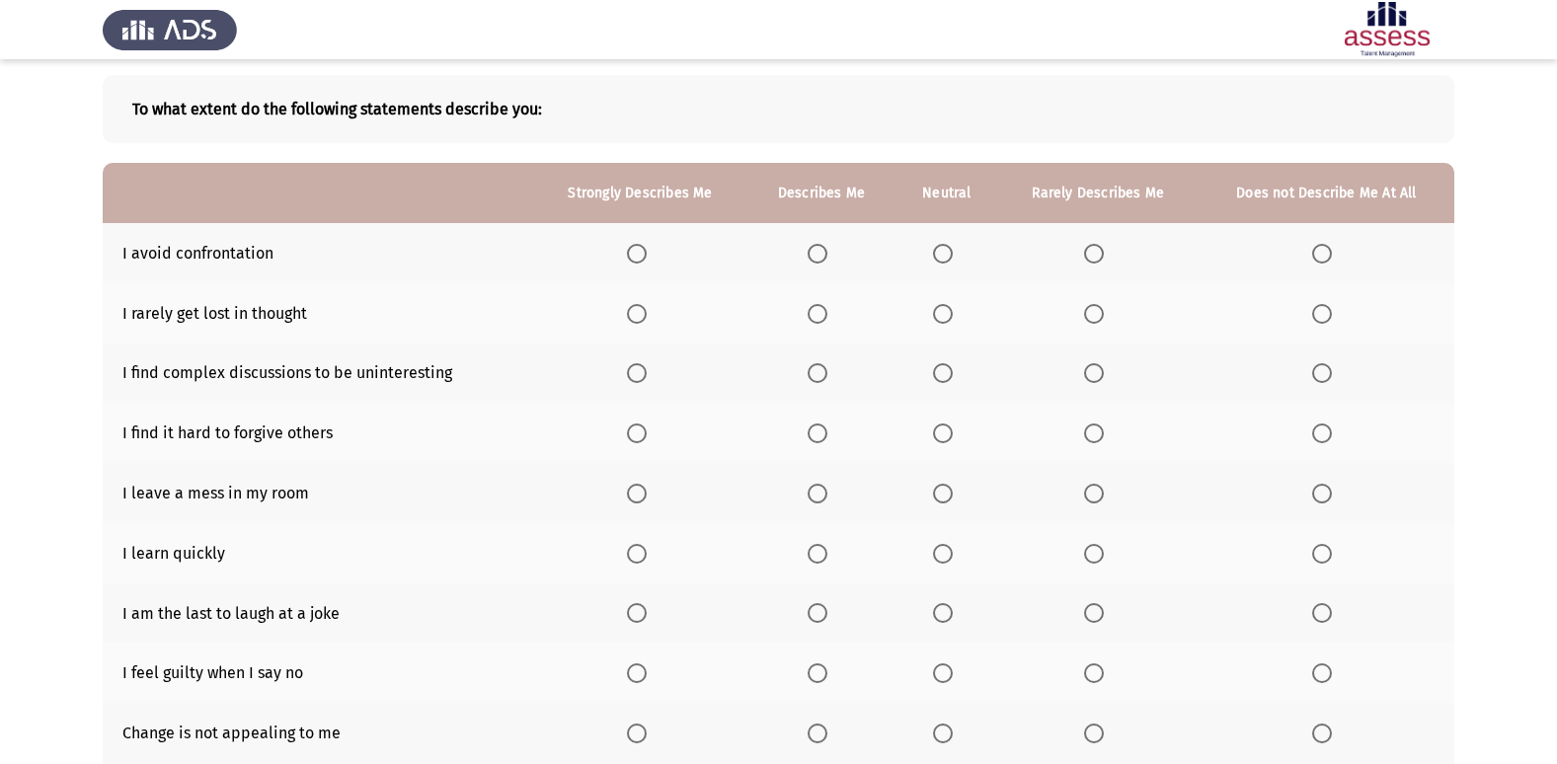
click at [945, 259] on span "Select an option" at bounding box center [943, 254] width 20 height 20
click at [945, 259] on input "Select an option" at bounding box center [943, 254] width 20 height 20
click at [930, 314] on th at bounding box center [947, 313] width 103 height 60
click at [942, 316] on span "Select an option" at bounding box center [943, 314] width 20 height 20
click at [942, 316] on input "Select an option" at bounding box center [943, 314] width 20 height 20
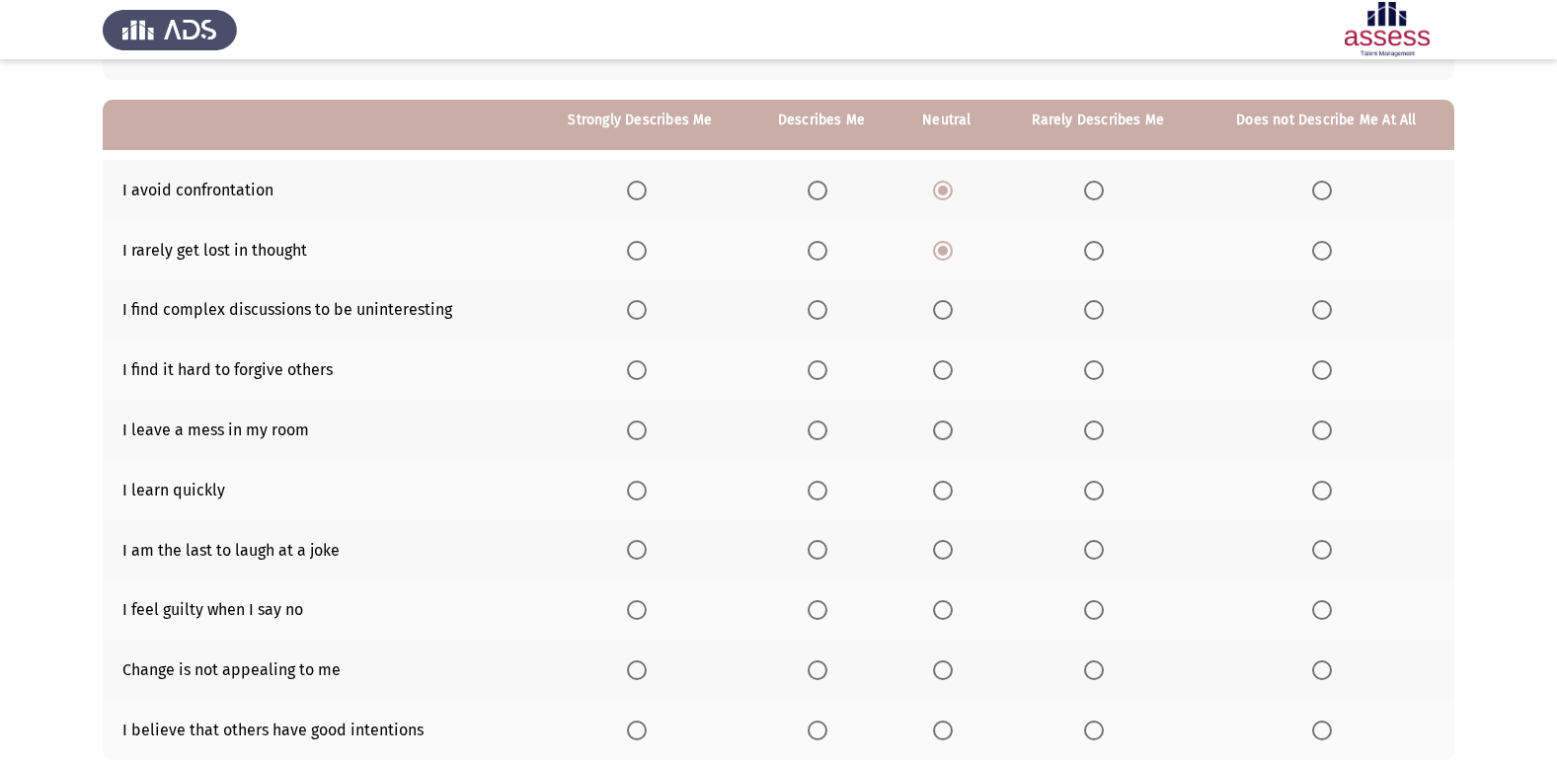
scroll to position [190, 0]
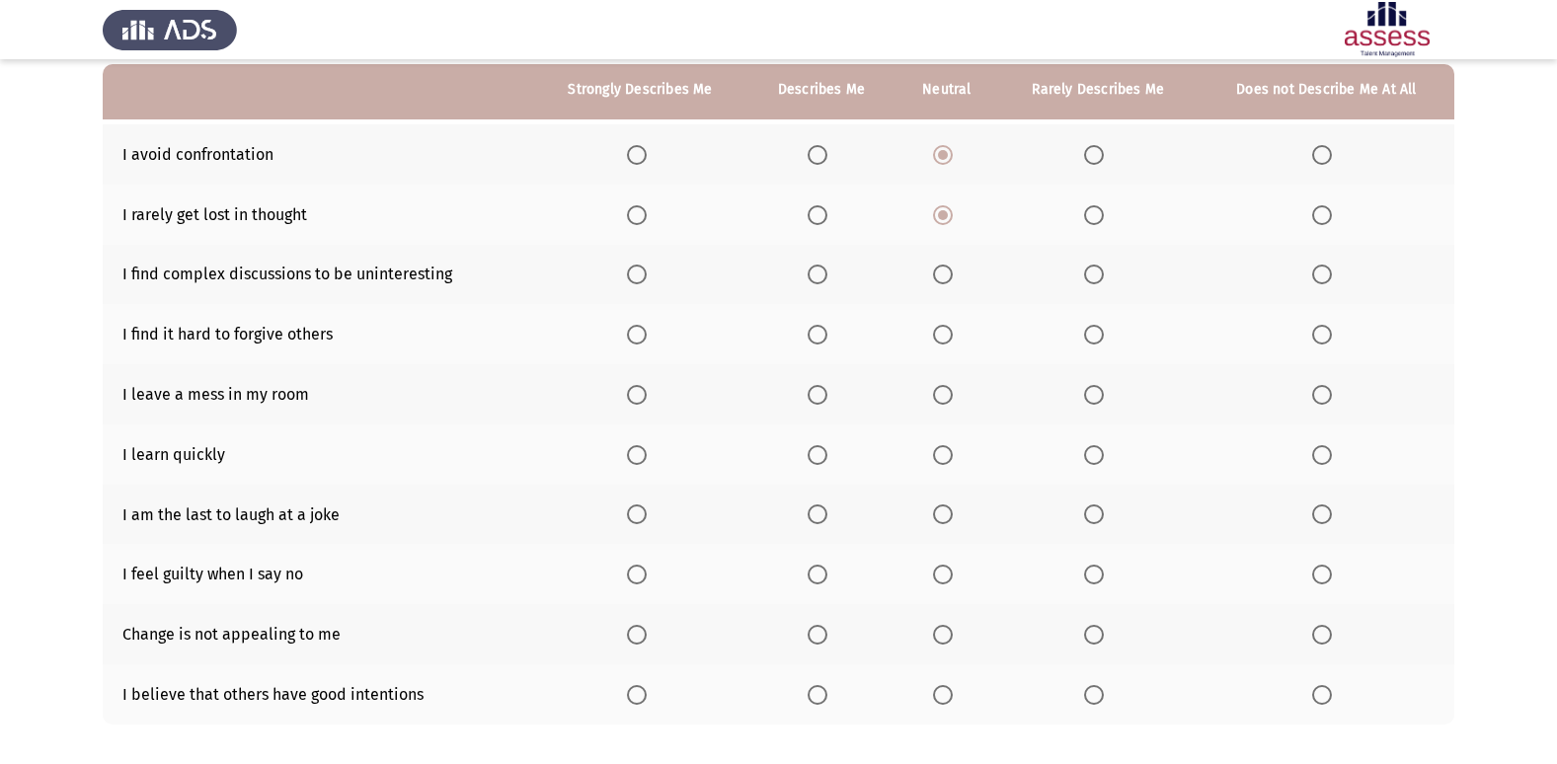
click at [961, 261] on th at bounding box center [947, 275] width 103 height 60
click at [951, 274] on span "Select an option" at bounding box center [943, 275] width 20 height 20
click at [951, 274] on input "Select an option" at bounding box center [943, 275] width 20 height 20
click at [632, 333] on span "Select an option" at bounding box center [637, 335] width 20 height 20
click at [632, 333] on input "Select an option" at bounding box center [637, 335] width 20 height 20
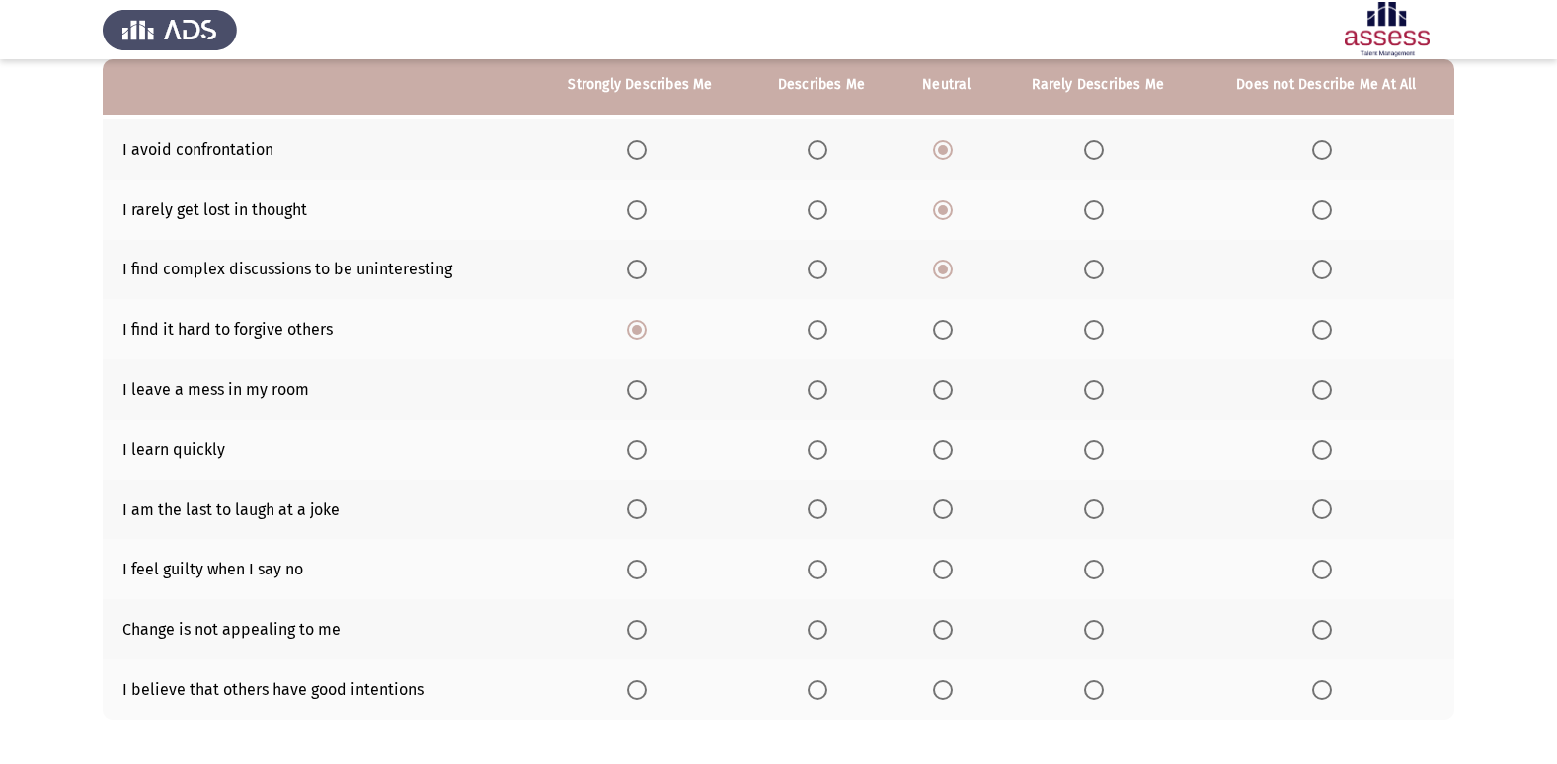
scroll to position [288, 0]
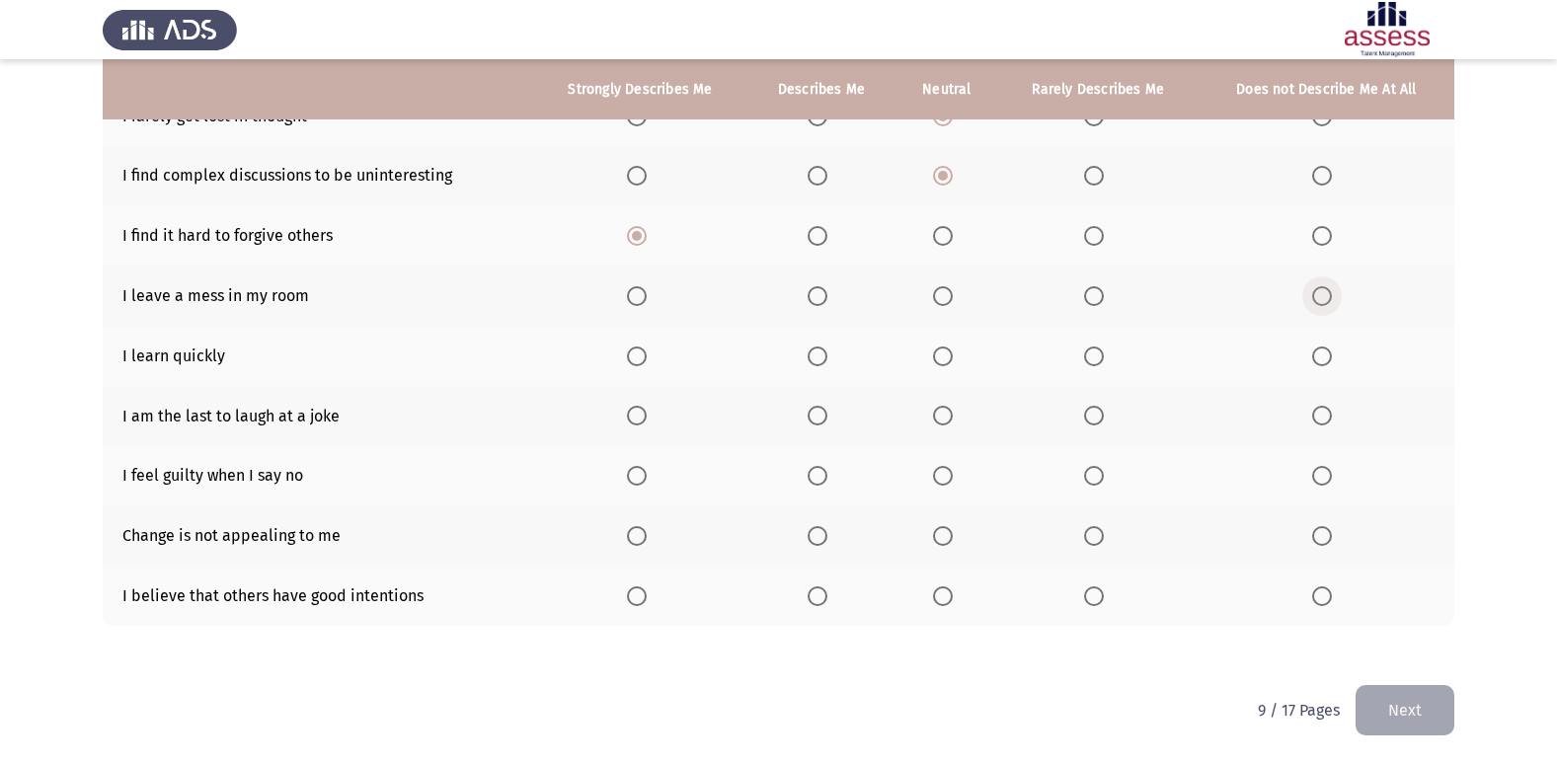
click at [1326, 286] on span "Select an option" at bounding box center [1322, 296] width 20 height 20
click at [1326, 286] on input "Select an option" at bounding box center [1322, 296] width 20 height 20
click at [815, 352] on span "Select an option" at bounding box center [818, 357] width 20 height 20
click at [815, 352] on input "Select an option" at bounding box center [818, 357] width 20 height 20
click at [950, 348] on span "Select an option" at bounding box center [943, 357] width 20 height 20
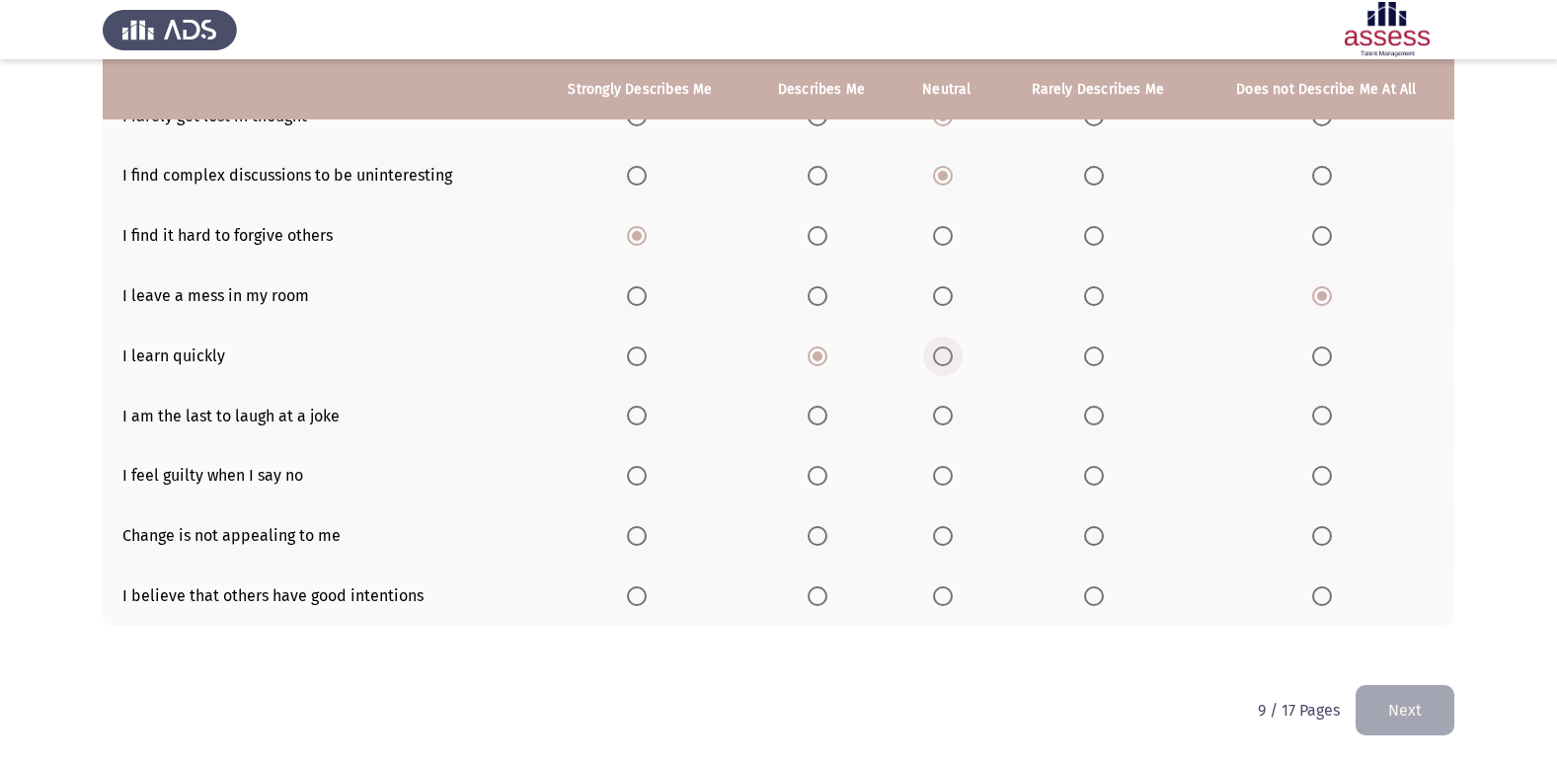
click at [950, 348] on input "Select an option" at bounding box center [943, 357] width 20 height 20
click at [639, 408] on span "Select an option" at bounding box center [637, 416] width 20 height 20
click at [639, 408] on input "Select an option" at bounding box center [637, 416] width 20 height 20
click at [942, 402] on th at bounding box center [947, 416] width 103 height 60
click at [943, 403] on th at bounding box center [947, 416] width 103 height 60
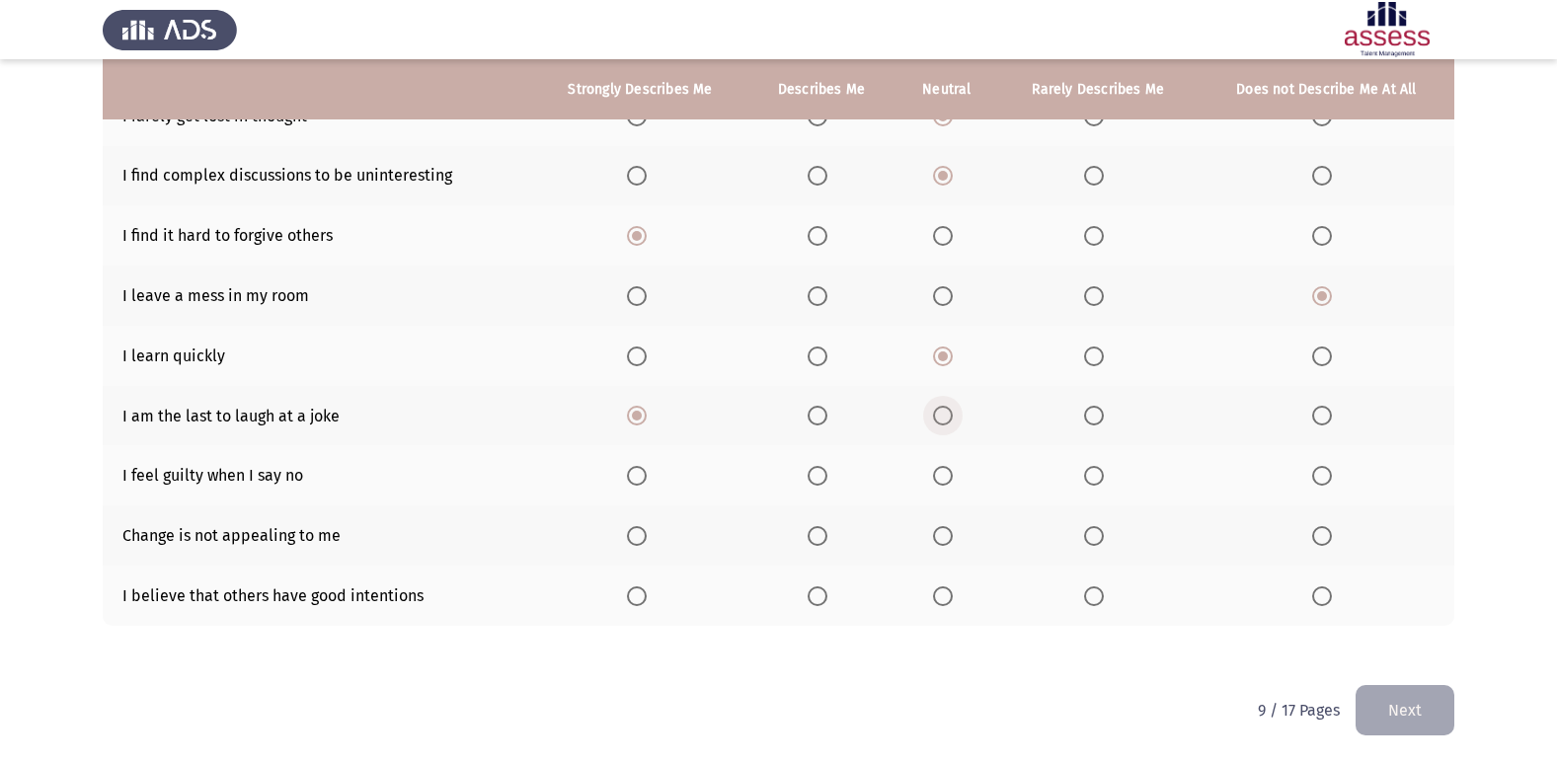
click at [945, 418] on span "Select an option" at bounding box center [943, 416] width 20 height 20
click at [945, 418] on input "Select an option" at bounding box center [943, 416] width 20 height 20
click at [941, 488] on th at bounding box center [947, 475] width 103 height 60
click at [941, 483] on span "Select an option" at bounding box center [943, 476] width 20 height 20
click at [941, 483] on input "Select an option" at bounding box center [943, 476] width 20 height 20
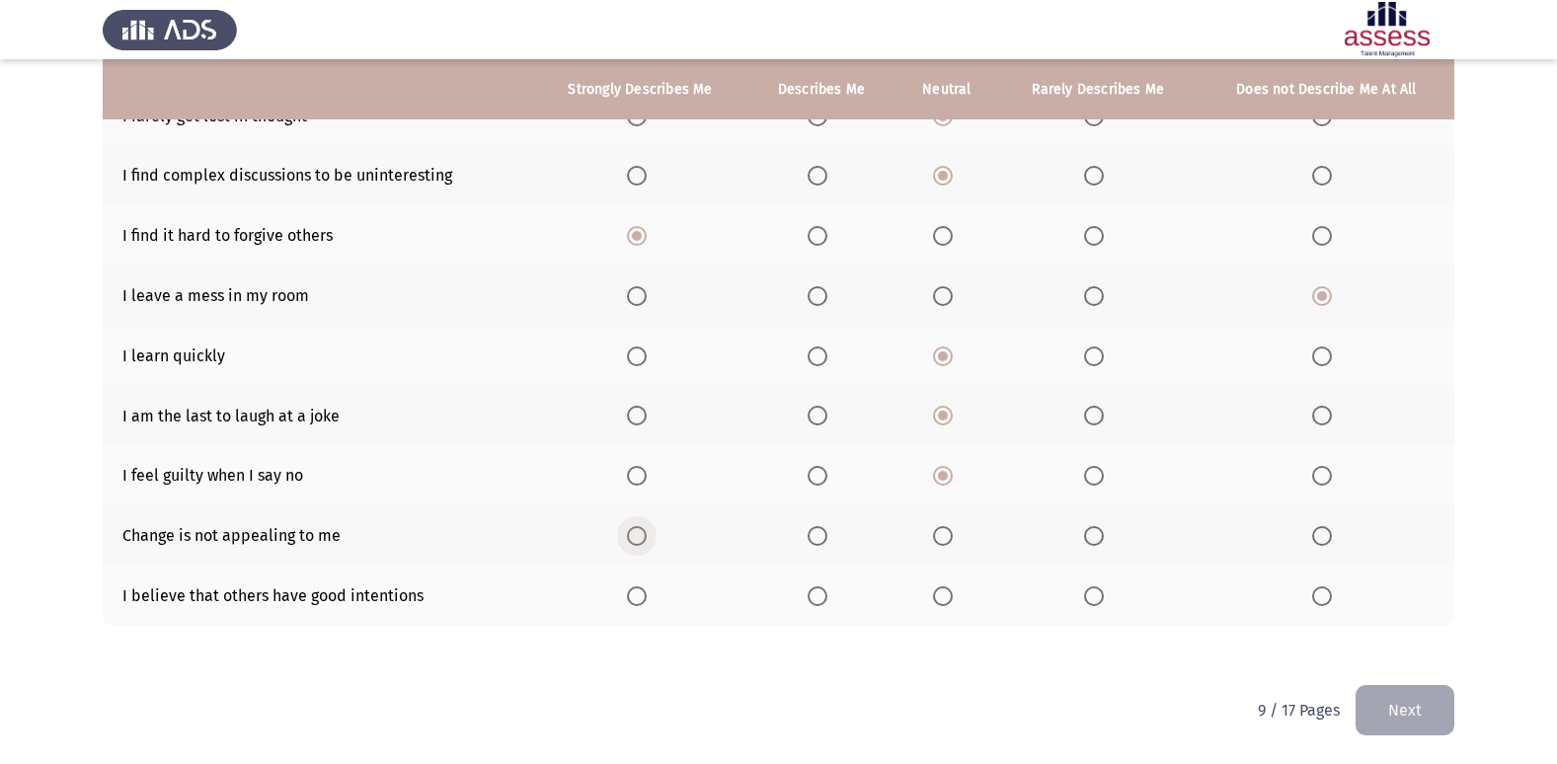
click at [639, 528] on span "Select an option" at bounding box center [637, 536] width 20 height 20
click at [639, 528] on input "Select an option" at bounding box center [637, 536] width 20 height 20
click at [907, 533] on th at bounding box center [947, 536] width 103 height 60
click at [808, 533] on th at bounding box center [821, 536] width 148 height 60
click at [952, 540] on span "Select an option" at bounding box center [943, 536] width 20 height 20
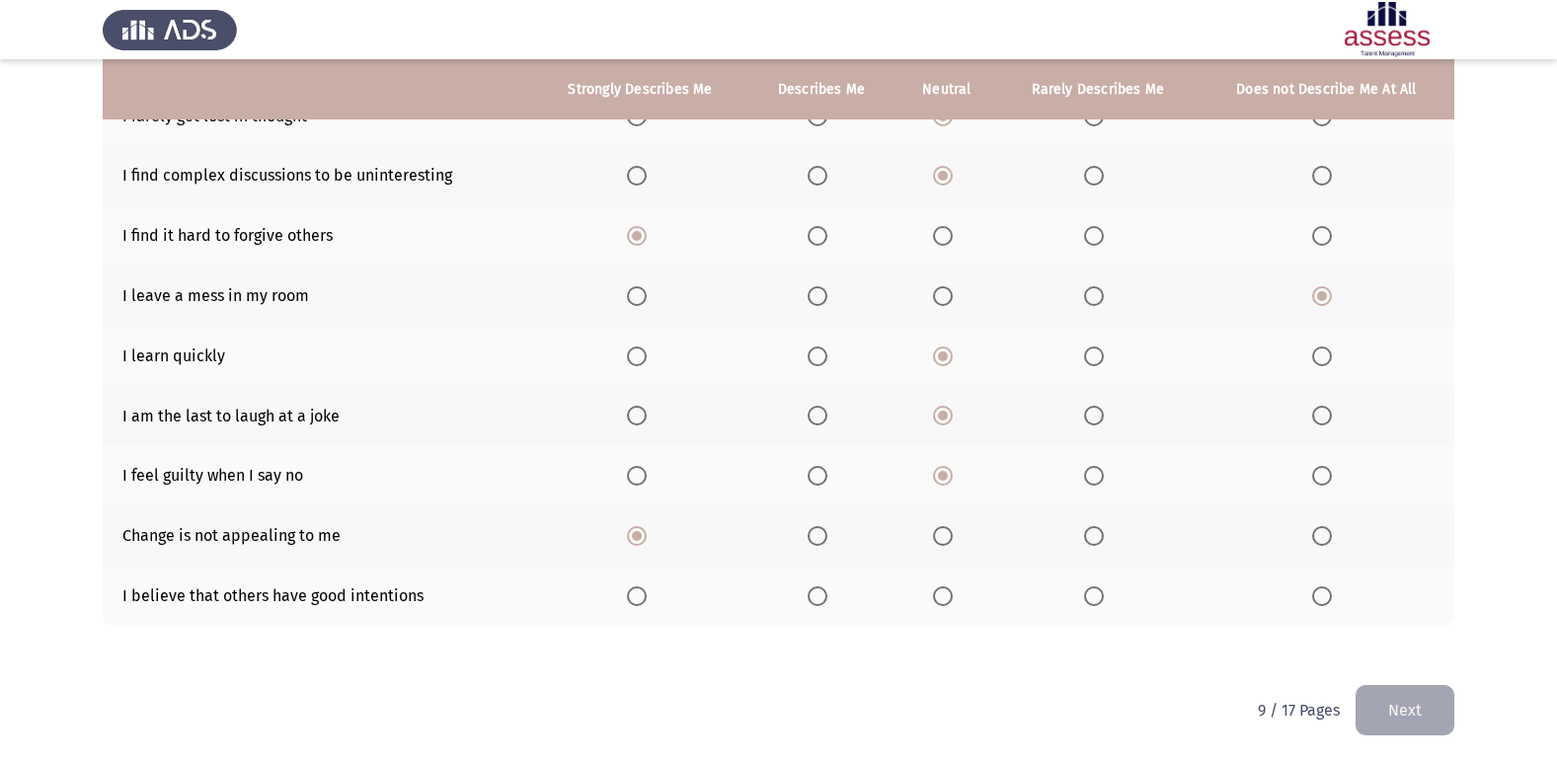
click at [952, 540] on input "Select an option" at bounding box center [943, 536] width 20 height 20
click at [604, 592] on th at bounding box center [640, 596] width 214 height 60
click at [644, 589] on span "Select an option" at bounding box center [637, 596] width 20 height 20
click at [644, 589] on input "Select an option" at bounding box center [637, 596] width 20 height 20
click at [1400, 706] on button "Next" at bounding box center [1405, 710] width 99 height 50
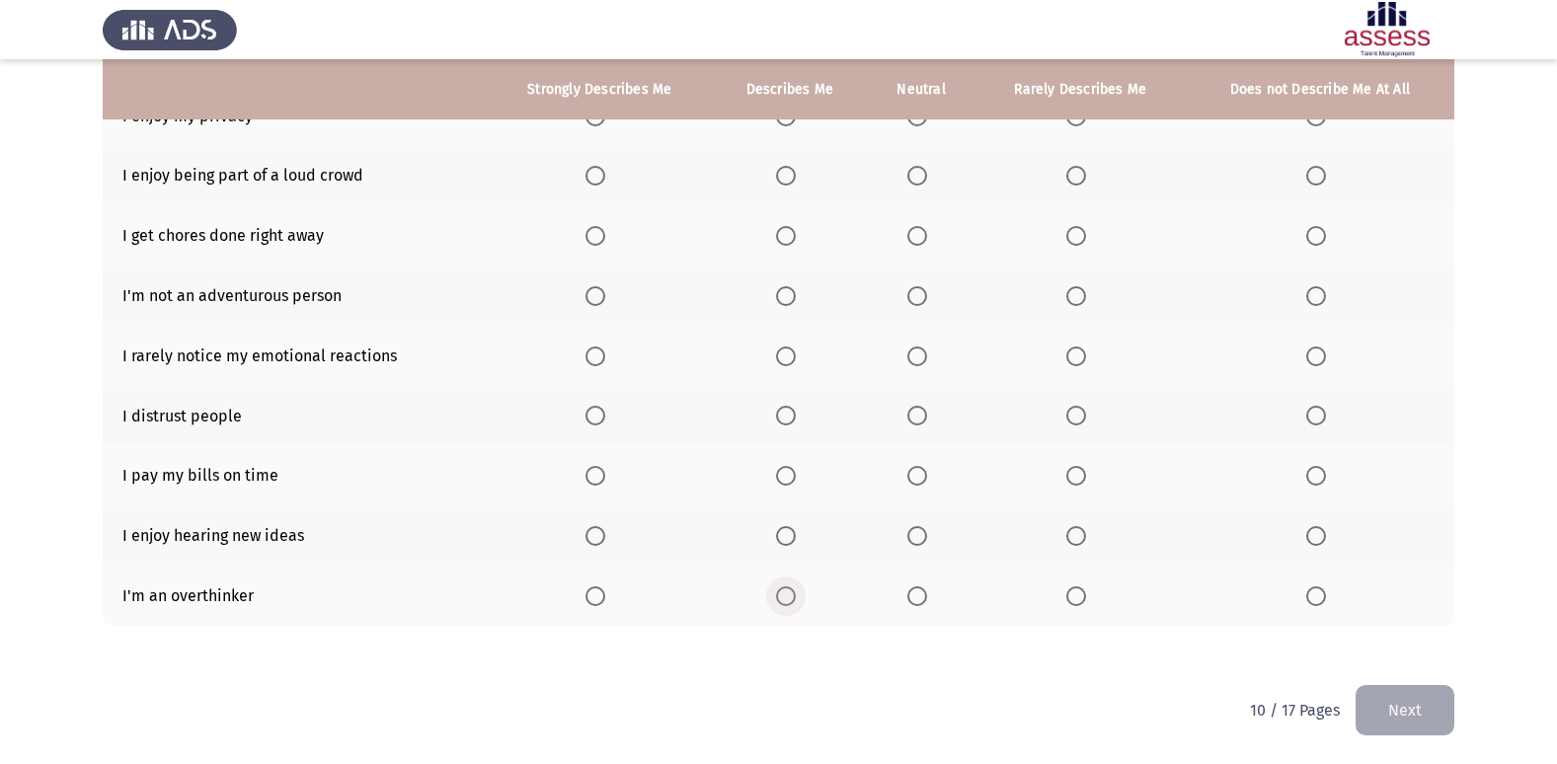
click at [797, 590] on label "Select an option" at bounding box center [790, 596] width 28 height 20
click at [796, 590] on input "Select an option" at bounding box center [786, 596] width 20 height 20
click at [785, 544] on span "Select an option" at bounding box center [786, 536] width 20 height 20
click at [785, 544] on input "Select an option" at bounding box center [786, 536] width 20 height 20
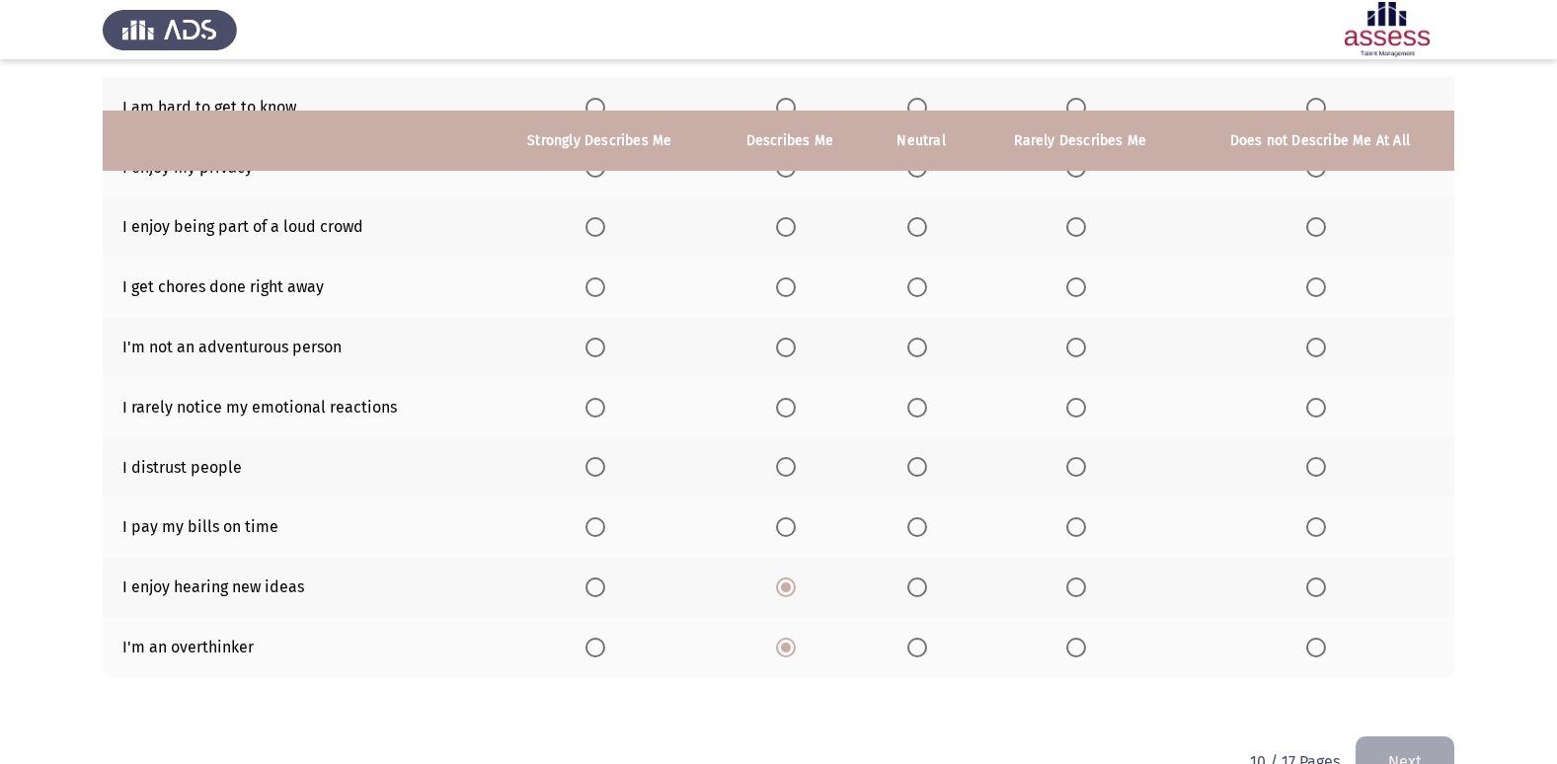
scroll to position [190, 0]
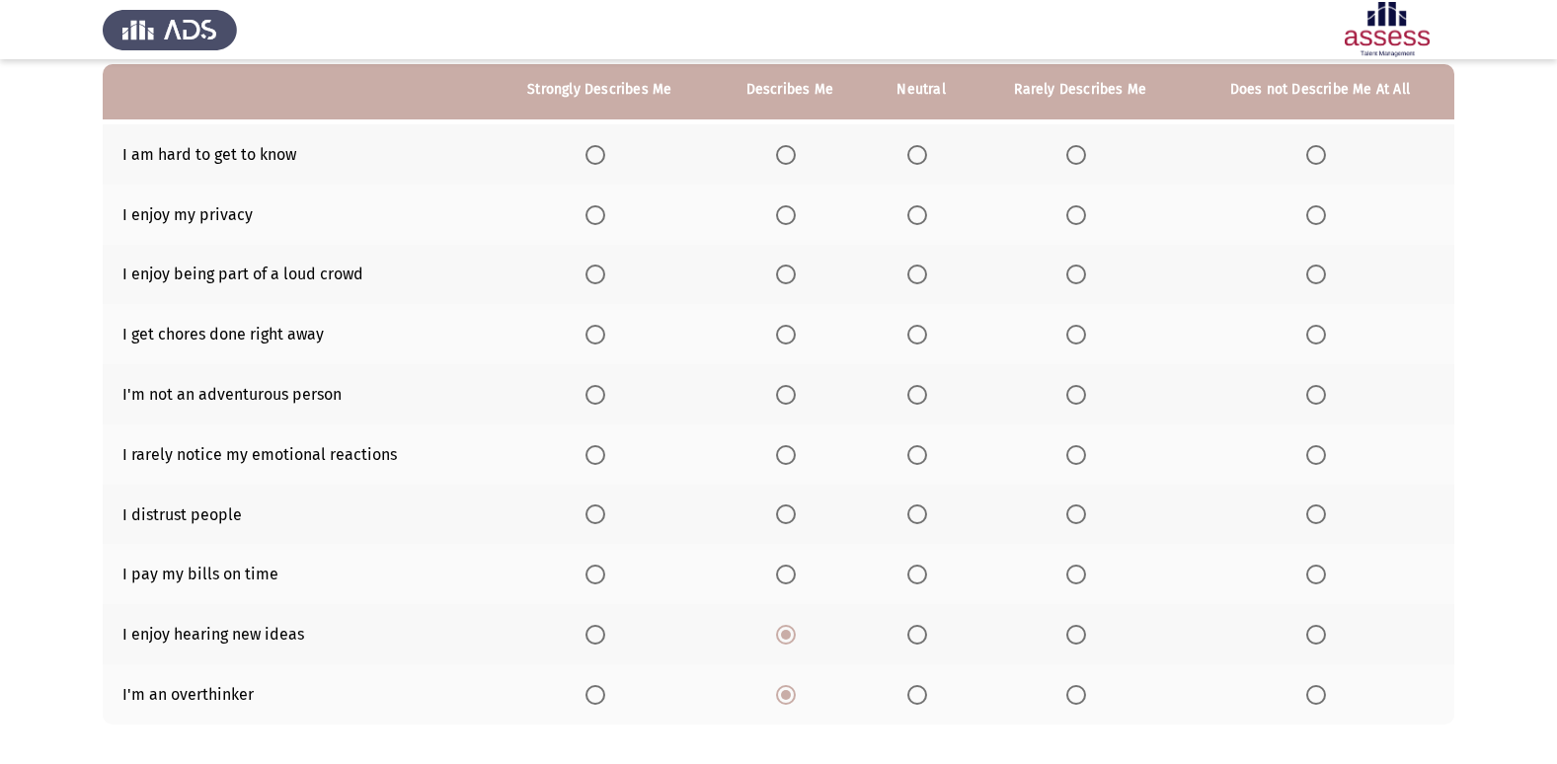
click at [914, 565] on mat-radio-button "Select an option" at bounding box center [921, 574] width 28 height 21
click at [916, 565] on span "Select an option" at bounding box center [917, 575] width 20 height 20
click at [916, 565] on input "Select an option" at bounding box center [917, 575] width 20 height 20
click at [1325, 516] on span "Select an option" at bounding box center [1316, 515] width 20 height 20
click at [1325, 516] on input "Select an option" at bounding box center [1316, 515] width 20 height 20
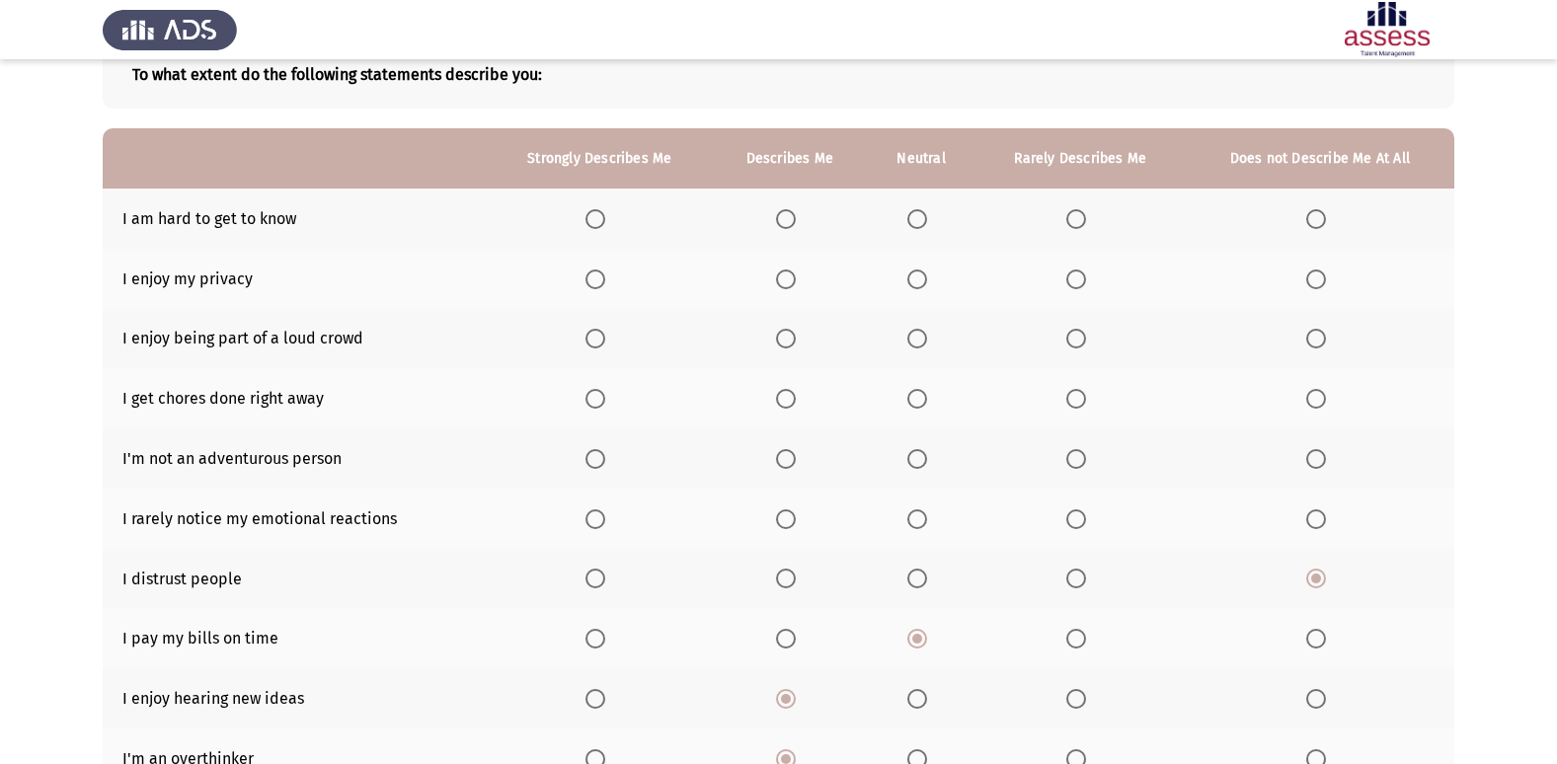
scroll to position [91, 0]
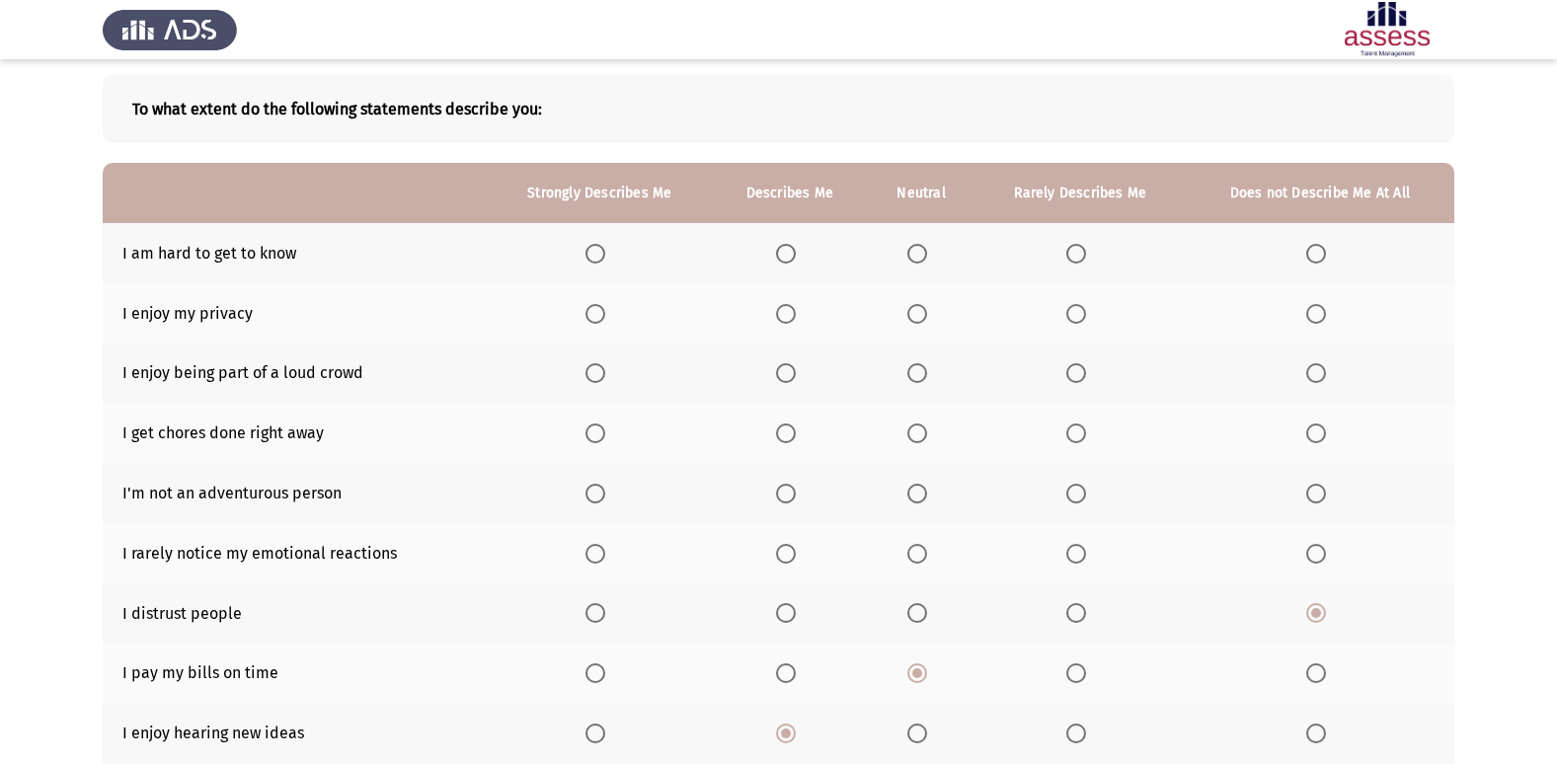
click at [586, 563] on th at bounding box center [599, 553] width 225 height 60
click at [592, 555] on span "Select an option" at bounding box center [596, 554] width 20 height 20
click at [592, 555] on input "Select an option" at bounding box center [596, 554] width 20 height 20
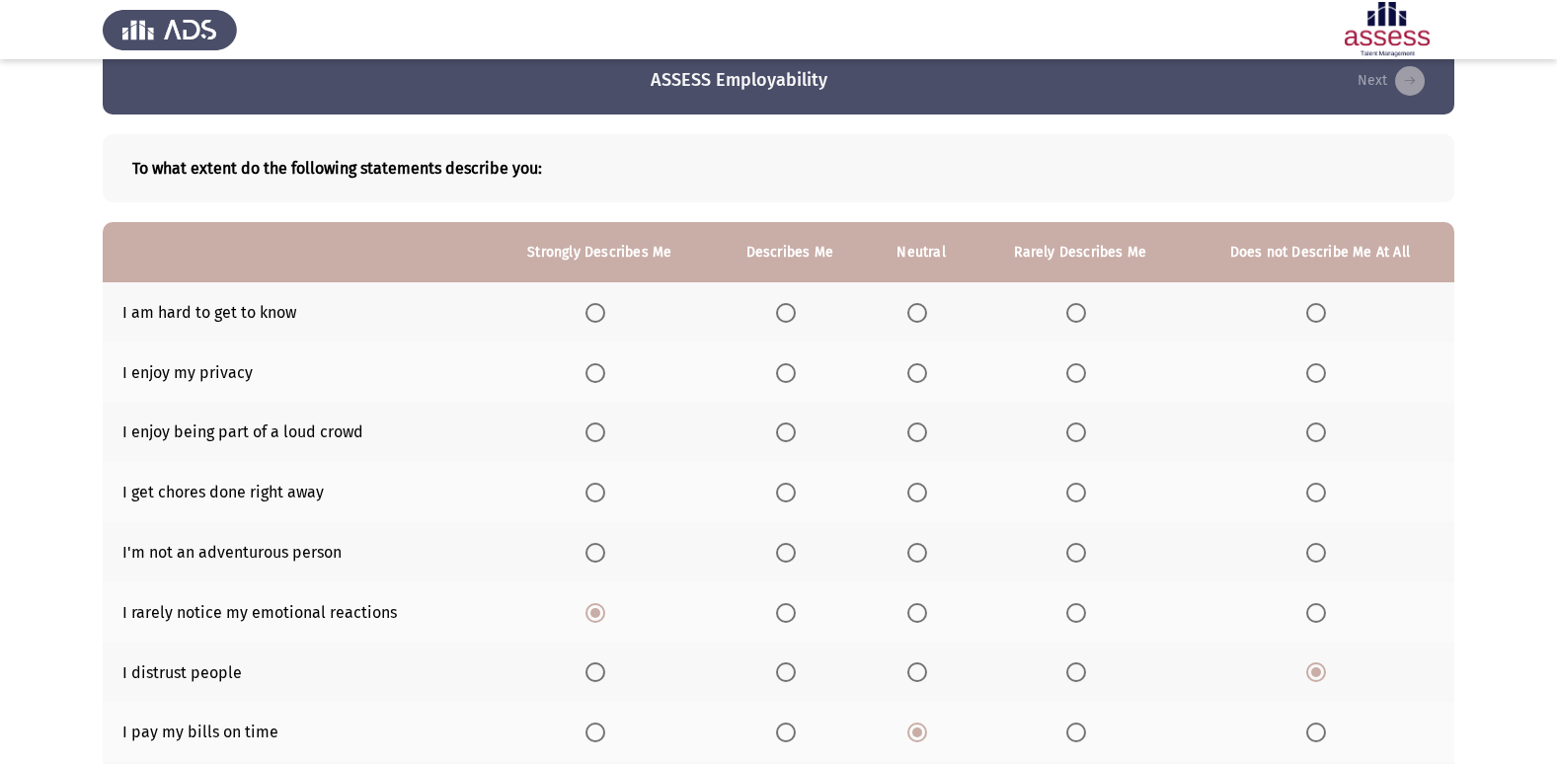
scroll to position [0, 0]
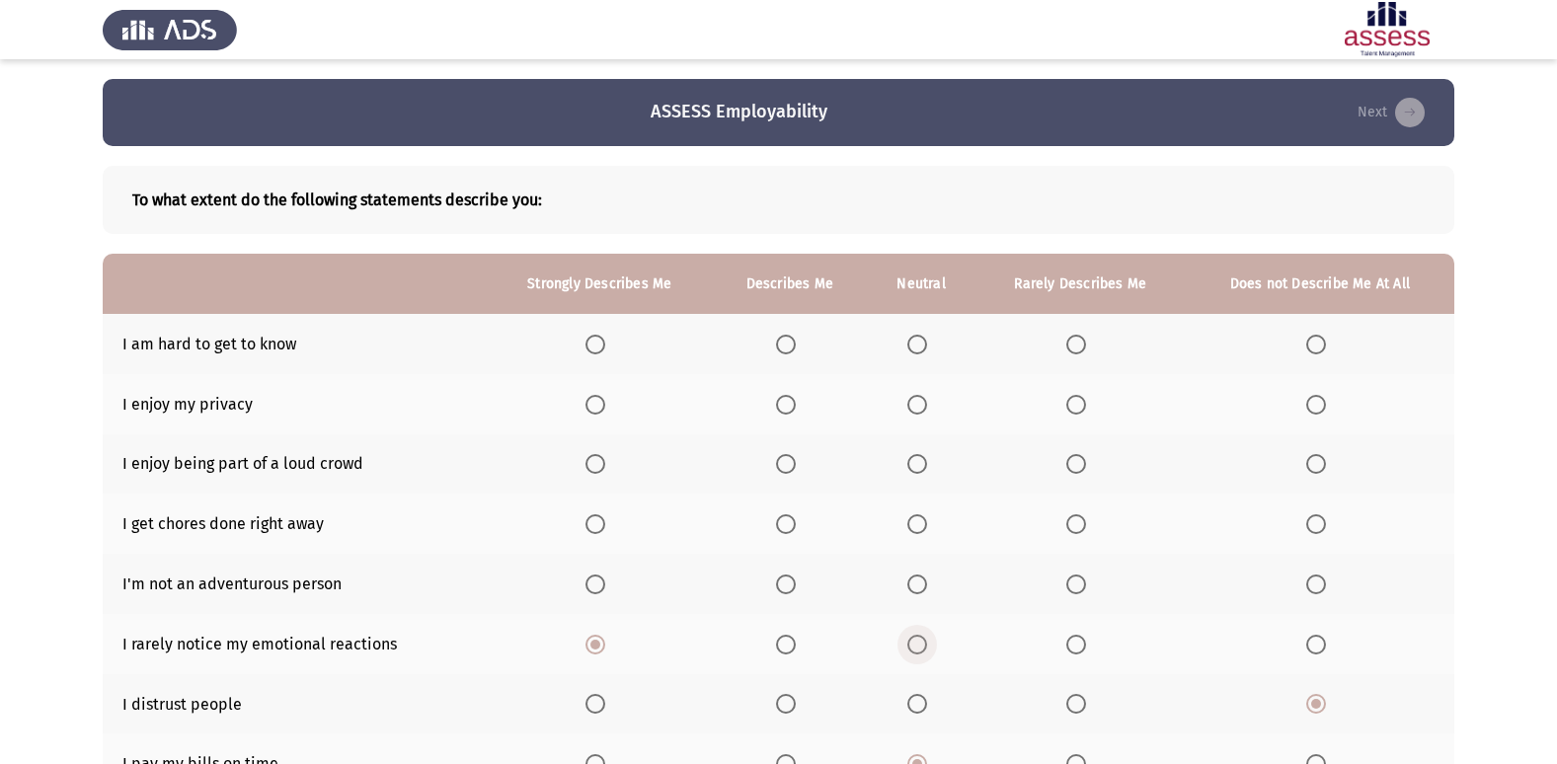
click at [924, 642] on span "Select an option" at bounding box center [917, 645] width 20 height 20
click at [924, 642] on input "Select an option" at bounding box center [917, 645] width 20 height 20
click at [920, 589] on span "Select an option" at bounding box center [917, 585] width 20 height 20
click at [920, 589] on input "Select an option" at bounding box center [917, 585] width 20 height 20
click at [916, 527] on span "Select an option" at bounding box center [917, 524] width 20 height 20
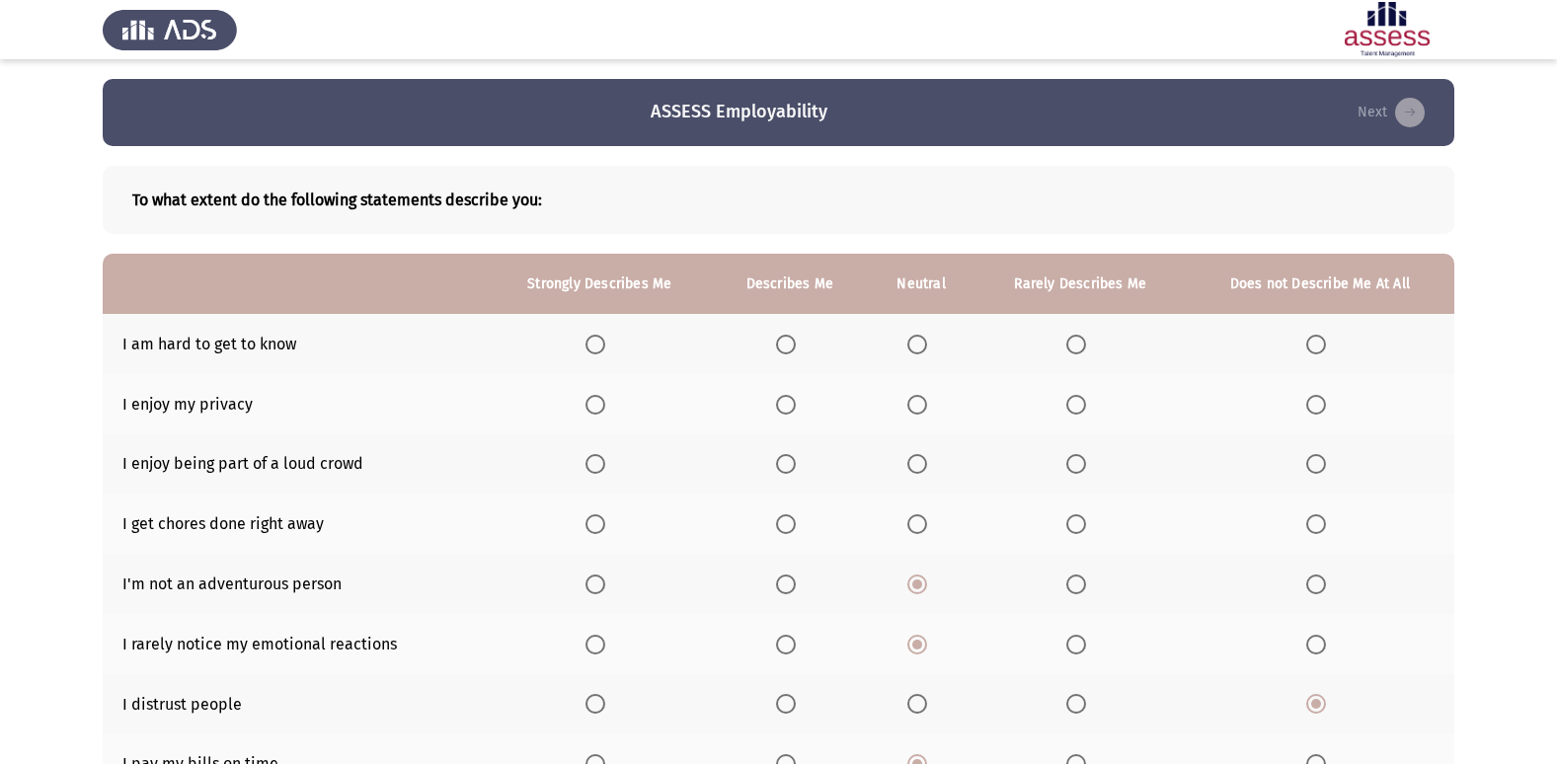
click at [916, 527] on input "Select an option" at bounding box center [917, 524] width 20 height 20
click at [919, 467] on span "Select an option" at bounding box center [917, 464] width 20 height 20
click at [919, 467] on input "Select an option" at bounding box center [917, 464] width 20 height 20
click at [605, 454] on span "Select an option" at bounding box center [596, 464] width 20 height 20
click at [605, 454] on input "Select an option" at bounding box center [596, 464] width 20 height 20
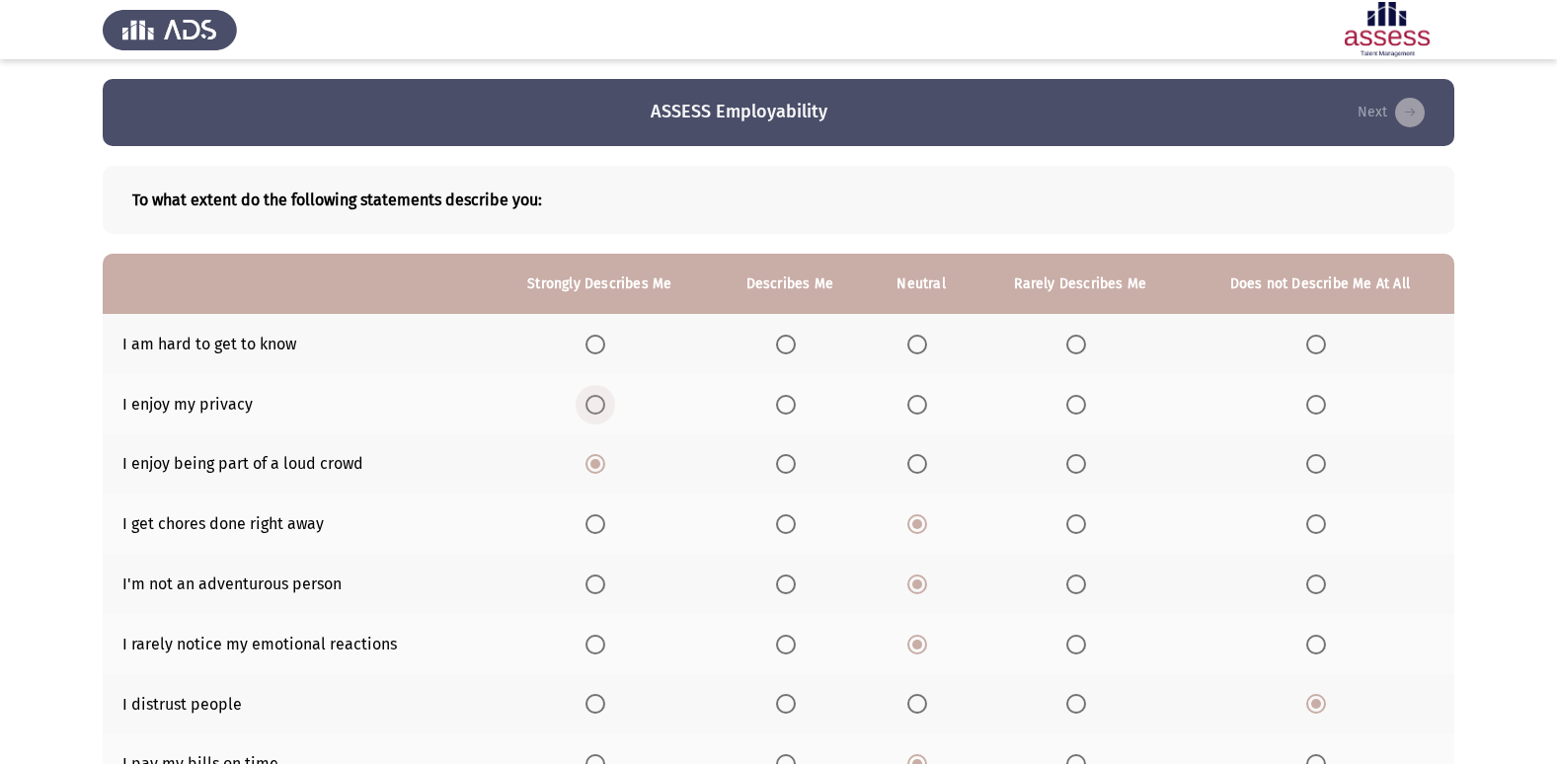
click at [595, 405] on span "Select an option" at bounding box center [595, 405] width 0 height 0
click at [595, 404] on input "Select an option" at bounding box center [596, 405] width 20 height 20
click at [611, 344] on label "Select an option" at bounding box center [600, 345] width 28 height 20
click at [605, 344] on input "Select an option" at bounding box center [596, 345] width 20 height 20
click at [925, 350] on span "Select an option" at bounding box center [917, 345] width 20 height 20
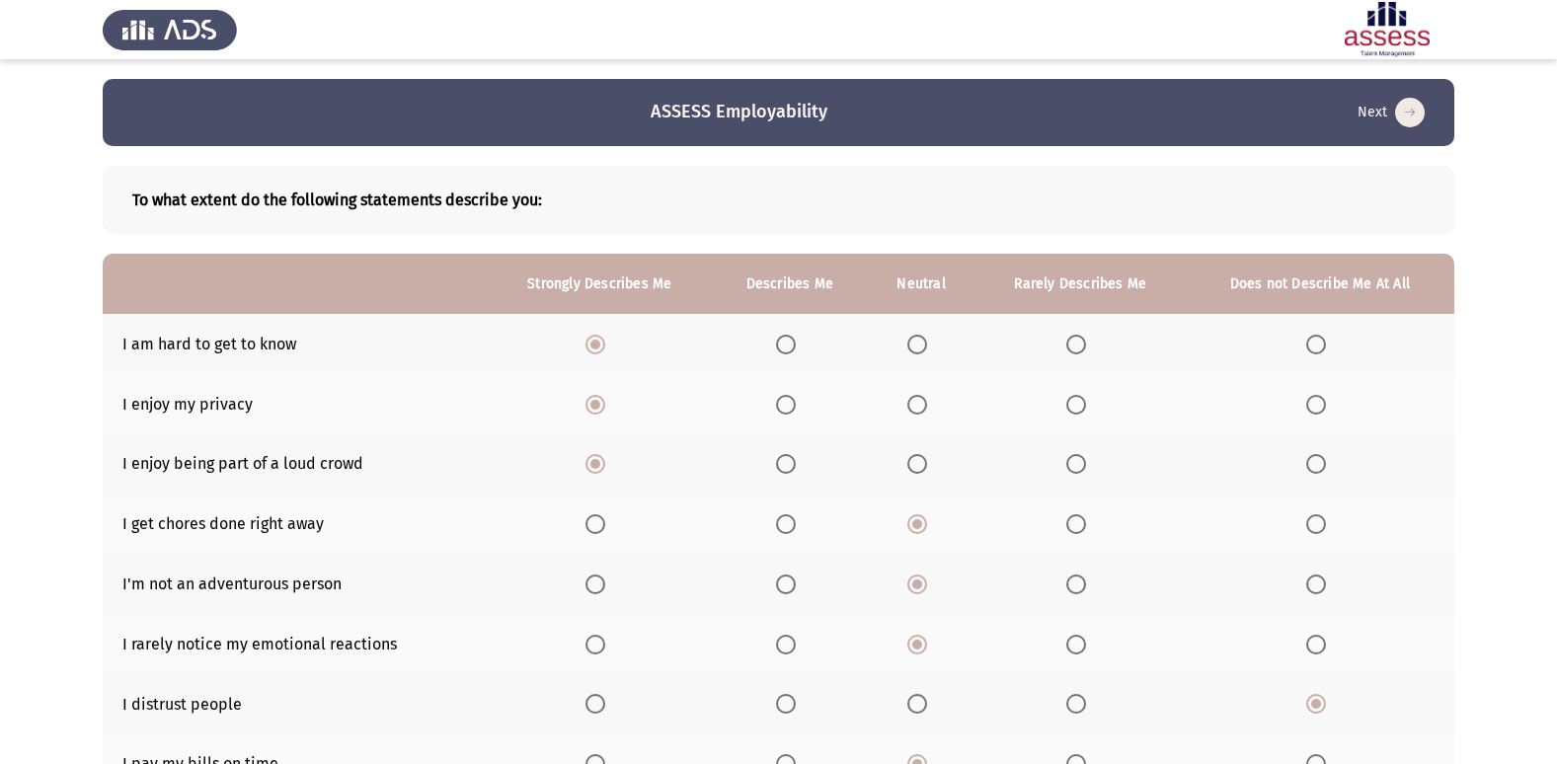
click at [925, 350] on input "Select an option" at bounding box center [917, 345] width 20 height 20
click at [1074, 340] on span "Select an option" at bounding box center [1076, 345] width 20 height 20
click at [1074, 340] on input "Select an option" at bounding box center [1076, 345] width 20 height 20
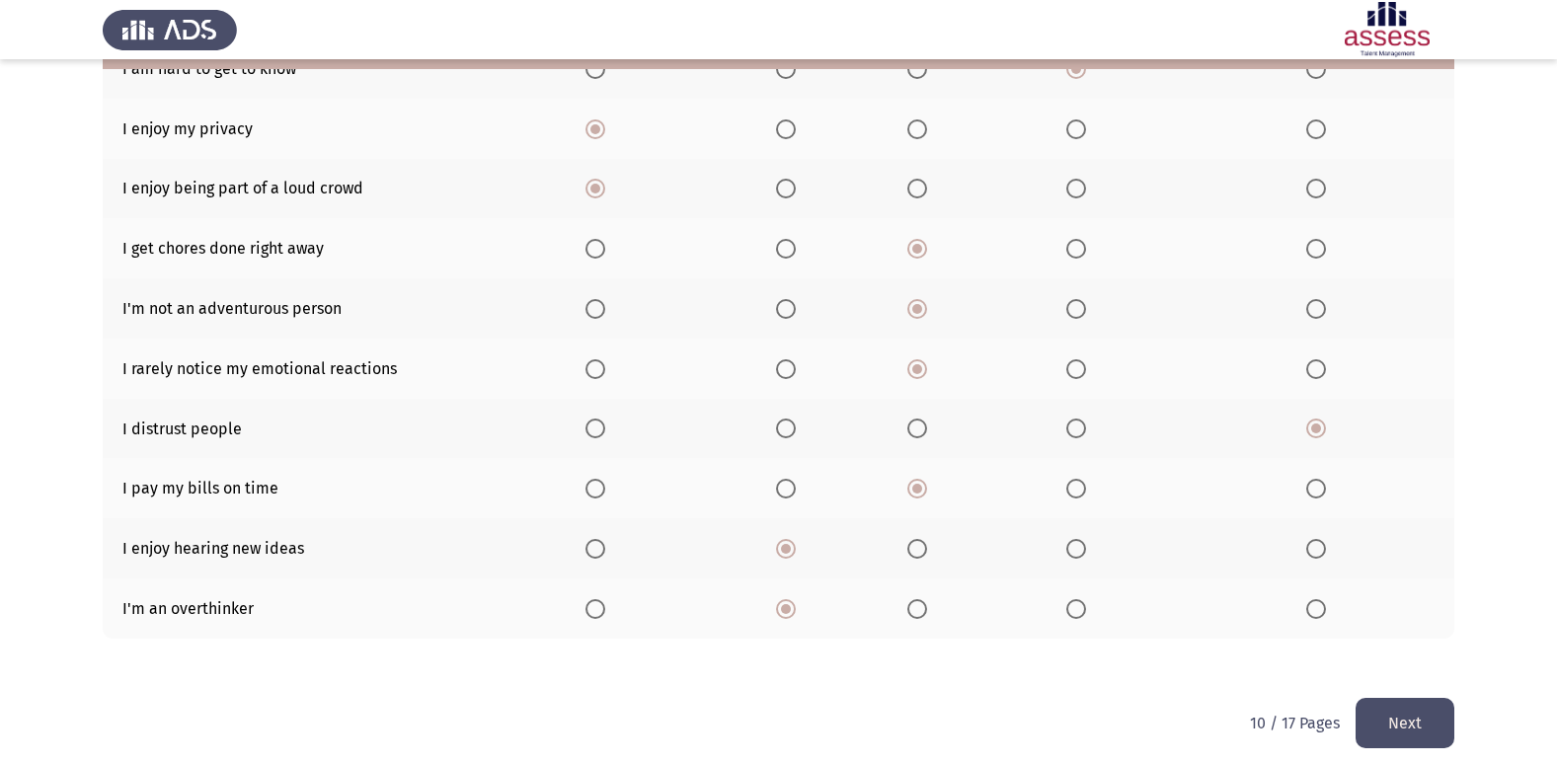
scroll to position [288, 0]
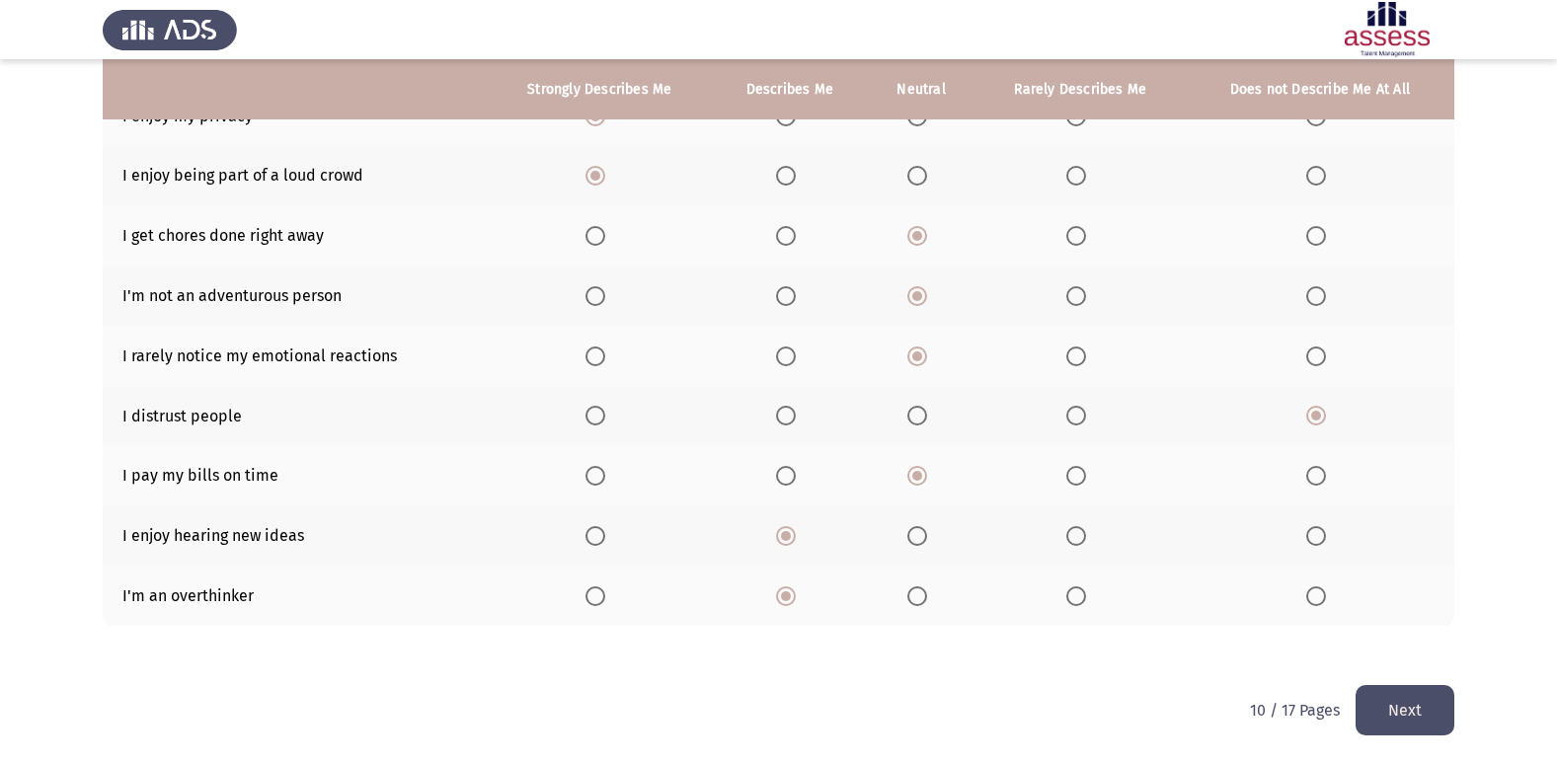
click at [1439, 717] on button "Next" at bounding box center [1405, 710] width 99 height 50
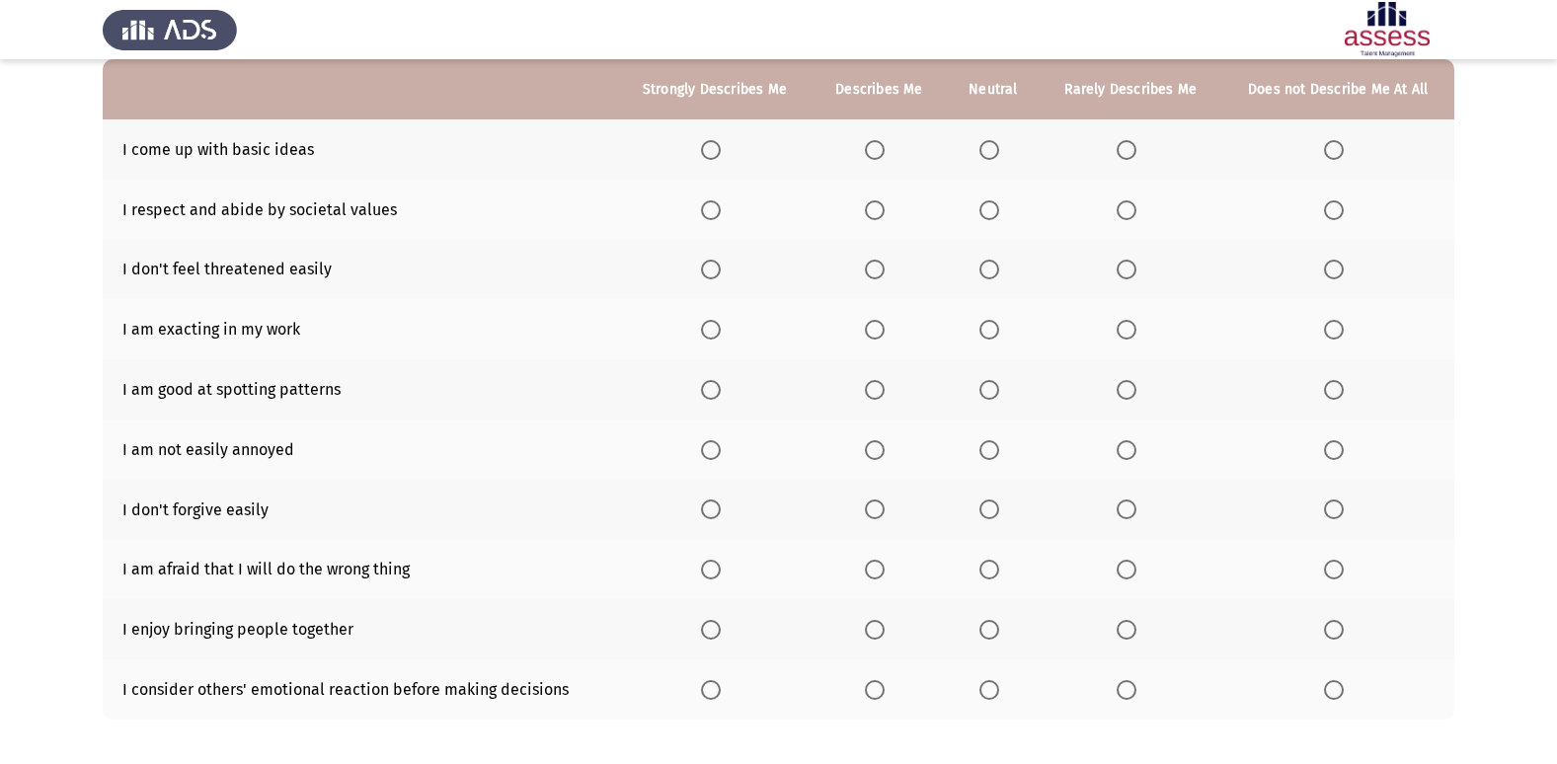
scroll to position [197, 0]
click at [699, 141] on th at bounding box center [714, 147] width 195 height 60
click at [1139, 142] on label "Select an option" at bounding box center [1131, 147] width 28 height 20
click at [1136, 142] on input "Select an option" at bounding box center [1127, 147] width 20 height 20
click at [988, 216] on span "Select an option" at bounding box center [989, 207] width 20 height 20
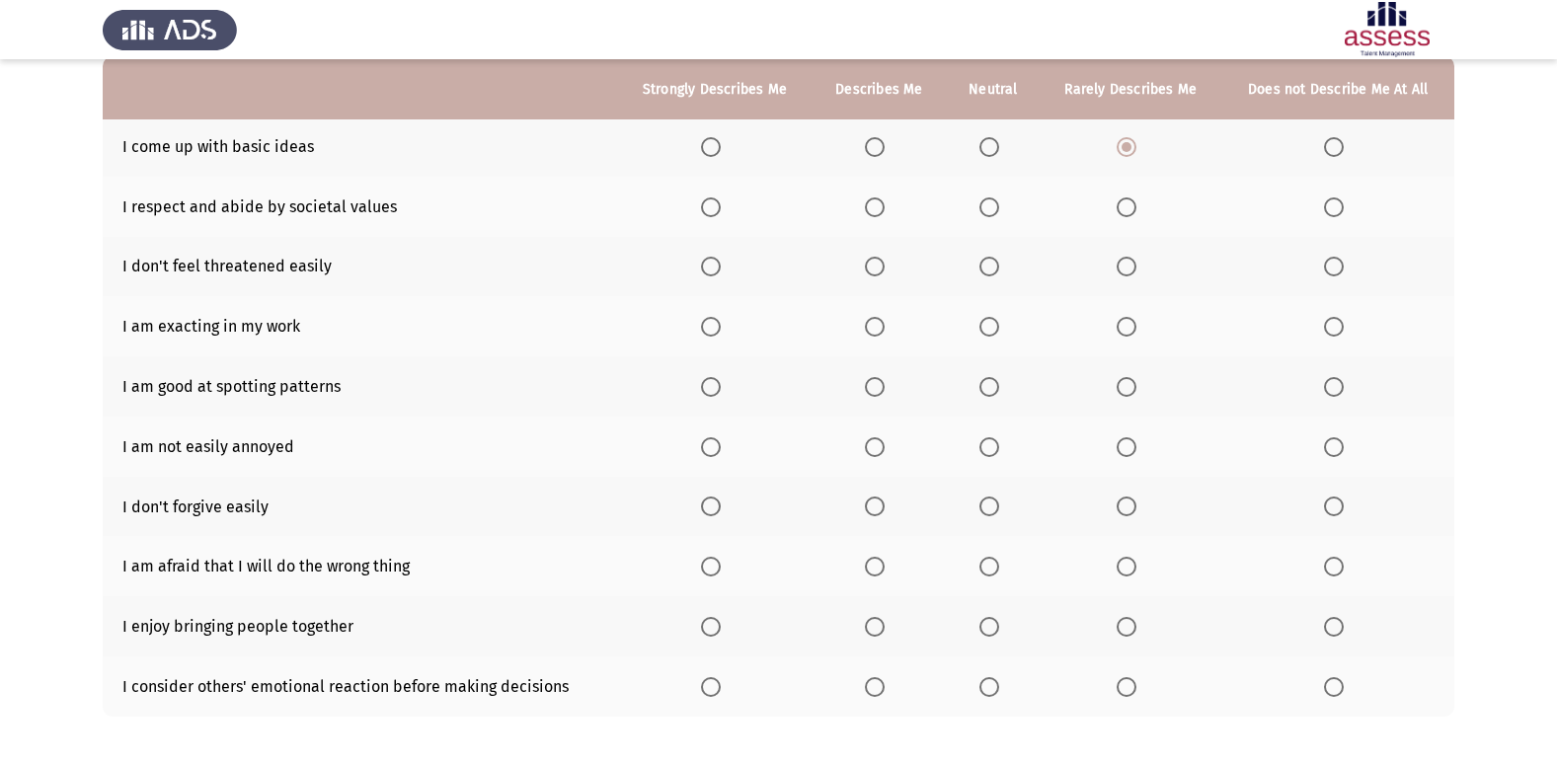
click at [988, 216] on input "Select an option" at bounding box center [989, 207] width 20 height 20
click at [1002, 269] on label "Select an option" at bounding box center [993, 267] width 28 height 20
click at [999, 269] on input "Select an option" at bounding box center [989, 267] width 20 height 20
click at [714, 321] on span "Select an option" at bounding box center [711, 327] width 20 height 20
click at [714, 321] on input "Select an option" at bounding box center [711, 327] width 20 height 20
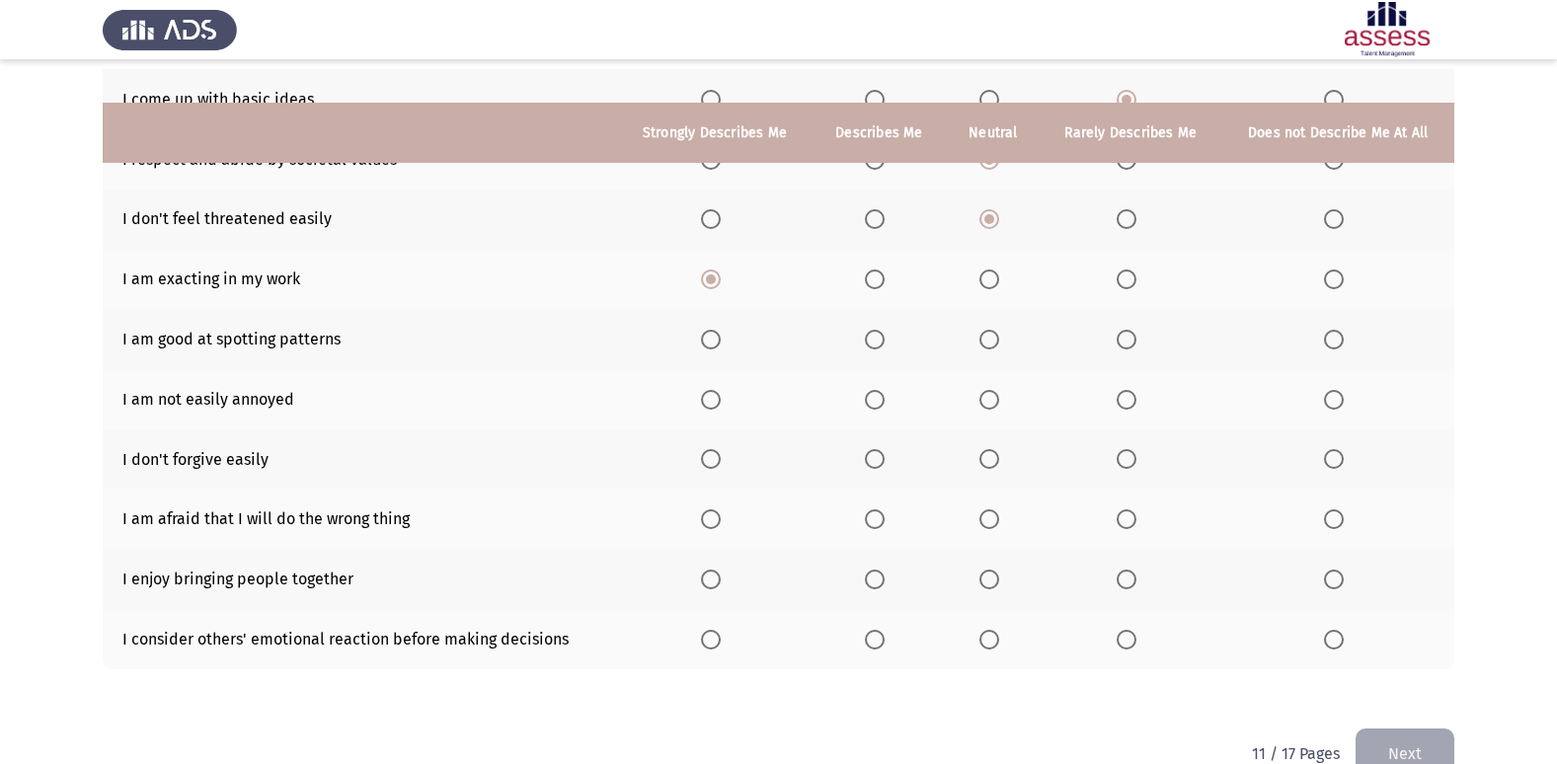
scroll to position [288, 0]
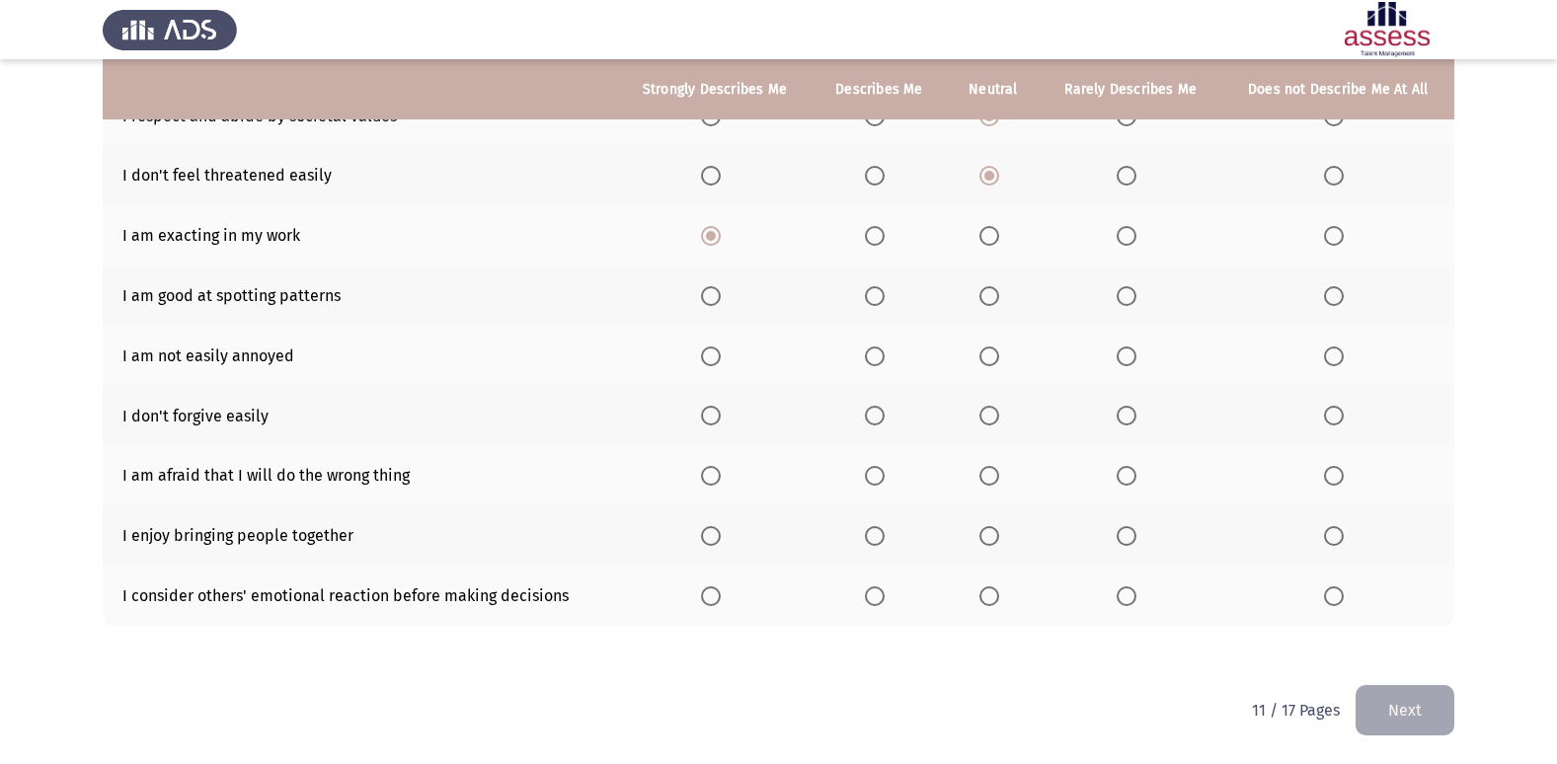
click at [704, 292] on th at bounding box center [714, 296] width 195 height 60
click at [704, 292] on span "Select an option" at bounding box center [711, 296] width 20 height 20
click at [704, 292] on input "Select an option" at bounding box center [711, 296] width 20 height 20
click at [700, 358] on th at bounding box center [714, 356] width 195 height 60
click at [710, 358] on span "Select an option" at bounding box center [711, 357] width 20 height 20
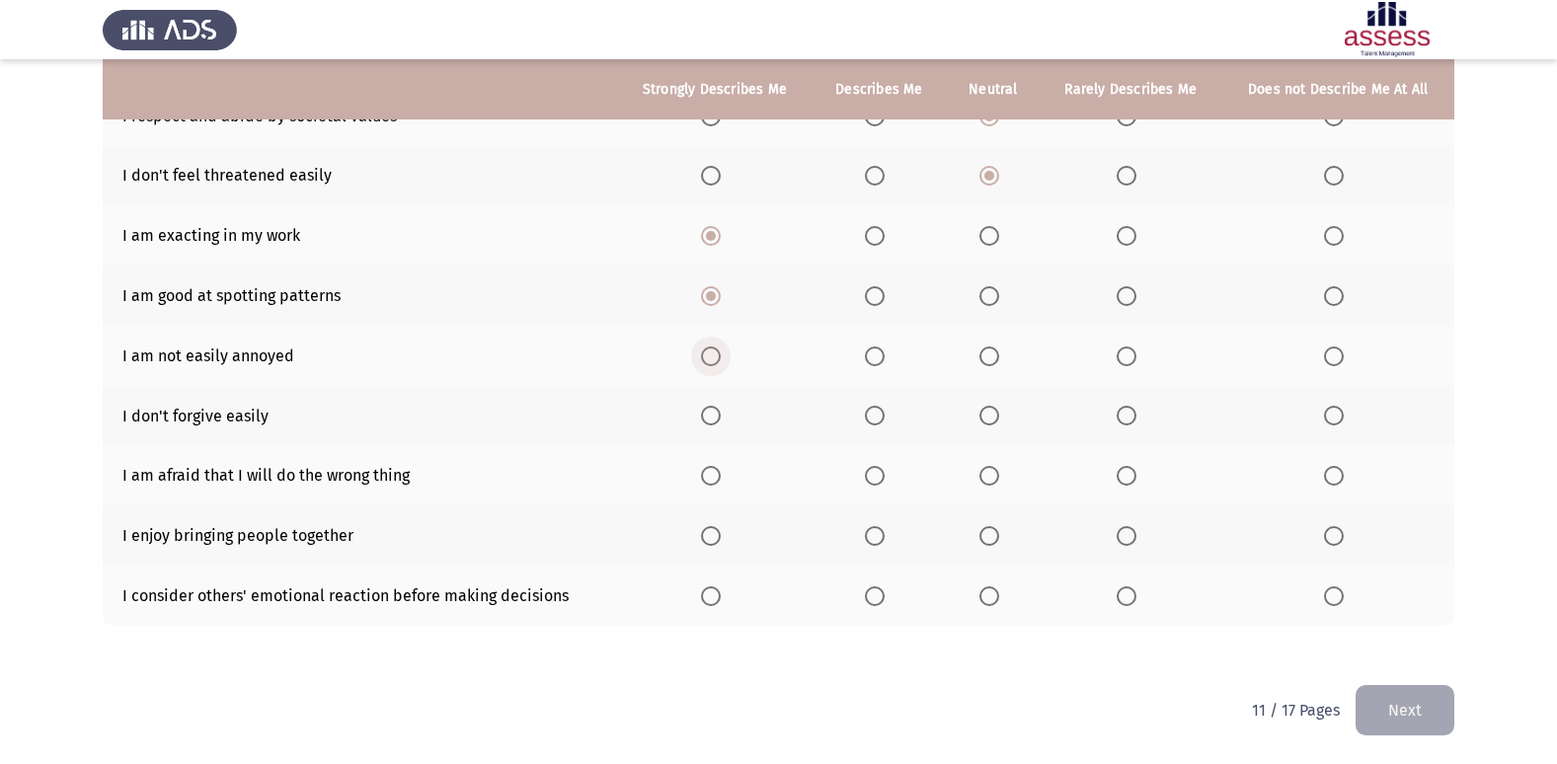
click at [710, 358] on input "Select an option" at bounding box center [711, 357] width 20 height 20
click at [718, 411] on span "Select an option" at bounding box center [711, 416] width 20 height 20
click at [718, 411] on input "Select an option" at bounding box center [711, 416] width 20 height 20
click at [997, 483] on span "Select an option" at bounding box center [989, 476] width 20 height 20
click at [997, 483] on input "Select an option" at bounding box center [989, 476] width 20 height 20
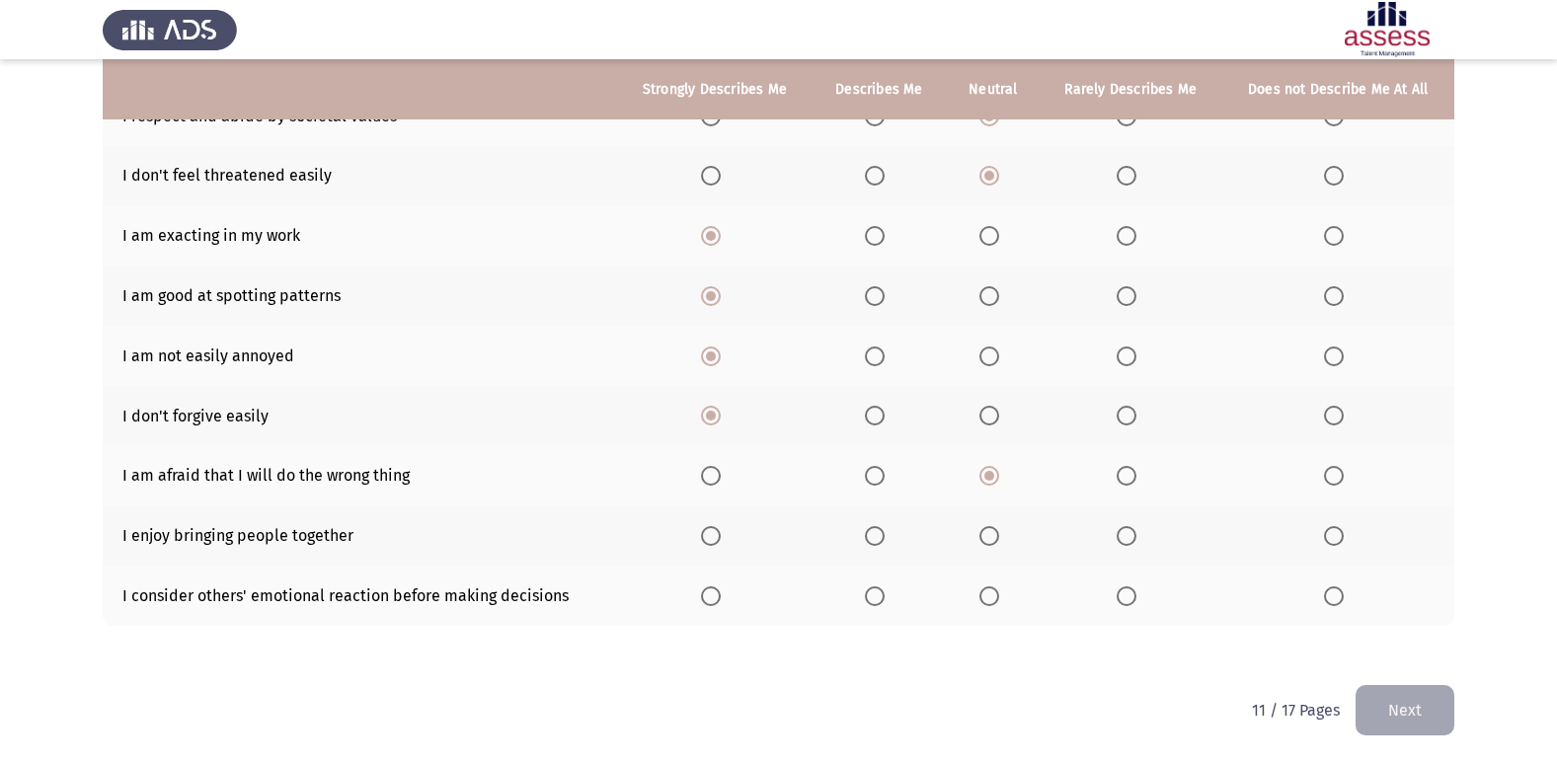
click at [859, 529] on th at bounding box center [879, 536] width 134 height 60
drag, startPoint x: 914, startPoint y: 538, endPoint x: 892, endPoint y: 538, distance: 22.7
click at [911, 538] on th at bounding box center [879, 536] width 134 height 60
click at [881, 540] on span "Select an option" at bounding box center [875, 536] width 20 height 20
click at [881, 540] on input "Select an option" at bounding box center [875, 536] width 20 height 20
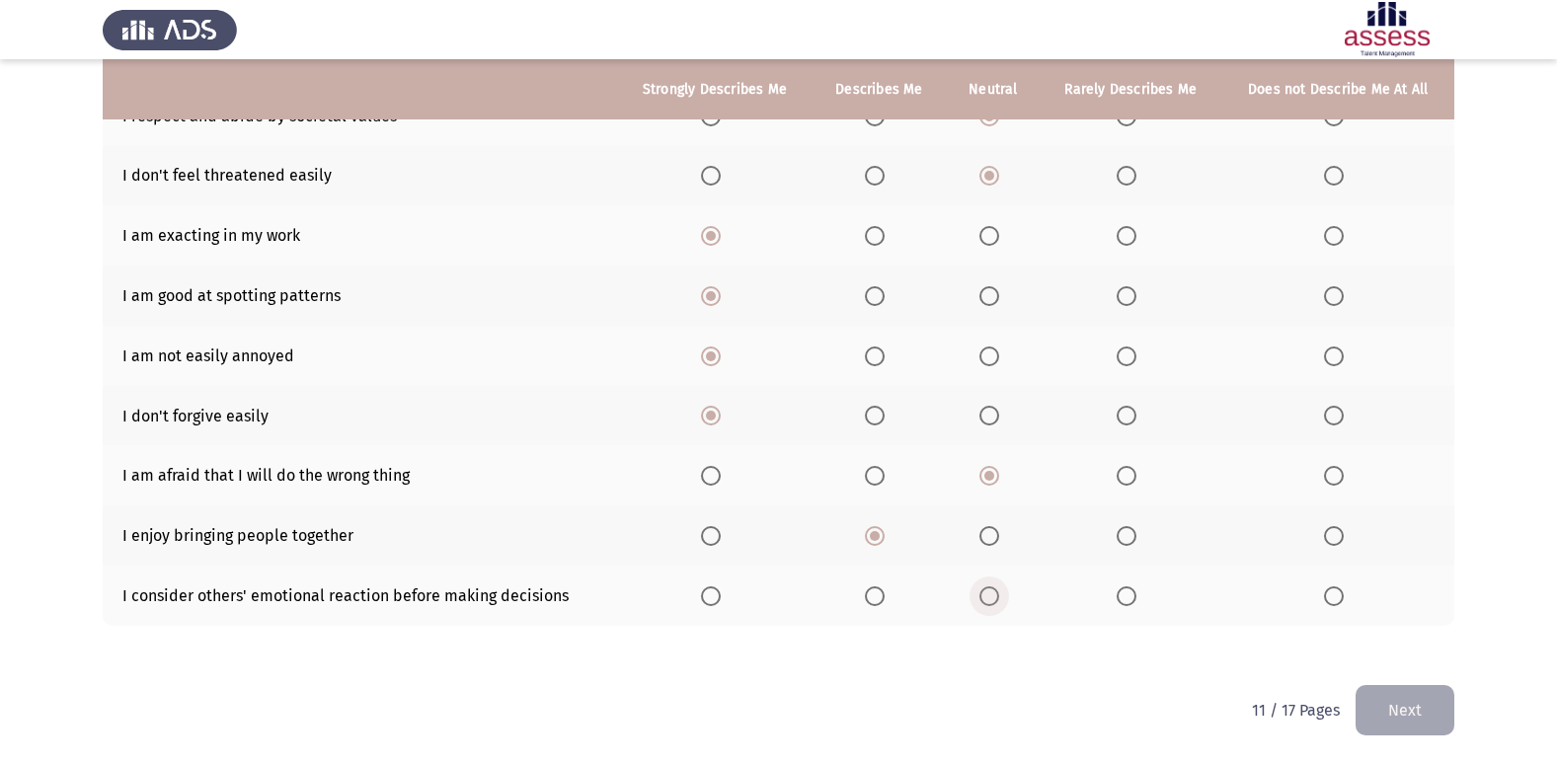
click at [992, 599] on span "Select an option" at bounding box center [989, 596] width 20 height 20
click at [992, 599] on input "Select an option" at bounding box center [989, 596] width 20 height 20
click at [1423, 706] on button "Next" at bounding box center [1405, 710] width 99 height 50
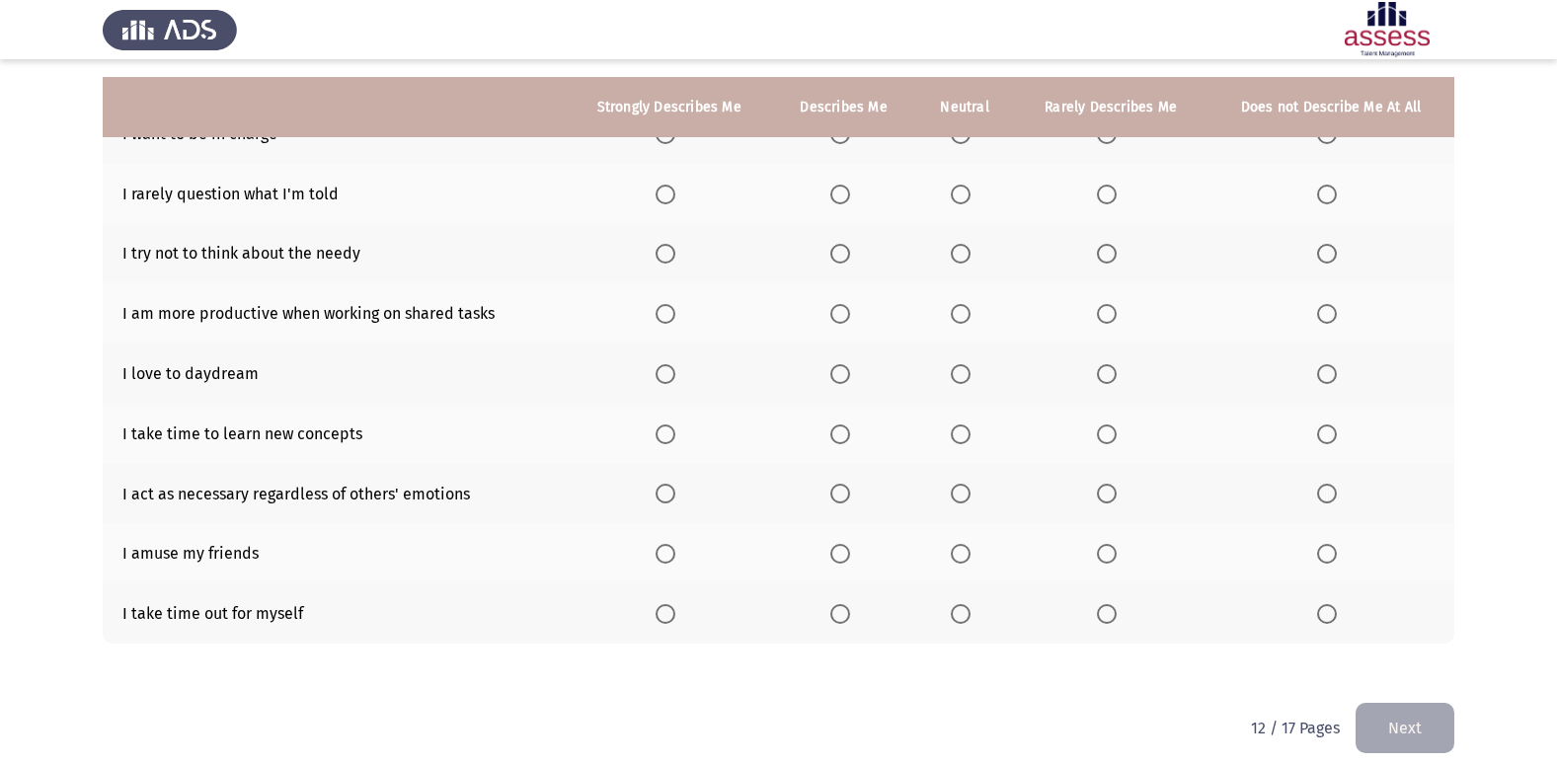
scroll to position [228, 0]
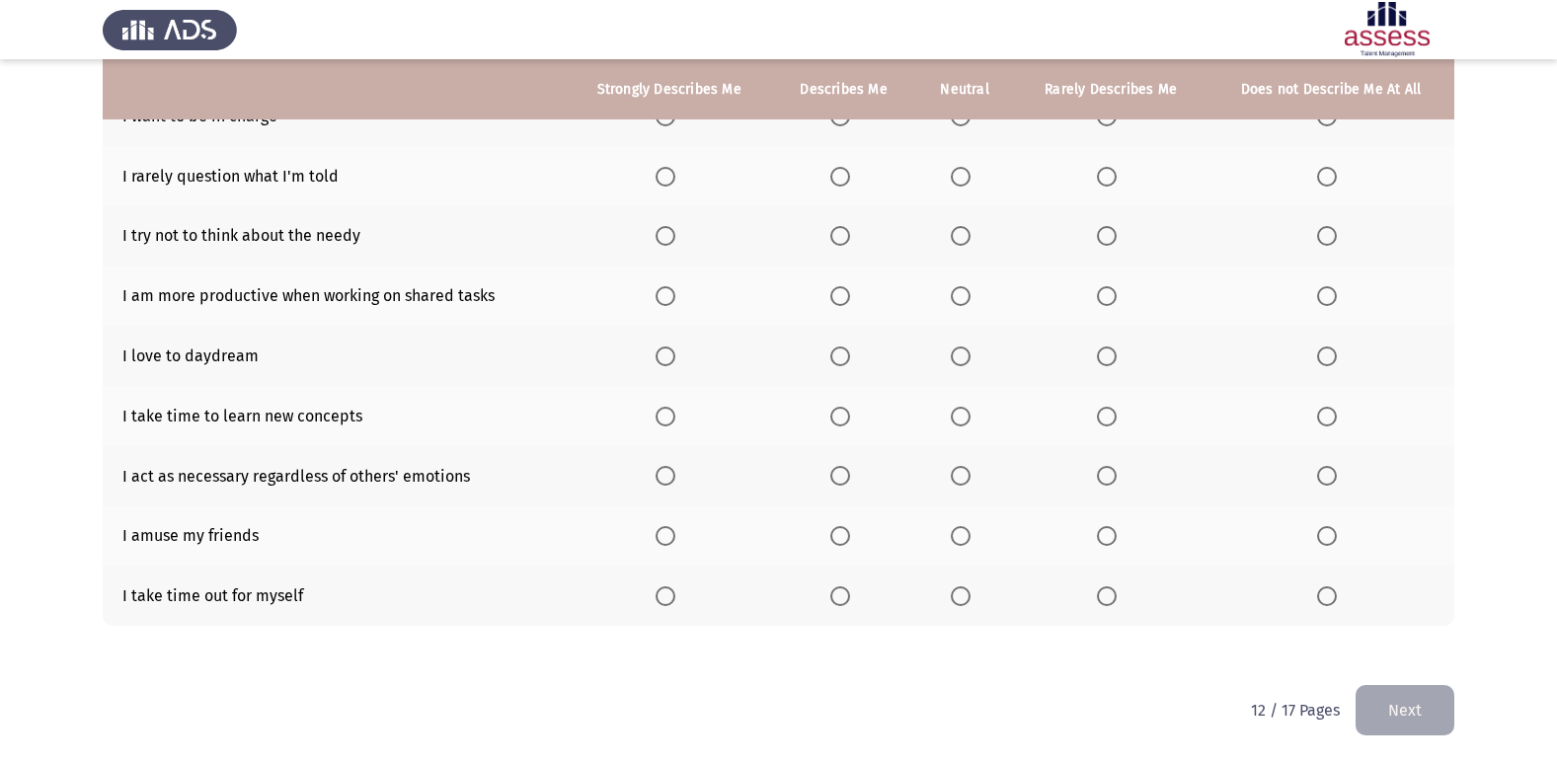
click at [1330, 600] on span "Select an option" at bounding box center [1327, 596] width 20 height 20
click at [1330, 600] on input "Select an option" at bounding box center [1327, 596] width 20 height 20
click at [971, 535] on span "Select an option" at bounding box center [961, 536] width 20 height 20
click at [971, 535] on input "Select an option" at bounding box center [961, 536] width 20 height 20
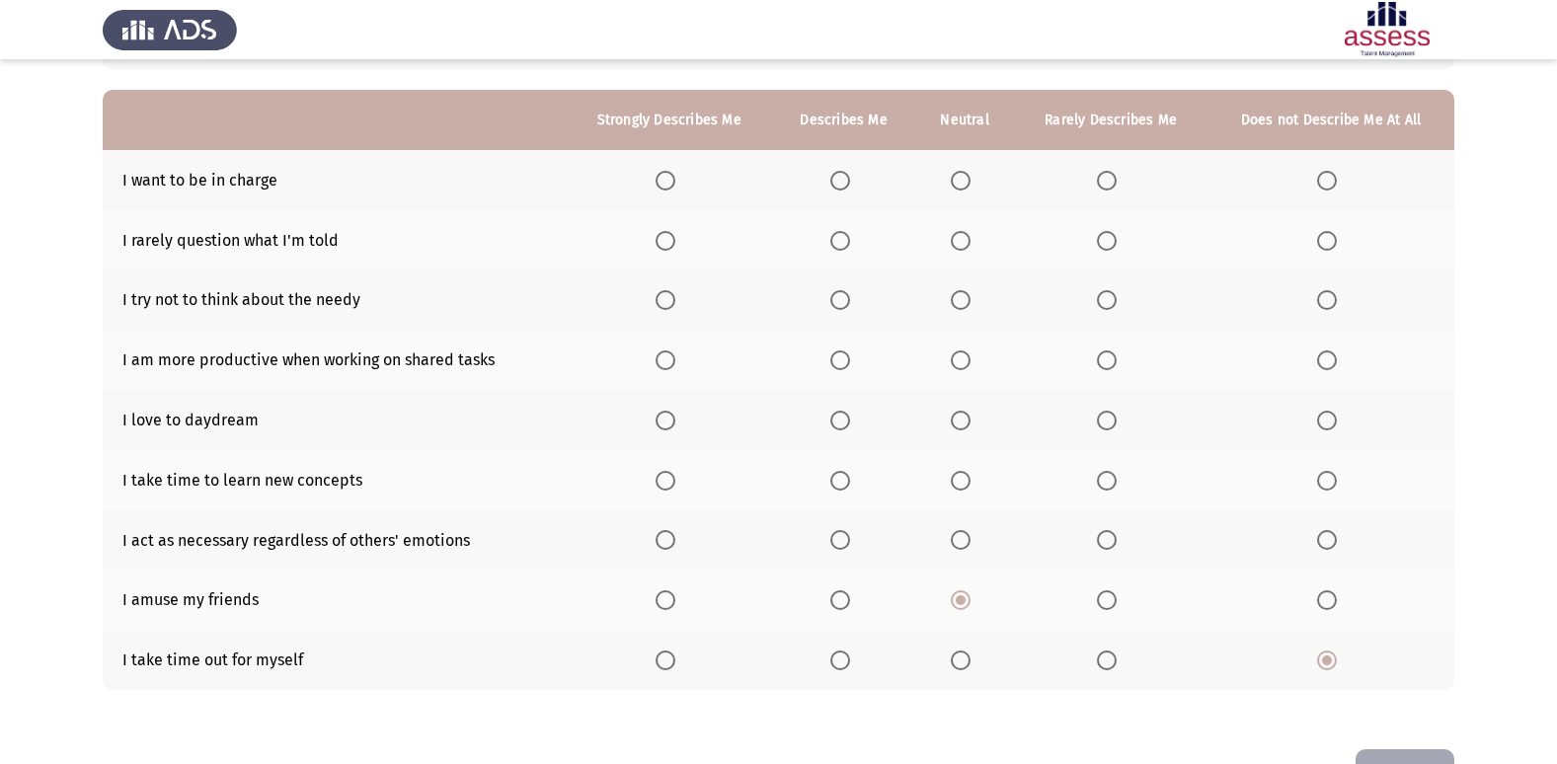
scroll to position [129, 0]
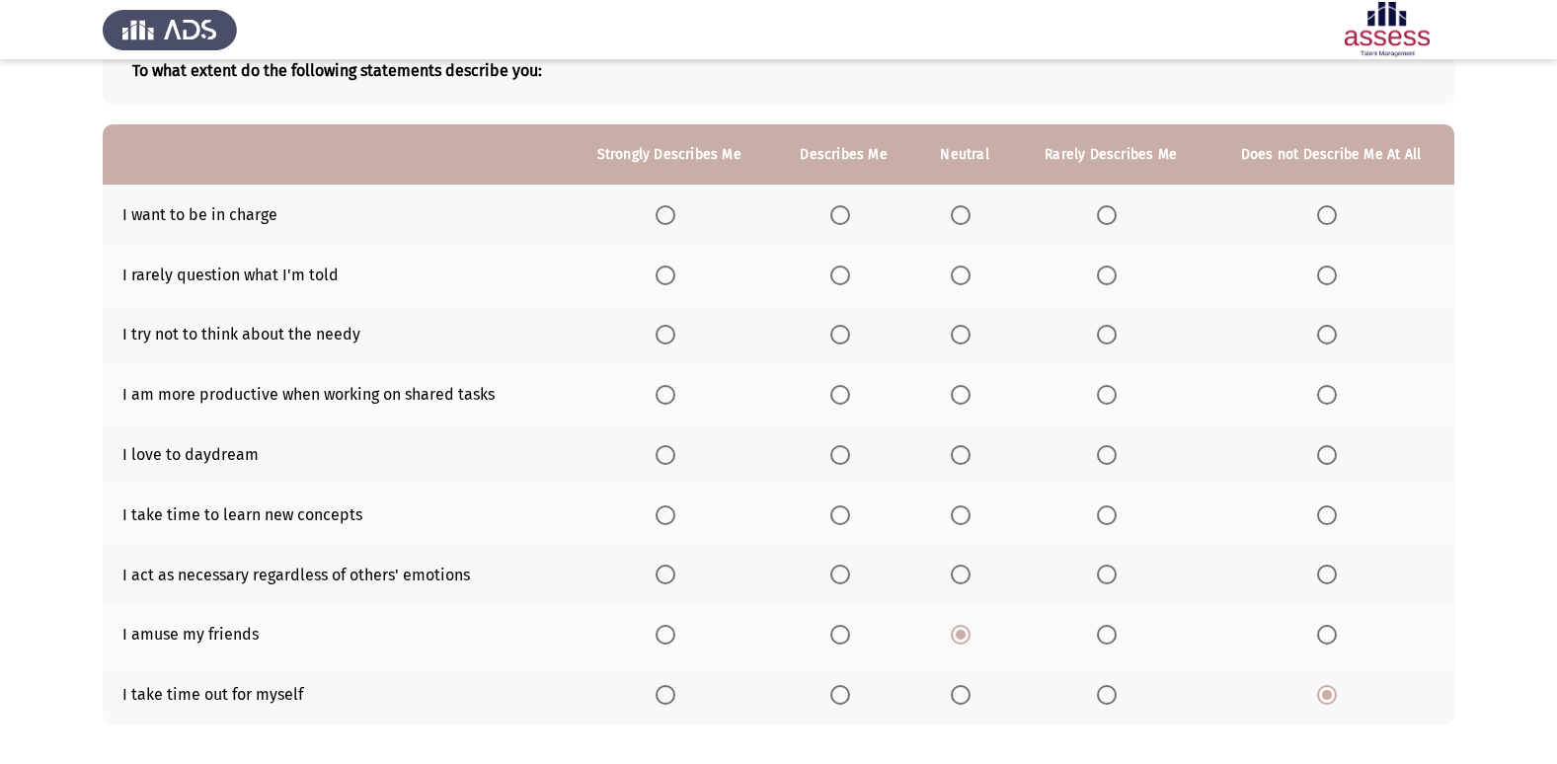
click at [971, 562] on th at bounding box center [965, 575] width 100 height 60
click at [971, 563] on th at bounding box center [965, 575] width 100 height 60
click at [962, 593] on th at bounding box center [965, 575] width 100 height 60
click at [966, 565] on mat-radio-button "Select an option" at bounding box center [965, 575] width 28 height 21
click at [965, 571] on span "Select an option" at bounding box center [961, 575] width 20 height 20
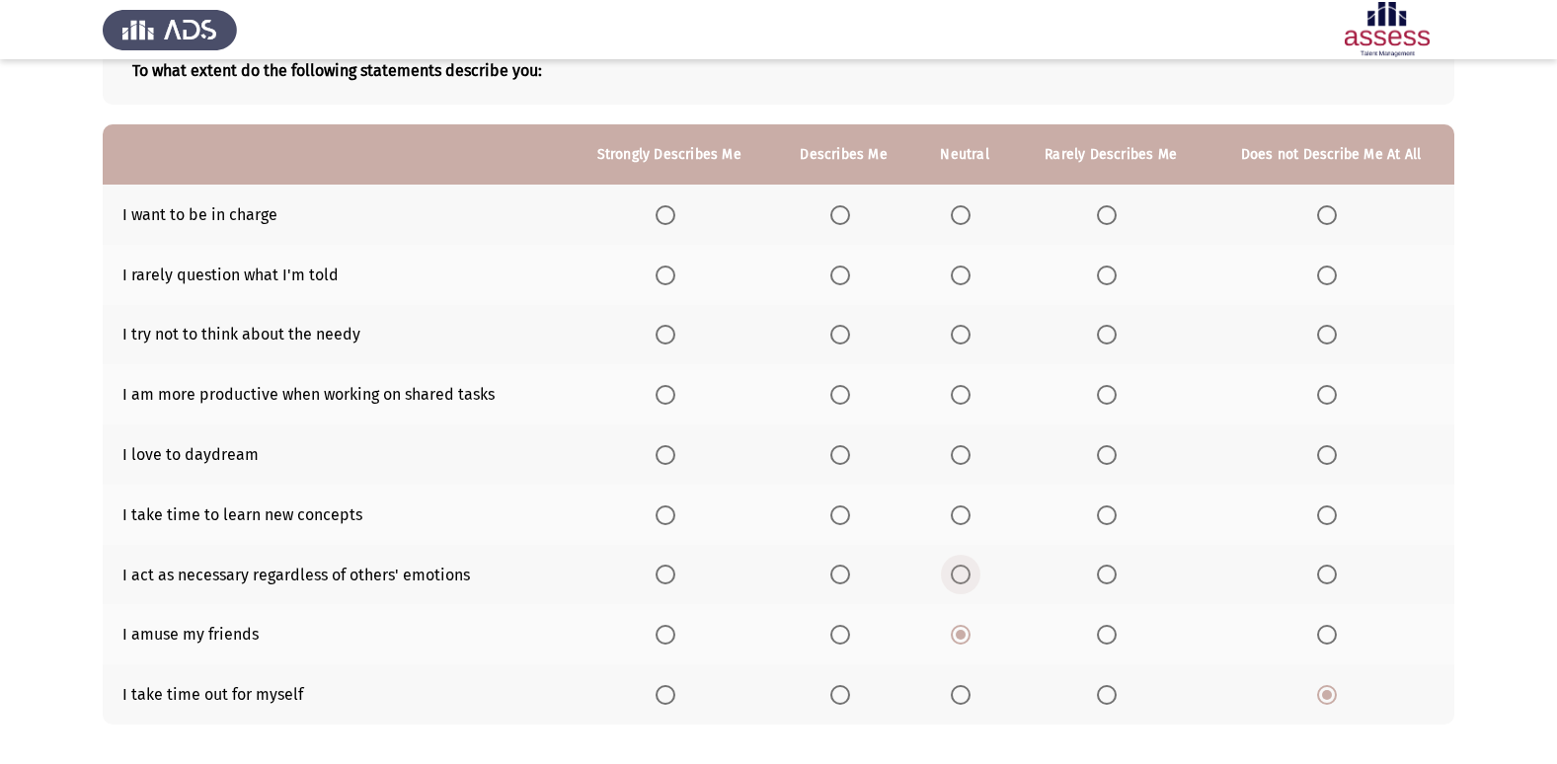
click at [965, 571] on input "Select an option" at bounding box center [961, 575] width 20 height 20
click at [976, 514] on label "Select an option" at bounding box center [965, 516] width 28 height 20
click at [971, 514] on input "Select an option" at bounding box center [961, 516] width 20 height 20
click at [681, 458] on label "Select an option" at bounding box center [670, 455] width 28 height 20
click at [675, 458] on input "Select an option" at bounding box center [666, 455] width 20 height 20
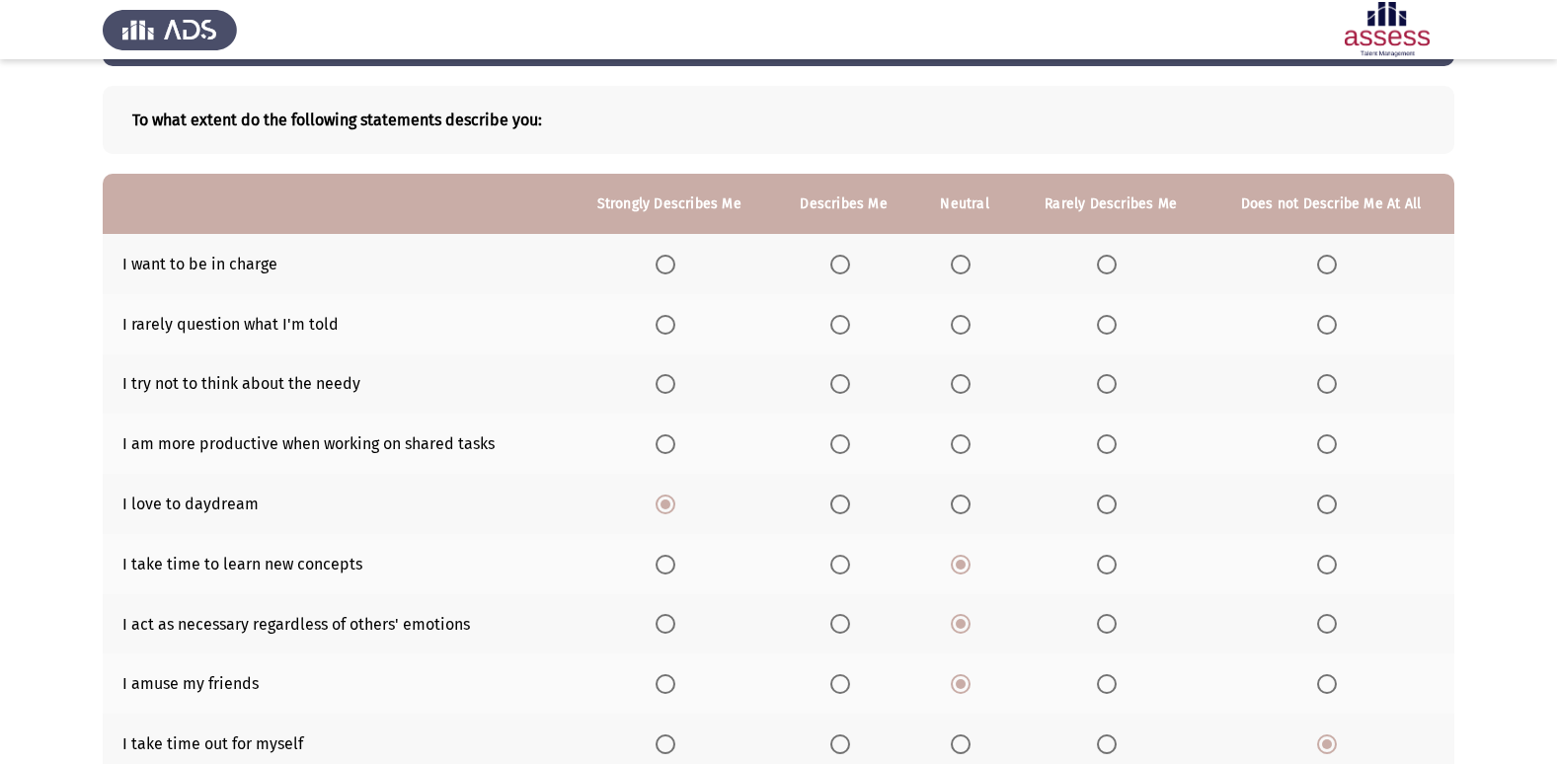
scroll to position [31, 0]
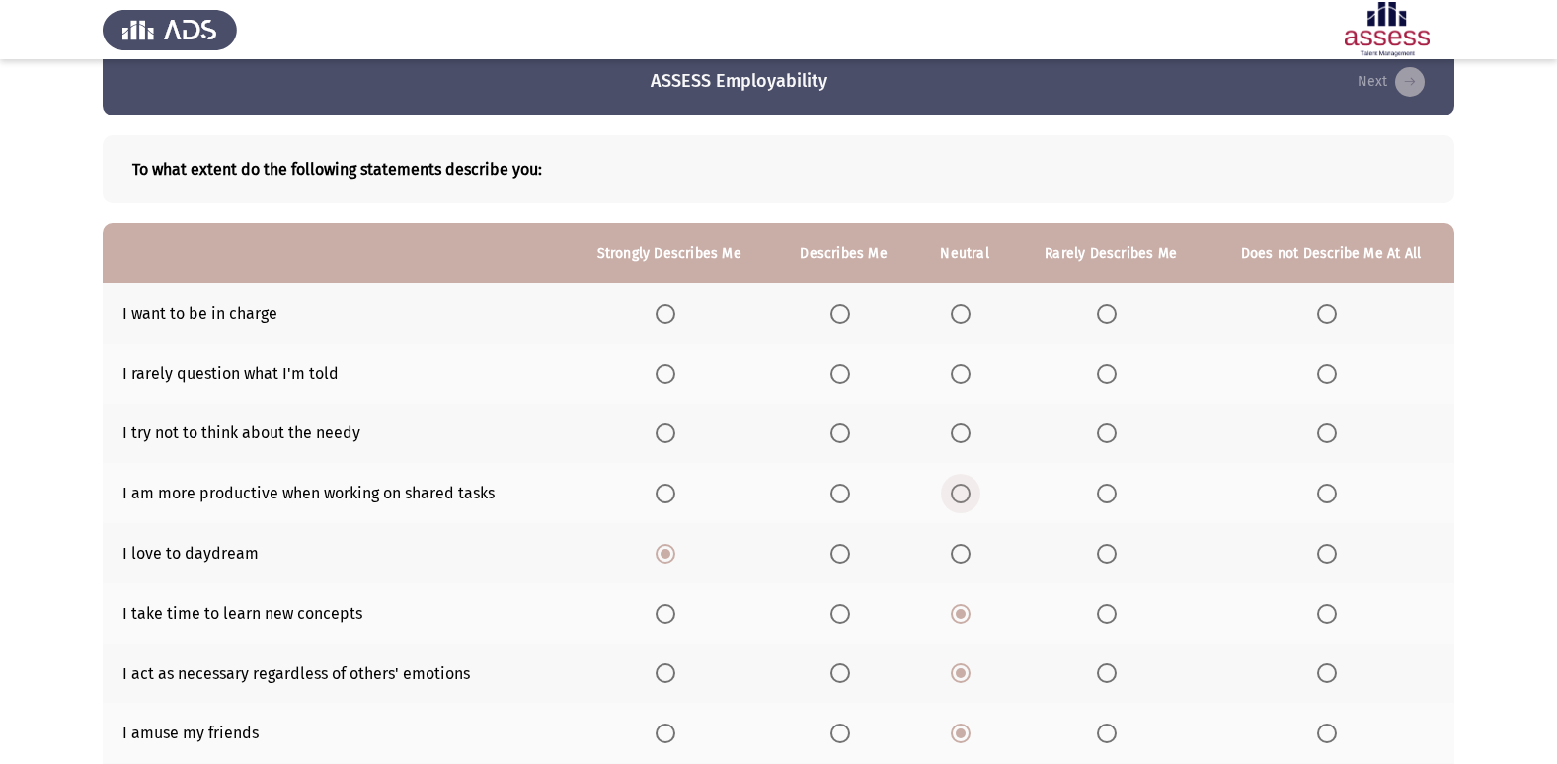
click at [955, 488] on span "Select an option" at bounding box center [961, 494] width 20 height 20
click at [955, 488] on input "Select an option" at bounding box center [961, 494] width 20 height 20
click at [1346, 424] on th at bounding box center [1331, 434] width 247 height 60
click at [1332, 433] on span "Select an option" at bounding box center [1327, 434] width 20 height 20
click at [1332, 433] on input "Select an option" at bounding box center [1327, 434] width 20 height 20
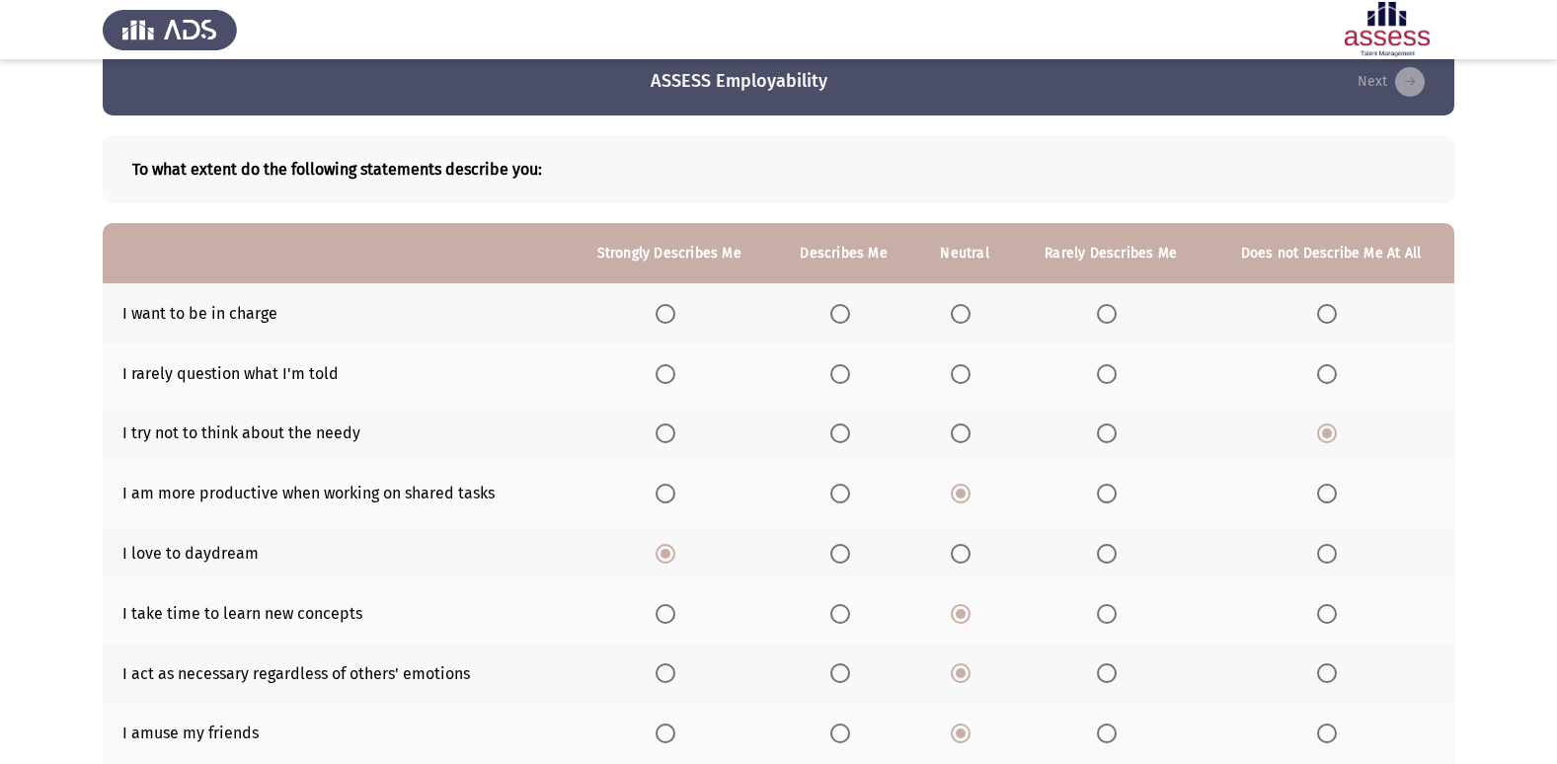
click at [959, 434] on span "Select an option" at bounding box center [961, 434] width 20 height 20
click at [959, 434] on input "Select an option" at bounding box center [961, 434] width 20 height 20
click at [942, 371] on th at bounding box center [965, 374] width 100 height 60
click at [944, 374] on th at bounding box center [965, 374] width 100 height 60
click at [947, 374] on th at bounding box center [965, 374] width 100 height 60
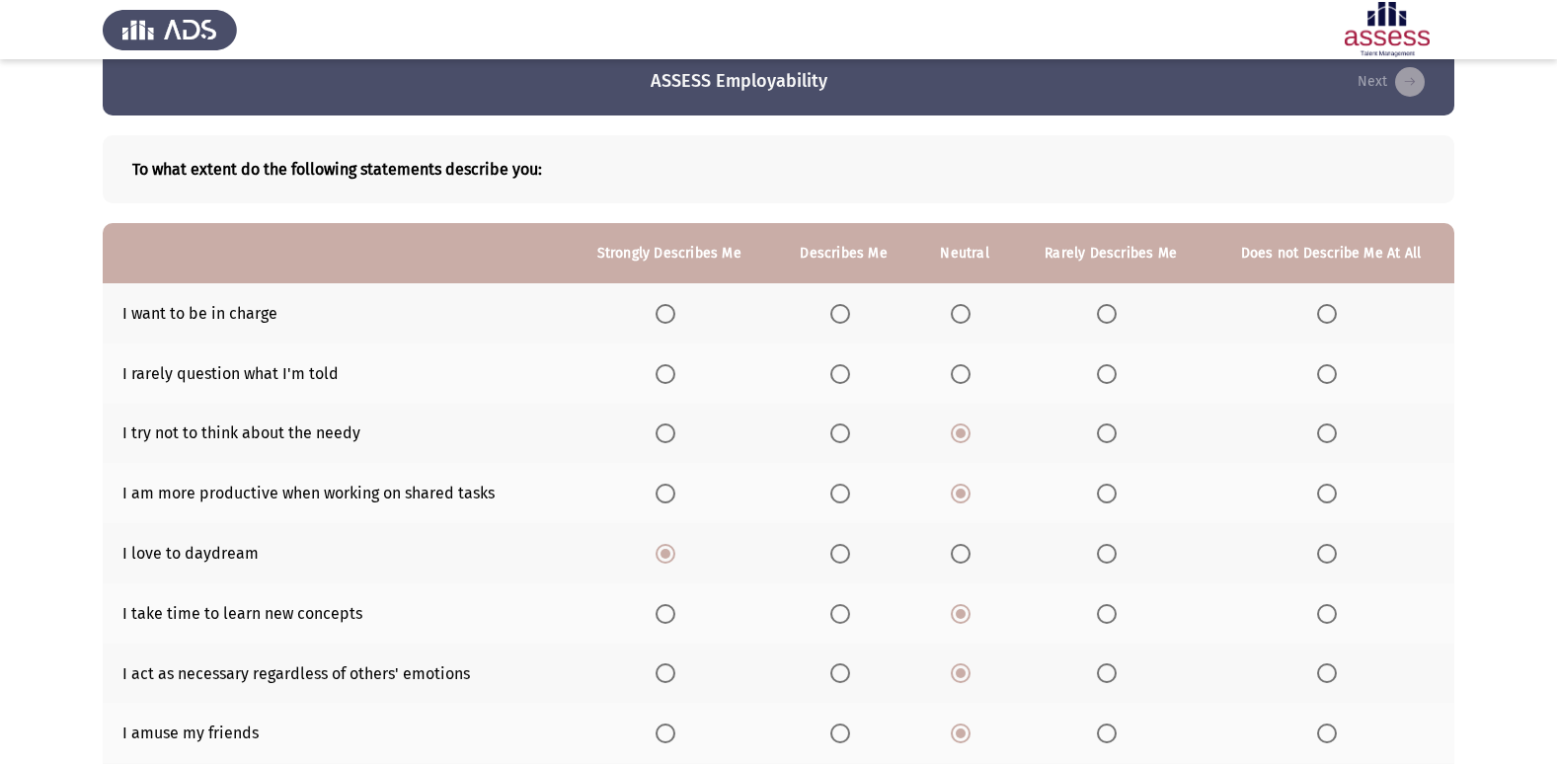
click at [954, 373] on span "Select an option" at bounding box center [961, 374] width 20 height 20
click at [954, 373] on input "Select an option" at bounding box center [961, 374] width 20 height 20
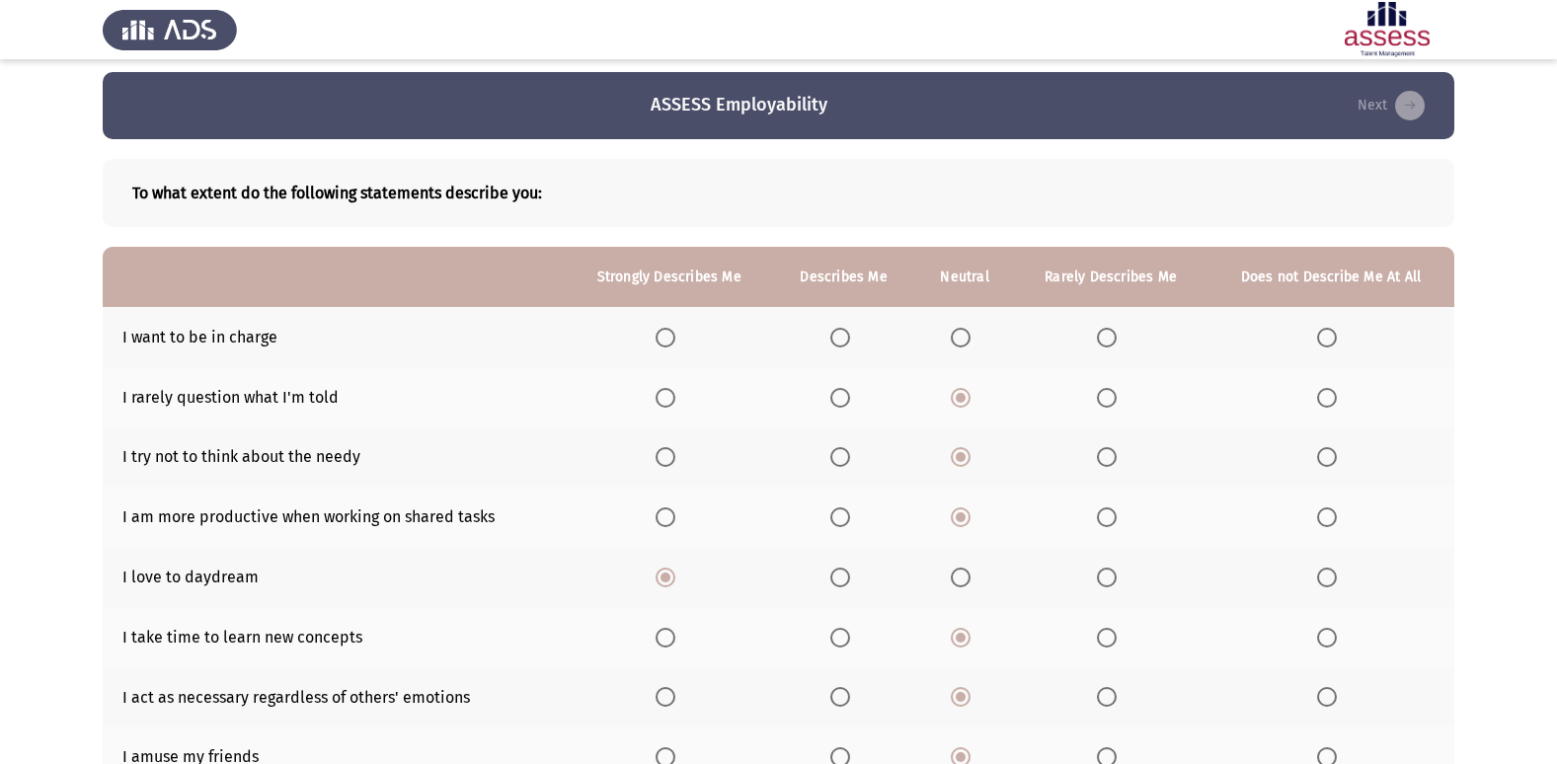
scroll to position [0, 0]
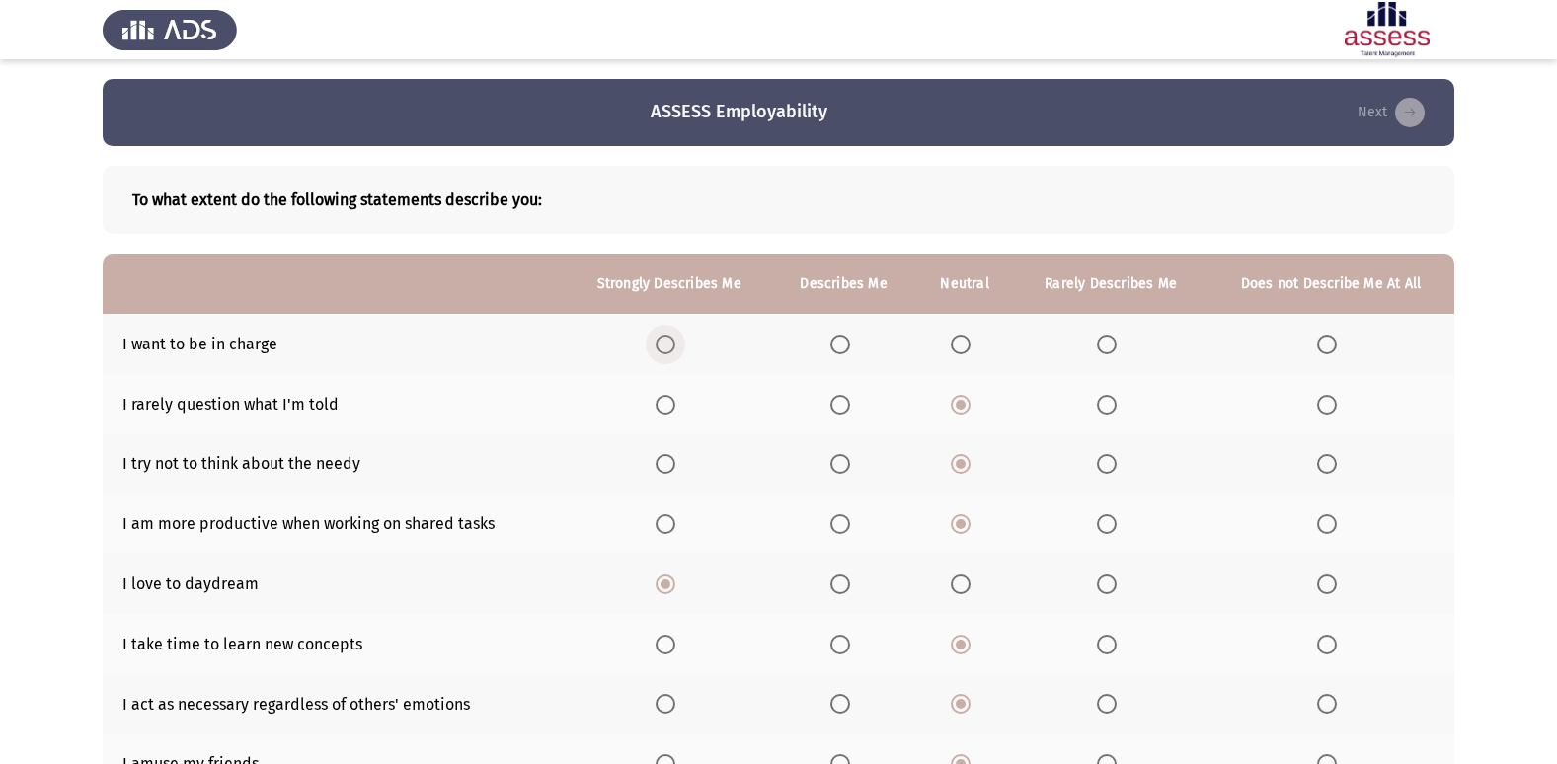
click at [675, 345] on span "Select an option" at bounding box center [666, 345] width 20 height 20
click at [675, 345] on input "Select an option" at bounding box center [666, 345] width 20 height 20
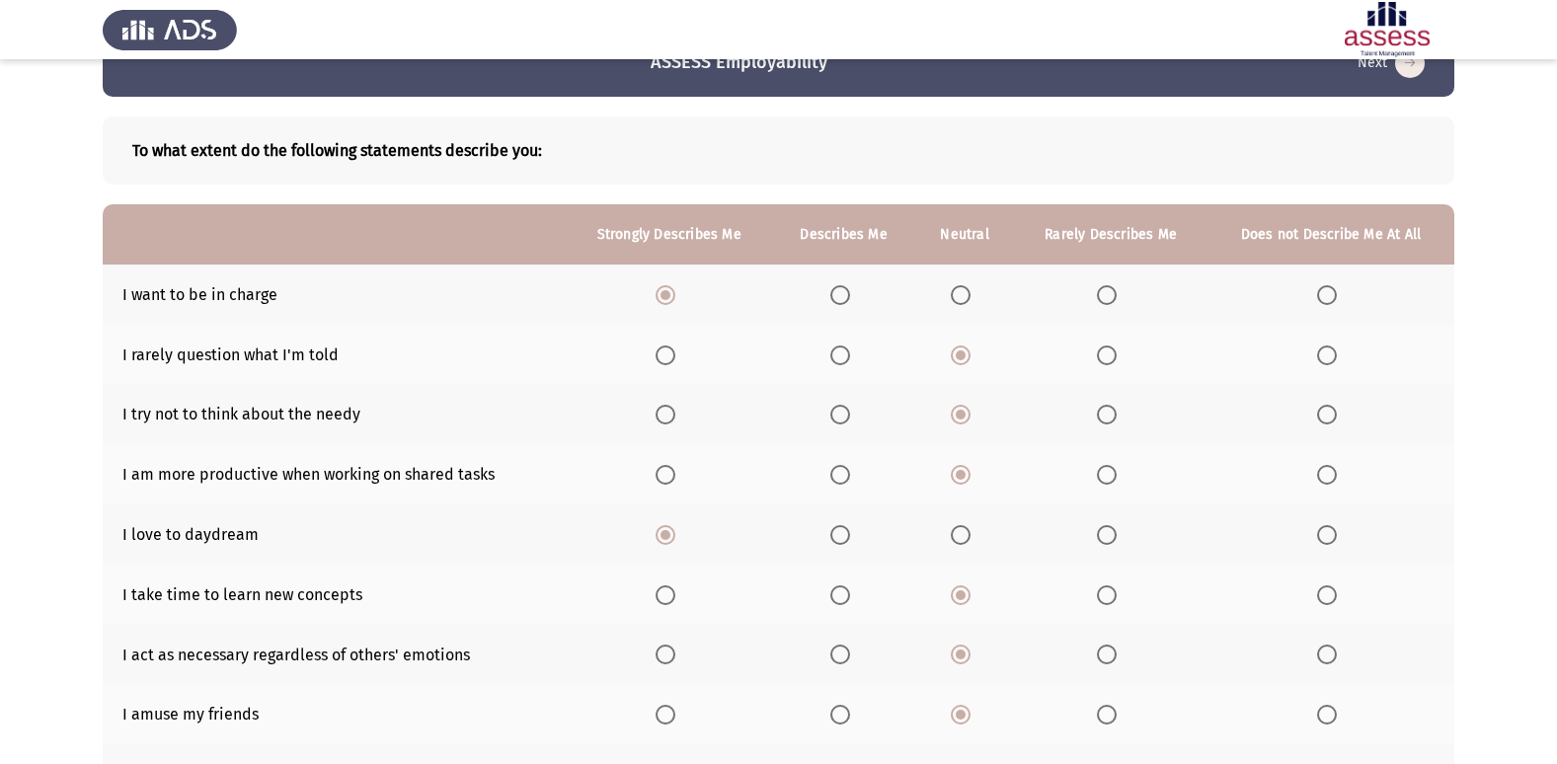
scroll to position [99, 0]
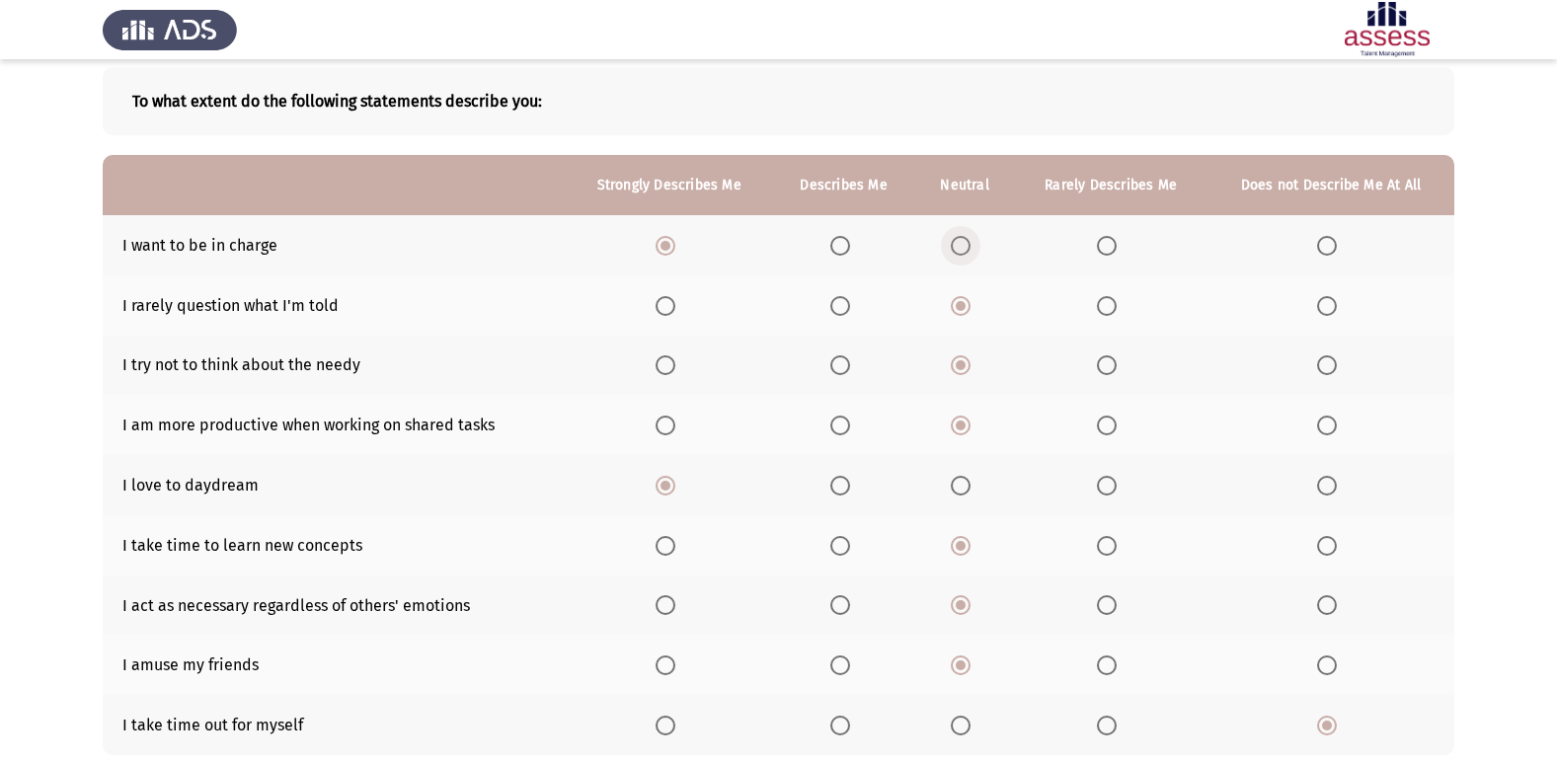
click at [969, 244] on span "Select an option" at bounding box center [961, 246] width 20 height 20
click at [969, 244] on input "Select an option" at bounding box center [961, 246] width 20 height 20
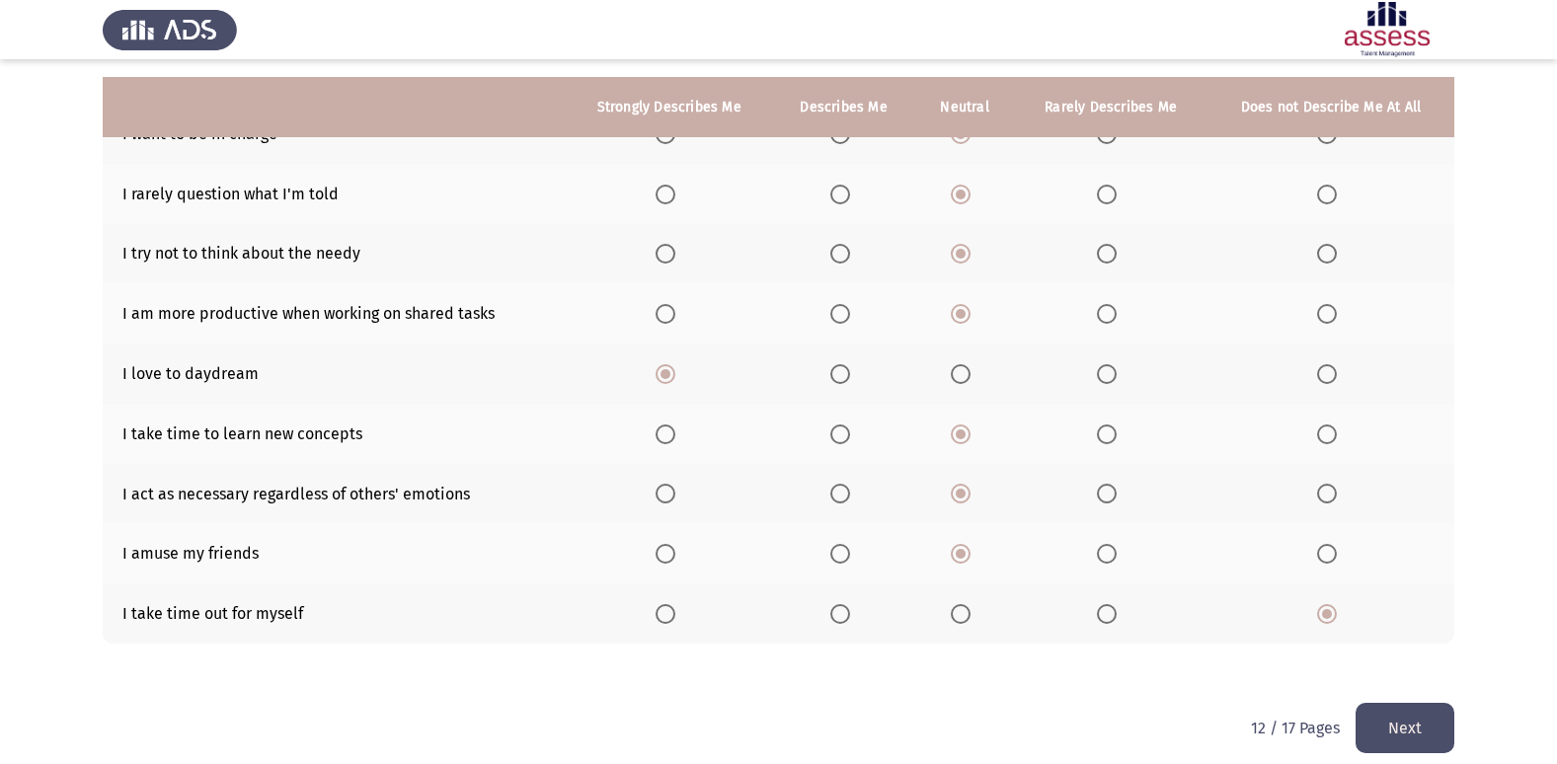
scroll to position [228, 0]
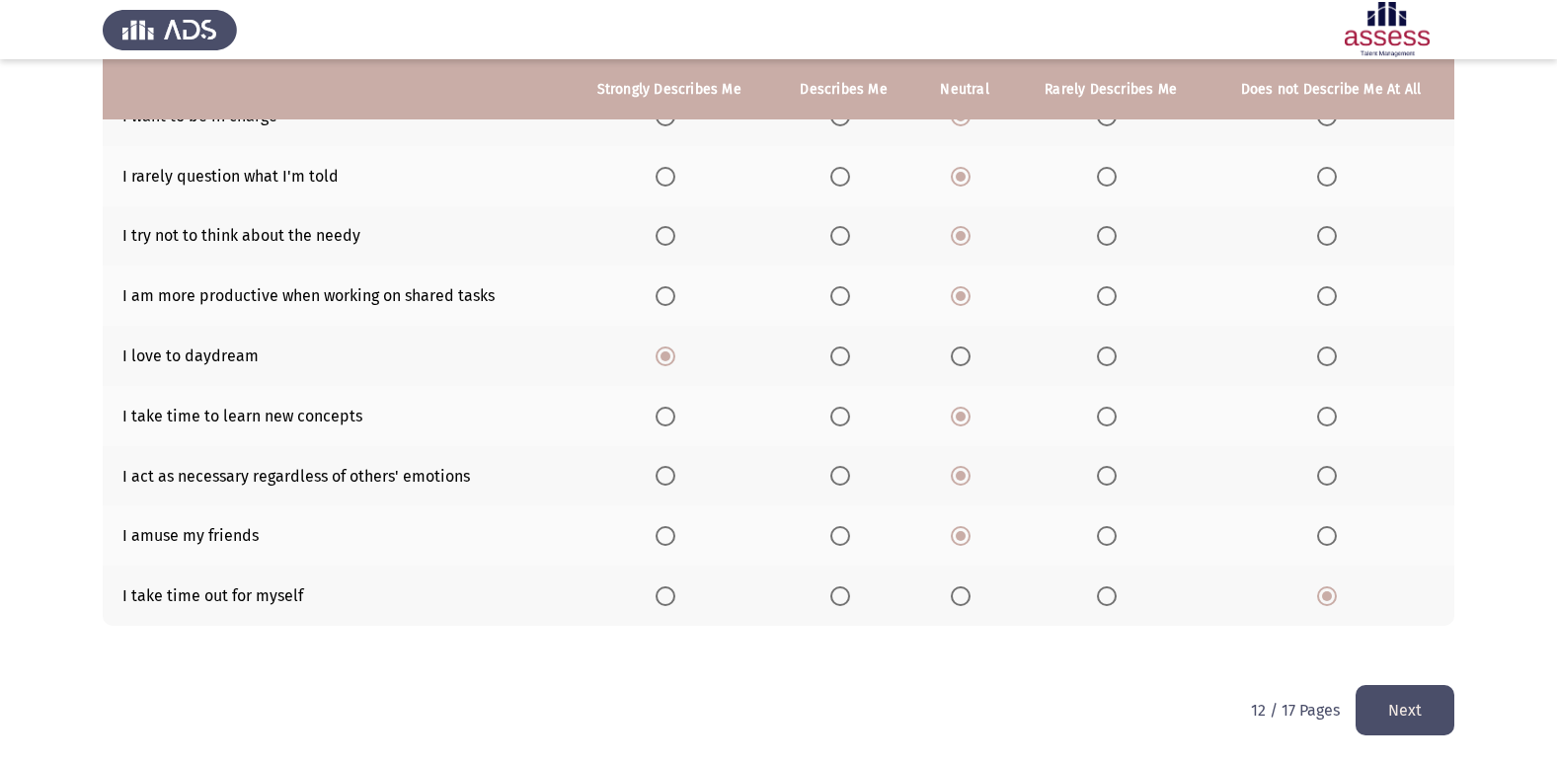
click at [1420, 701] on button "Next" at bounding box center [1405, 710] width 99 height 50
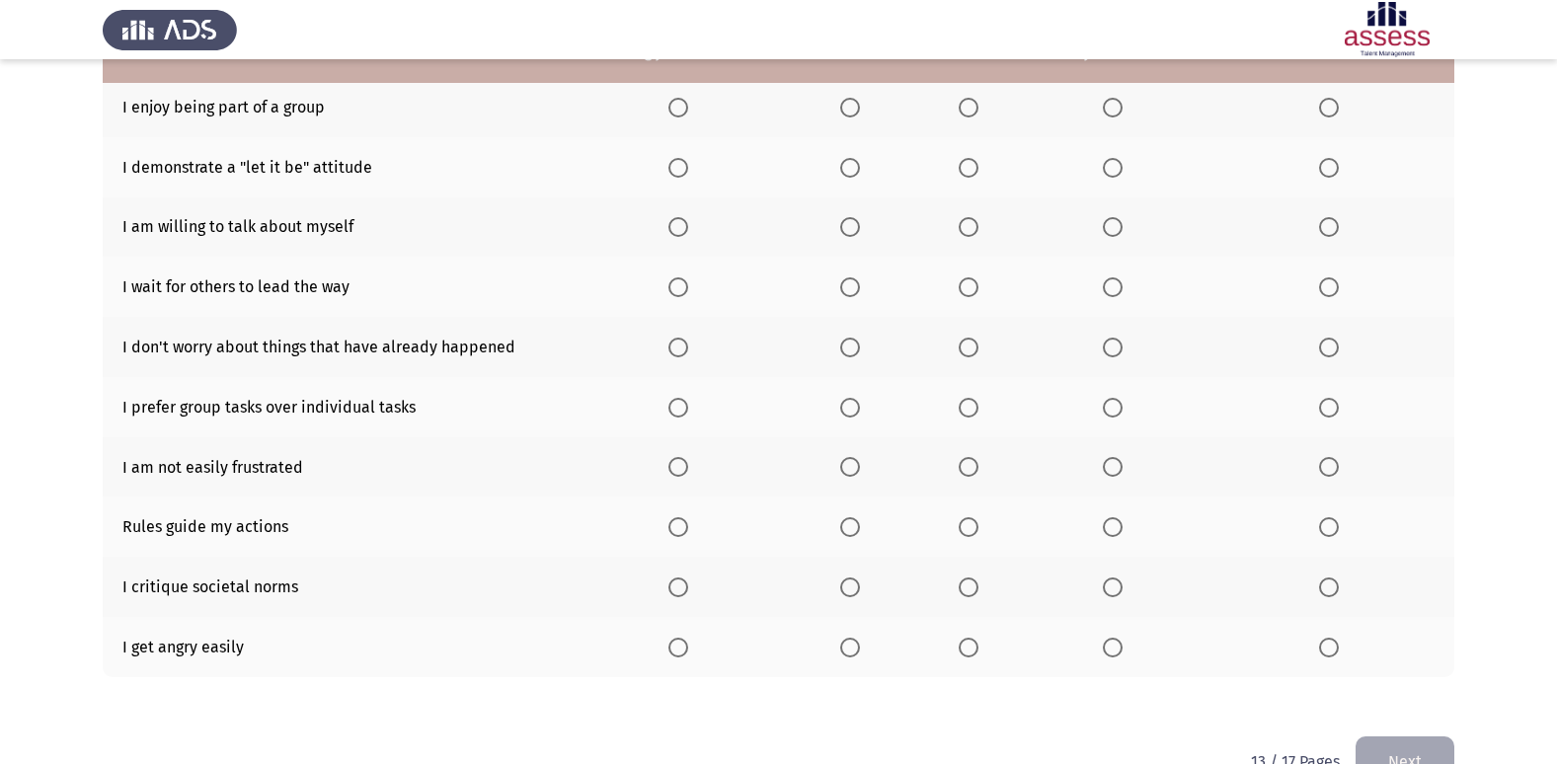
scroll to position [190, 0]
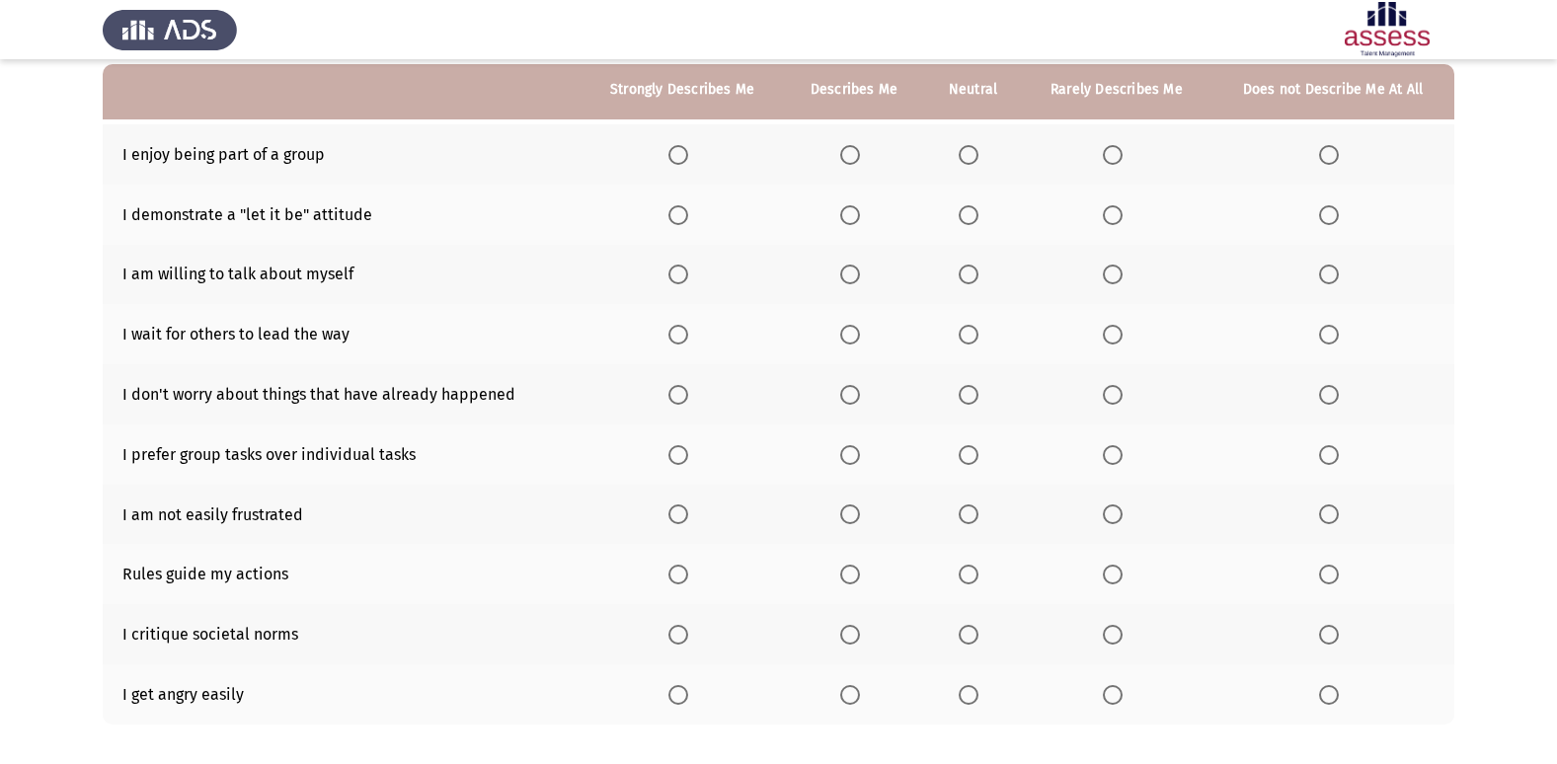
click at [1334, 697] on span "Select an option" at bounding box center [1329, 695] width 20 height 20
click at [1334, 697] on input "Select an option" at bounding box center [1329, 695] width 20 height 20
click at [958, 568] on th at bounding box center [973, 574] width 98 height 60
click at [969, 574] on span "Select an option" at bounding box center [969, 575] width 20 height 20
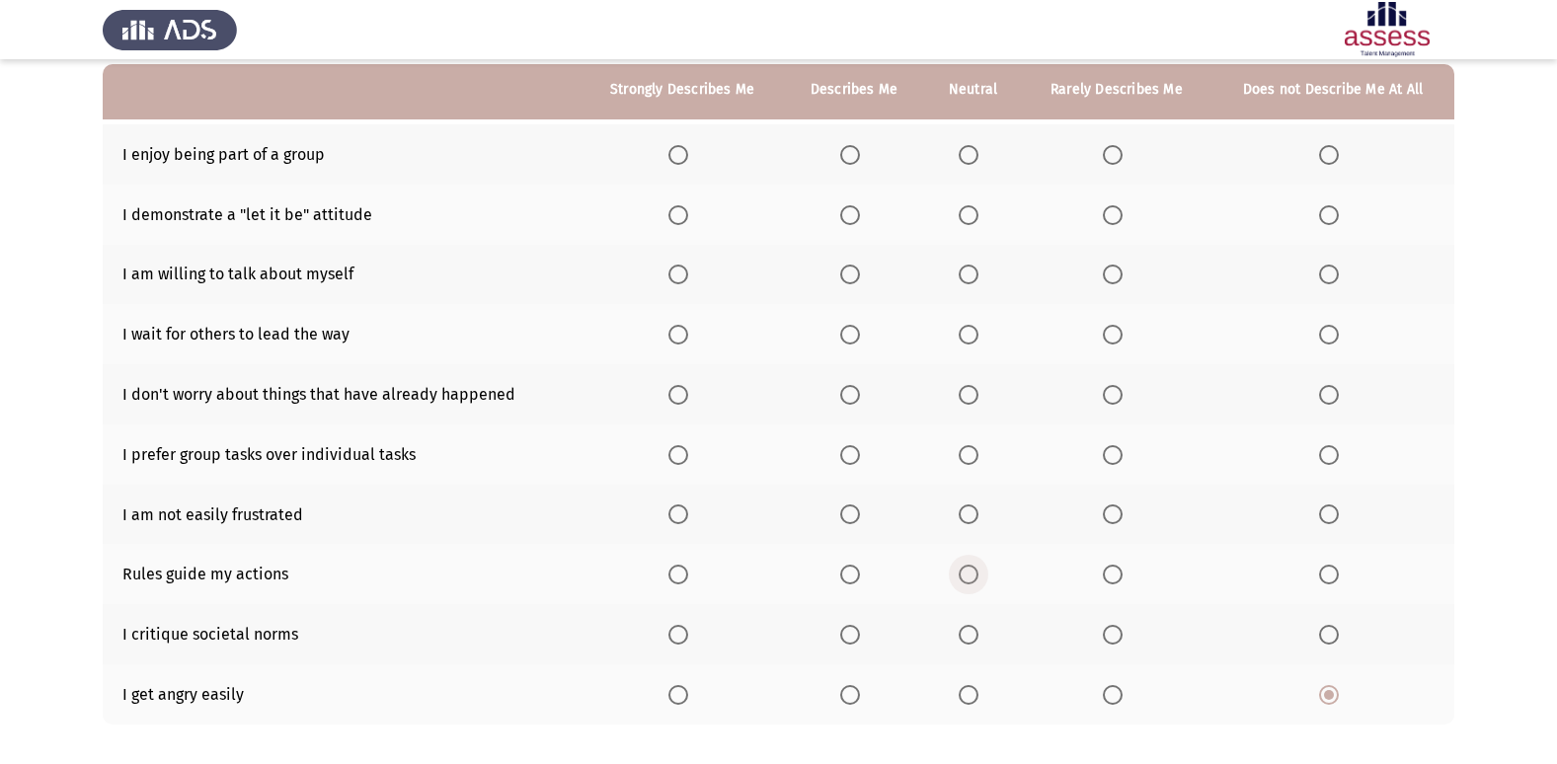
click at [969, 574] on input "Select an option" at bounding box center [969, 575] width 20 height 20
click at [969, 635] on span "Select an option" at bounding box center [969, 635] width 0 height 0
click at [970, 634] on input "Select an option" at bounding box center [969, 635] width 20 height 20
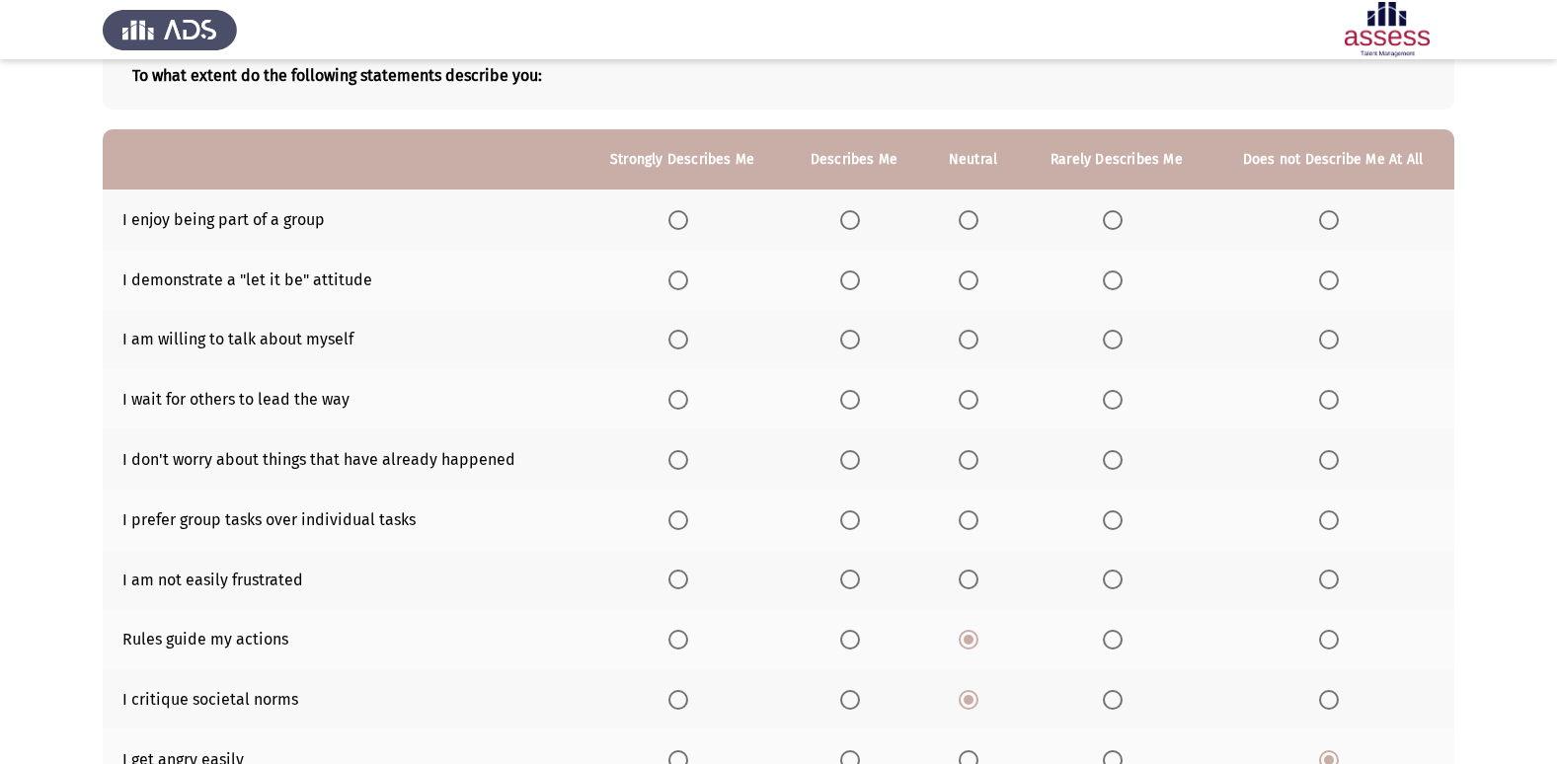
scroll to position [91, 0]
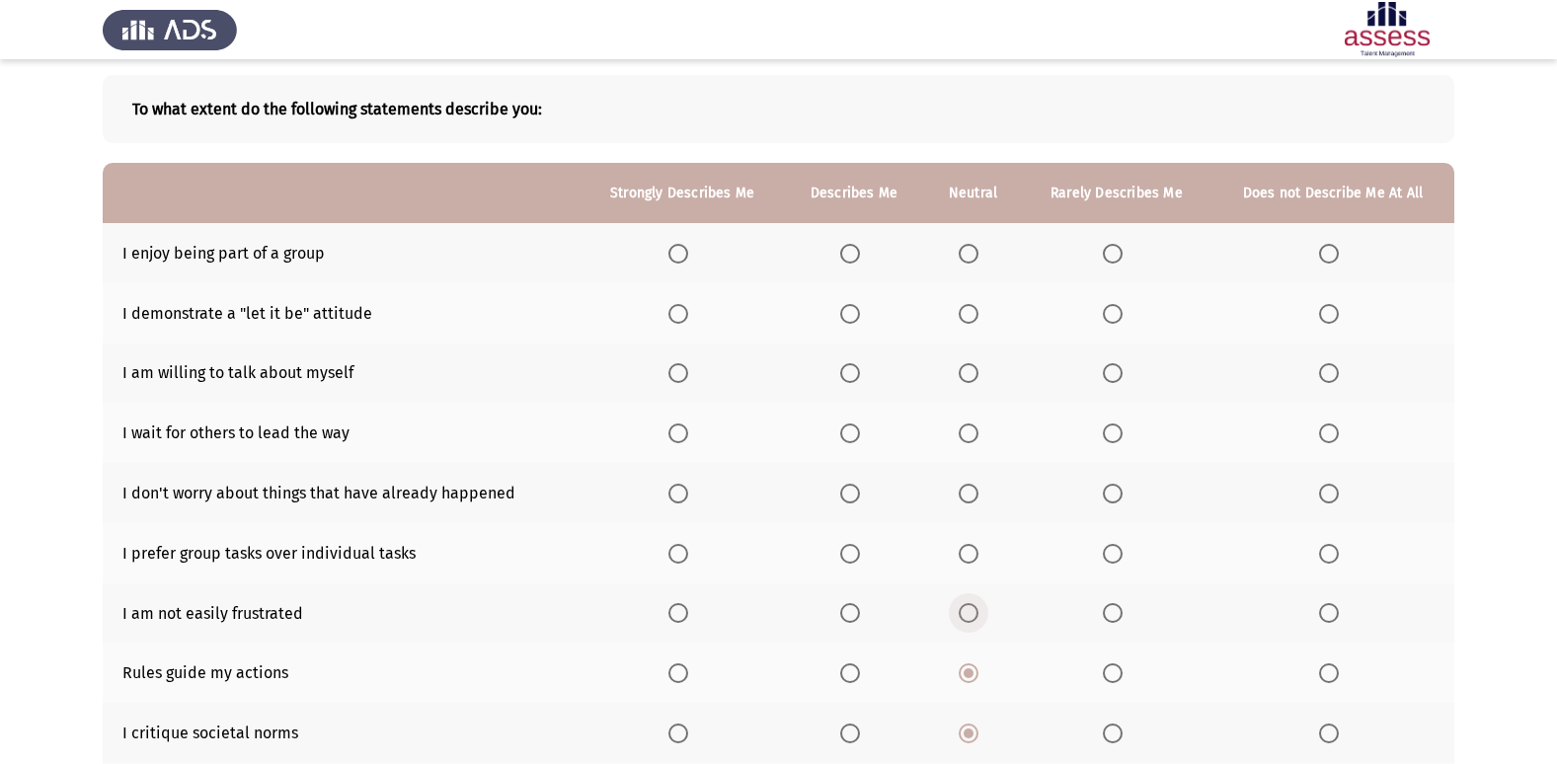
click at [977, 615] on span "Select an option" at bounding box center [969, 613] width 20 height 20
click at [977, 615] on input "Select an option" at bounding box center [969, 613] width 20 height 20
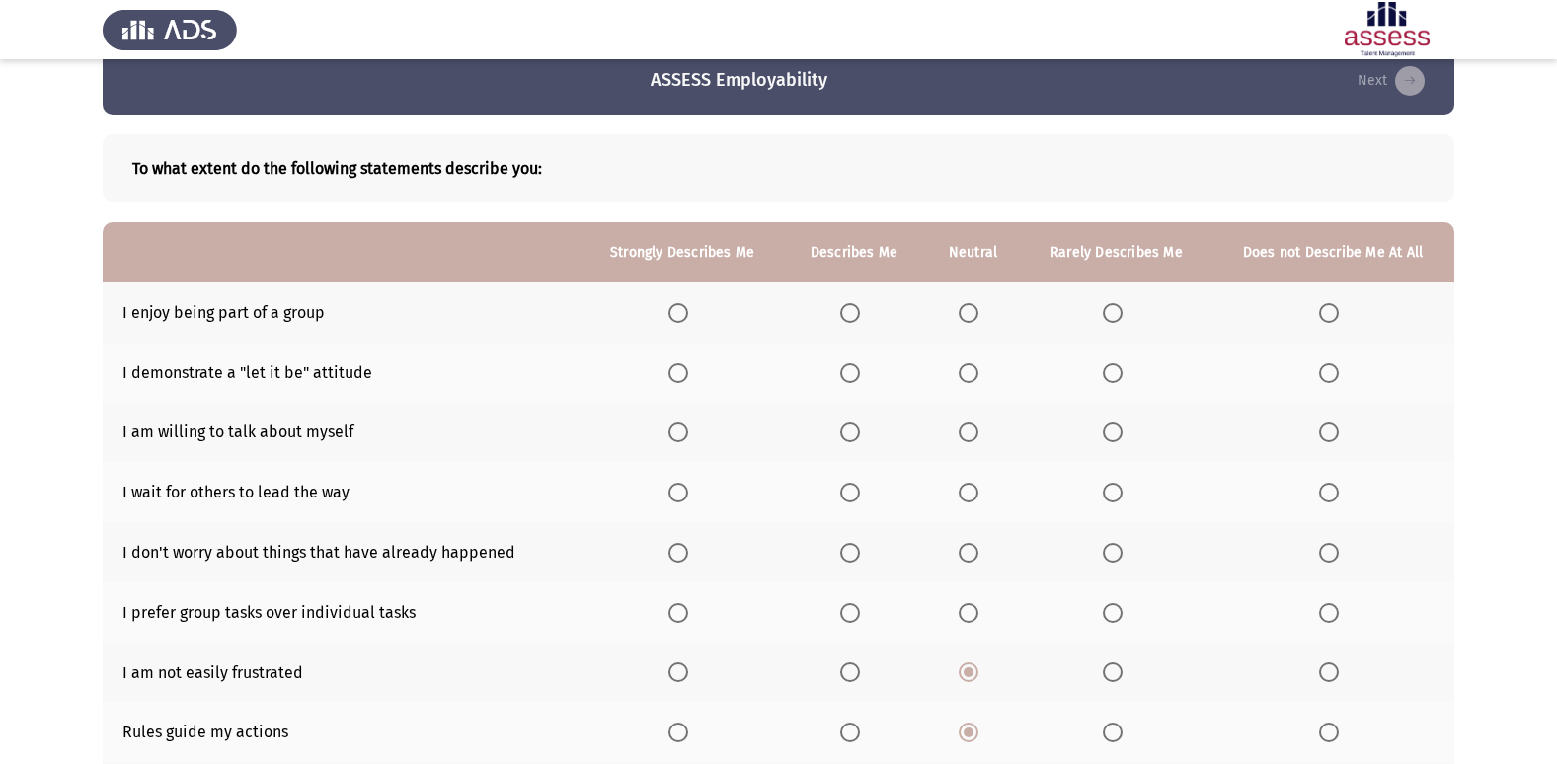
scroll to position [0, 0]
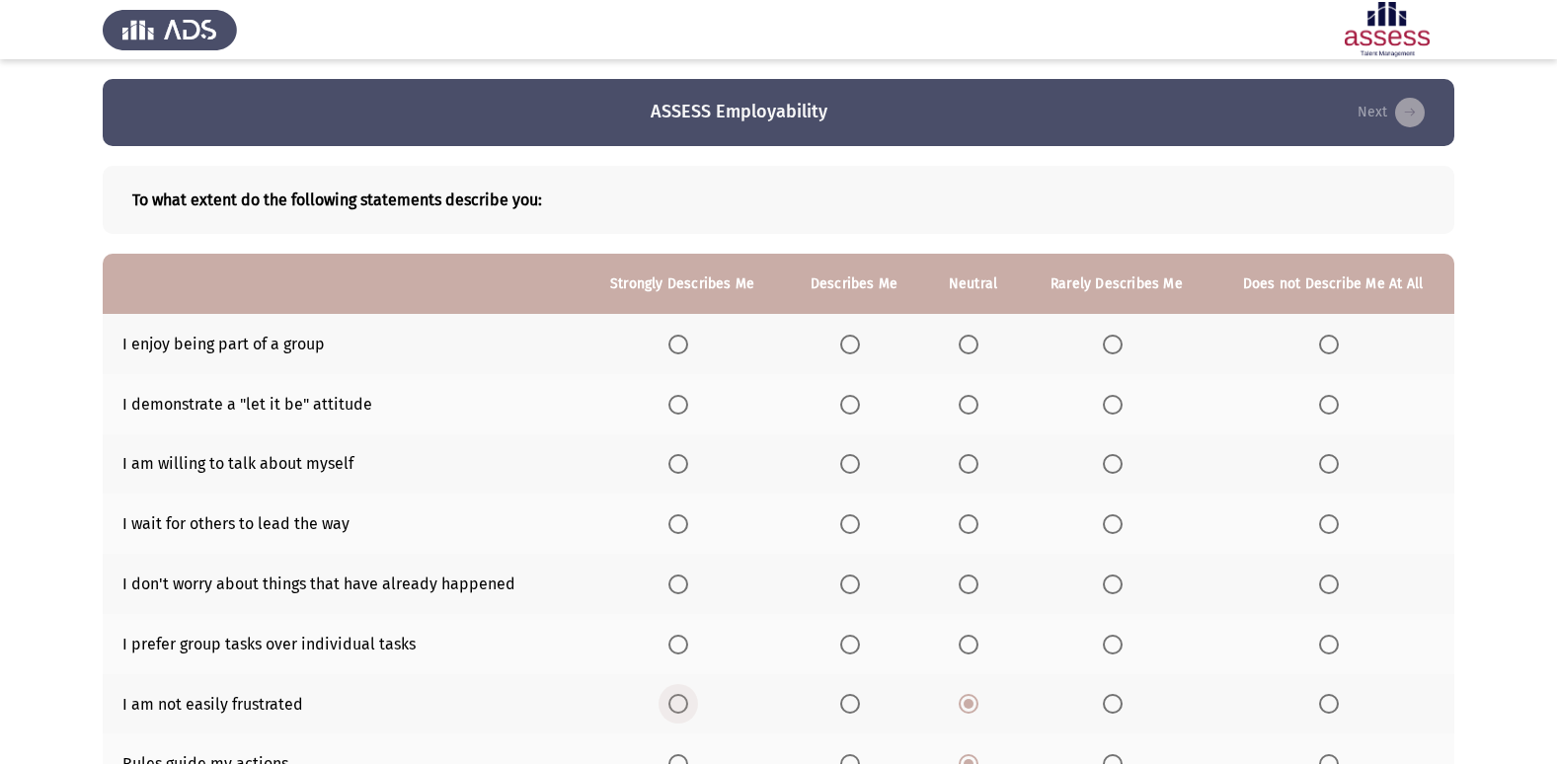
click at [687, 695] on span "Select an option" at bounding box center [678, 704] width 20 height 20
click at [687, 695] on input "Select an option" at bounding box center [678, 704] width 20 height 20
click at [842, 693] on th at bounding box center [854, 704] width 140 height 60
drag, startPoint x: 843, startPoint y: 694, endPoint x: 851, endPoint y: 706, distance: 14.2
click at [851, 706] on span "Select an option" at bounding box center [850, 704] width 20 height 20
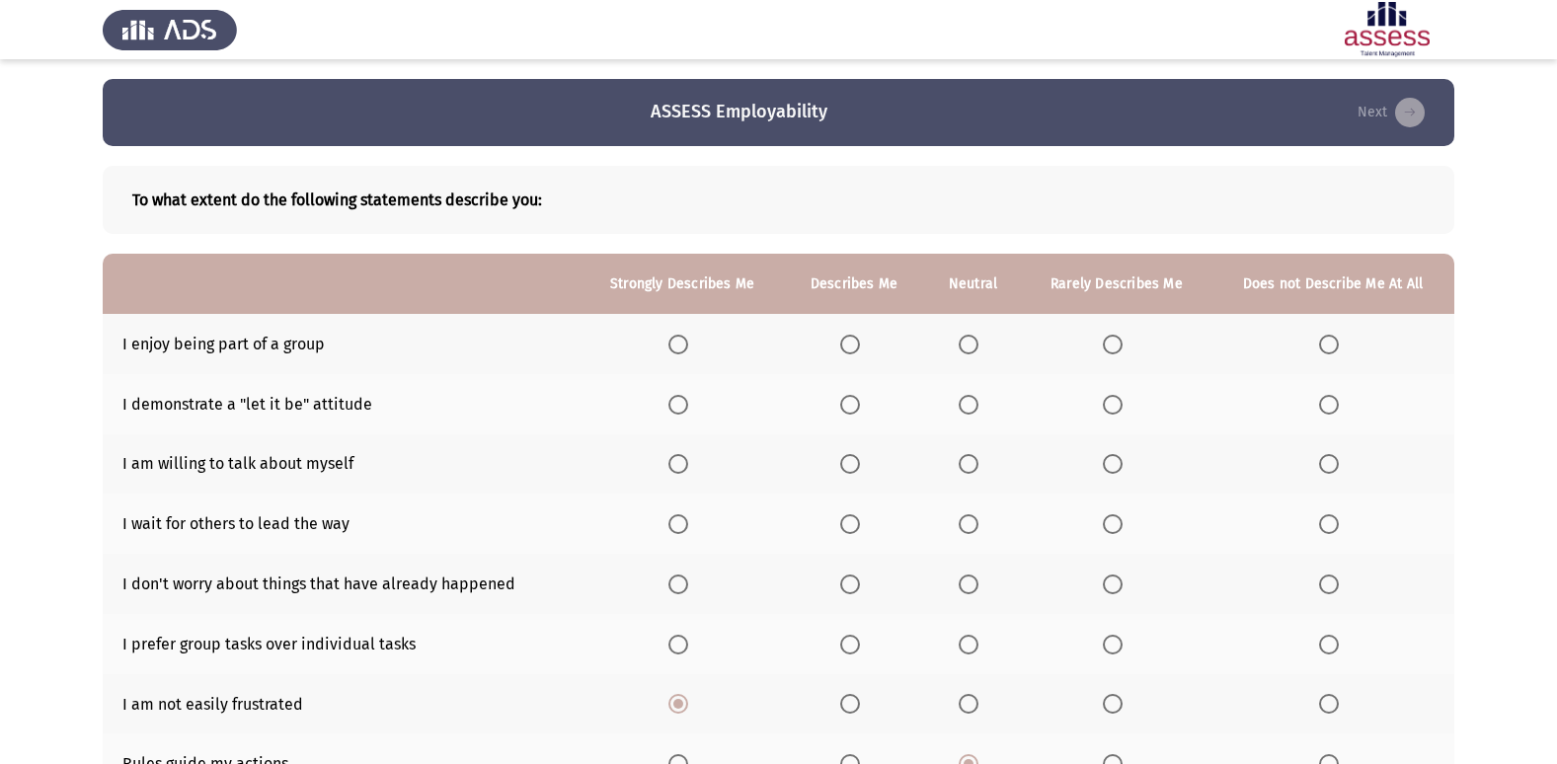
click at [851, 706] on input "Select an option" at bounding box center [850, 704] width 20 height 20
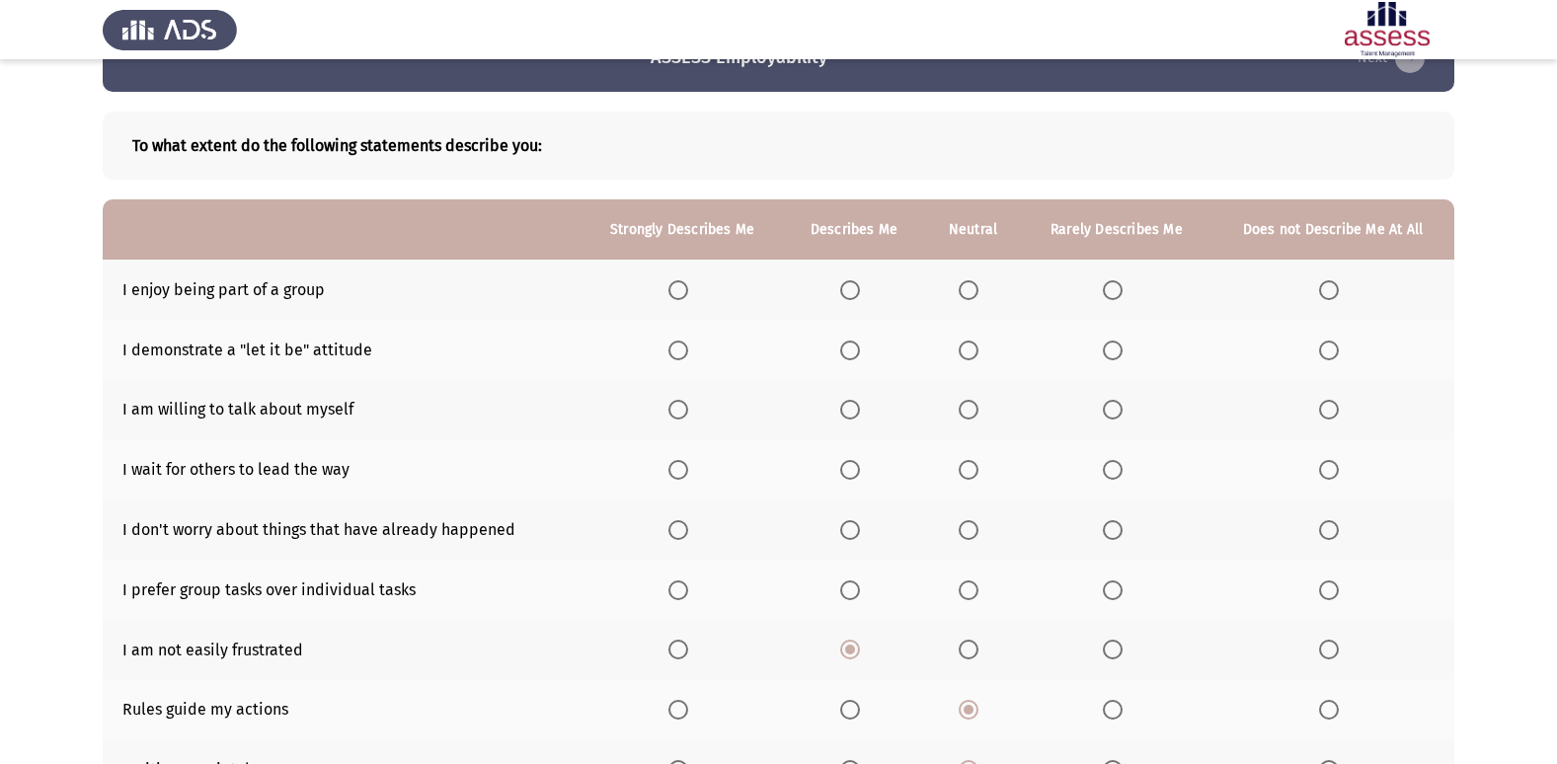
scroll to position [99, 0]
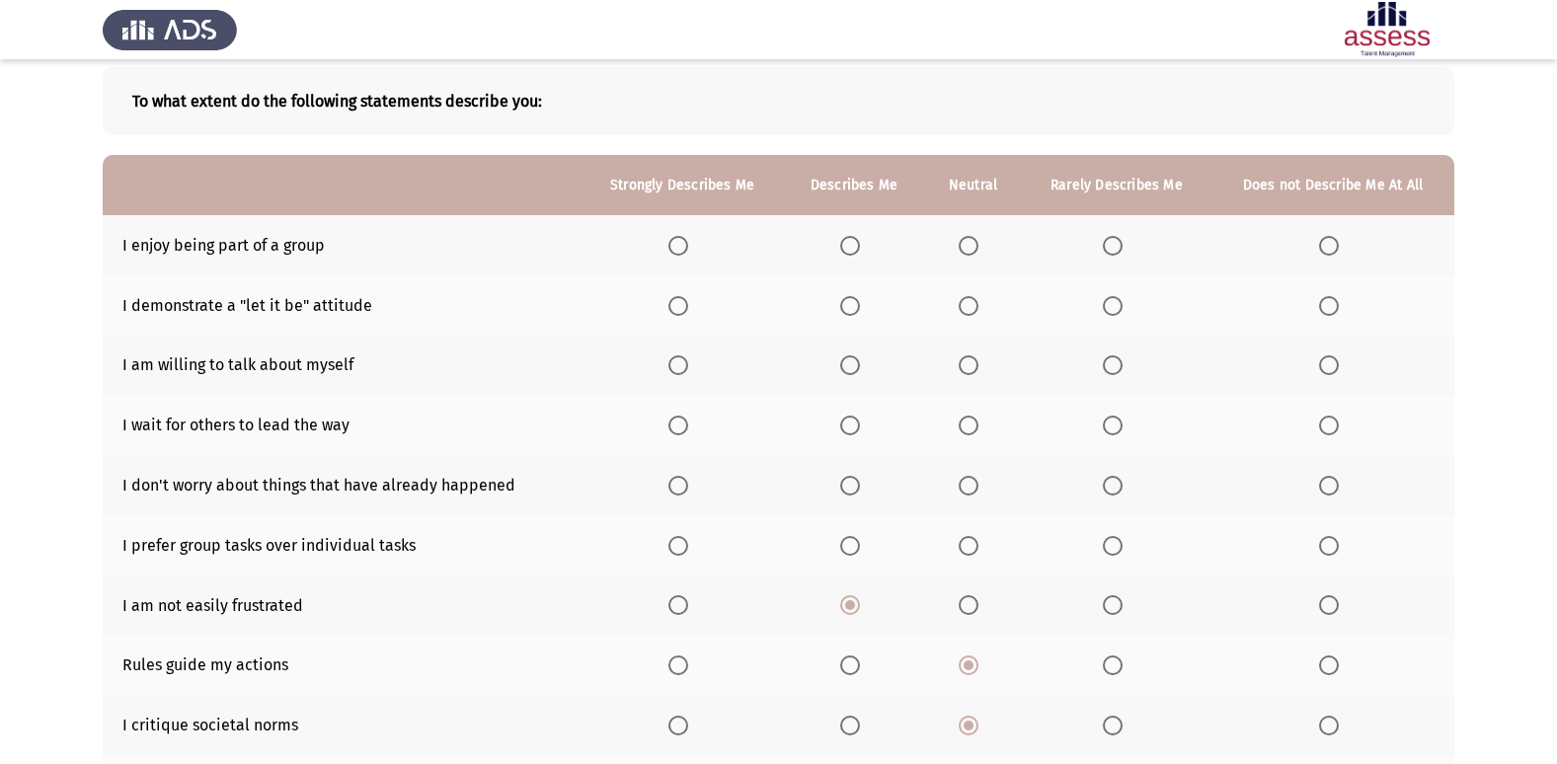
drag, startPoint x: 962, startPoint y: 540, endPoint x: 974, endPoint y: 540, distance: 11.8
click at [974, 540] on span "Select an option" at bounding box center [969, 546] width 20 height 20
click at [974, 540] on input "Select an option" at bounding box center [969, 546] width 20 height 20
click at [688, 494] on span "Select an option" at bounding box center [678, 486] width 20 height 20
click at [688, 494] on input "Select an option" at bounding box center [678, 486] width 20 height 20
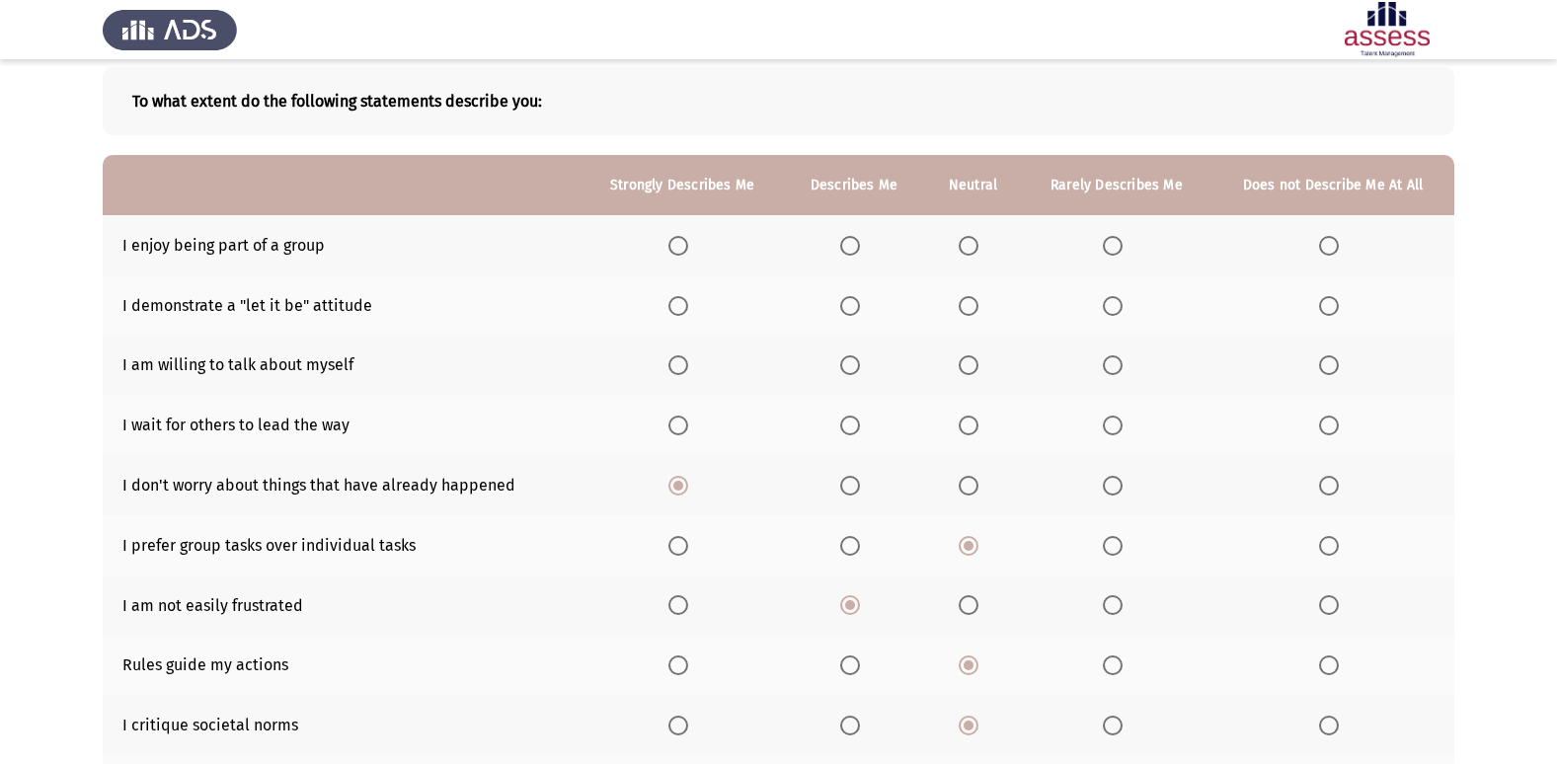
click at [1115, 429] on span "Select an option" at bounding box center [1113, 426] width 20 height 20
click at [1115, 429] on input "Select an option" at bounding box center [1113, 426] width 20 height 20
click at [975, 420] on span "Select an option" at bounding box center [969, 426] width 20 height 20
click at [975, 420] on input "Select an option" at bounding box center [969, 426] width 20 height 20
click at [967, 372] on span "Select an option" at bounding box center [969, 365] width 20 height 20
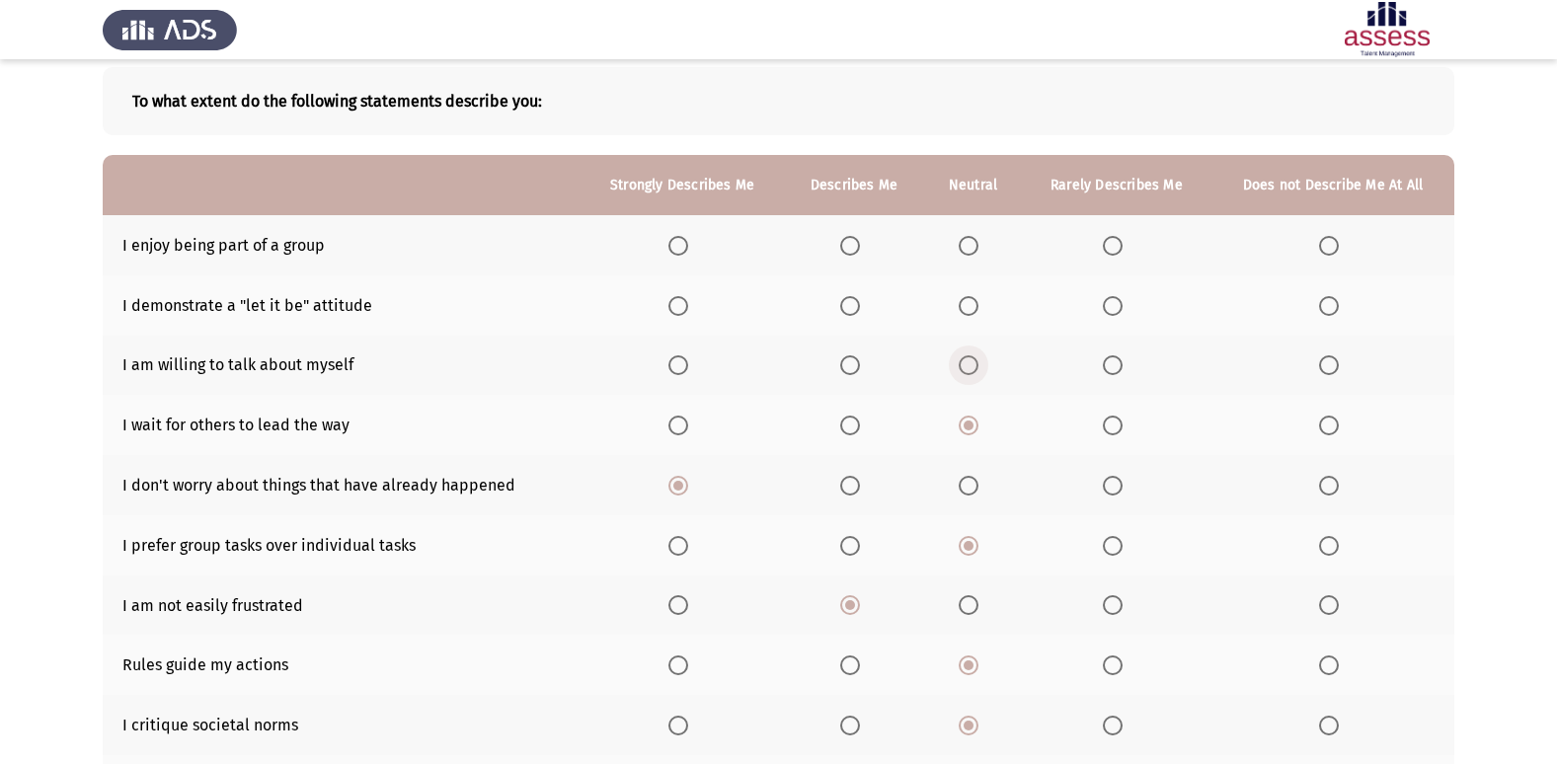
click at [967, 372] on input "Select an option" at bounding box center [969, 365] width 20 height 20
click at [963, 308] on span "Select an option" at bounding box center [969, 306] width 20 height 20
click at [963, 308] on input "Select an option" at bounding box center [969, 306] width 20 height 20
click at [681, 256] on th at bounding box center [682, 245] width 203 height 60
click at [683, 252] on span "Select an option" at bounding box center [678, 246] width 20 height 20
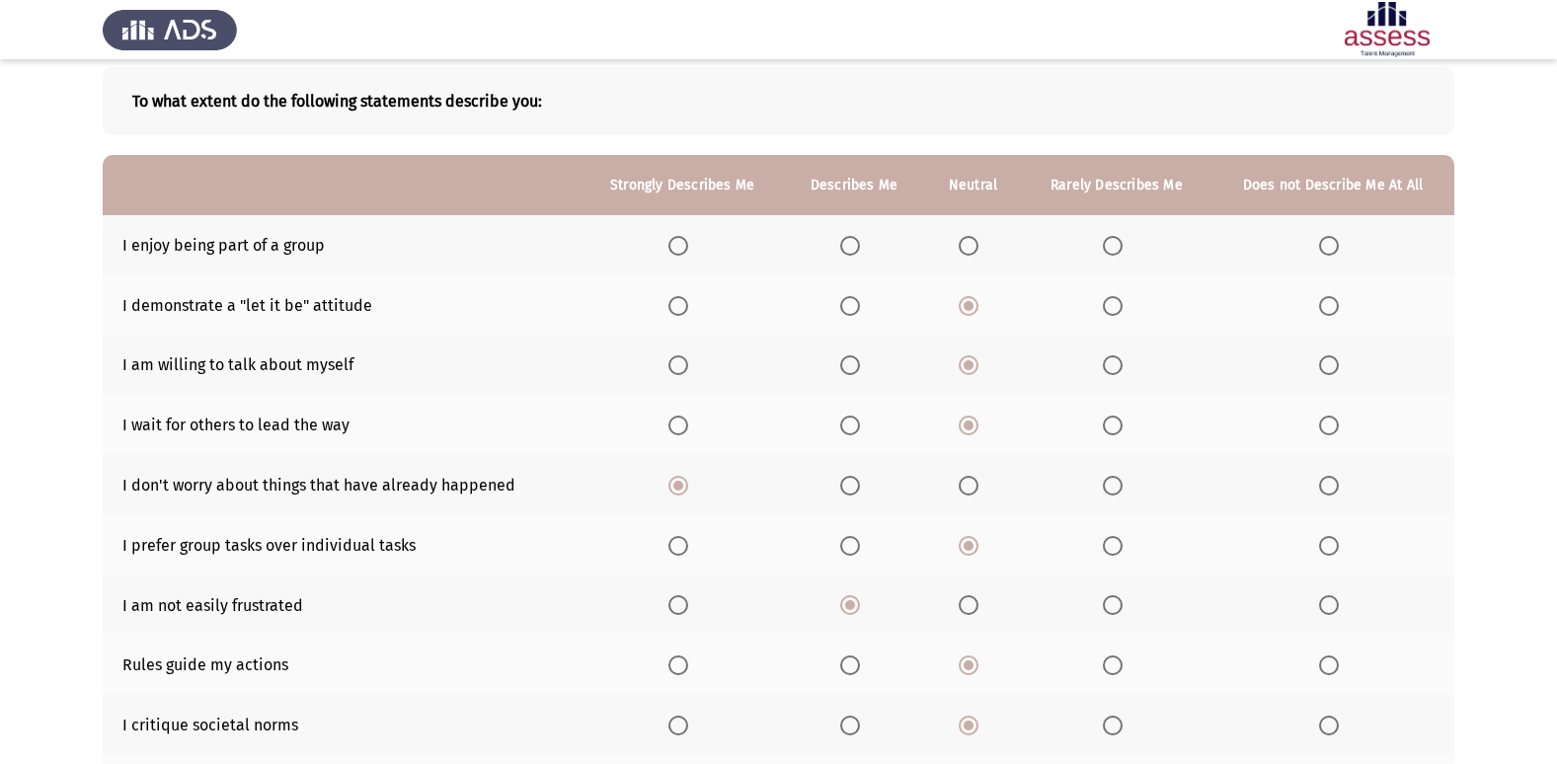
click at [683, 252] on input "Select an option" at bounding box center [678, 246] width 20 height 20
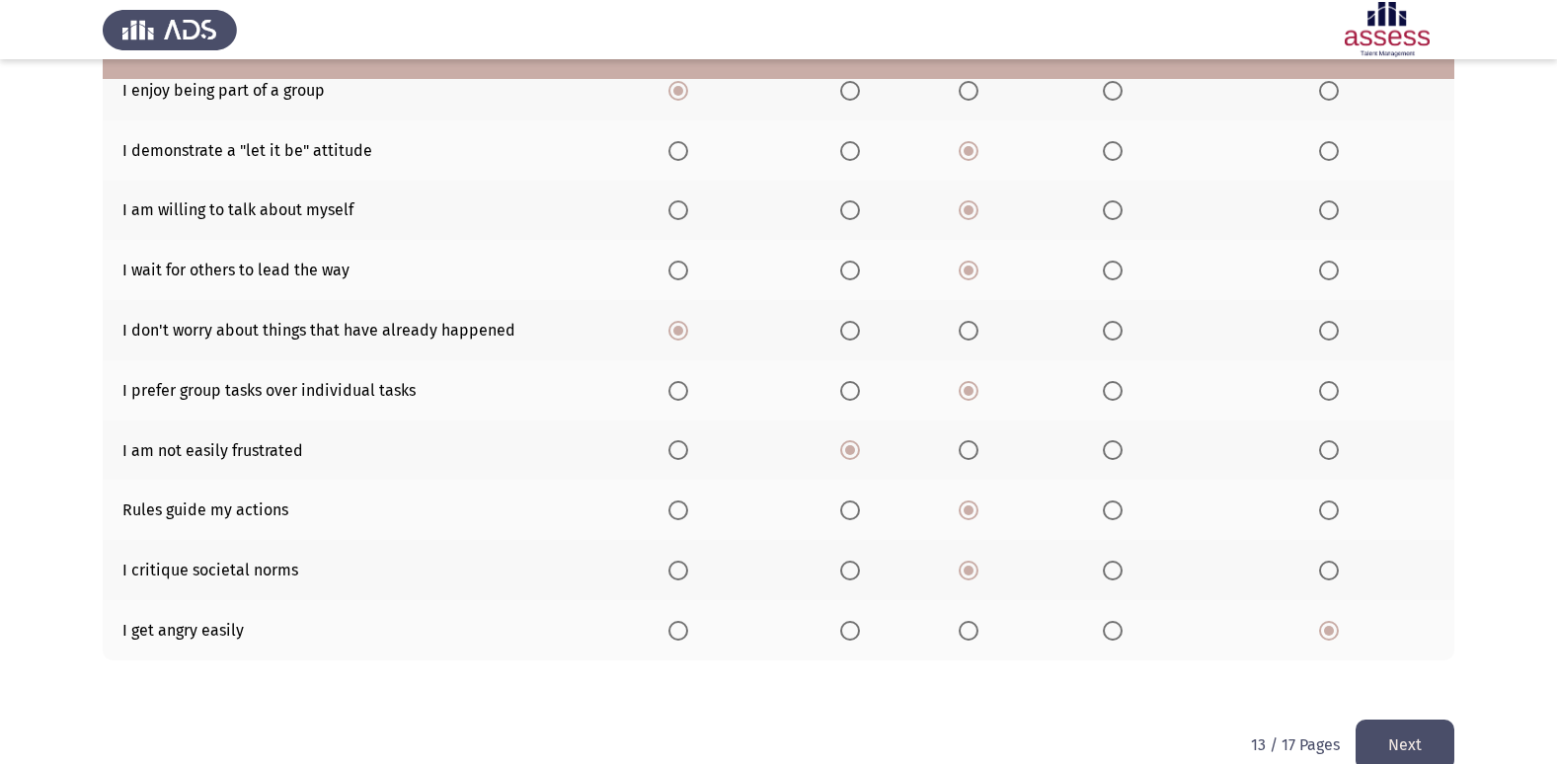
scroll to position [288, 0]
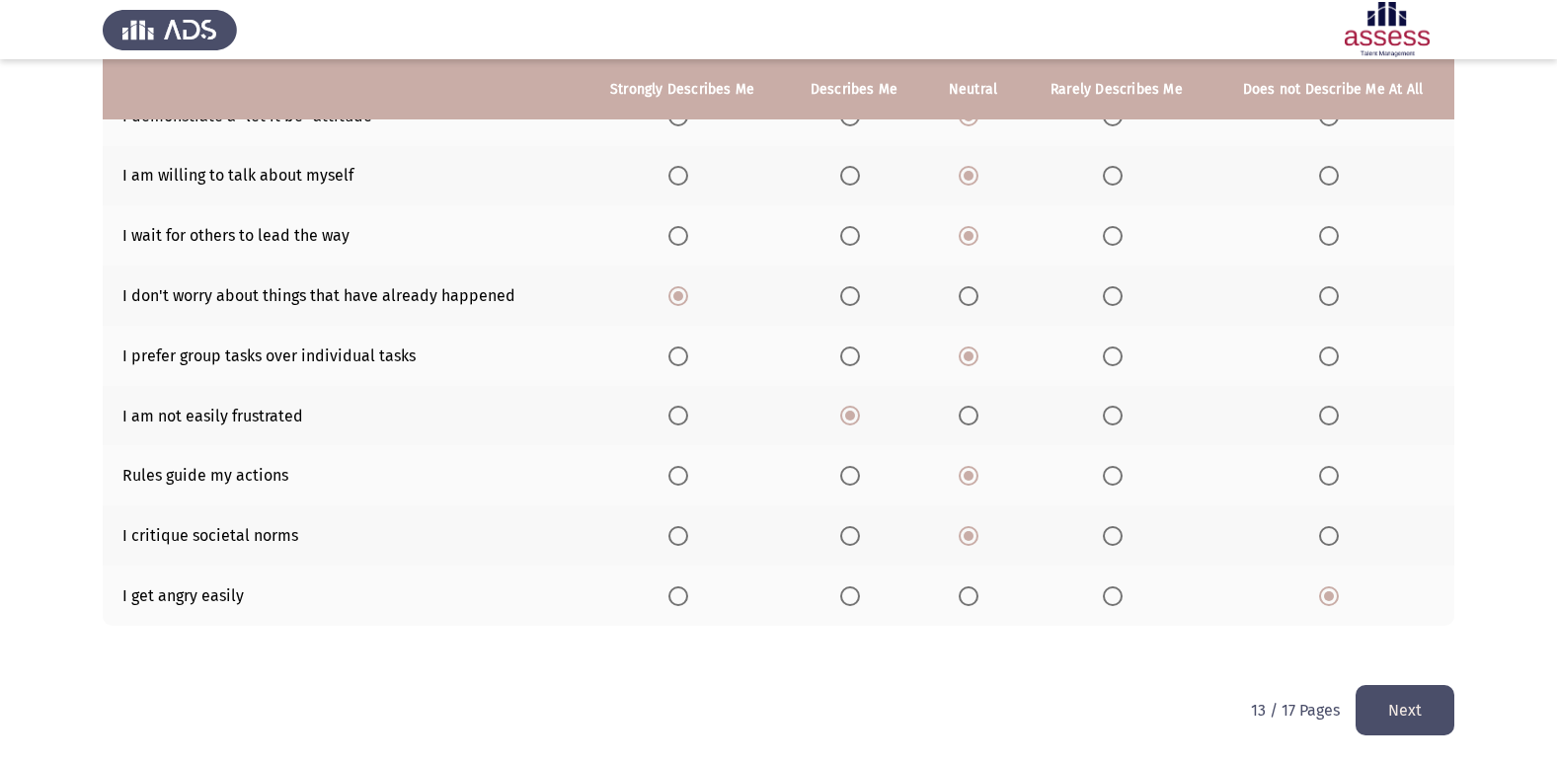
click at [1415, 712] on button "Next" at bounding box center [1405, 710] width 99 height 50
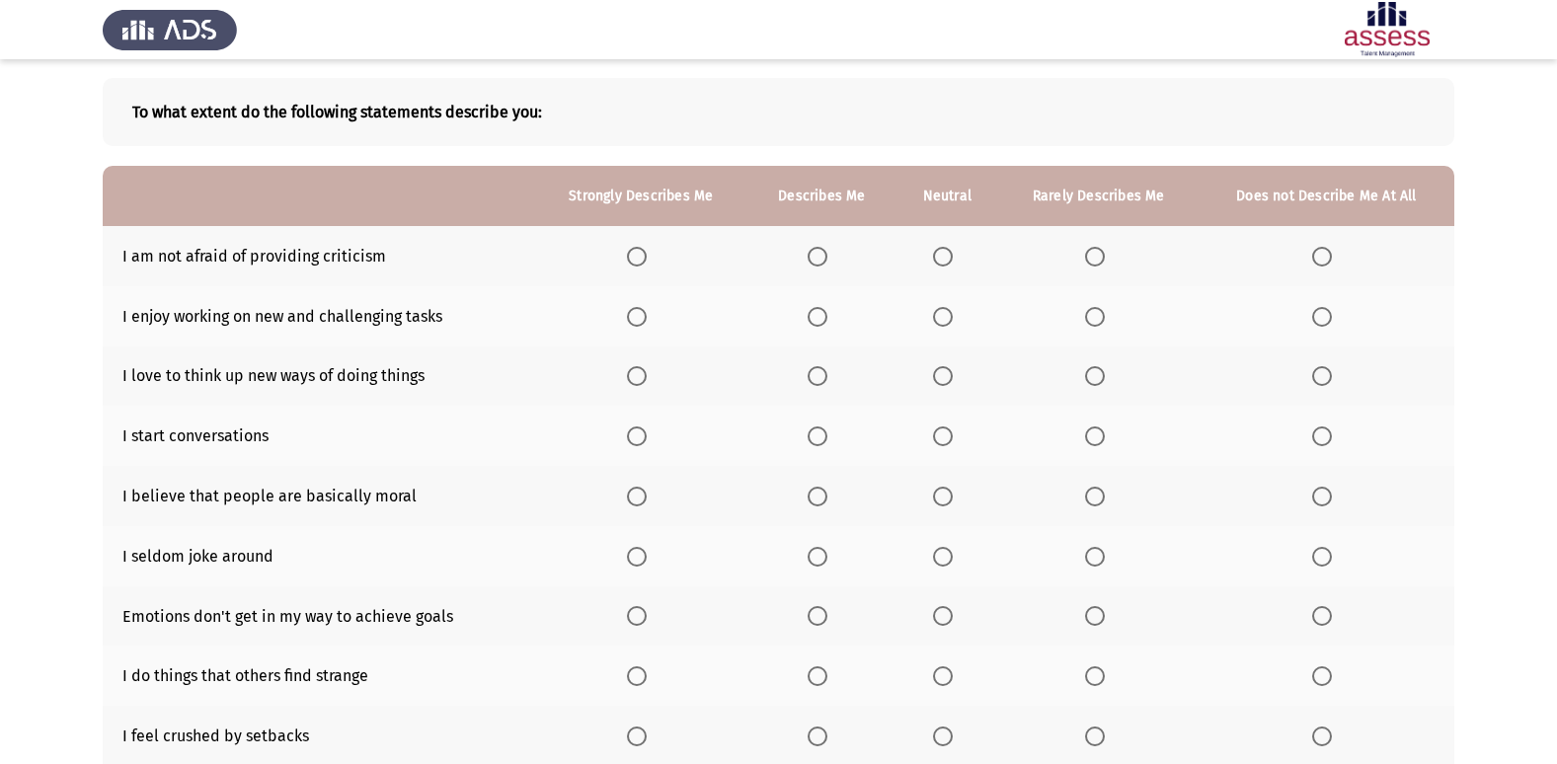
scroll to position [0, 0]
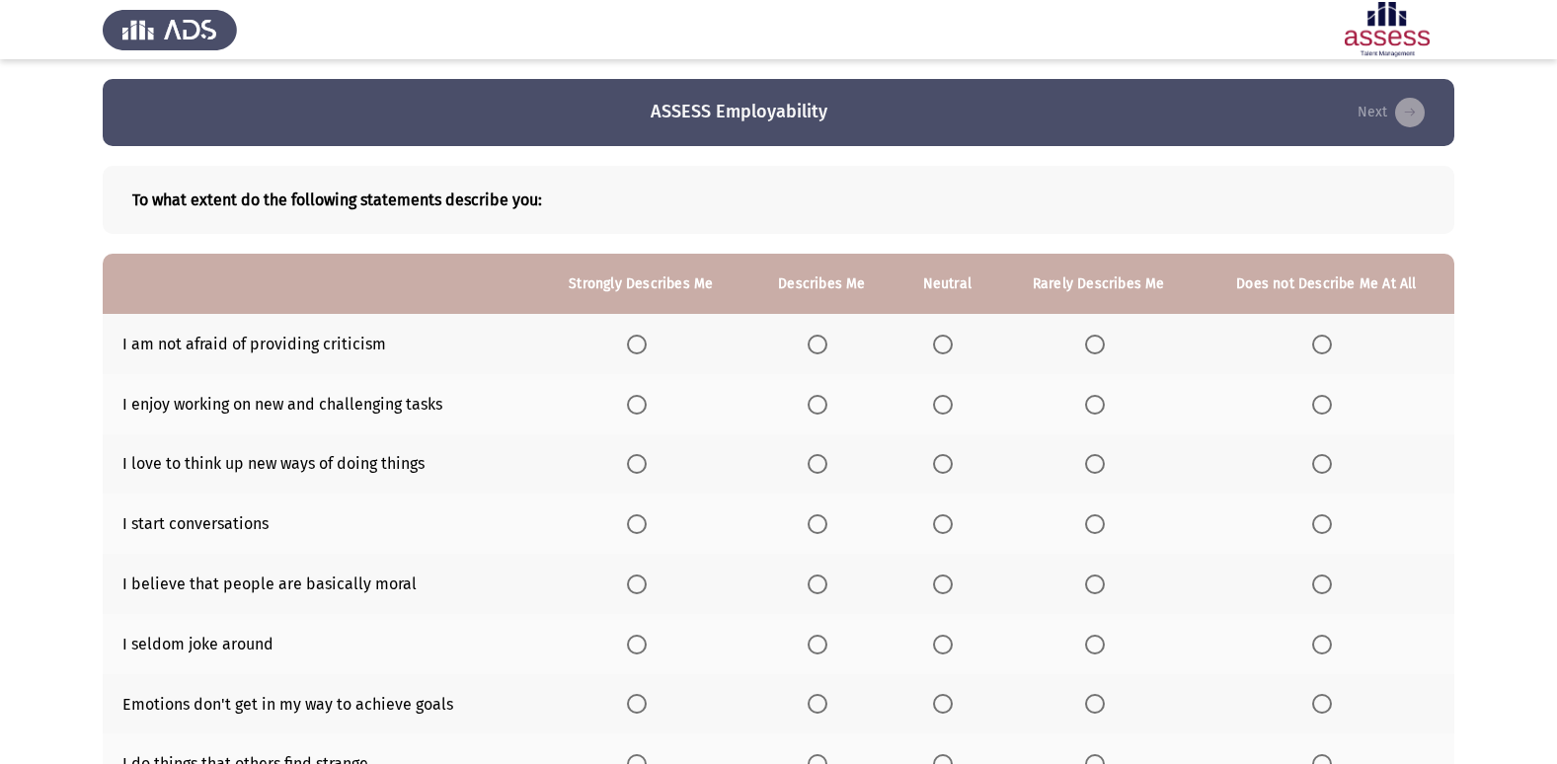
click at [928, 339] on th at bounding box center [947, 344] width 103 height 60
click at [946, 338] on span "Select an option" at bounding box center [943, 345] width 20 height 20
click at [946, 338] on input "Select an option" at bounding box center [943, 345] width 20 height 20
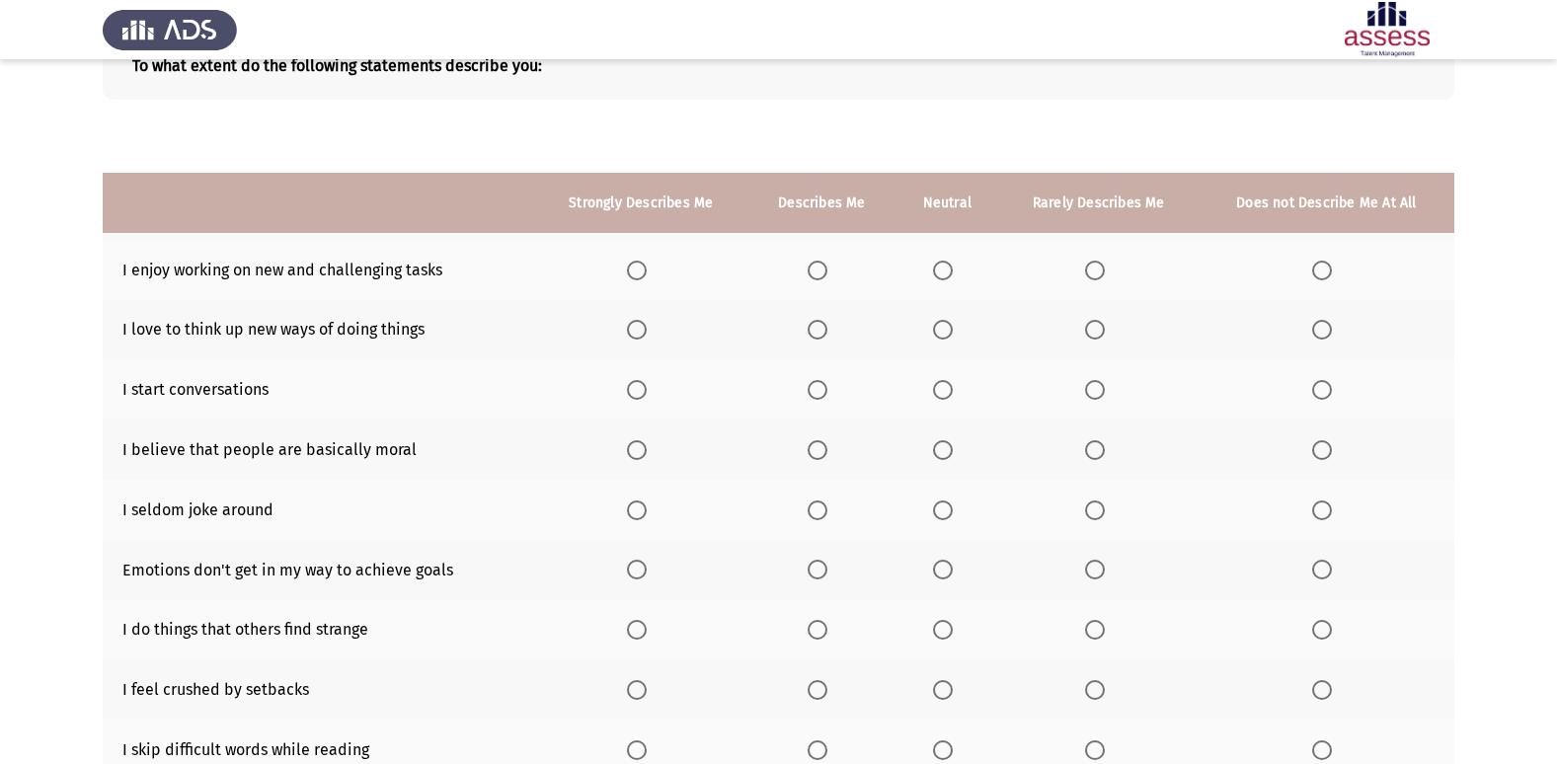
scroll to position [91, 0]
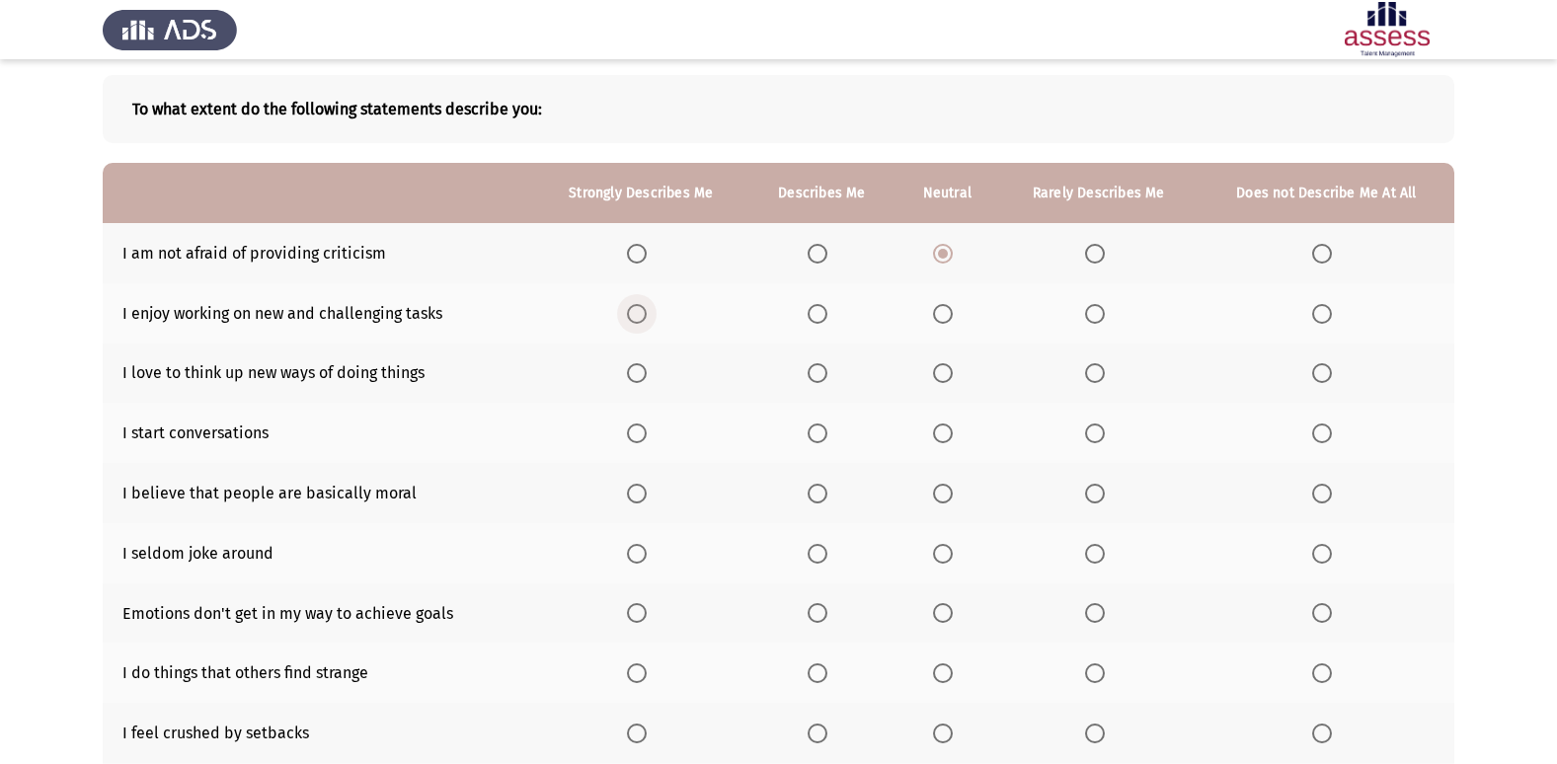
click at [644, 309] on span "Select an option" at bounding box center [637, 314] width 20 height 20
click at [644, 309] on input "Select an option" at bounding box center [637, 314] width 20 height 20
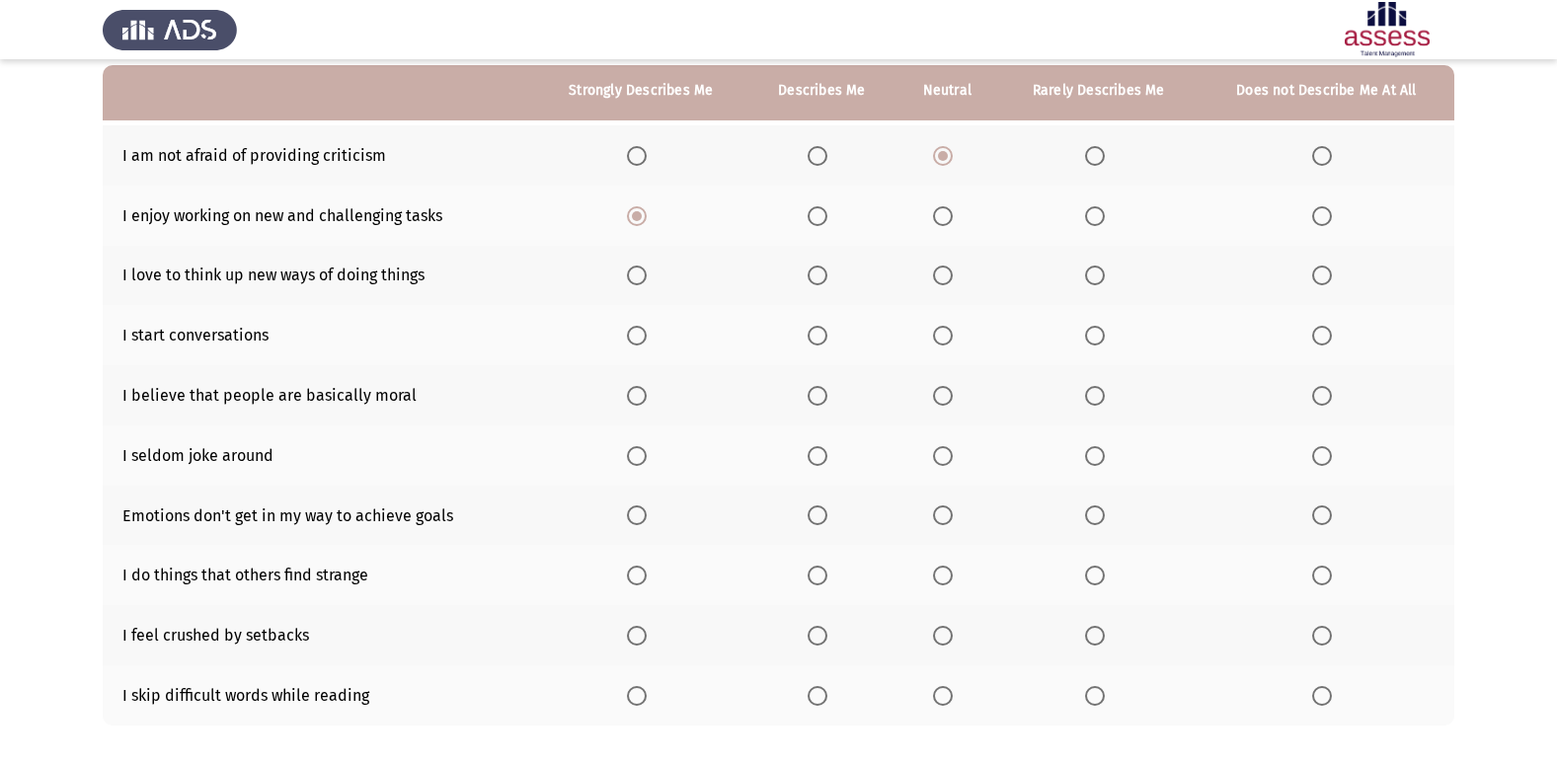
scroll to position [190, 0]
click at [645, 281] on span "Select an option" at bounding box center [637, 275] width 20 height 20
click at [645, 281] on input "Select an option" at bounding box center [637, 275] width 20 height 20
click at [634, 341] on span "Select an option" at bounding box center [637, 335] width 20 height 20
click at [634, 341] on input "Select an option" at bounding box center [637, 335] width 20 height 20
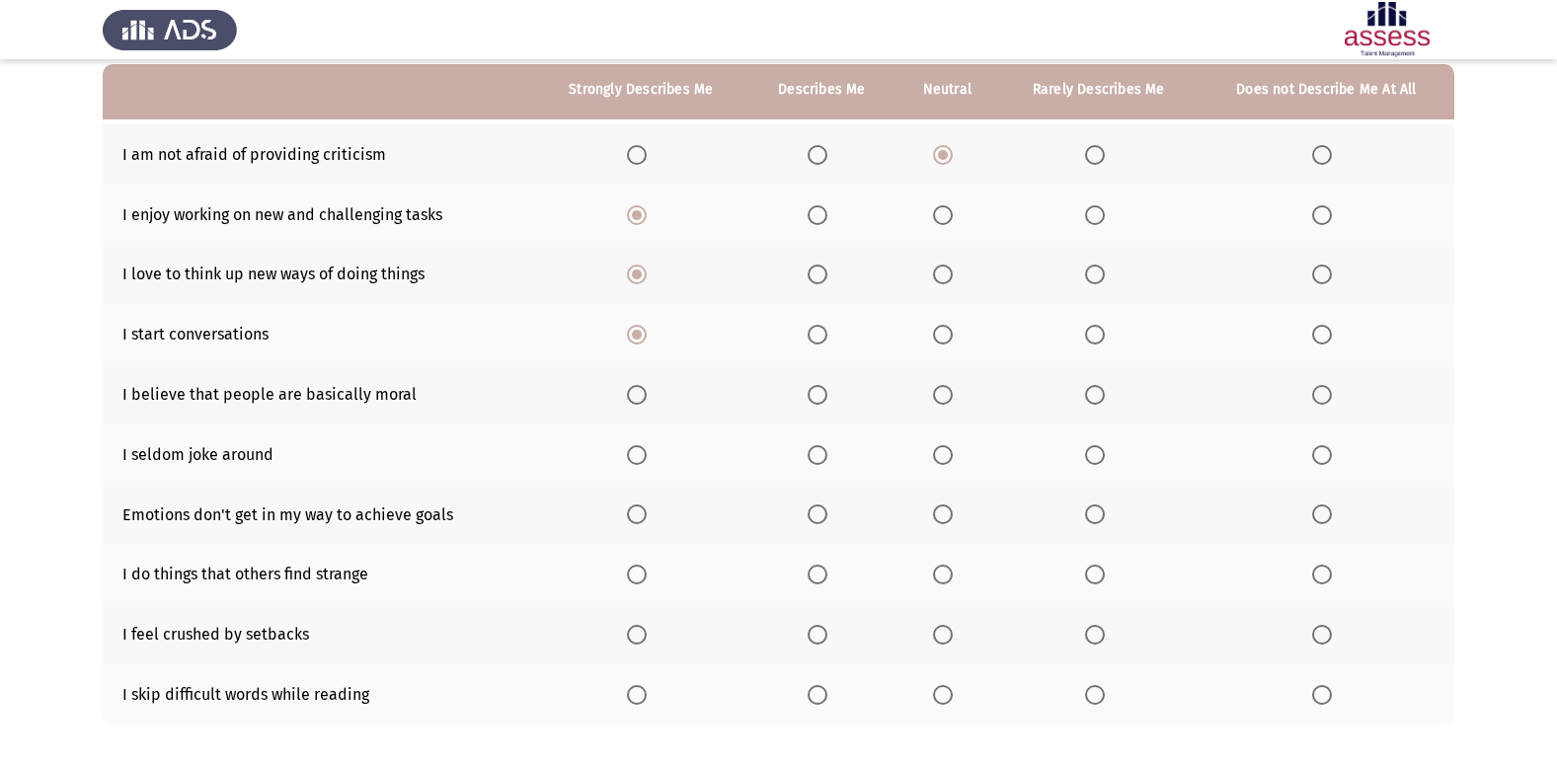
click at [963, 332] on th at bounding box center [947, 334] width 103 height 60
click at [961, 334] on label "Select an option" at bounding box center [947, 335] width 28 height 20
click at [953, 334] on input "Select an option" at bounding box center [943, 335] width 20 height 20
click at [629, 403] on span "Select an option" at bounding box center [637, 395] width 20 height 20
click at [629, 403] on input "Select an option" at bounding box center [637, 395] width 20 height 20
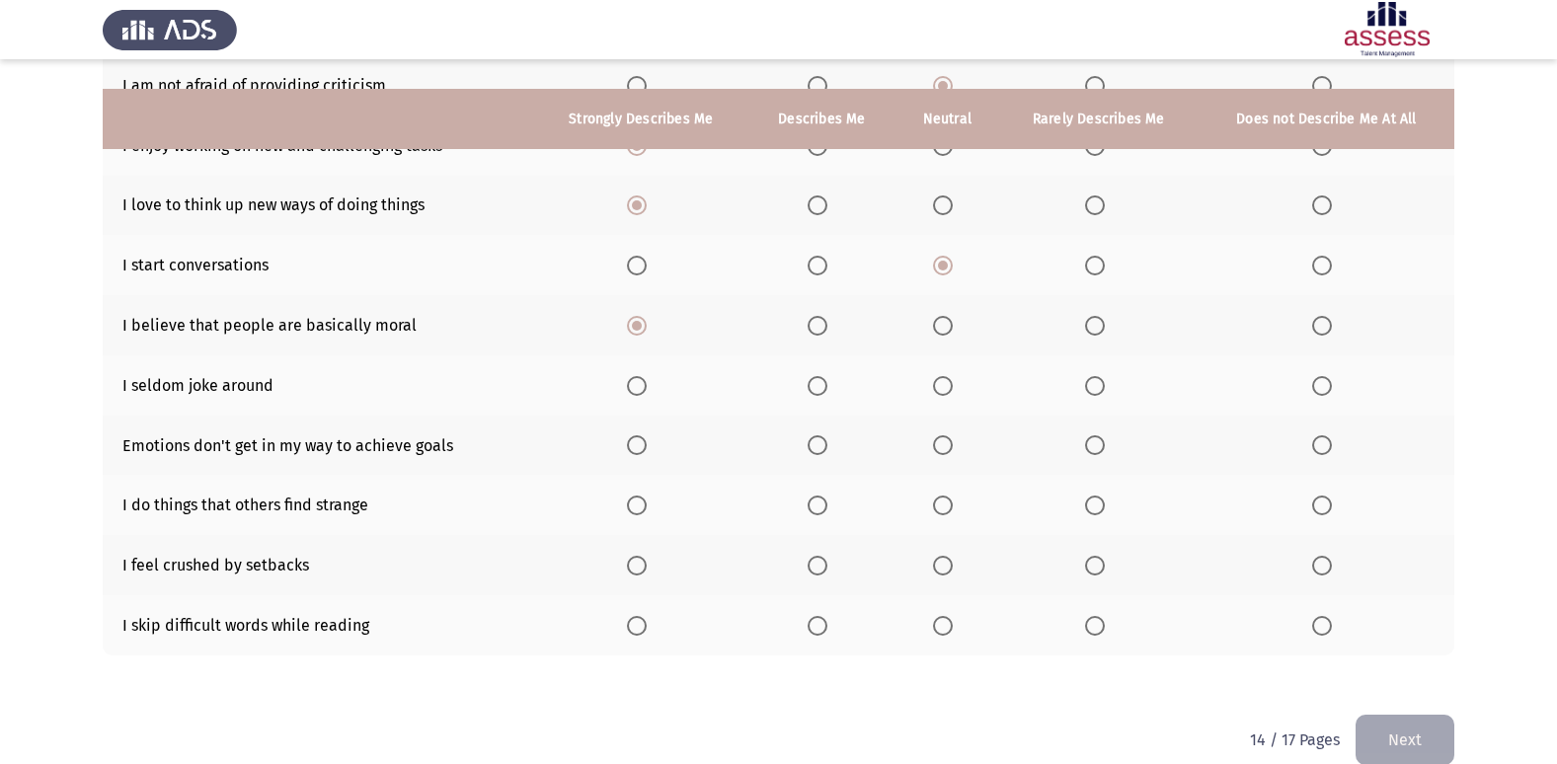
scroll to position [288, 0]
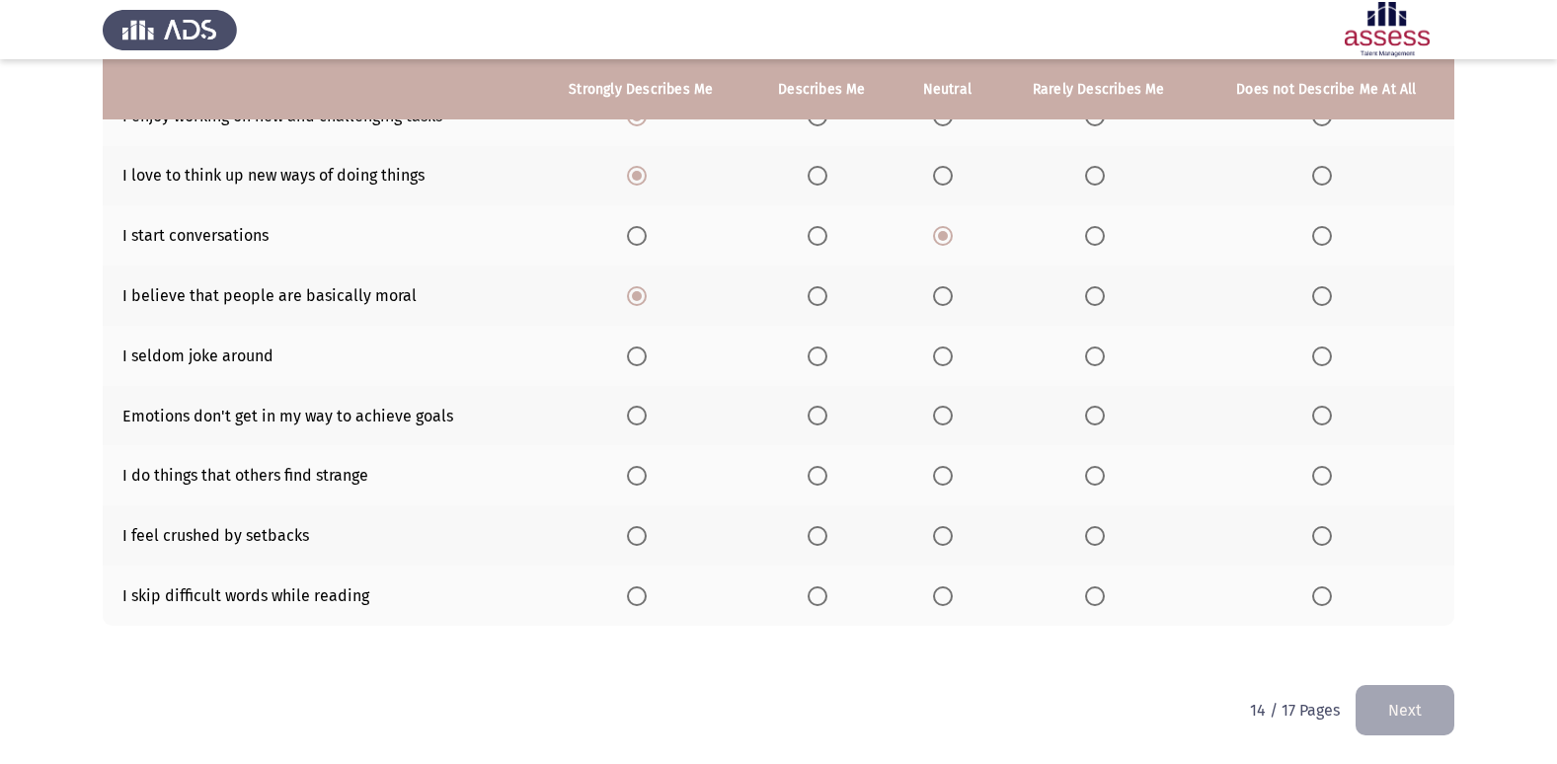
click at [629, 352] on span "Select an option" at bounding box center [637, 357] width 20 height 20
click at [629, 352] on input "Select an option" at bounding box center [637, 357] width 20 height 20
click at [642, 420] on span "Select an option" at bounding box center [637, 416] width 20 height 20
click at [642, 420] on input "Select an option" at bounding box center [637, 416] width 20 height 20
click at [945, 584] on th at bounding box center [947, 596] width 103 height 60
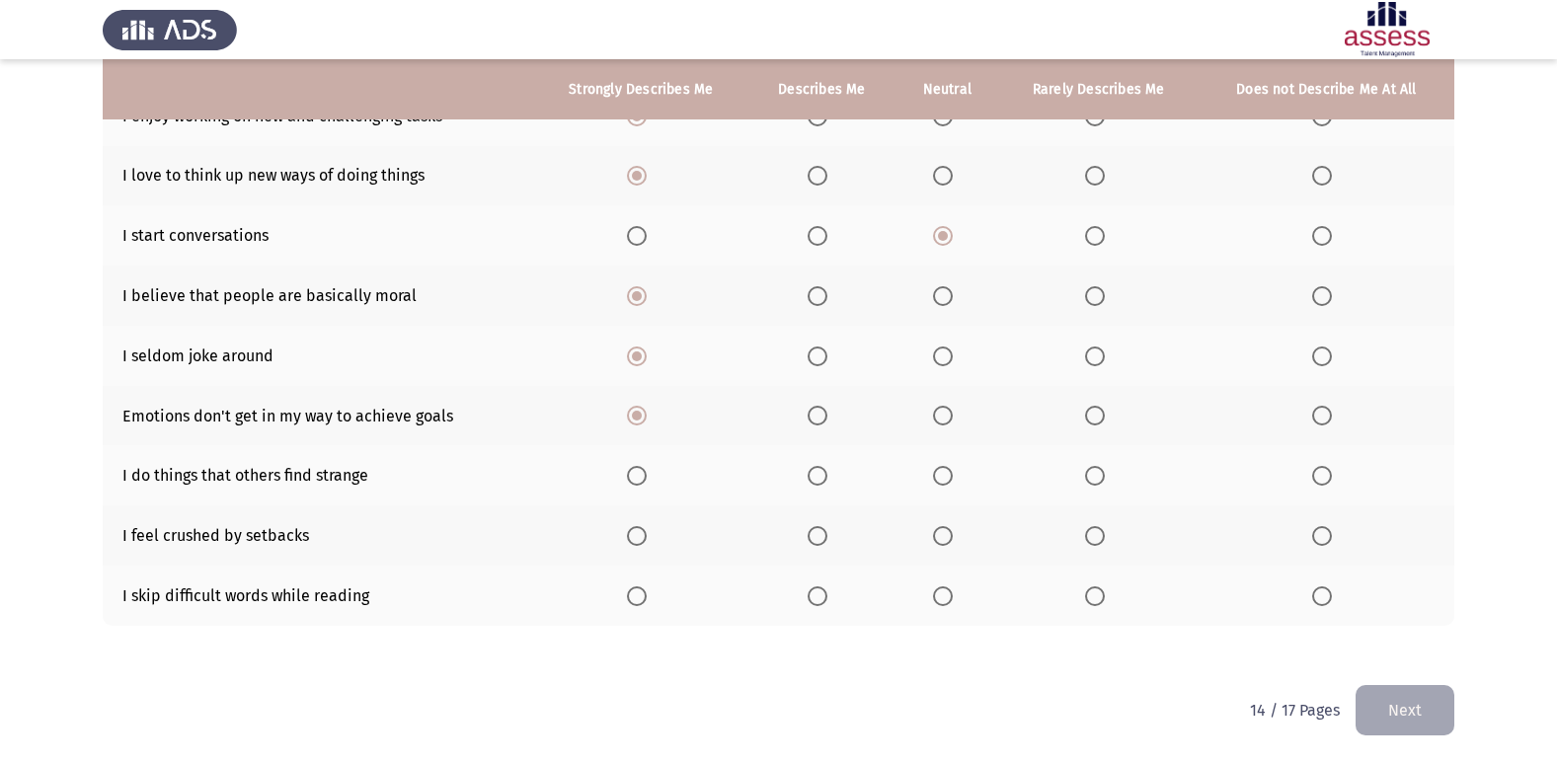
click at [945, 584] on th at bounding box center [947, 596] width 103 height 60
click at [940, 591] on span "Select an option" at bounding box center [943, 596] width 20 height 20
click at [940, 591] on input "Select an option" at bounding box center [943, 596] width 20 height 20
click at [933, 530] on th at bounding box center [947, 536] width 103 height 60
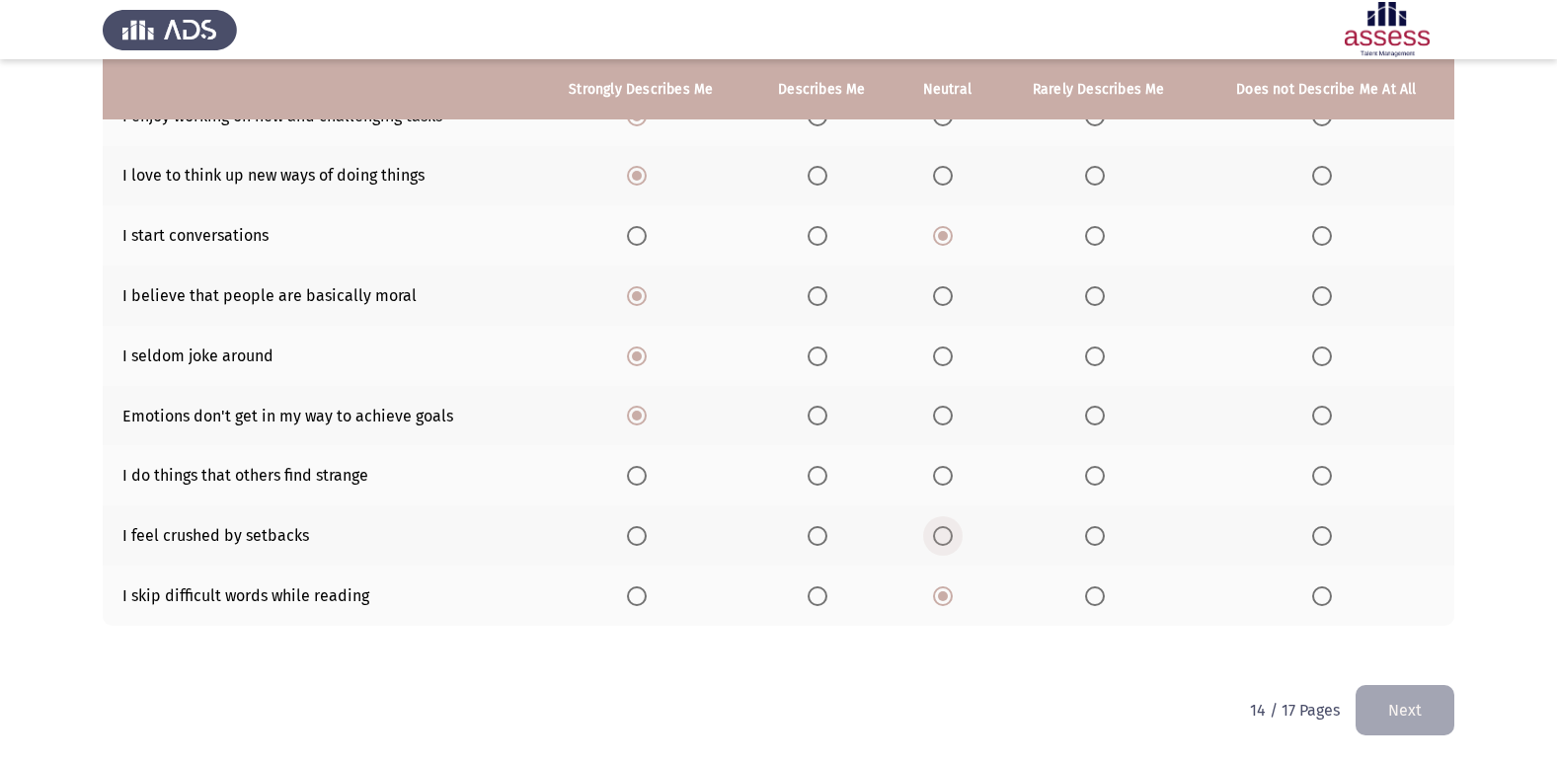
click at [941, 531] on span "Select an option" at bounding box center [943, 536] width 20 height 20
click at [941, 531] on input "Select an option" at bounding box center [943, 536] width 20 height 20
click at [931, 467] on th at bounding box center [947, 475] width 103 height 60
click at [948, 469] on span "Select an option" at bounding box center [943, 476] width 20 height 20
click at [948, 469] on input "Select an option" at bounding box center [943, 476] width 20 height 20
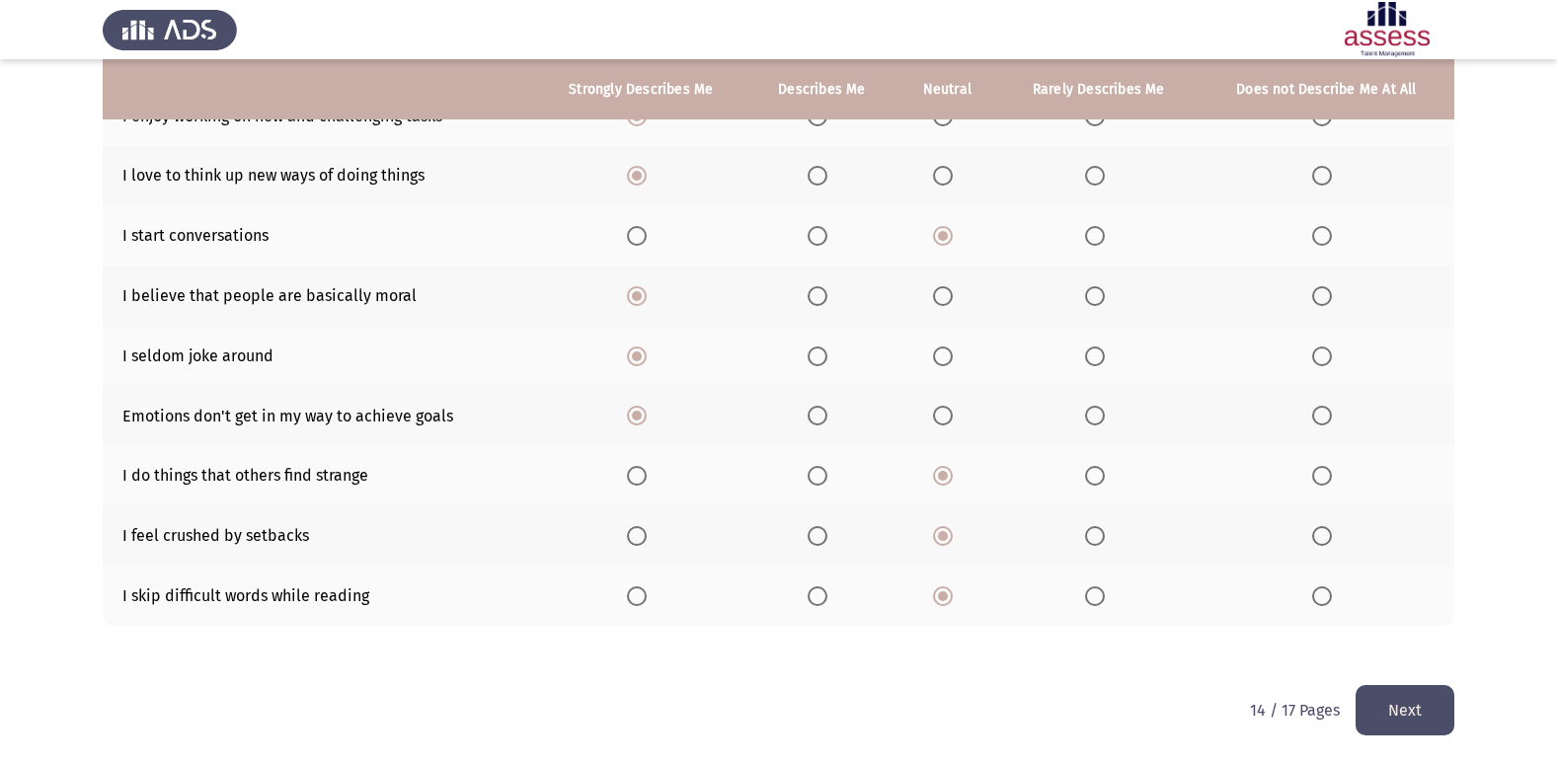
click at [1411, 709] on button "Next" at bounding box center [1405, 710] width 99 height 50
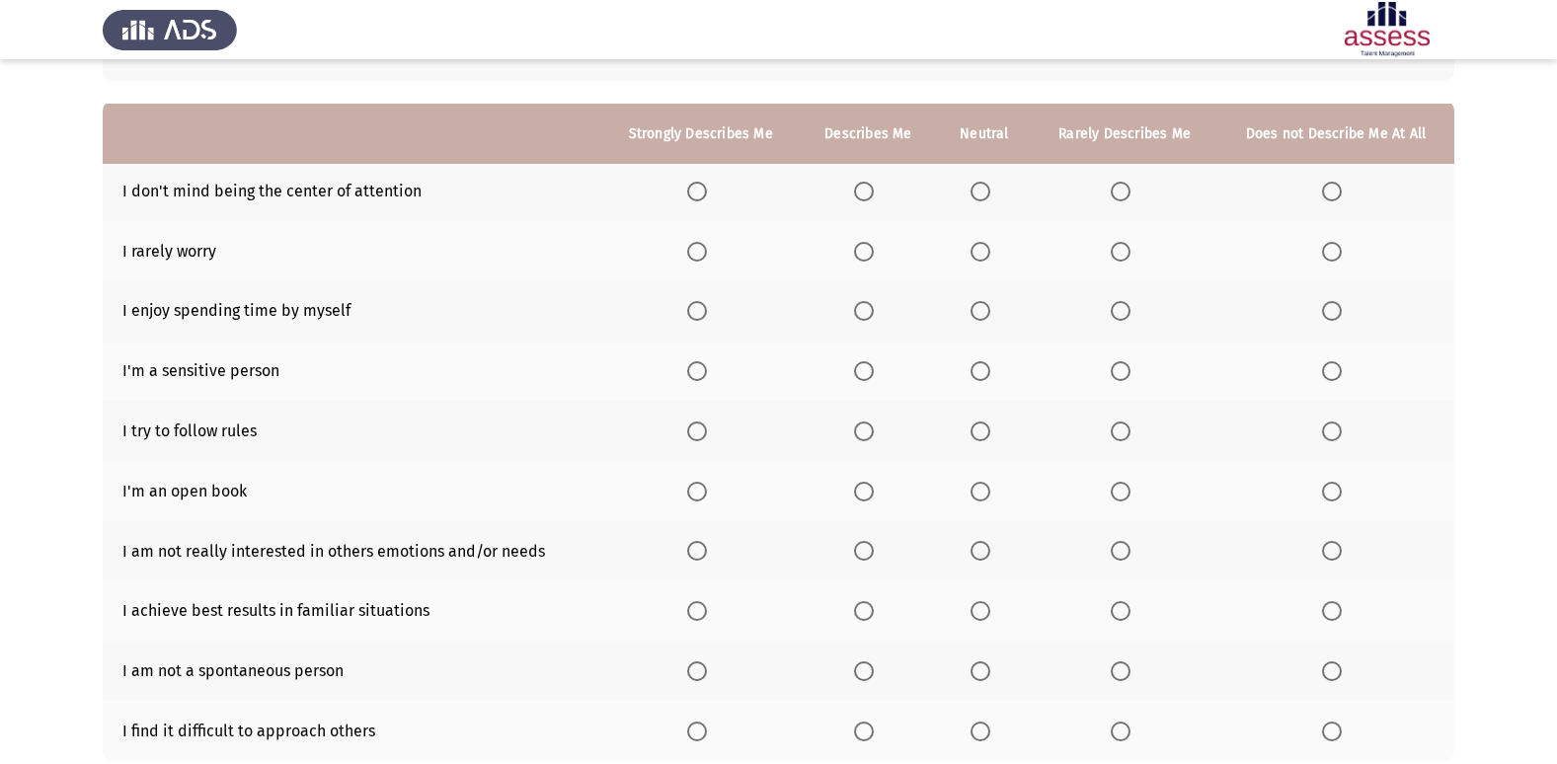
scroll to position [197, 0]
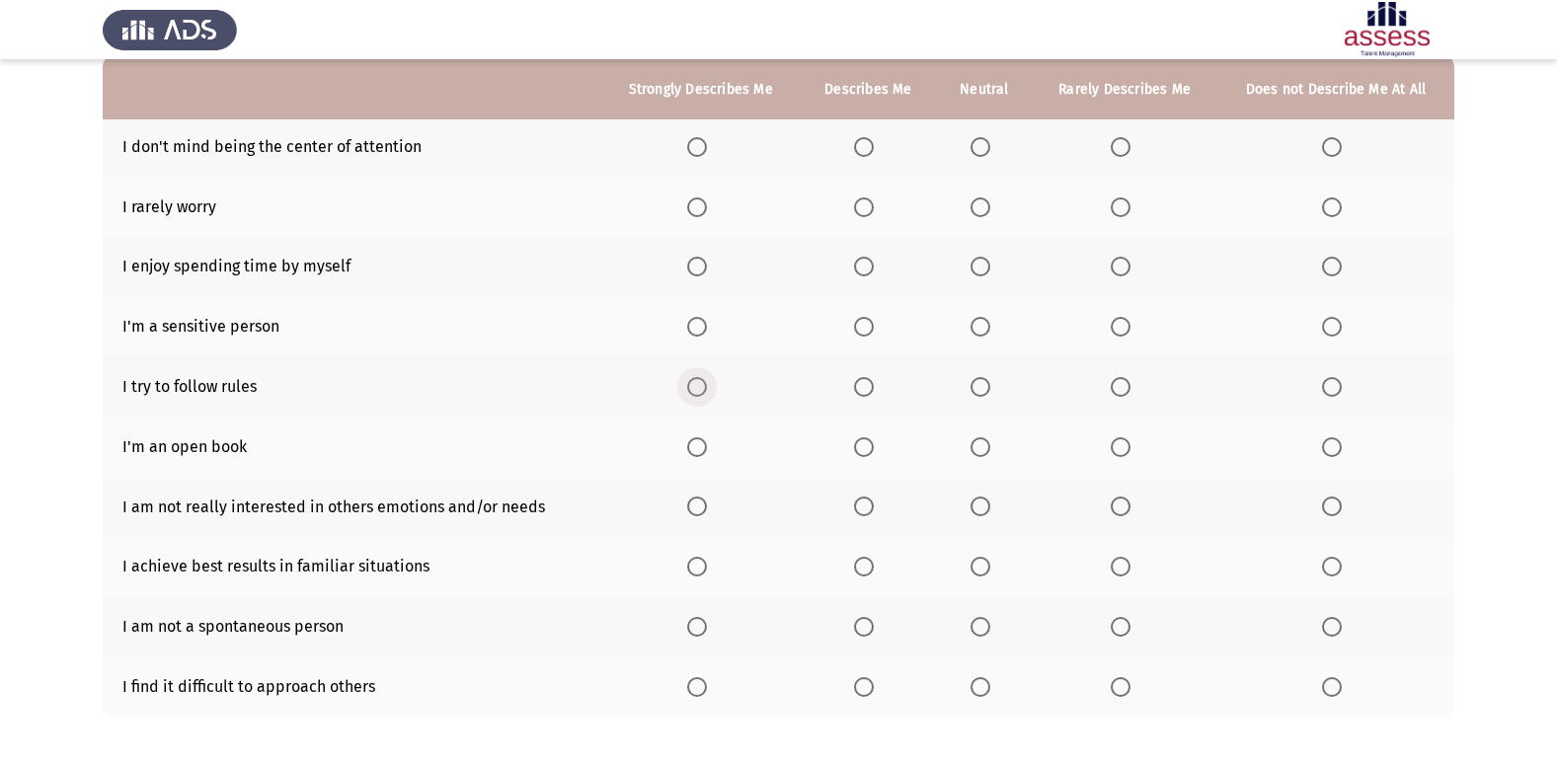
click at [714, 392] on label "Select an option" at bounding box center [701, 387] width 28 height 20
click at [707, 392] on input "Select an option" at bounding box center [697, 387] width 20 height 20
drag, startPoint x: 689, startPoint y: 451, endPoint x: 702, endPoint y: 448, distance: 13.2
click at [700, 448] on th at bounding box center [700, 447] width 198 height 60
click at [702, 448] on span "Select an option" at bounding box center [697, 447] width 20 height 20
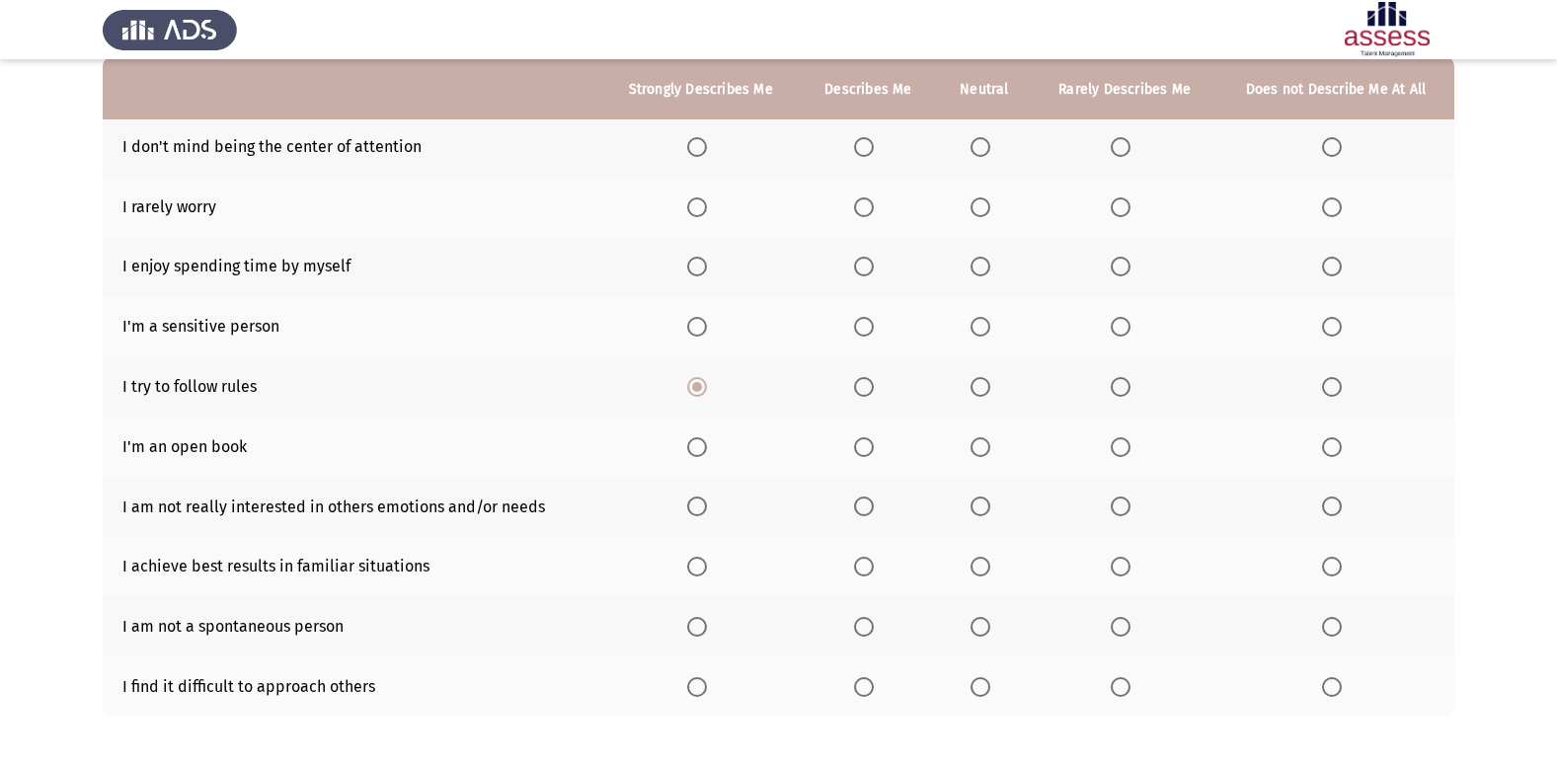
click at [702, 448] on input "Select an option" at bounding box center [697, 447] width 20 height 20
click at [984, 501] on span "Select an option" at bounding box center [981, 507] width 20 height 20
click at [984, 501] on input "Select an option" at bounding box center [981, 507] width 20 height 20
click at [977, 561] on span "Select an option" at bounding box center [981, 567] width 20 height 20
click at [977, 561] on input "Select an option" at bounding box center [981, 567] width 20 height 20
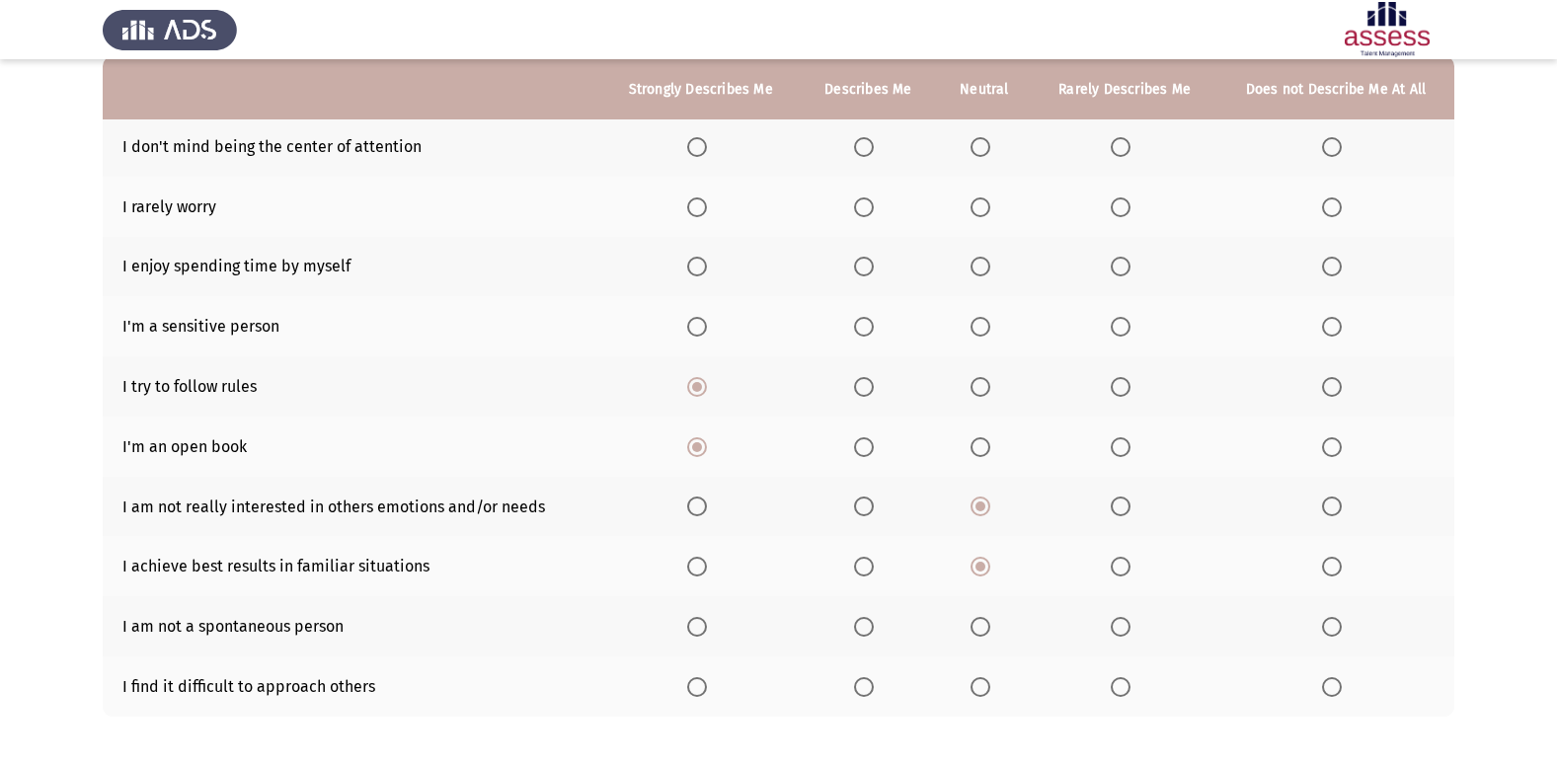
drag, startPoint x: 973, startPoint y: 639, endPoint x: 1000, endPoint y: 629, distance: 29.4
click at [989, 635] on th at bounding box center [985, 626] width 96 height 60
click at [1133, 634] on label "Select an option" at bounding box center [1125, 627] width 28 height 20
click at [1131, 634] on input "Select an option" at bounding box center [1121, 627] width 20 height 20
click at [981, 690] on span "Select an option" at bounding box center [981, 687] width 20 height 20
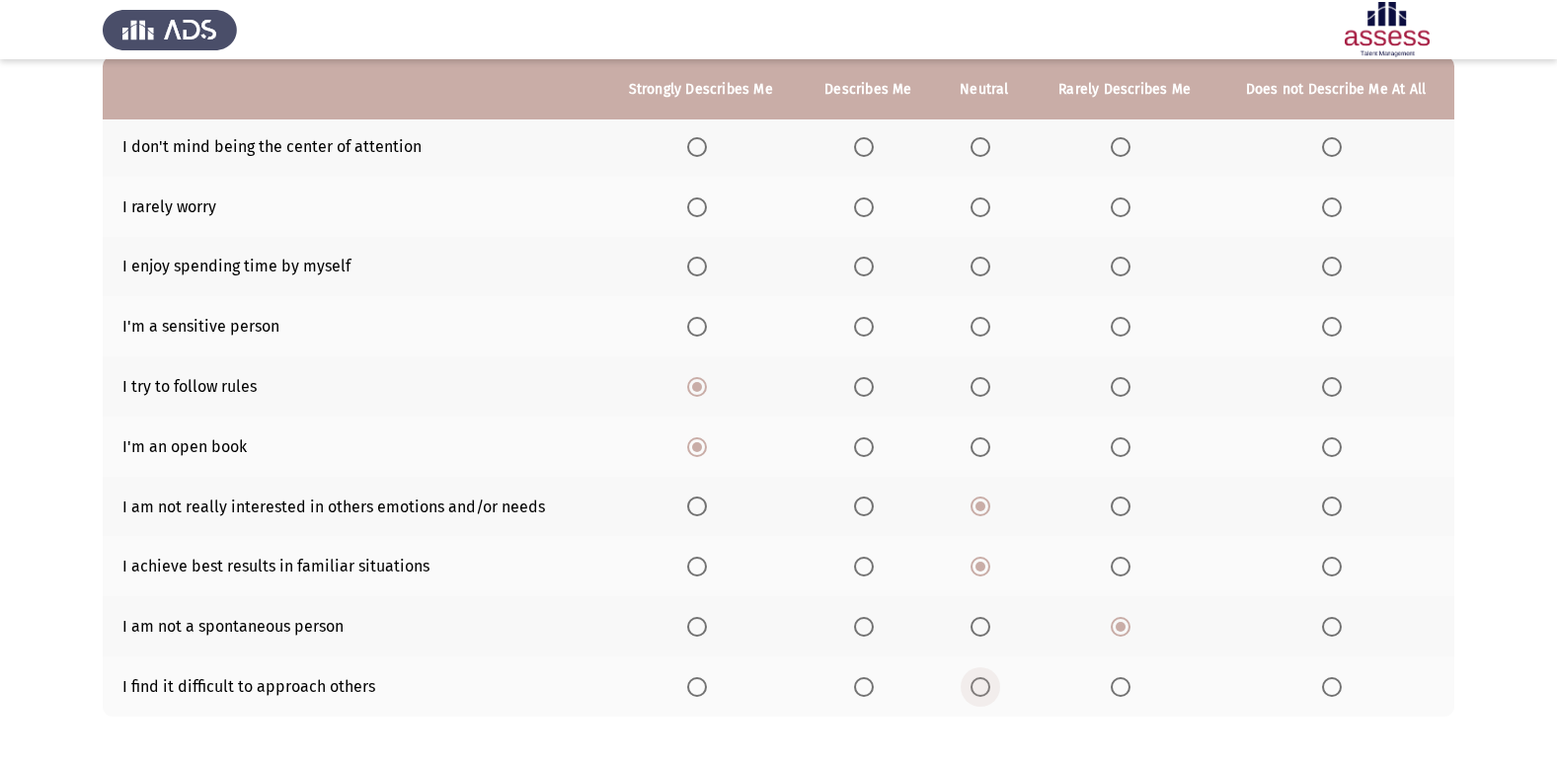
click at [981, 690] on input "Select an option" at bounding box center [981, 687] width 20 height 20
click at [693, 683] on span "Select an option" at bounding box center [697, 687] width 20 height 20
click at [693, 683] on input "Select an option" at bounding box center [697, 687] width 20 height 20
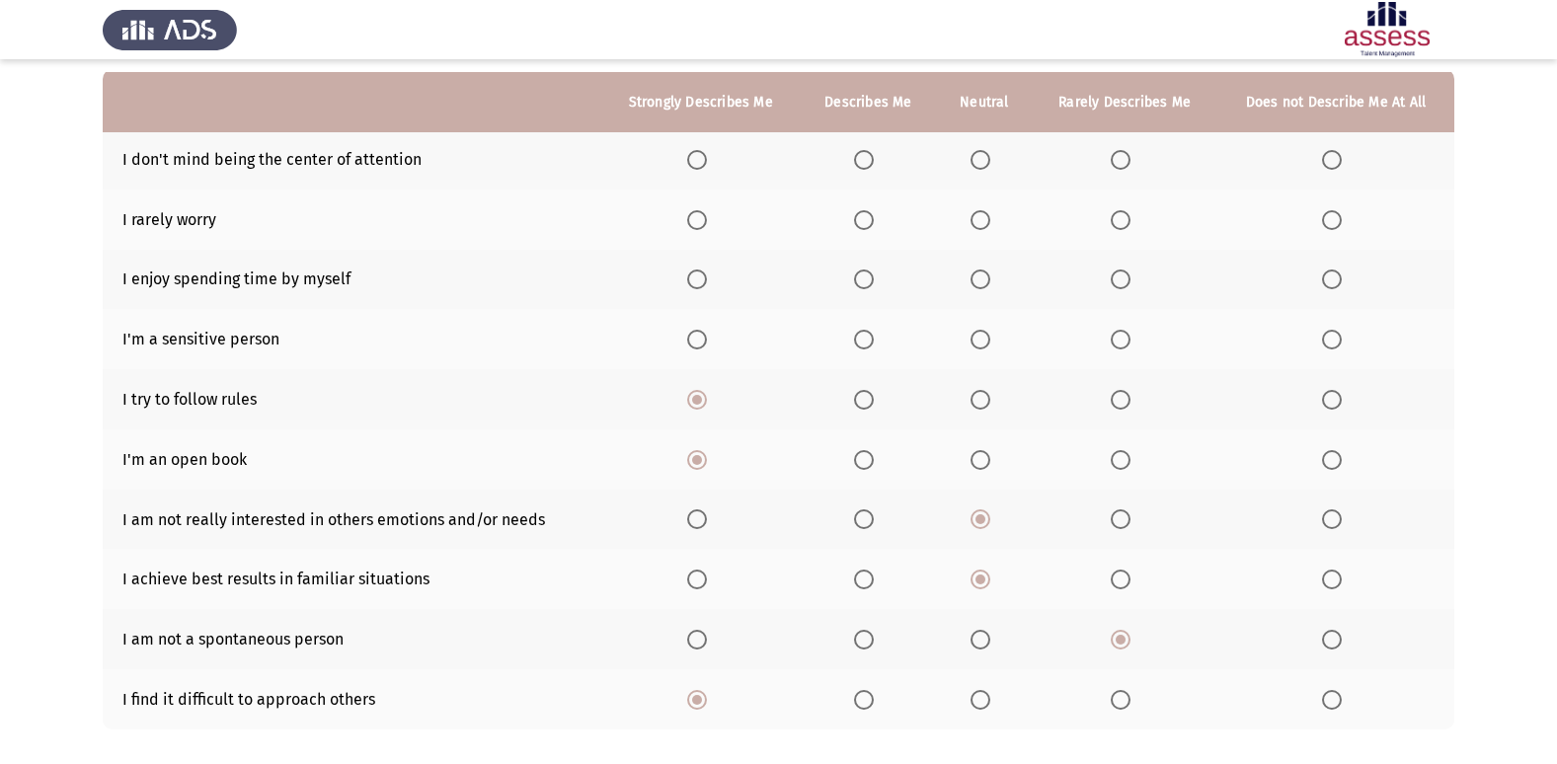
scroll to position [99, 0]
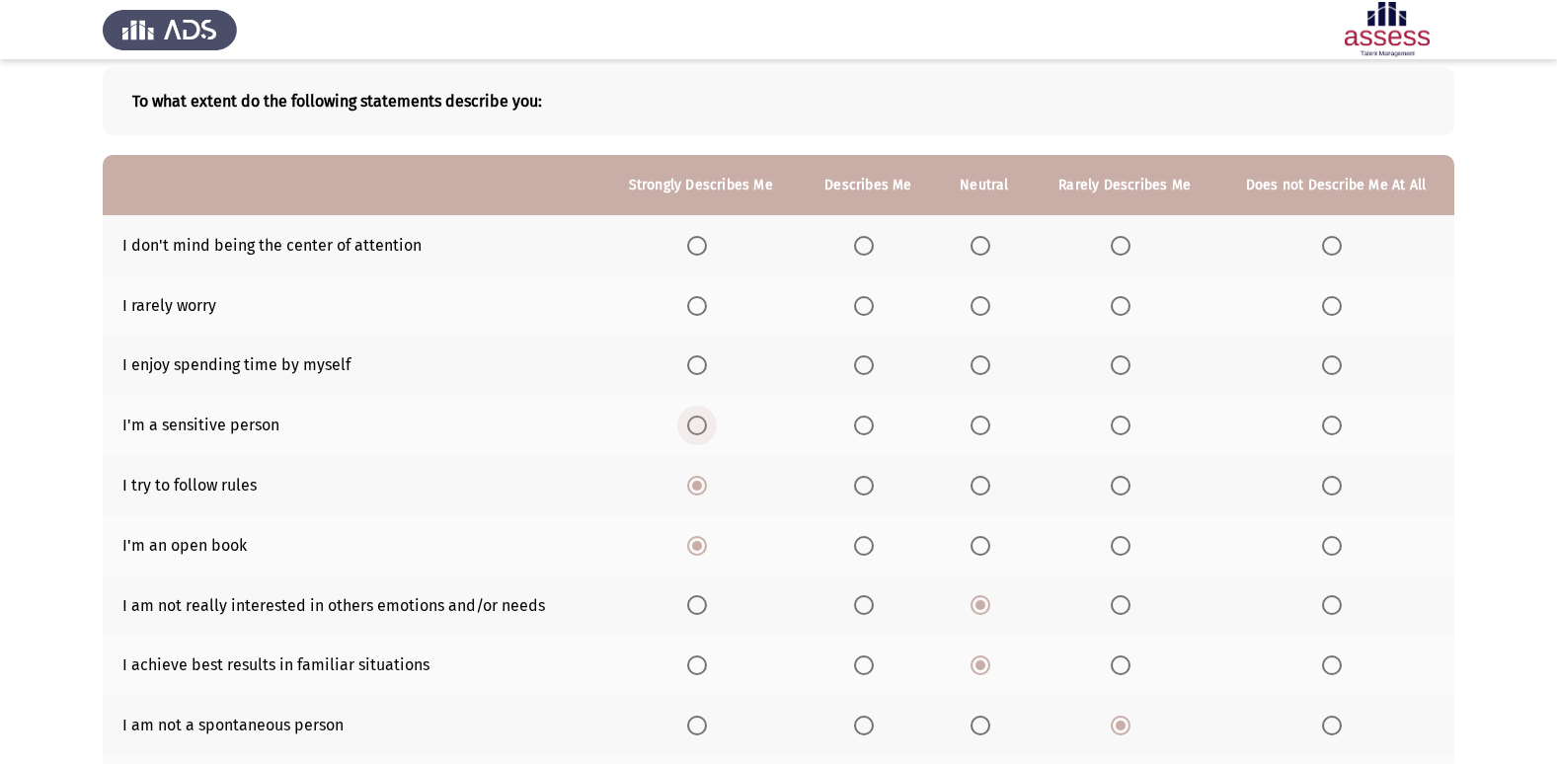
click at [707, 422] on span "Select an option" at bounding box center [697, 426] width 20 height 20
click at [707, 422] on input "Select an option" at bounding box center [697, 426] width 20 height 20
click at [984, 432] on span "Select an option" at bounding box center [981, 426] width 20 height 20
click at [984, 432] on input "Select an option" at bounding box center [981, 426] width 20 height 20
click at [982, 356] on span "Select an option" at bounding box center [981, 365] width 20 height 20
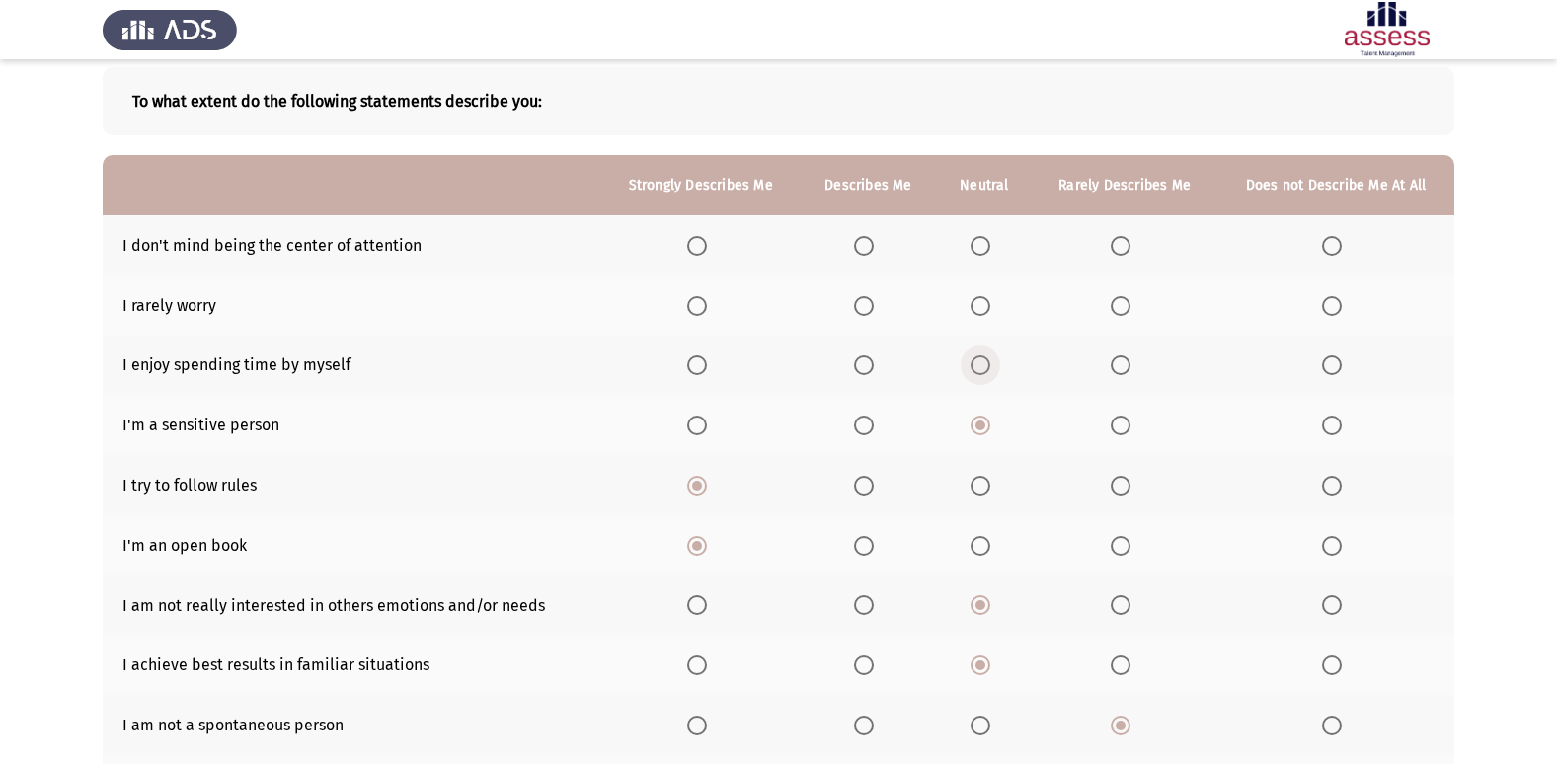
click at [982, 356] on input "Select an option" at bounding box center [981, 365] width 20 height 20
click at [988, 296] on span "Select an option" at bounding box center [981, 306] width 20 height 20
click at [988, 296] on input "Select an option" at bounding box center [981, 306] width 20 height 20
click at [990, 253] on span "Select an option" at bounding box center [981, 246] width 20 height 20
click at [990, 253] on input "Select an option" at bounding box center [981, 246] width 20 height 20
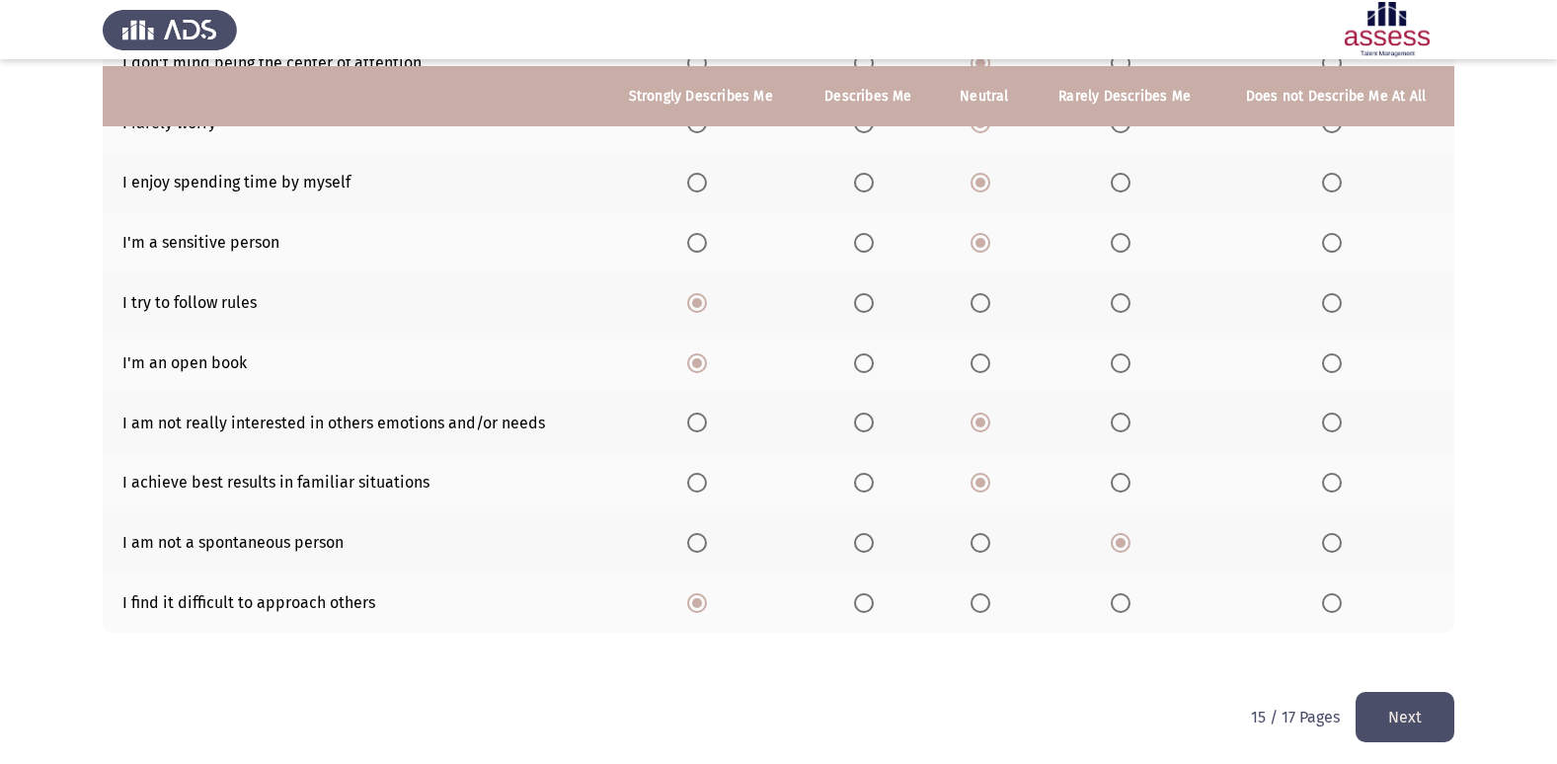
scroll to position [288, 0]
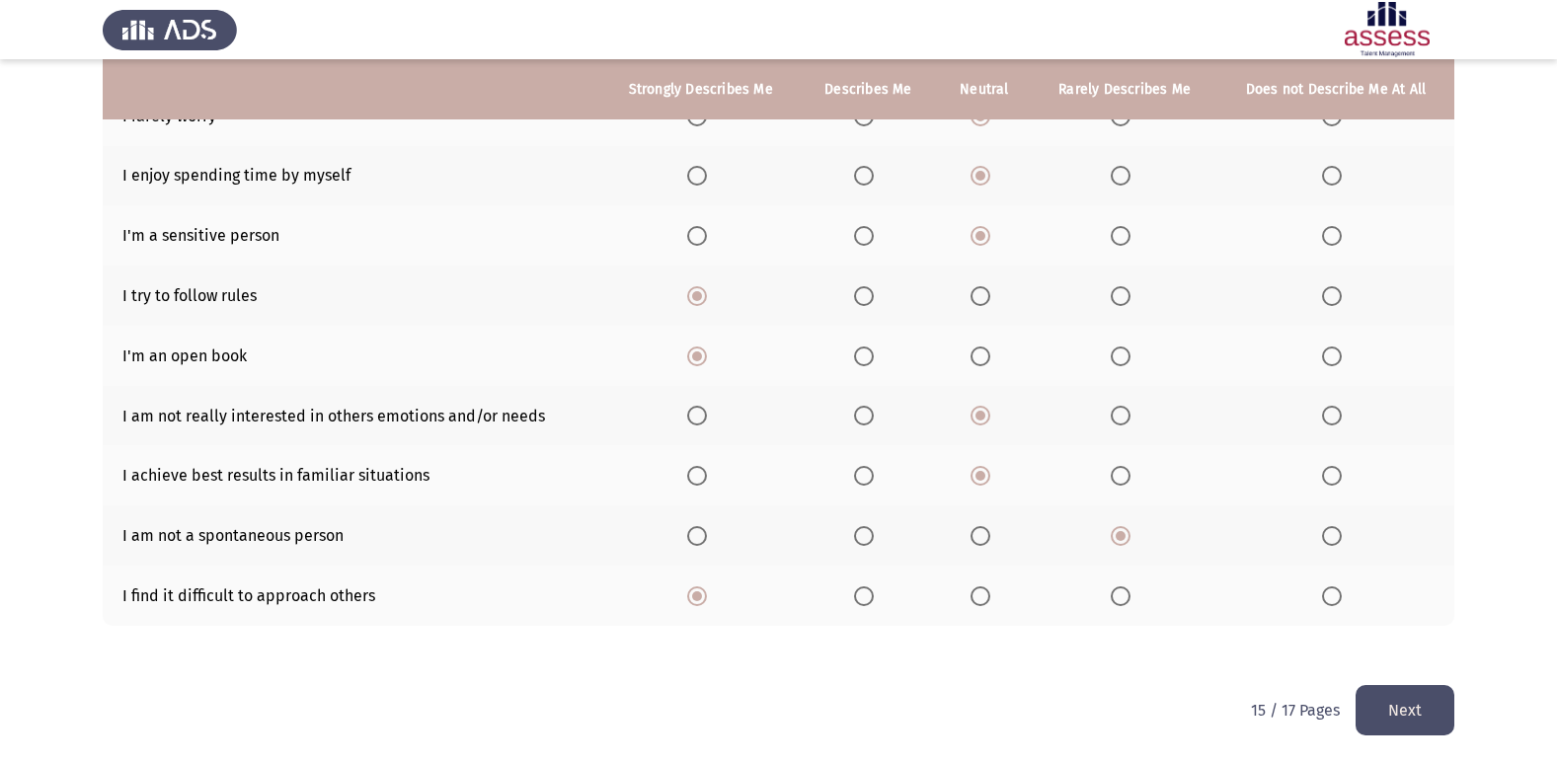
click at [1415, 698] on button "Next" at bounding box center [1405, 710] width 99 height 50
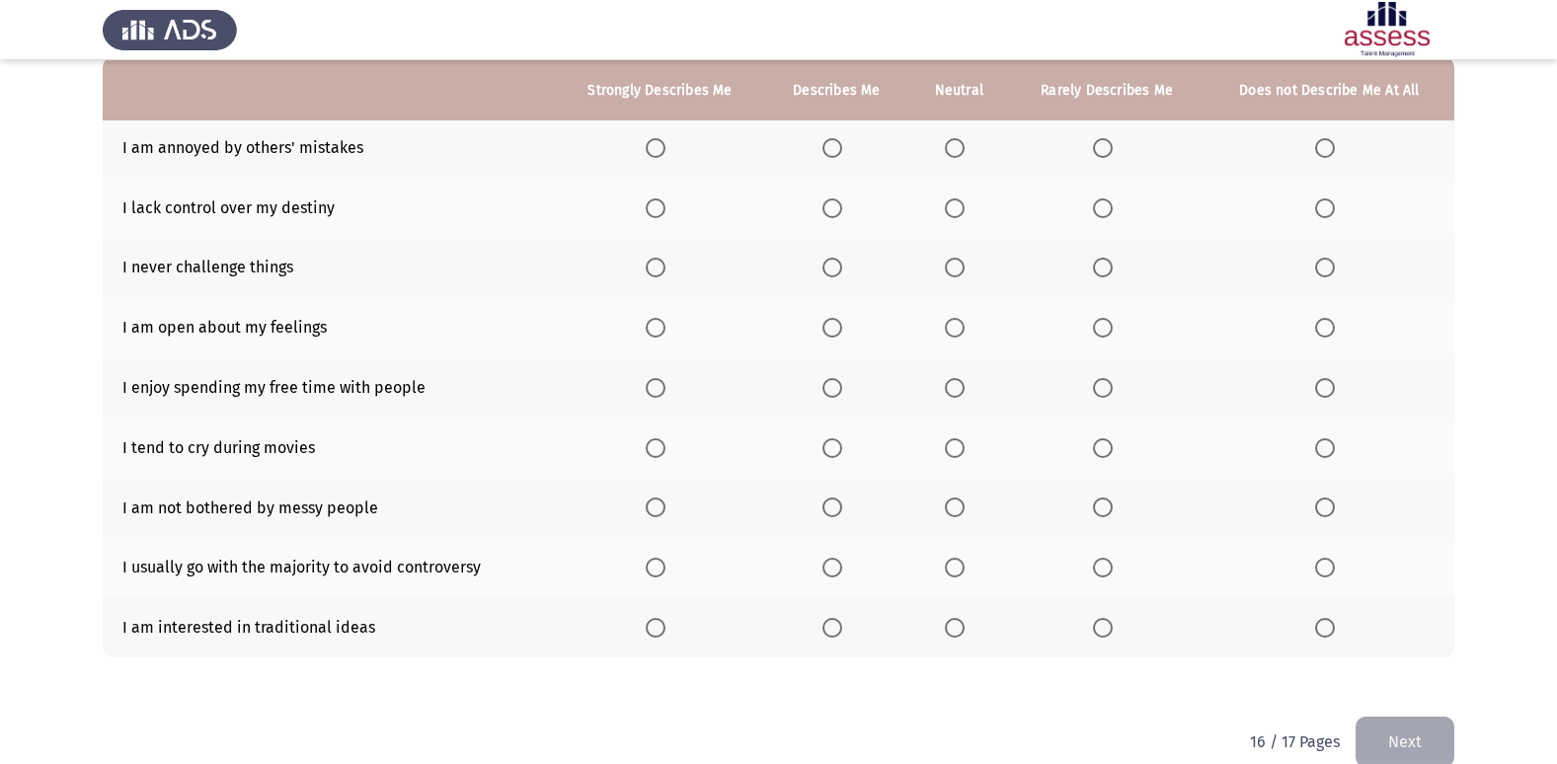
scroll to position [197, 0]
click at [979, 154] on th at bounding box center [958, 147] width 101 height 60
click at [1093, 147] on th at bounding box center [1106, 147] width 195 height 60
click at [1098, 145] on span "Select an option" at bounding box center [1103, 147] width 20 height 20
click at [1098, 145] on input "Select an option" at bounding box center [1103, 147] width 20 height 20
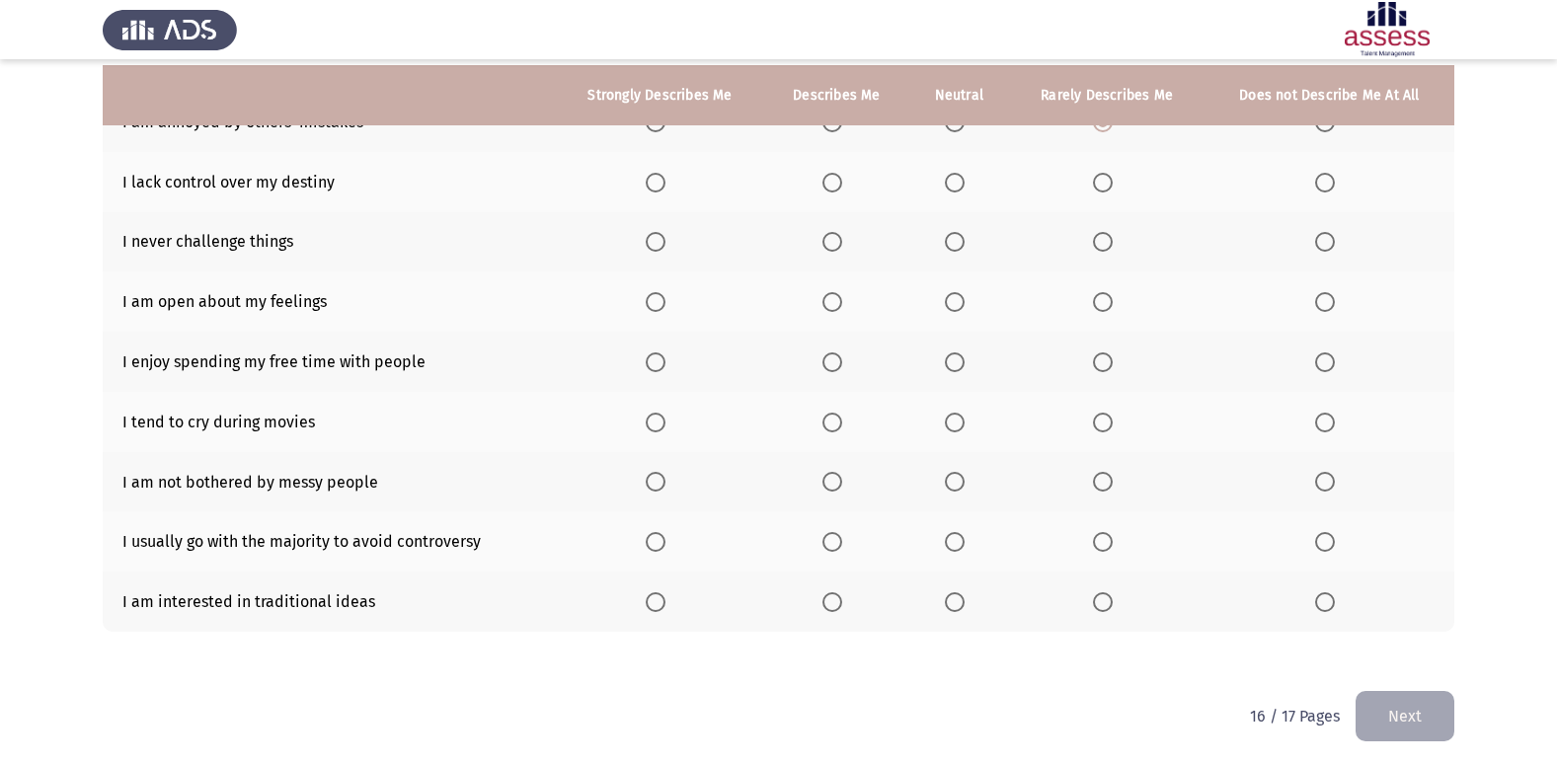
scroll to position [129, 0]
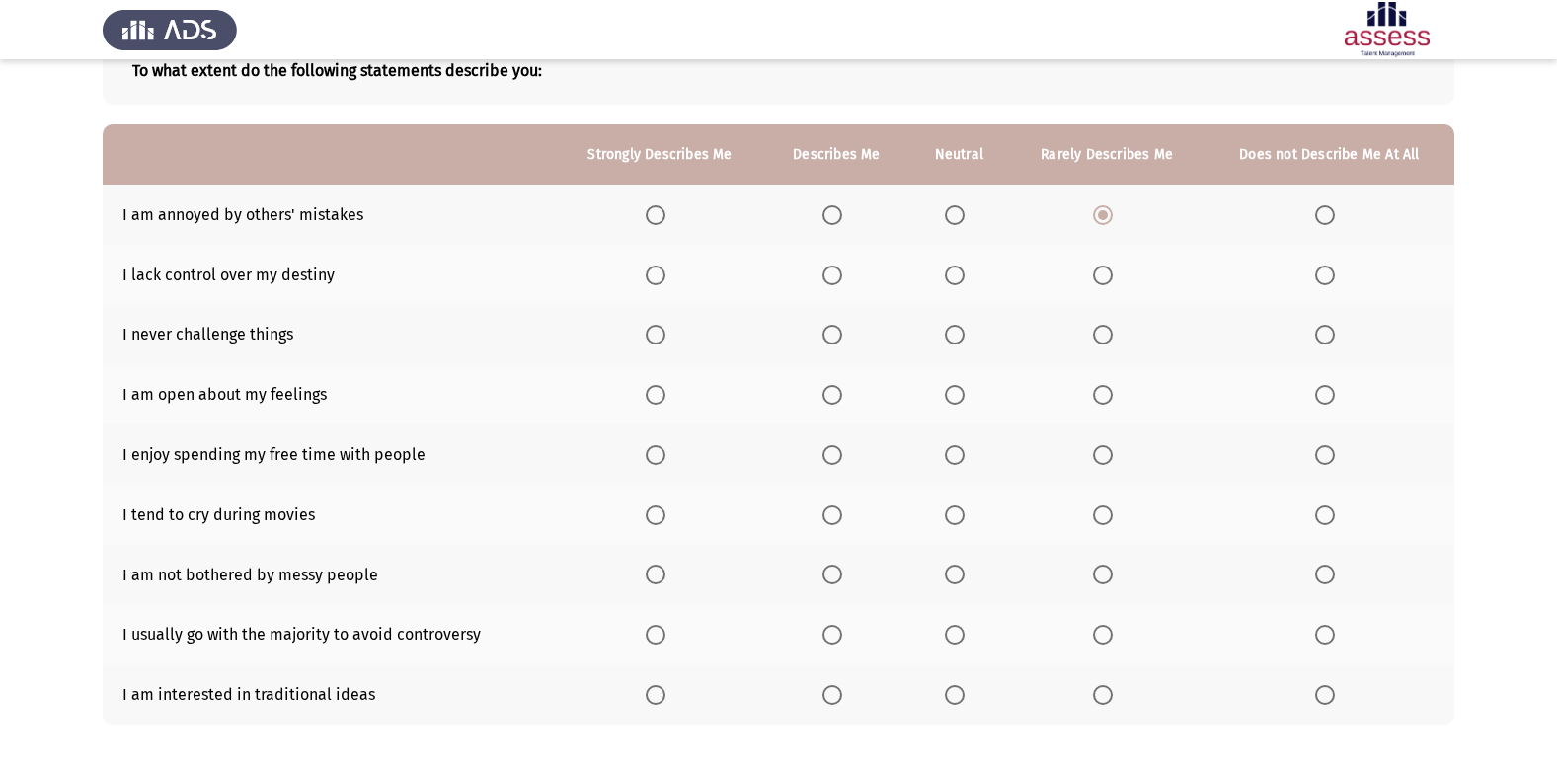
click at [945, 206] on th at bounding box center [958, 215] width 101 height 60
click at [946, 222] on th at bounding box center [958, 215] width 101 height 60
click at [952, 222] on span "Select an option" at bounding box center [955, 215] width 20 height 20
click at [952, 222] on input "Select an option" at bounding box center [955, 215] width 20 height 20
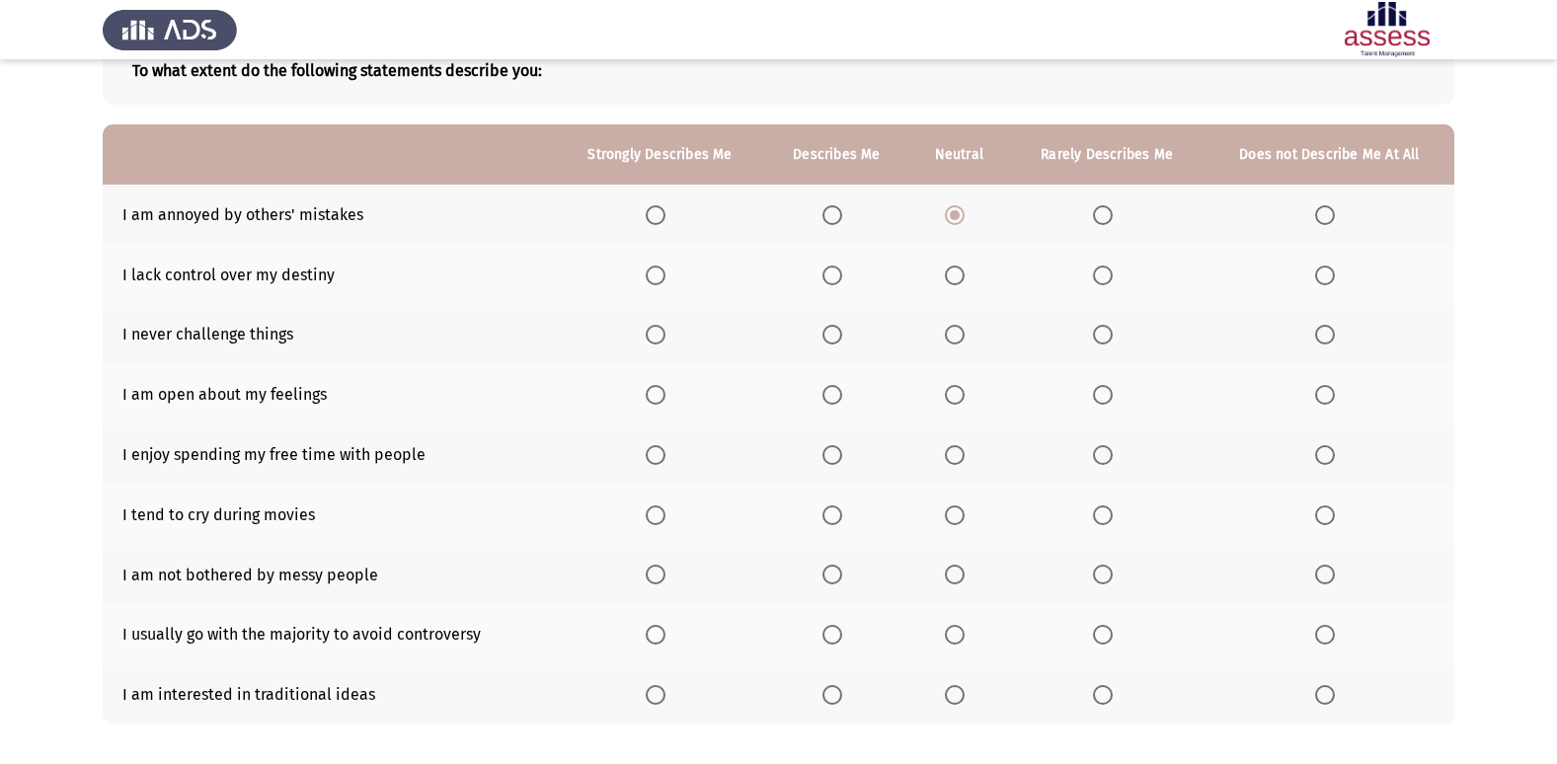
click at [982, 705] on th at bounding box center [958, 694] width 101 height 60
click at [946, 687] on th at bounding box center [958, 694] width 101 height 60
click at [951, 688] on th at bounding box center [958, 694] width 101 height 60
click at [951, 688] on span "Select an option" at bounding box center [955, 695] width 20 height 20
click at [951, 688] on input "Select an option" at bounding box center [955, 695] width 20 height 20
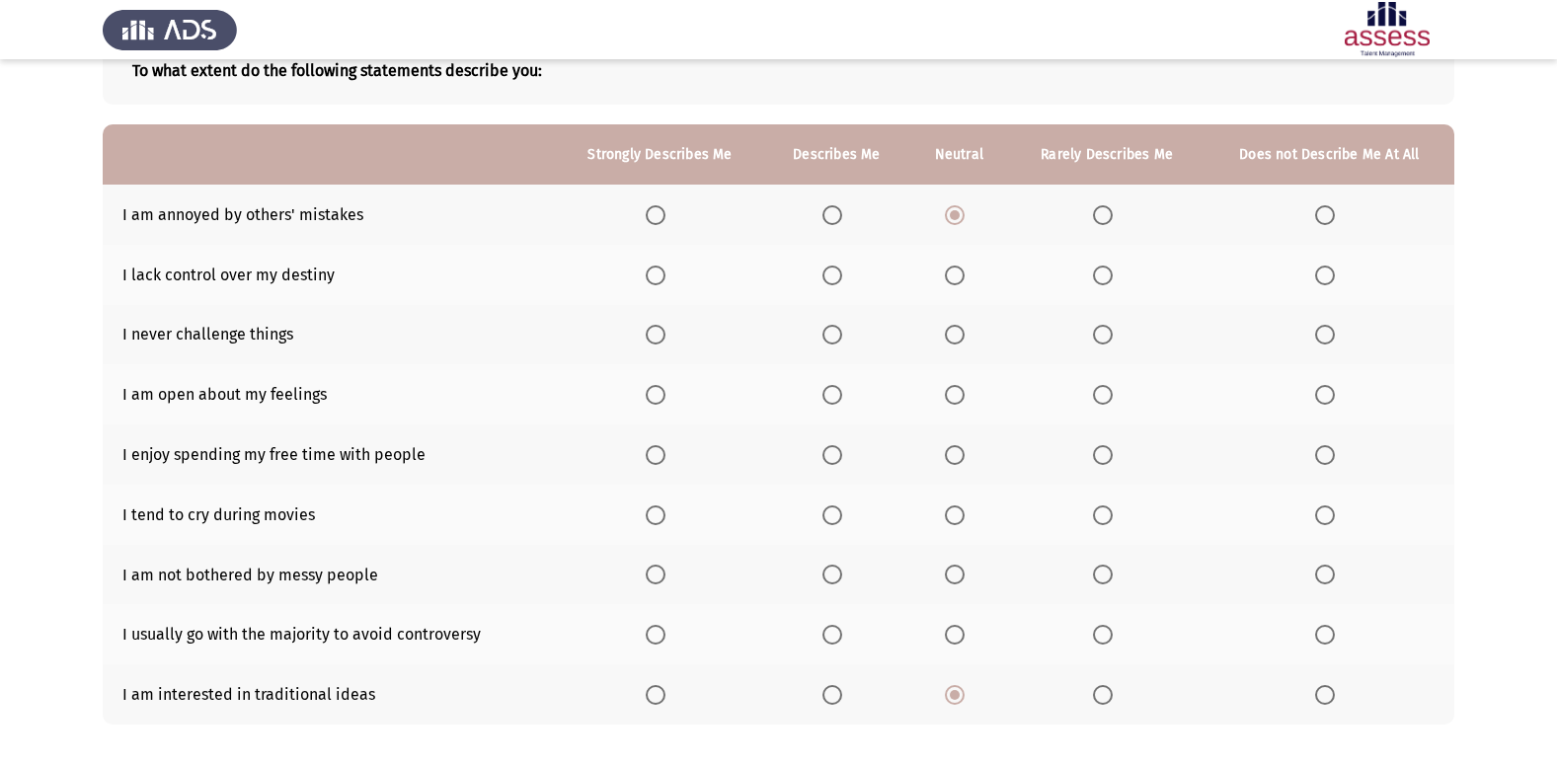
click at [663, 692] on span "Select an option" at bounding box center [656, 695] width 20 height 20
click at [663, 692] on input "Select an option" at bounding box center [656, 695] width 20 height 20
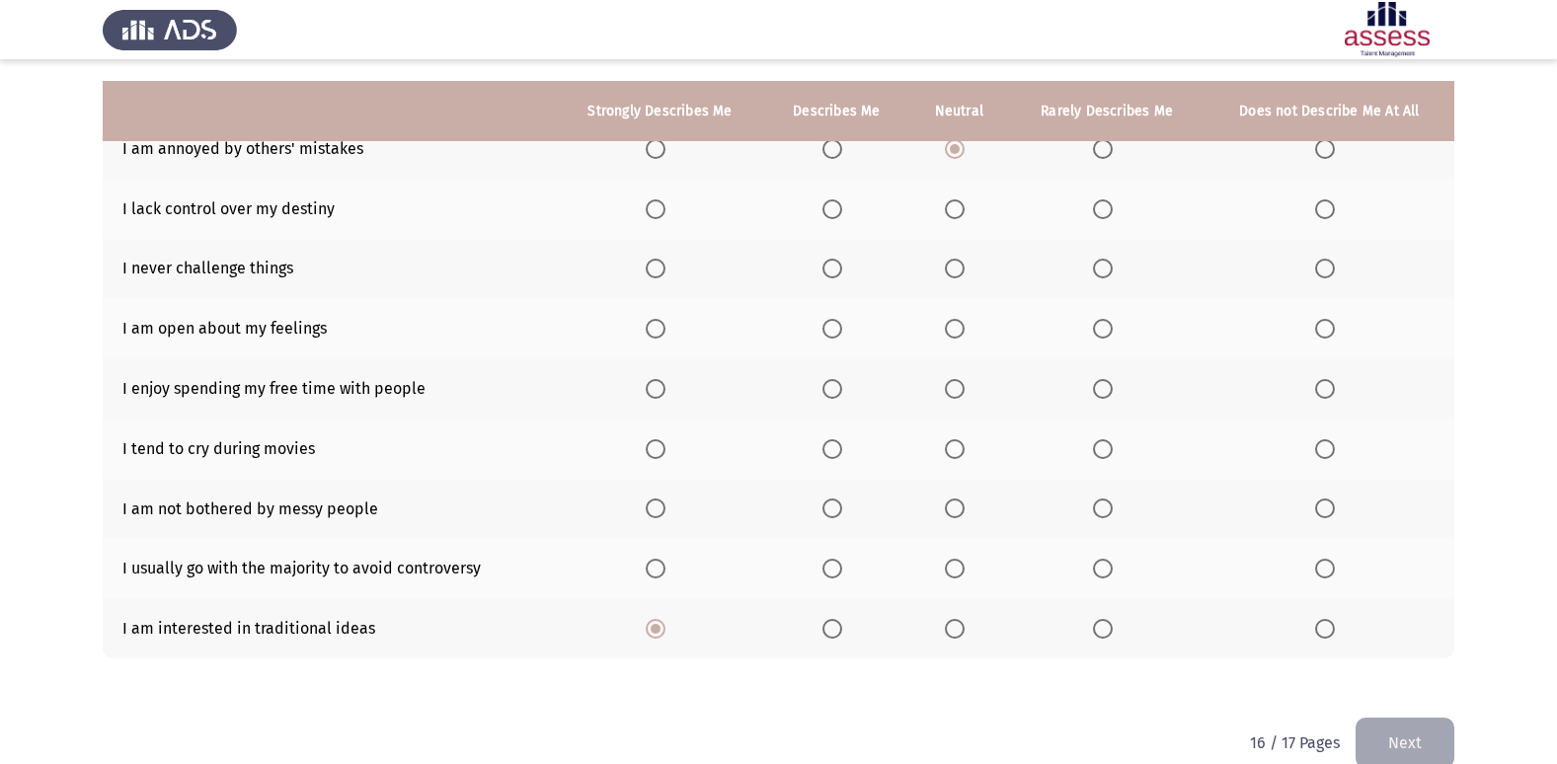
scroll to position [228, 0]
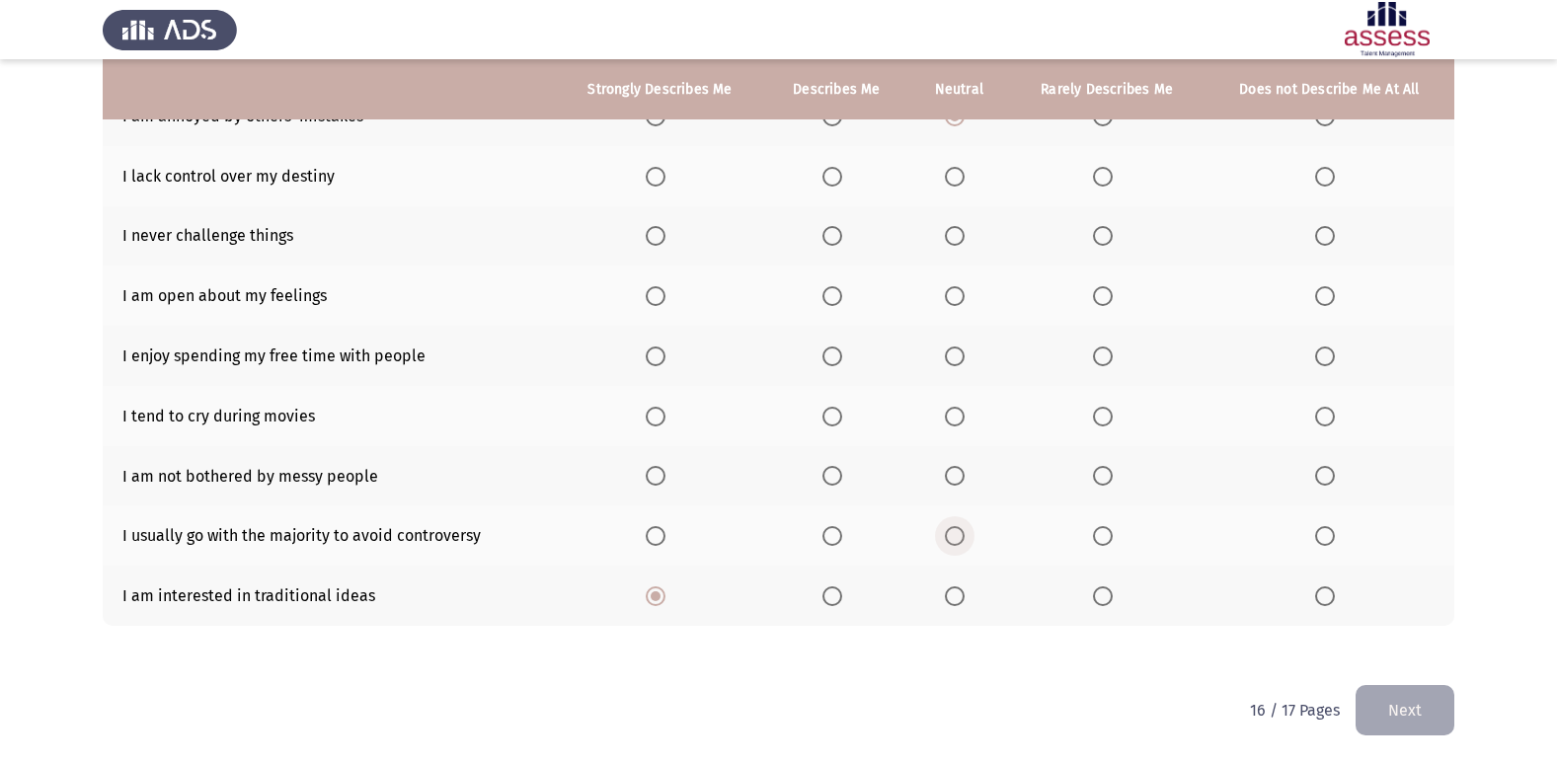
click at [973, 537] on label "Select an option" at bounding box center [959, 536] width 28 height 20
click at [965, 537] on input "Select an option" at bounding box center [955, 536] width 20 height 20
click at [973, 470] on label "Select an option" at bounding box center [959, 476] width 28 height 20
click at [965, 470] on input "Select an option" at bounding box center [955, 476] width 20 height 20
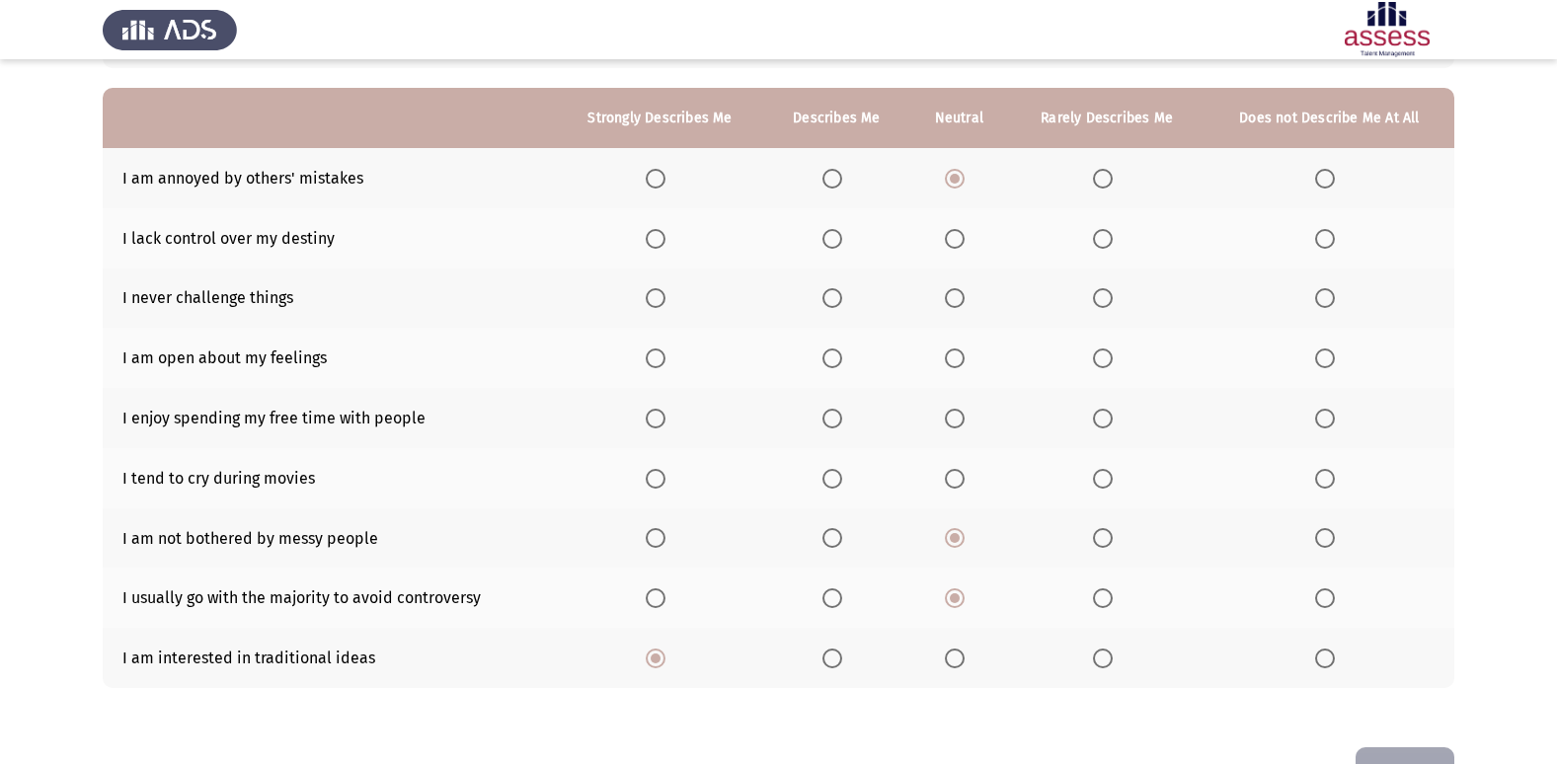
scroll to position [129, 0]
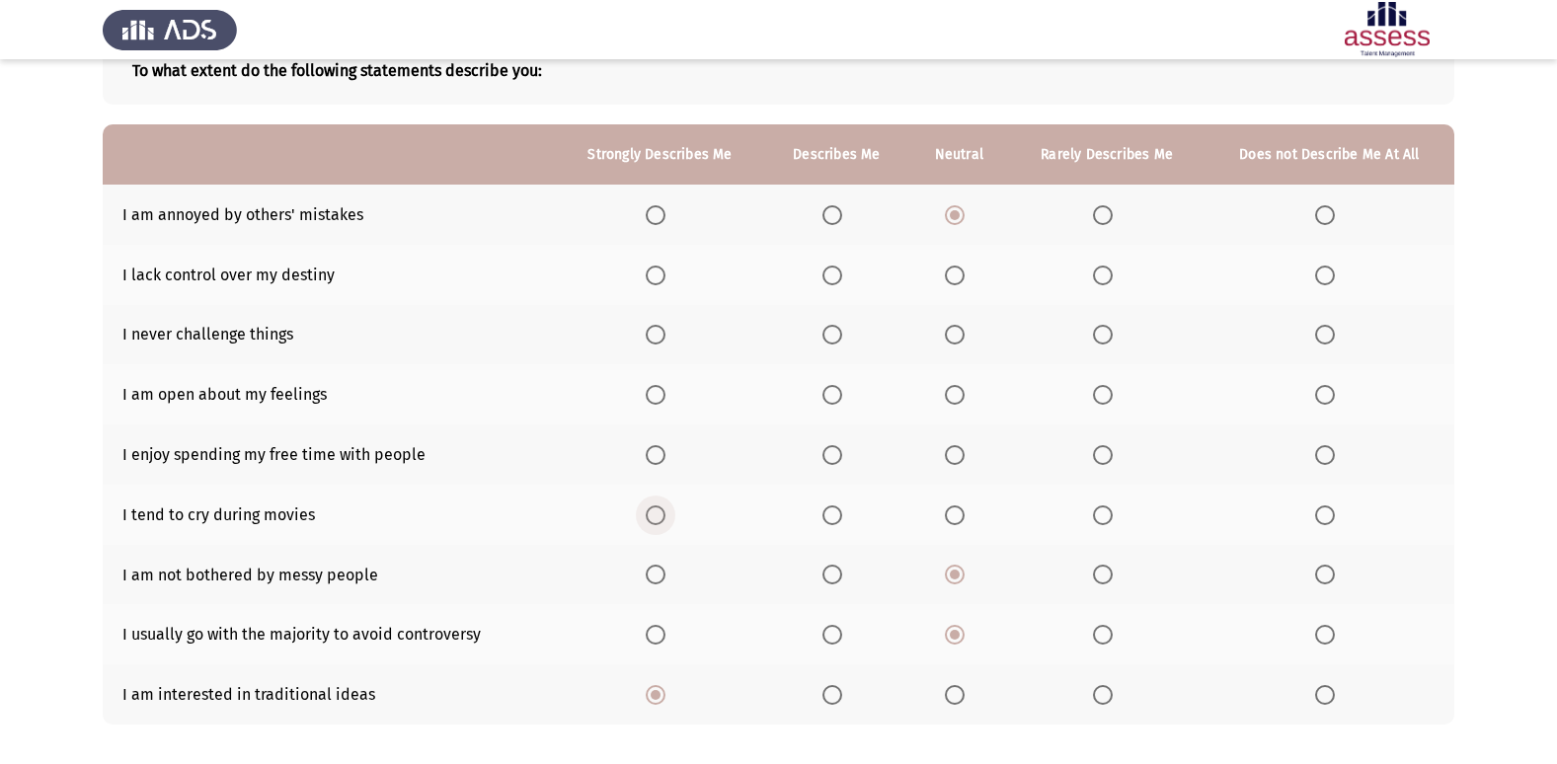
click at [670, 517] on label "Select an option" at bounding box center [660, 516] width 28 height 20
click at [665, 517] on input "Select an option" at bounding box center [656, 516] width 20 height 20
click at [950, 462] on span "Select an option" at bounding box center [955, 455] width 20 height 20
click at [950, 462] on input "Select an option" at bounding box center [955, 455] width 20 height 20
click at [660, 459] on span "Select an option" at bounding box center [656, 455] width 20 height 20
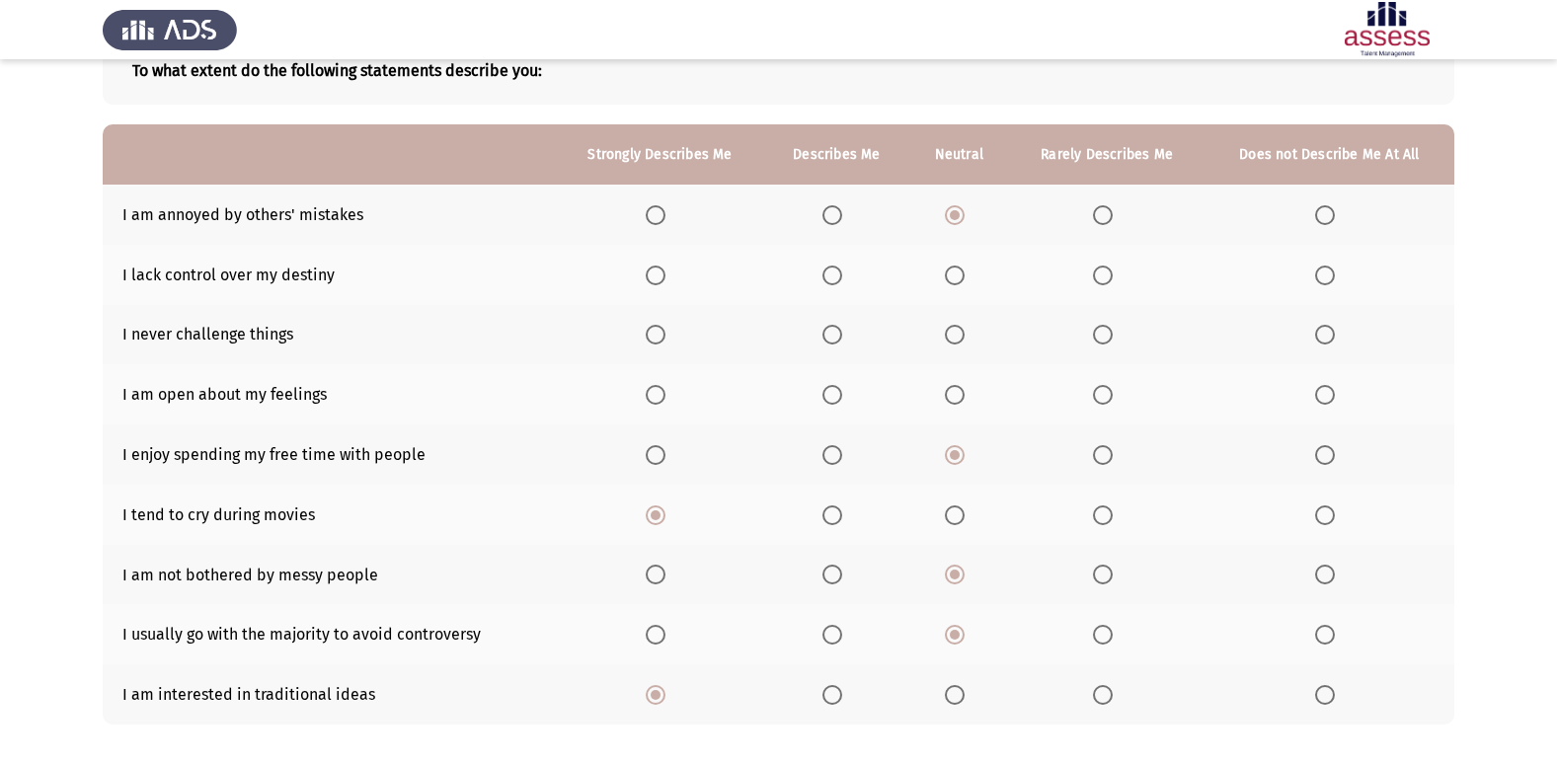
click at [660, 459] on input "Select an option" at bounding box center [656, 455] width 20 height 20
click at [659, 398] on span "Select an option" at bounding box center [656, 395] width 20 height 20
click at [659, 398] on input "Select an option" at bounding box center [656, 395] width 20 height 20
click at [964, 321] on th at bounding box center [958, 335] width 101 height 60
click at [961, 333] on span "Select an option" at bounding box center [955, 335] width 20 height 20
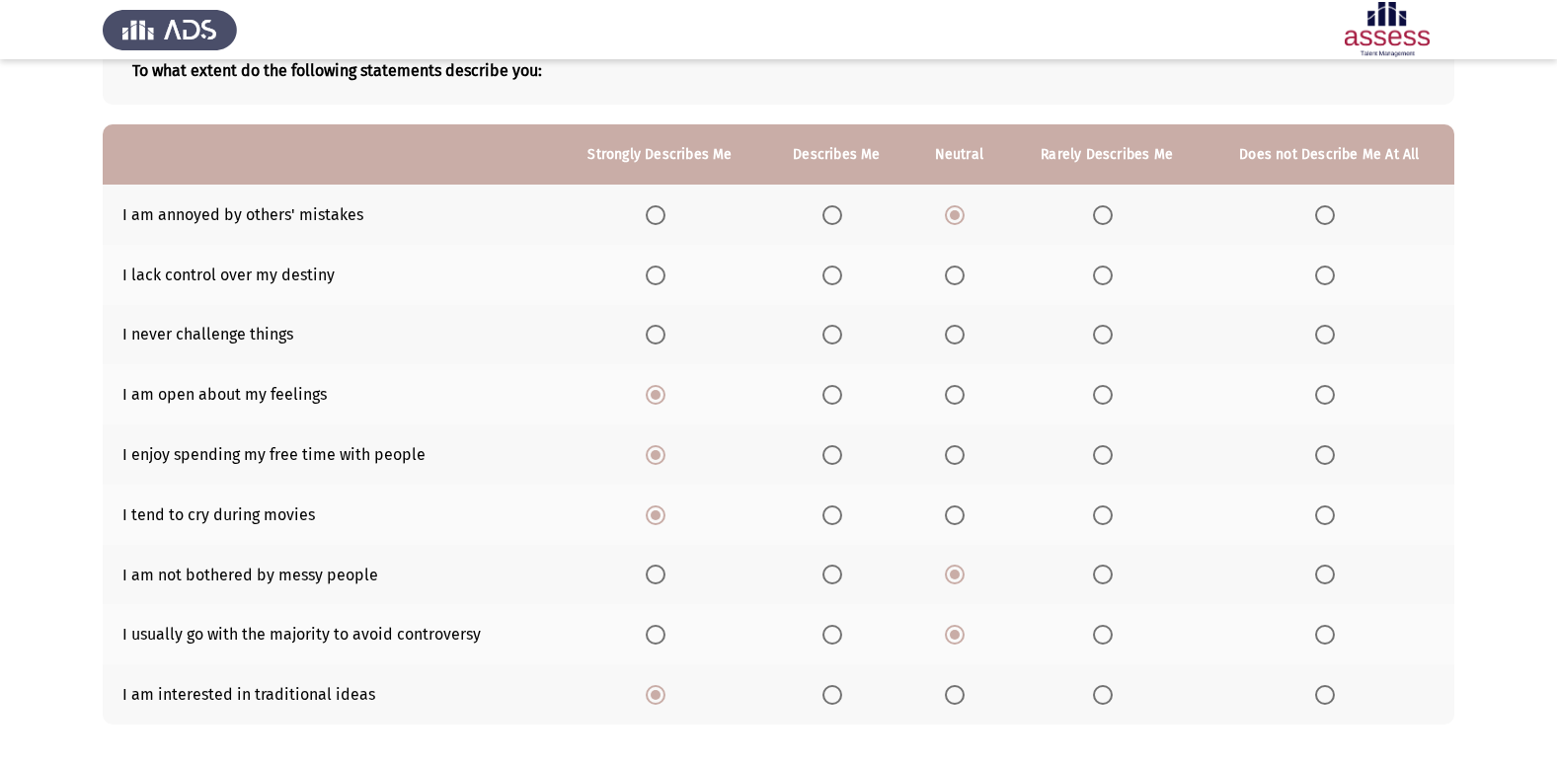
click at [961, 333] on input "Select an option" at bounding box center [955, 335] width 20 height 20
click at [656, 275] on span "Select an option" at bounding box center [656, 275] width 0 height 0
click at [659, 274] on input "Select an option" at bounding box center [656, 276] width 20 height 20
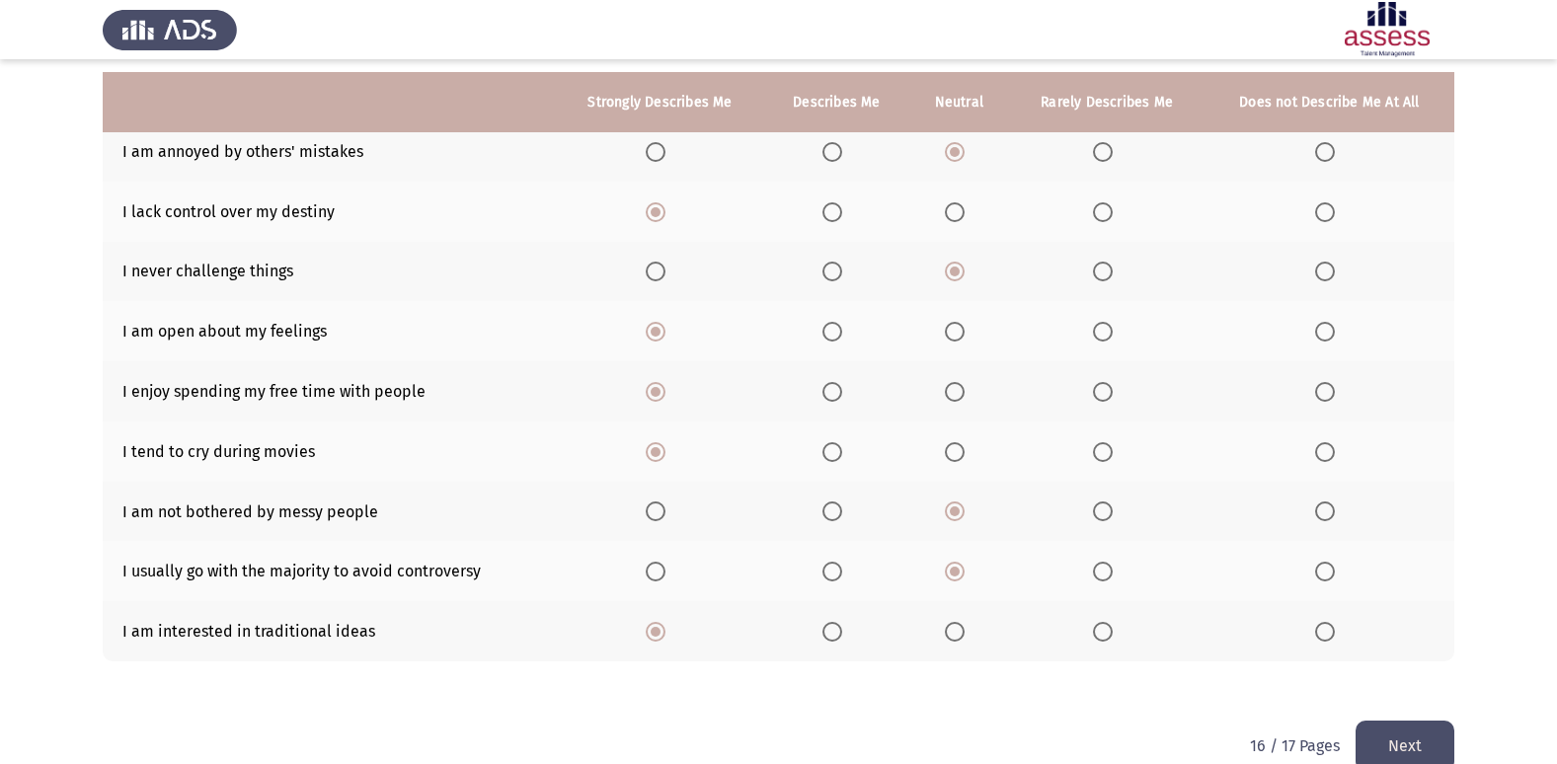
scroll to position [228, 0]
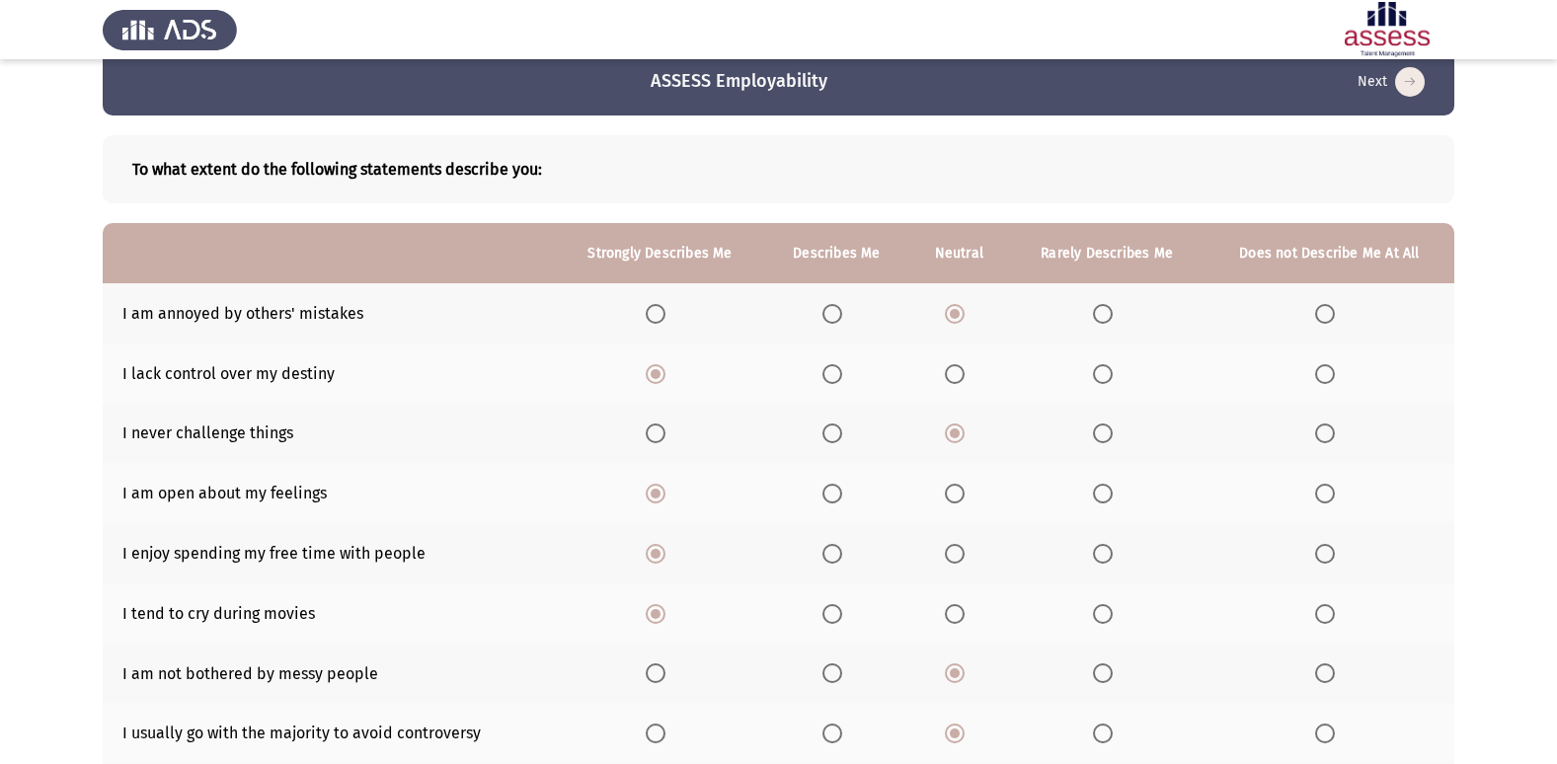
click at [962, 378] on span "Select an option" at bounding box center [955, 374] width 20 height 20
click at [962, 378] on input "Select an option" at bounding box center [955, 374] width 20 height 20
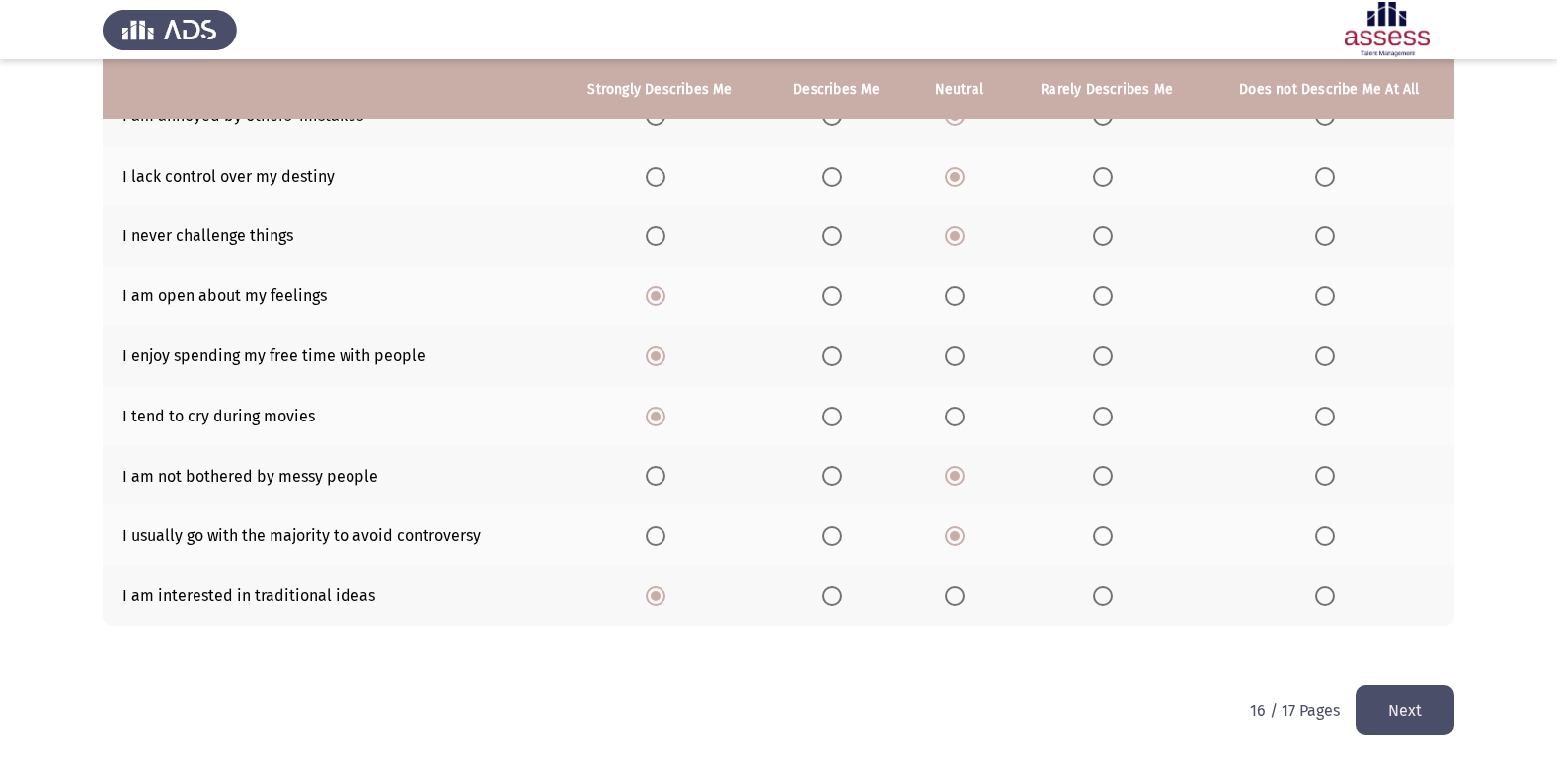
click at [1410, 705] on button "Next" at bounding box center [1405, 710] width 99 height 50
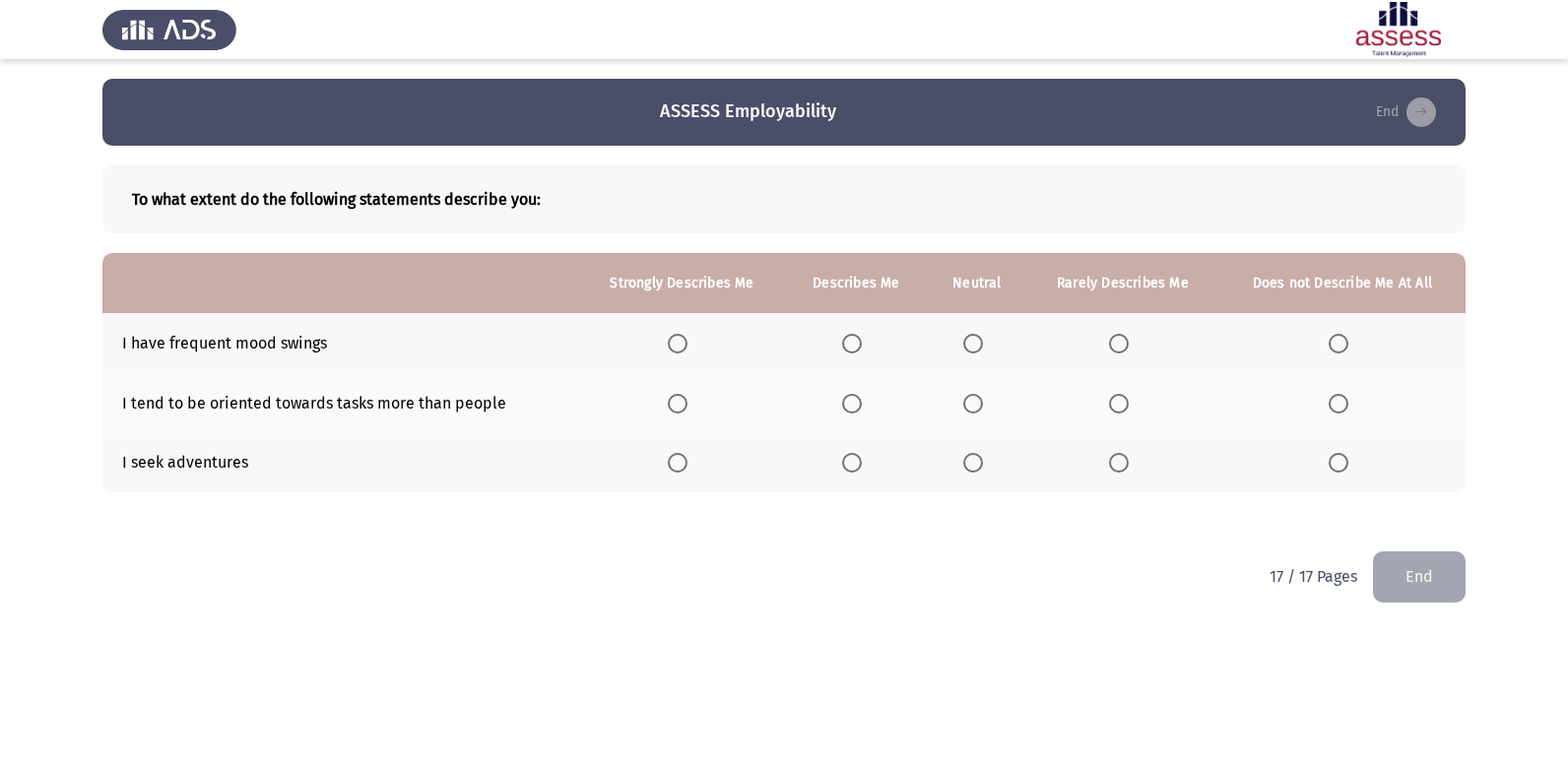
drag, startPoint x: 992, startPoint y: 344, endPoint x: 980, endPoint y: 340, distance: 12.6
click at [983, 341] on th at bounding box center [978, 343] width 100 height 60
click at [975, 339] on span "Select an option" at bounding box center [974, 344] width 20 height 20
click at [975, 339] on input "Select an option" at bounding box center [974, 344] width 20 height 20
click at [685, 455] on span "Select an option" at bounding box center [677, 463] width 20 height 20
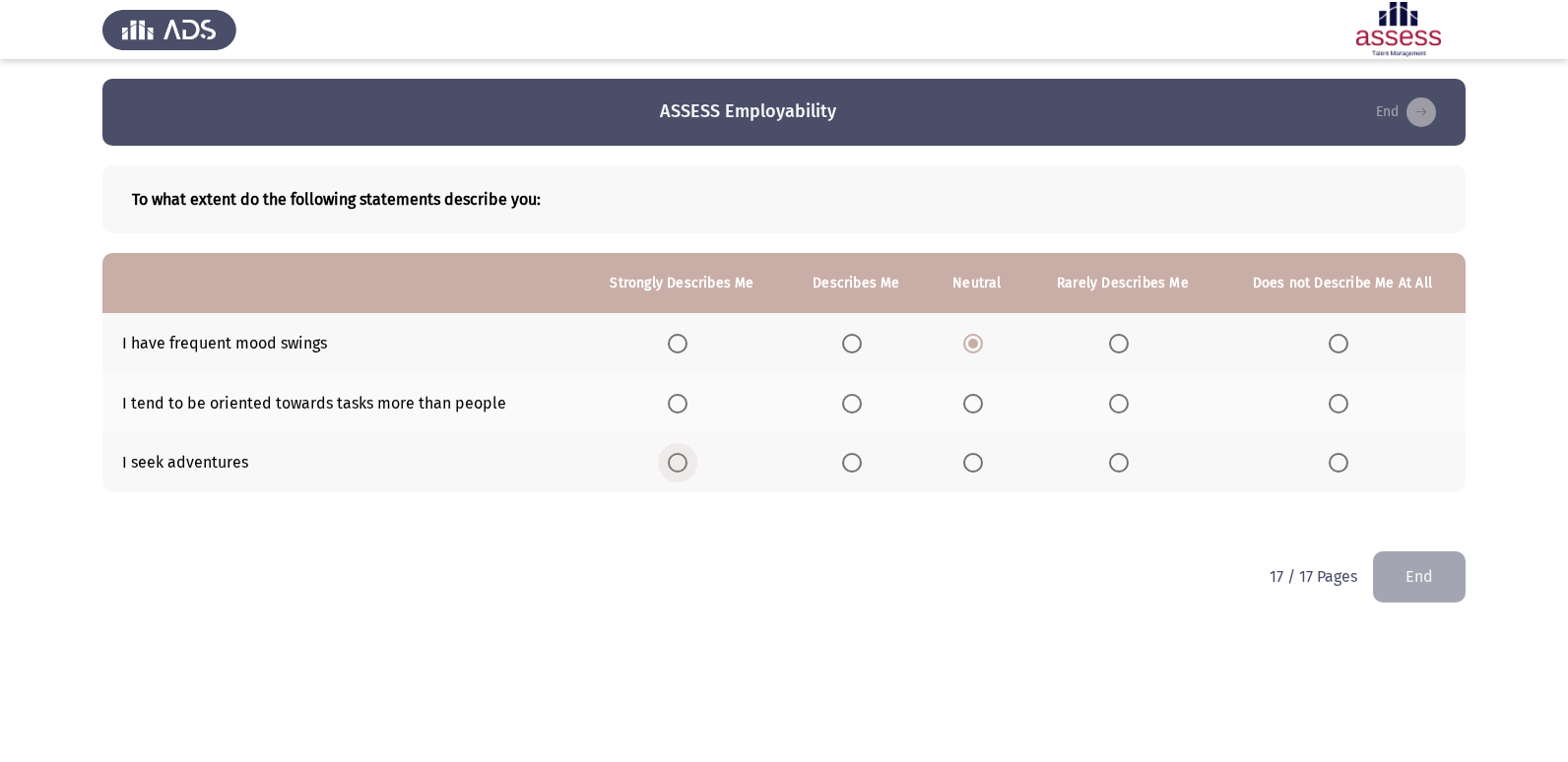
click at [685, 455] on input "Select an option" at bounding box center [677, 463] width 20 height 20
click at [980, 404] on span "Select an option" at bounding box center [974, 404] width 20 height 20
click at [980, 404] on input "Select an option" at bounding box center [974, 404] width 20 height 20
click at [1444, 585] on button "End" at bounding box center [1418, 576] width 93 height 50
